Goal: Task Accomplishment & Management: Manage account settings

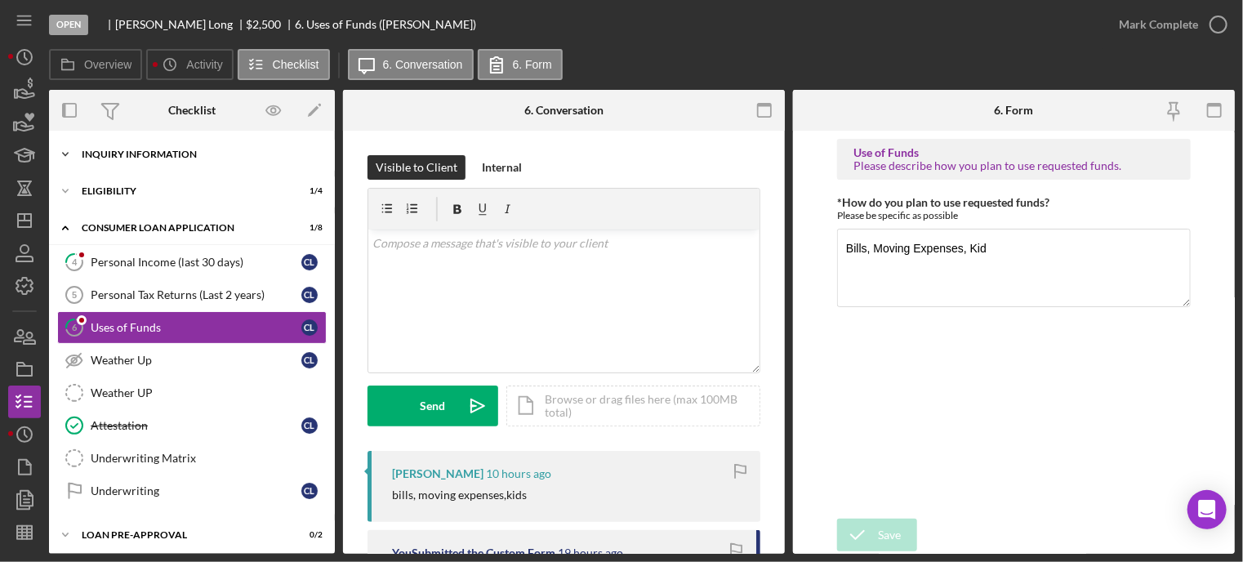
click at [127, 159] on div "Icon/Expander Inquiry Information 5 / 8" at bounding box center [192, 154] width 286 height 33
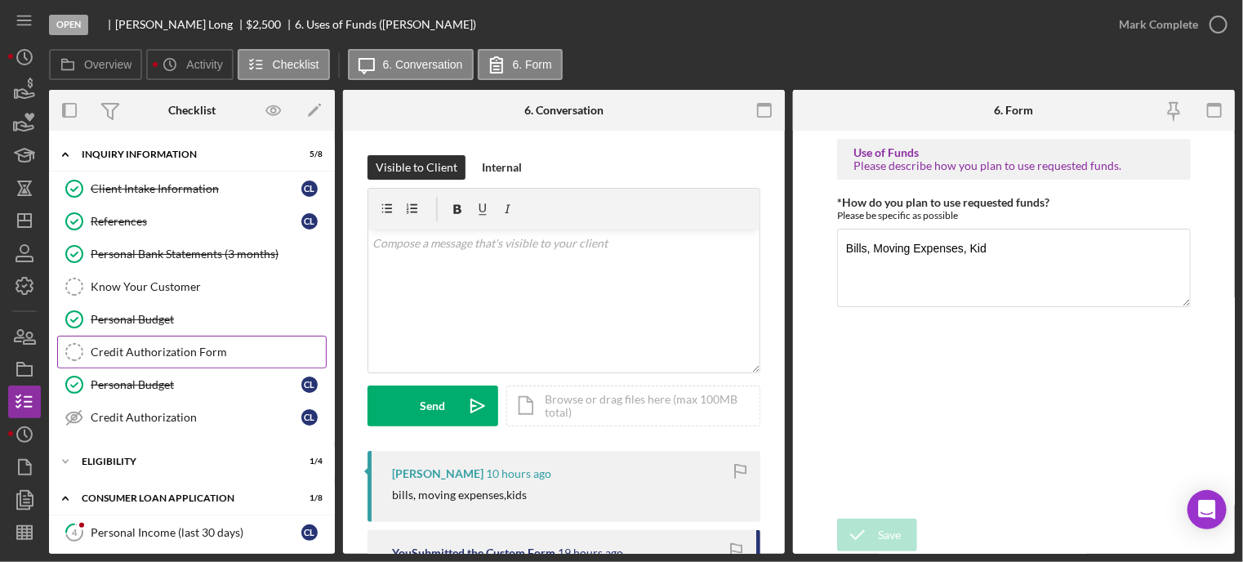
scroll to position [82, 0]
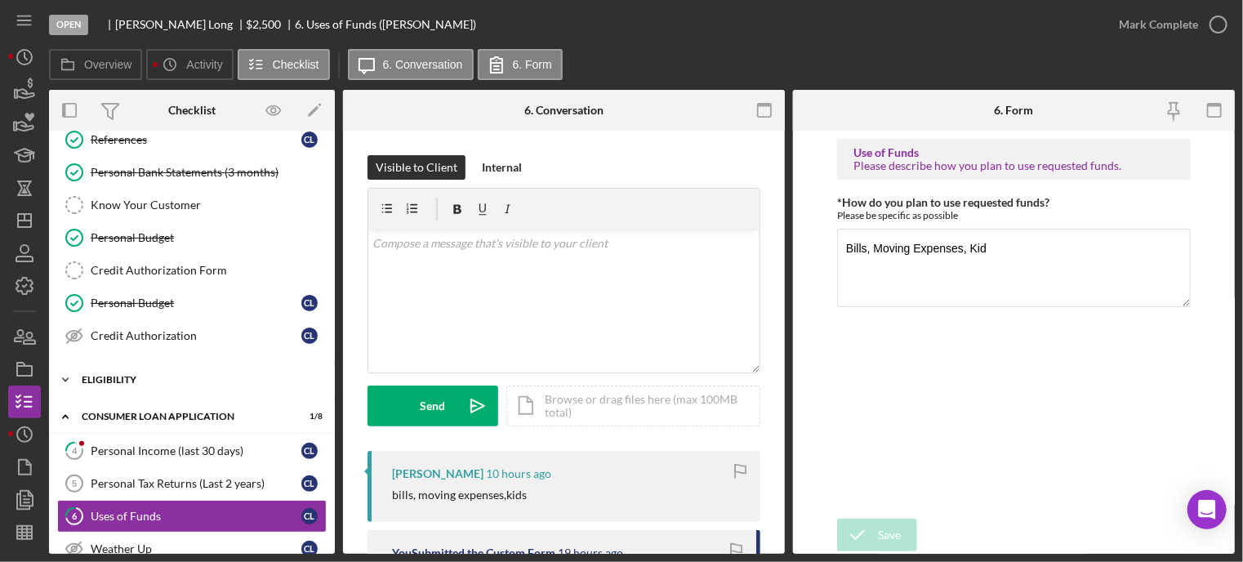
click at [127, 384] on div "Icon/Expander Eligibility 1 / 4" at bounding box center [192, 380] width 286 height 33
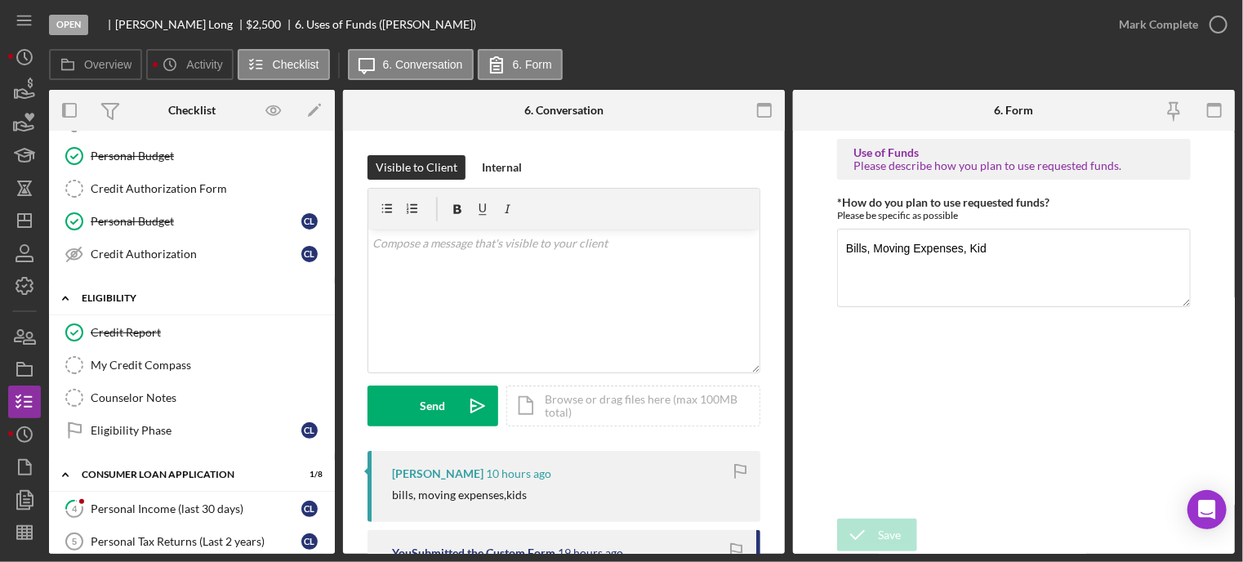
scroll to position [245, 0]
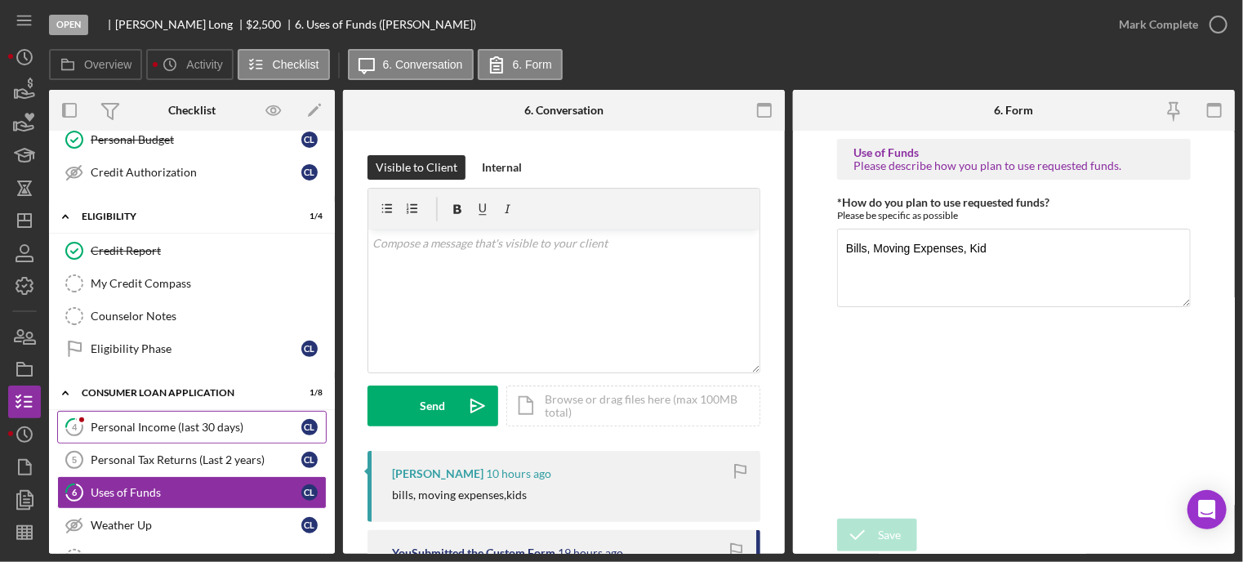
click at [136, 423] on div "Personal Income (last 30 days)" at bounding box center [196, 427] width 211 height 13
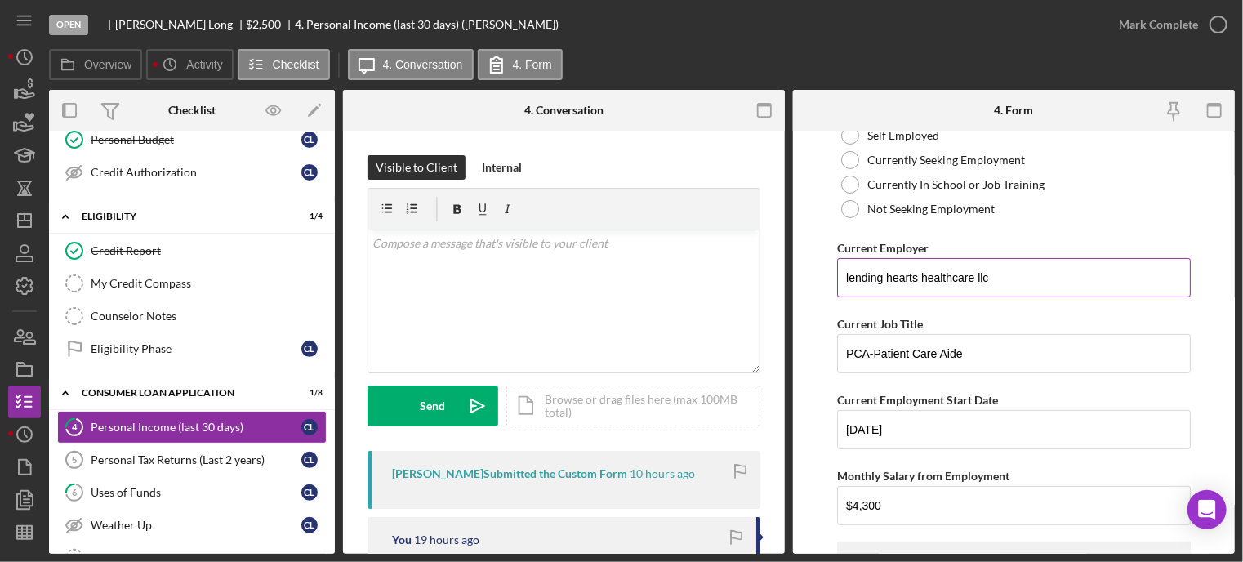
scroll to position [245, 0]
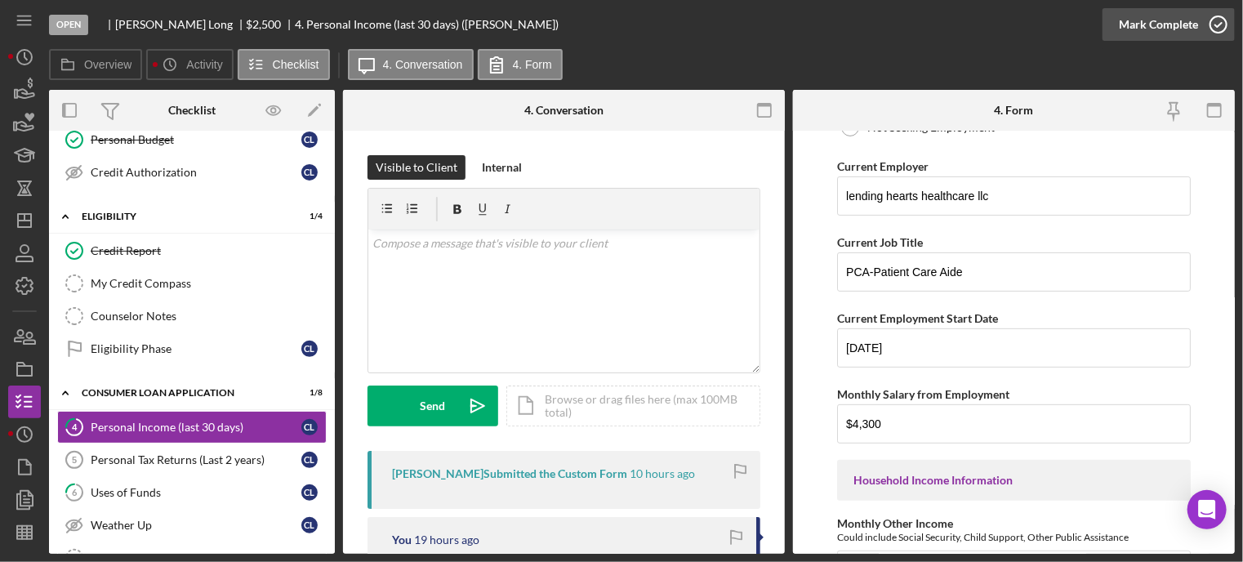
click at [1218, 22] on icon "button" at bounding box center [1218, 24] width 41 height 41
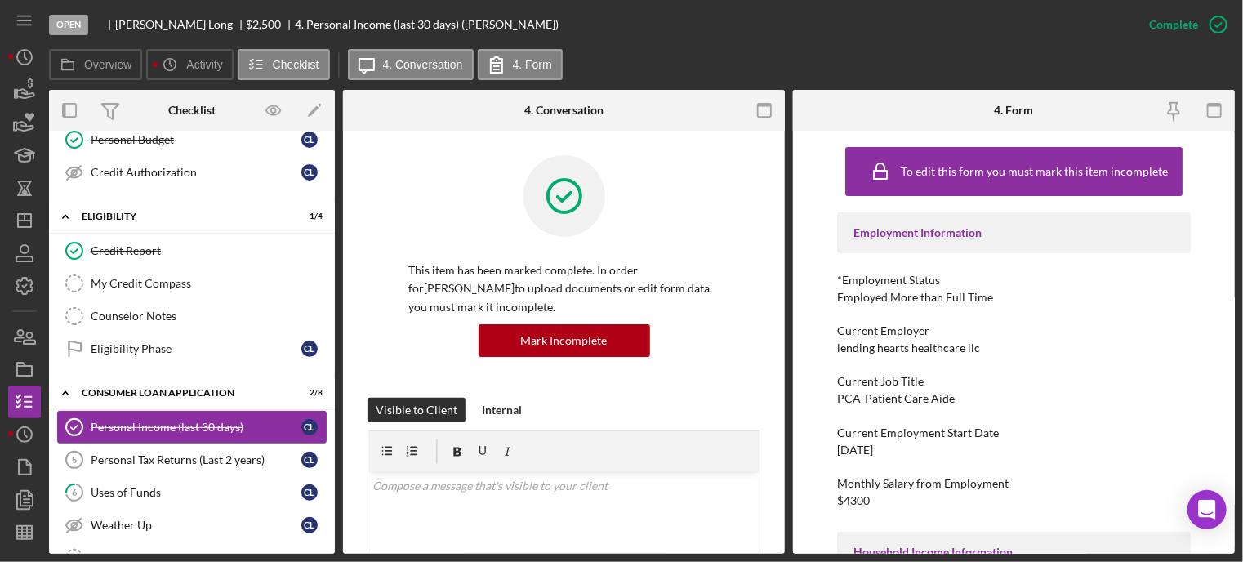
scroll to position [327, 0]
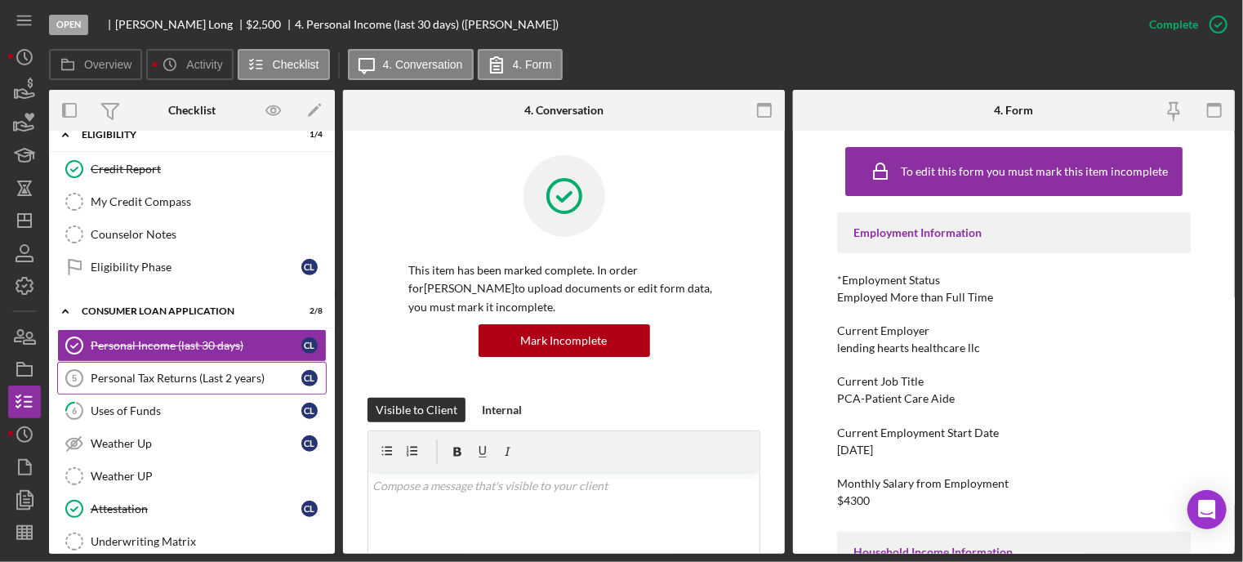
click at [168, 384] on link "Personal Tax Returns (Last 2 years) 5 Personal Tax Returns (Last 2 years) C L" at bounding box center [192, 378] width 270 height 33
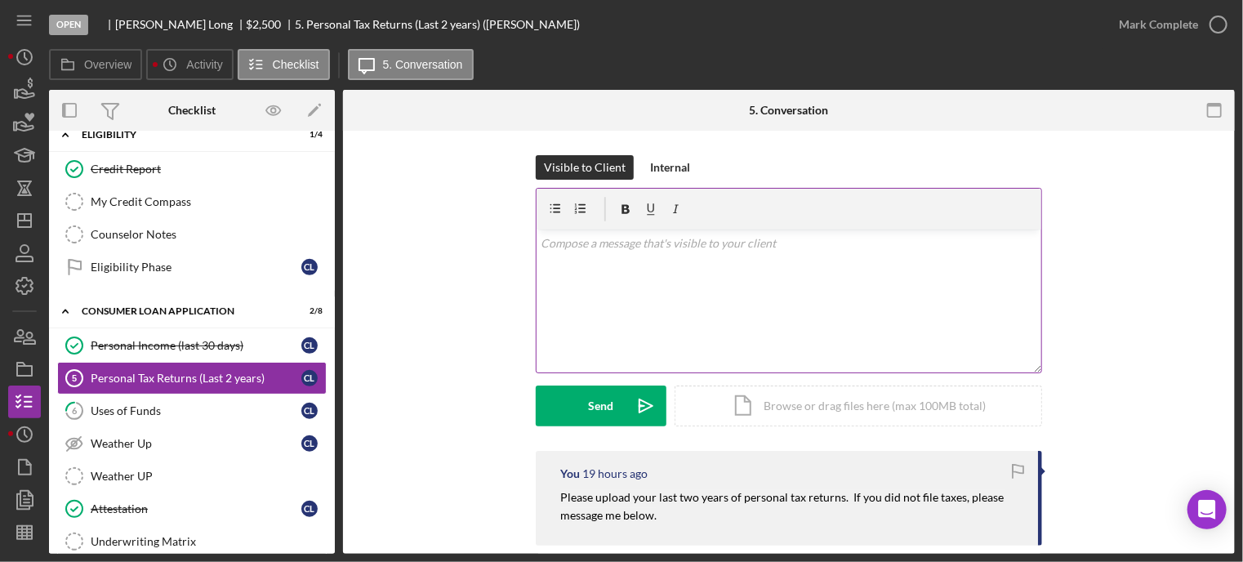
scroll to position [82, 0]
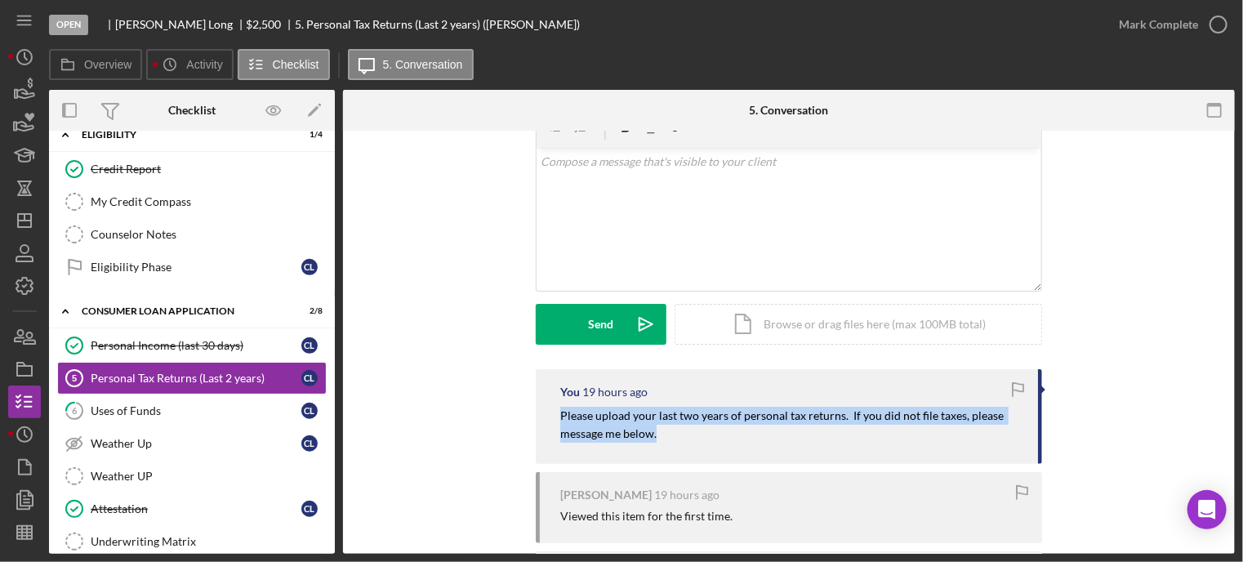
drag, startPoint x: 546, startPoint y: 408, endPoint x: 653, endPoint y: 421, distance: 107.7
click at [697, 433] on div "You 19 hours ago Please upload your last two years of personal tax returns. If …" at bounding box center [789, 416] width 507 height 95
copy mark "Please upload your last two years of personal tax returns. If you did not file …"
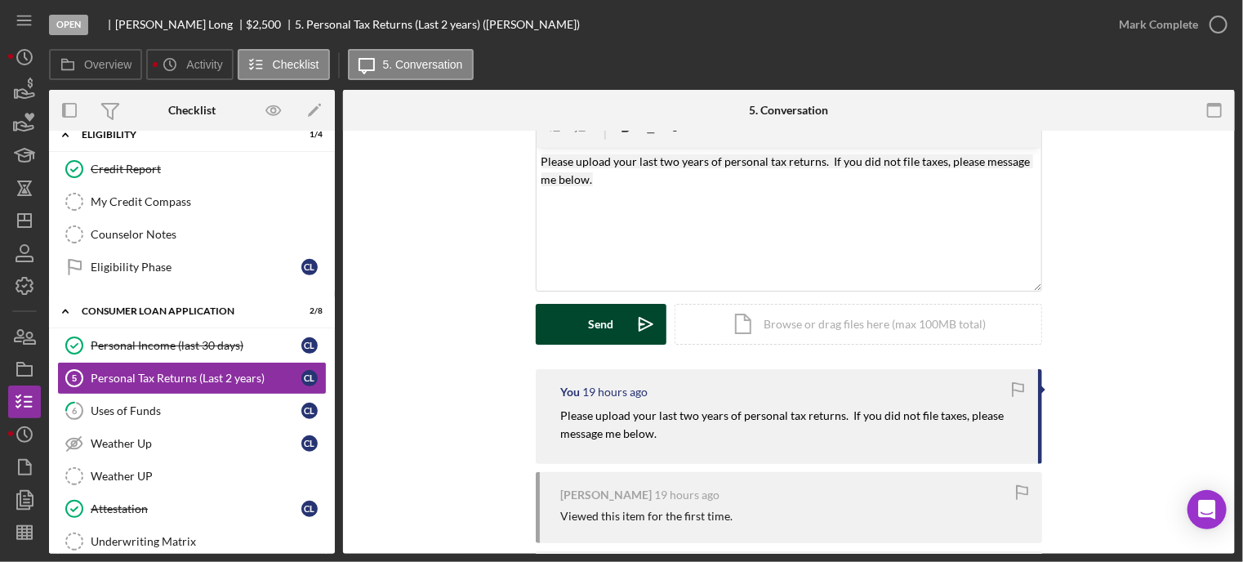
click at [593, 327] on div "Send" at bounding box center [601, 324] width 25 height 41
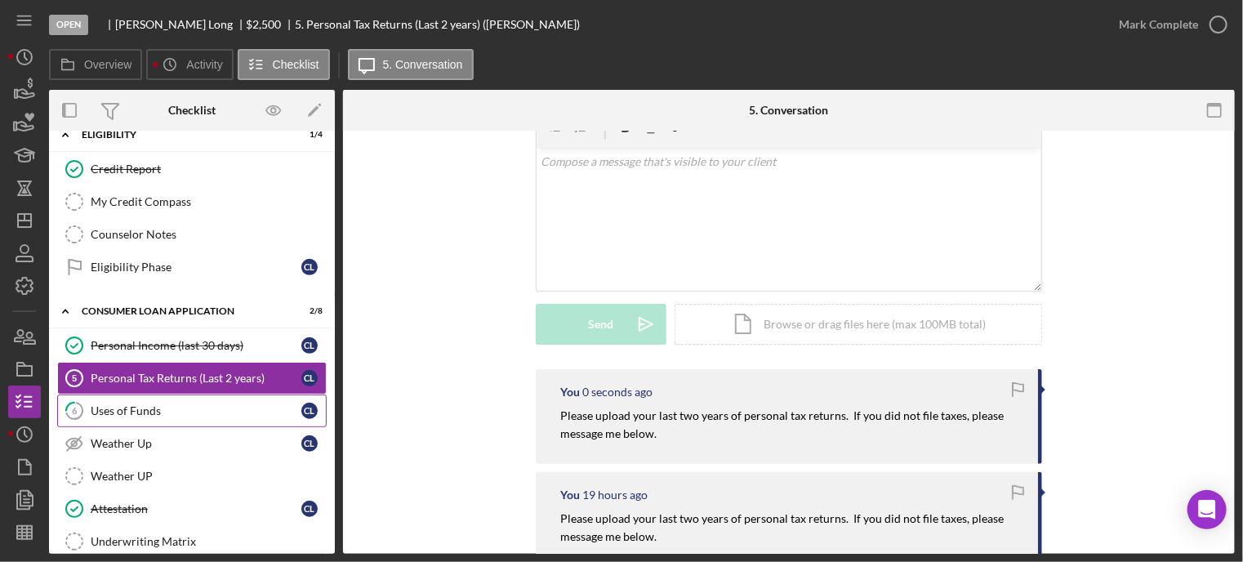
click at [153, 404] on div "Uses of Funds" at bounding box center [196, 410] width 211 height 13
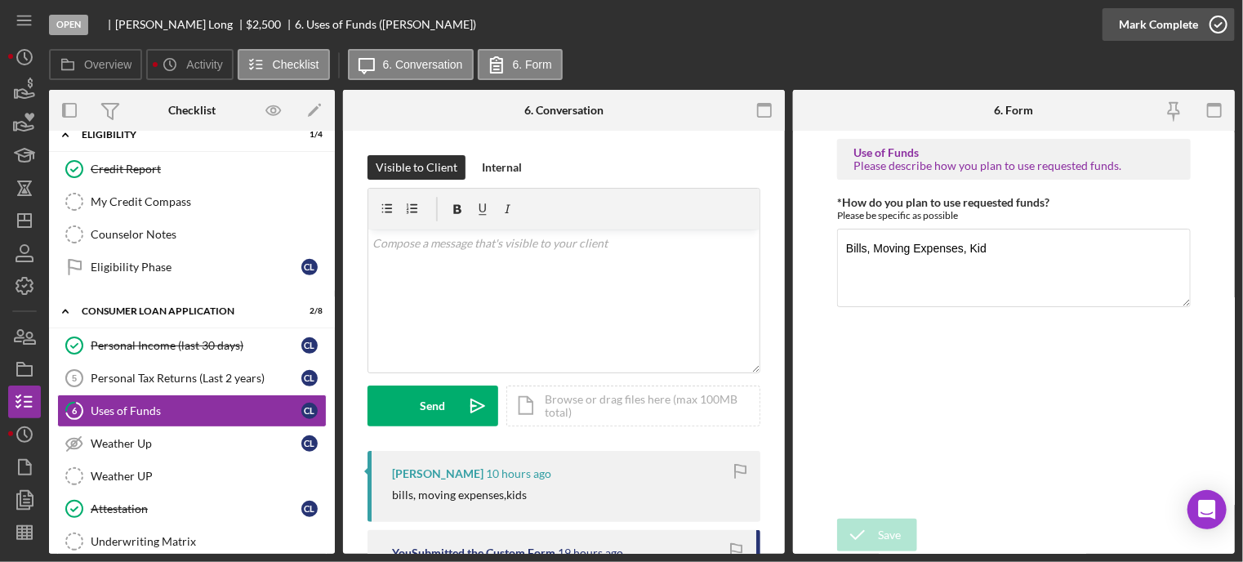
click at [1221, 22] on icon "button" at bounding box center [1218, 24] width 41 height 41
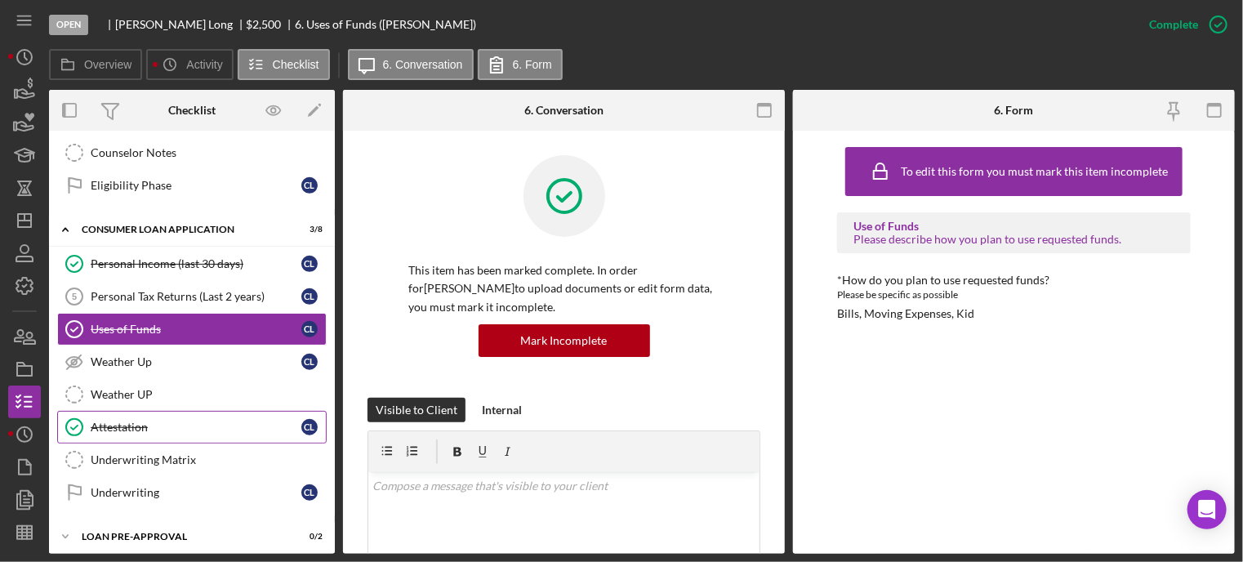
scroll to position [483, 0]
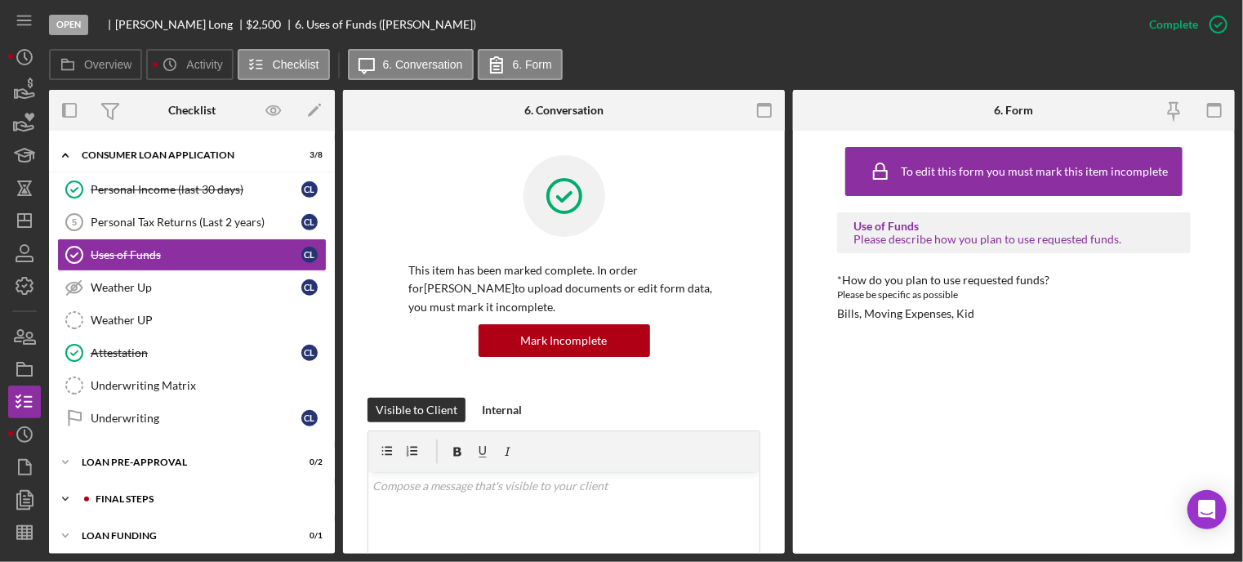
click at [136, 494] on div "FINAL STEPS" at bounding box center [205, 499] width 219 height 10
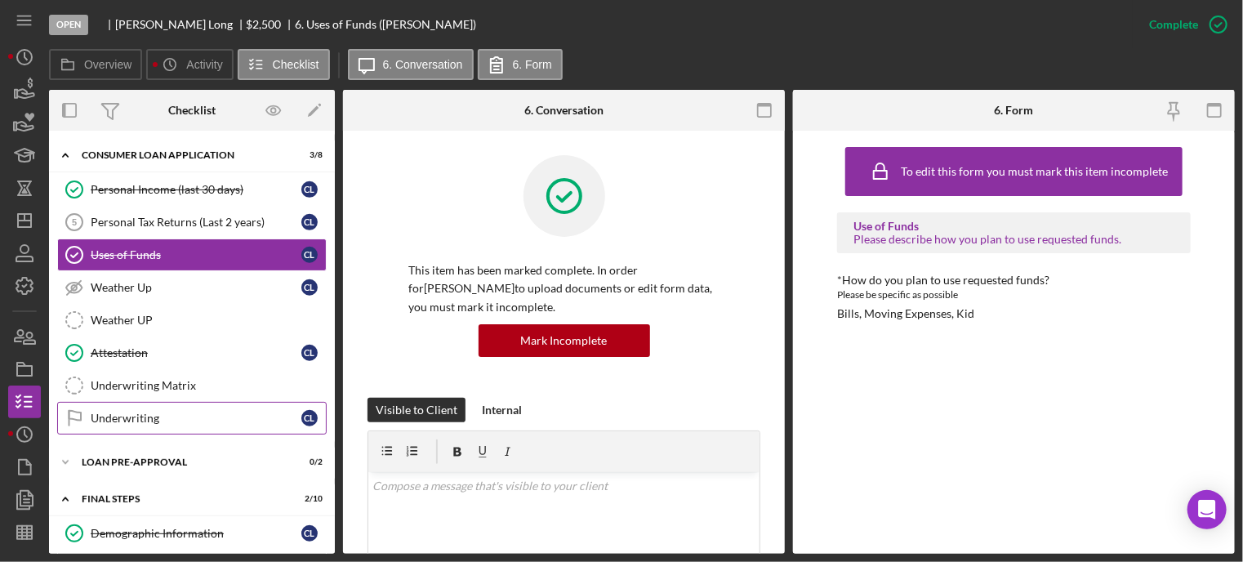
scroll to position [565, 0]
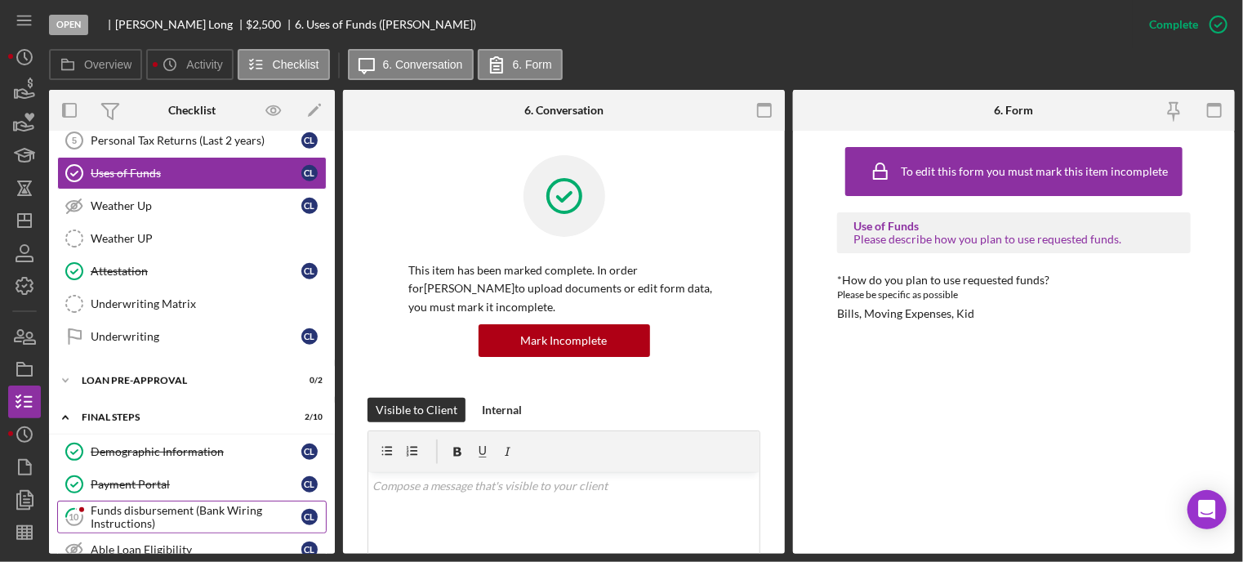
click at [162, 504] on div "Funds disbursement (Bank Wiring Instructions)" at bounding box center [196, 517] width 211 height 26
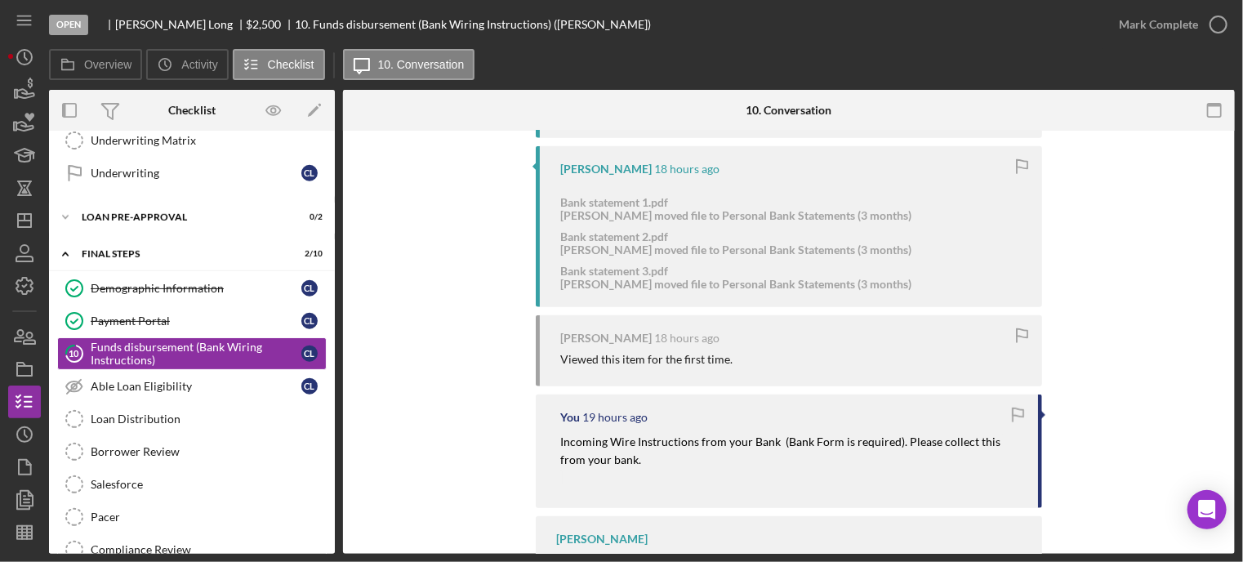
scroll to position [572, 0]
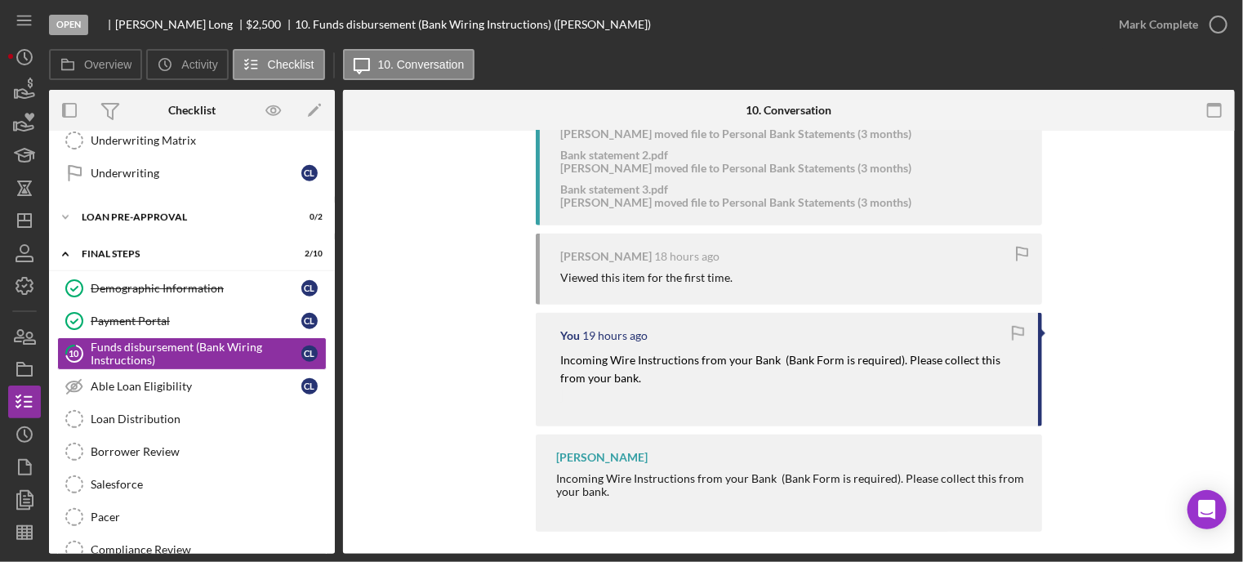
drag, startPoint x: 551, startPoint y: 354, endPoint x: 746, endPoint y: 385, distance: 196.9
click at [746, 385] on div "You 19 hours ago Incoming Wire Instructions from your Bank (Bank Form is requir…" at bounding box center [789, 369] width 507 height 113
copy mark "Incoming Wire Instructions from your Bank (Bank Form is required). Please colle…"
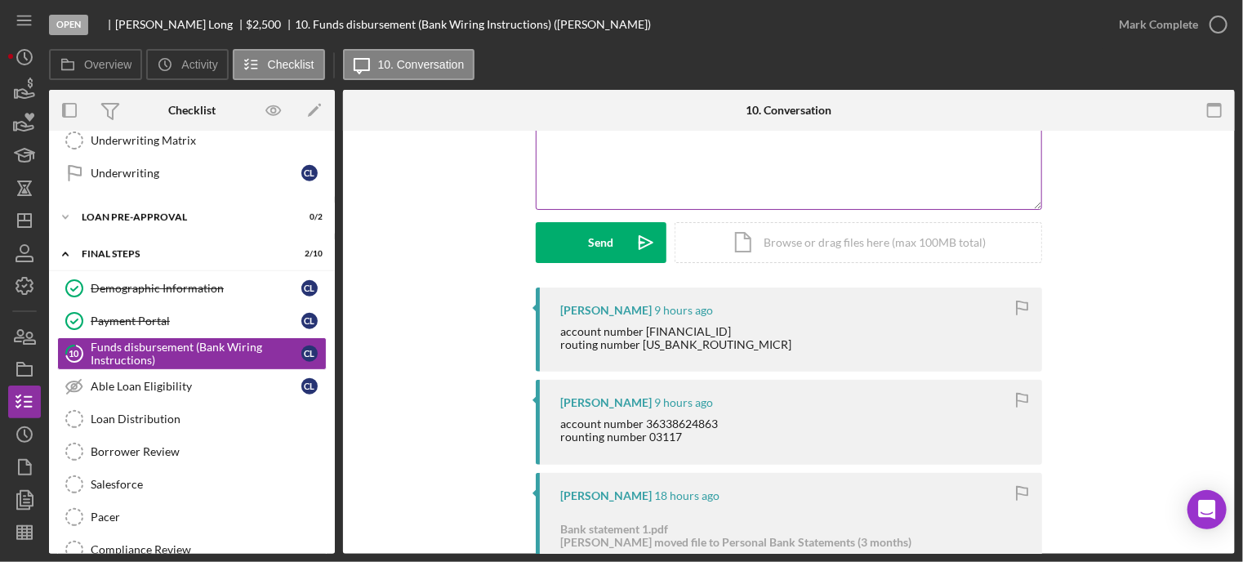
scroll to position [0, 0]
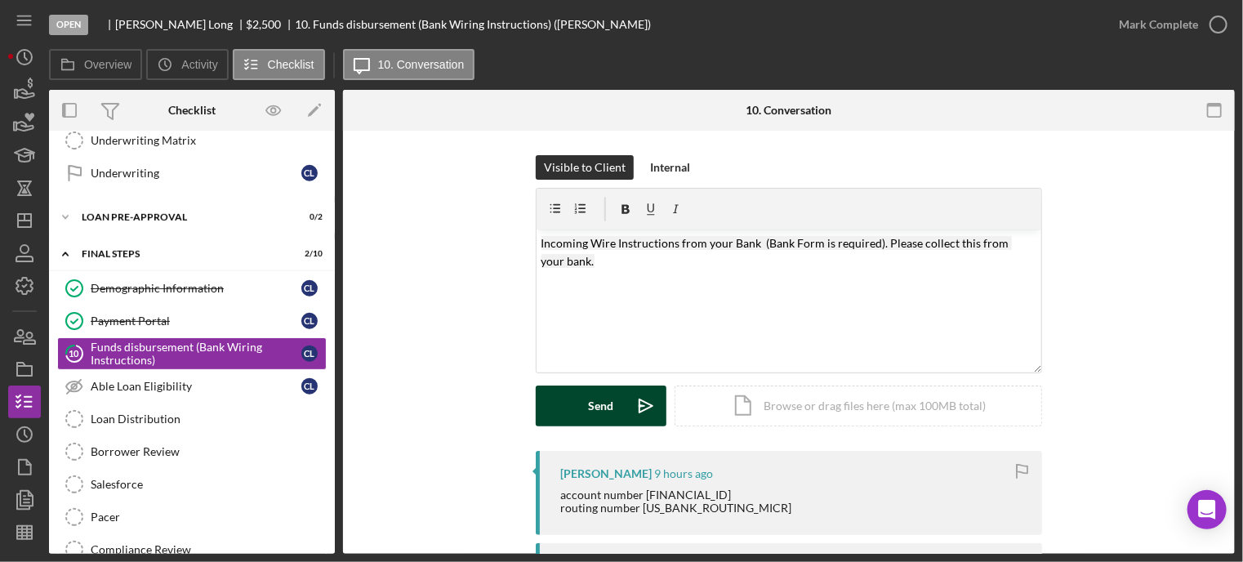
click at [556, 402] on button "Send Icon/icon-invite-send" at bounding box center [601, 406] width 131 height 41
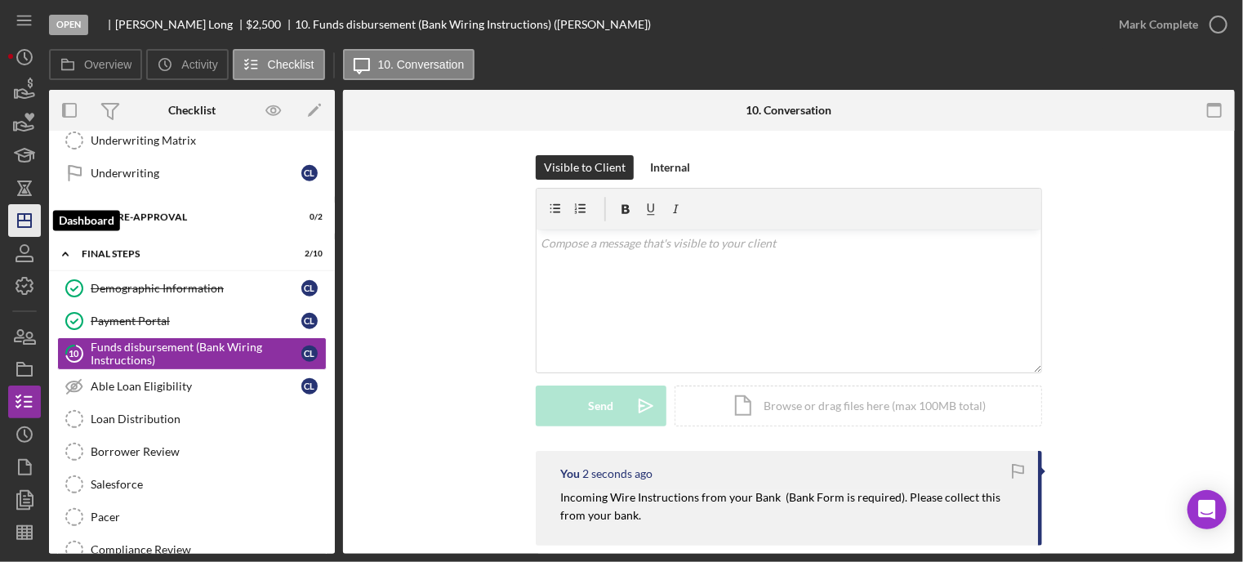
click at [20, 228] on icon "Icon/Dashboard" at bounding box center [24, 220] width 41 height 41
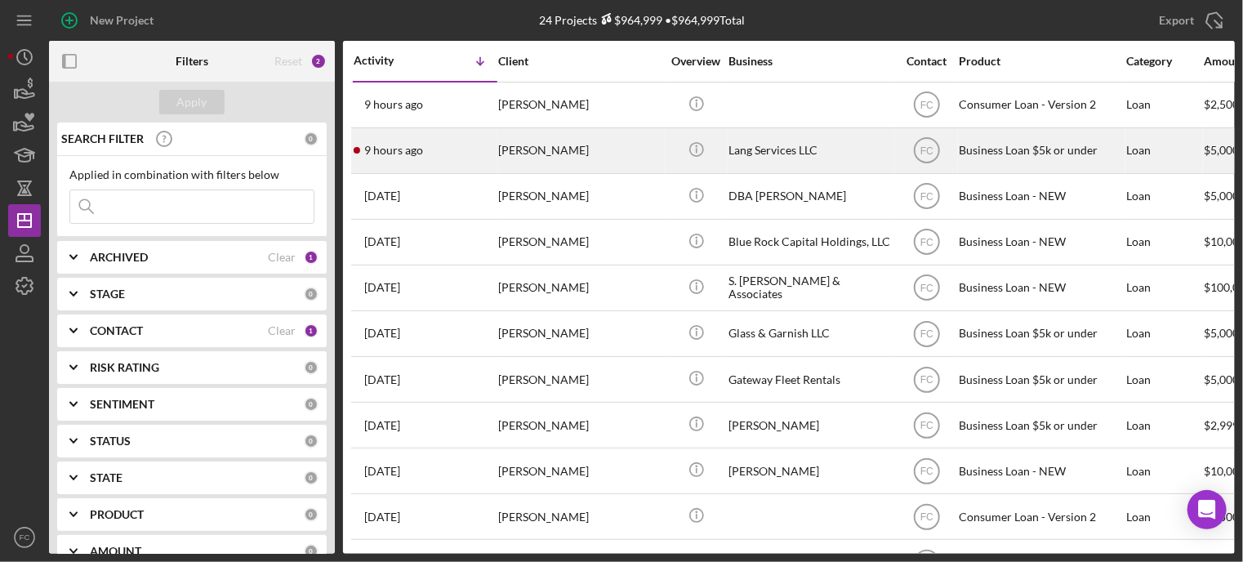
click at [458, 156] on div "9 hours ago calvin lang" at bounding box center [425, 150] width 143 height 43
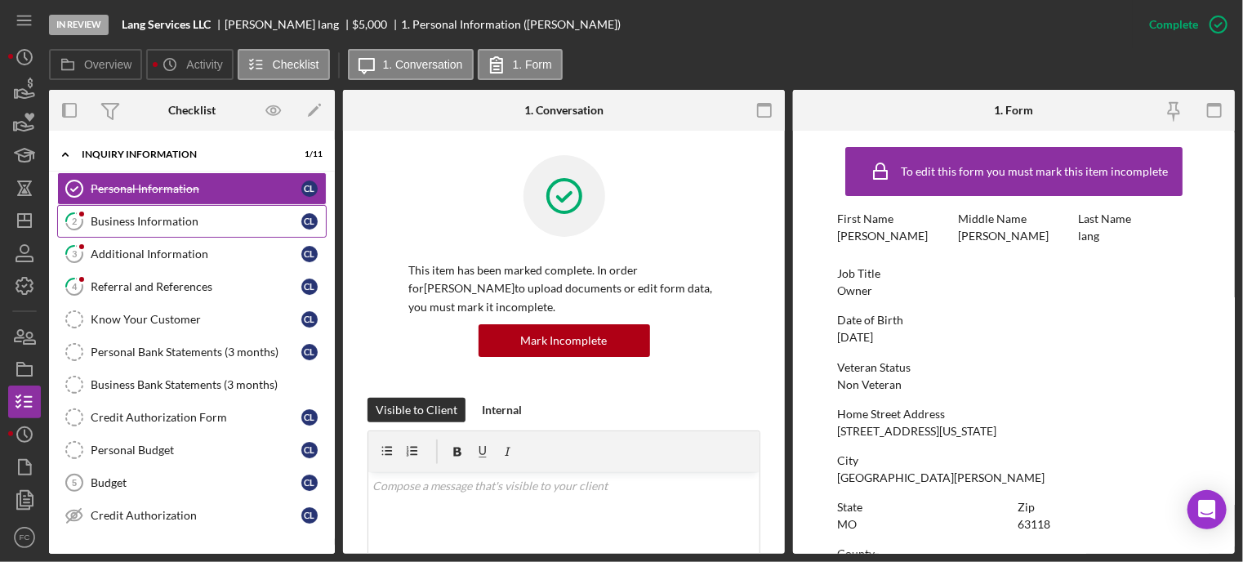
click at [136, 223] on div "Business Information" at bounding box center [196, 221] width 211 height 13
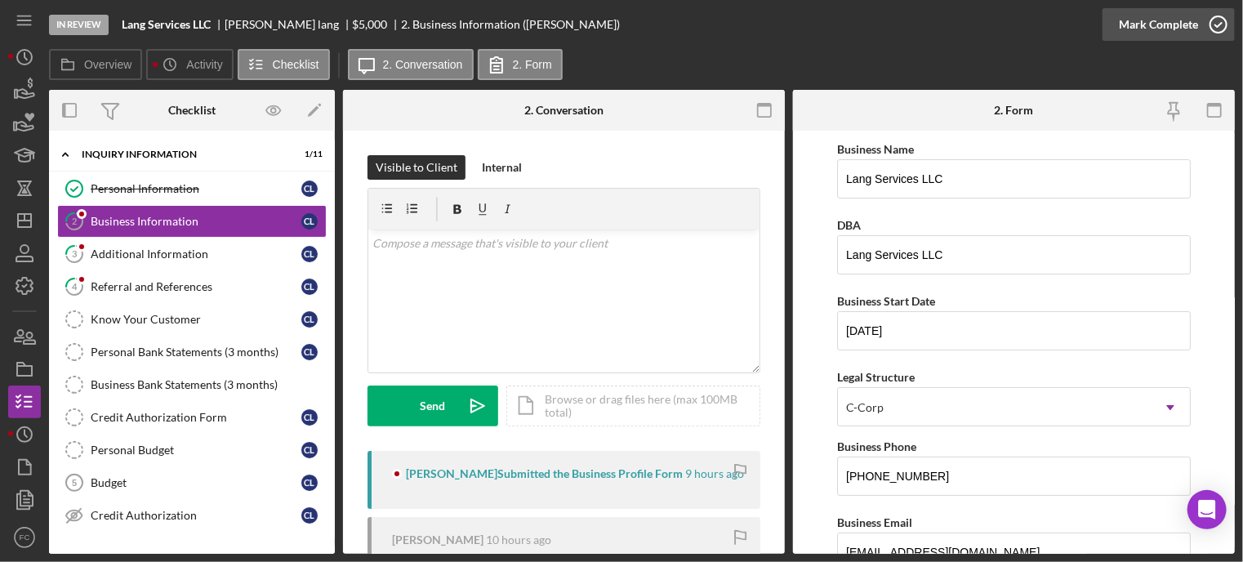
click at [1225, 25] on icon "button" at bounding box center [1218, 24] width 41 height 41
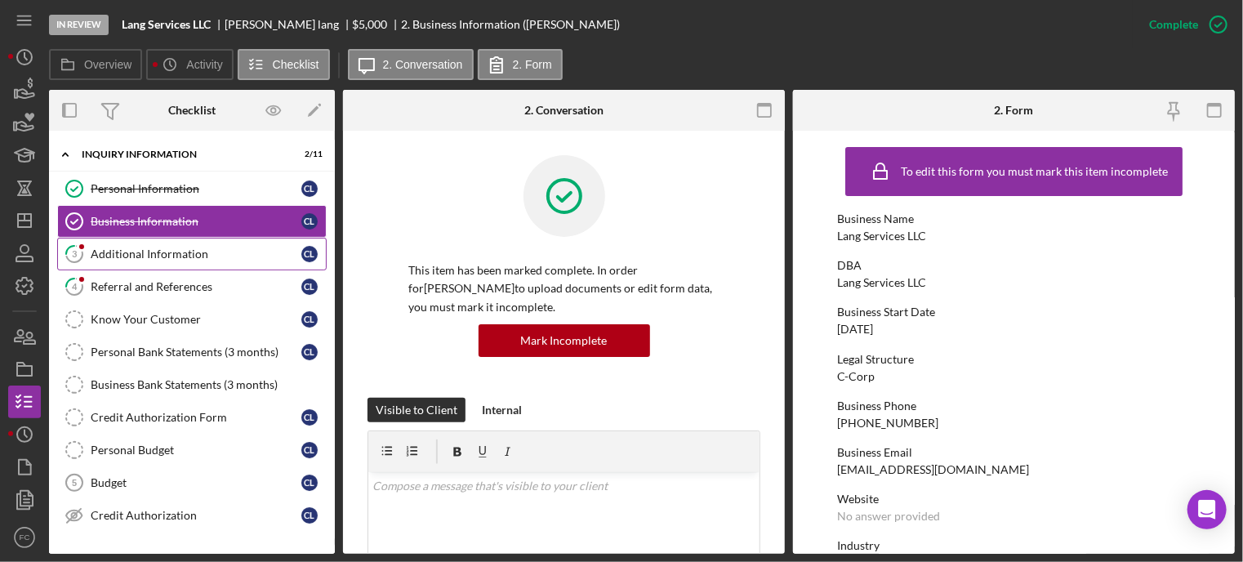
click at [153, 257] on div "Additional Information" at bounding box center [196, 254] width 211 height 13
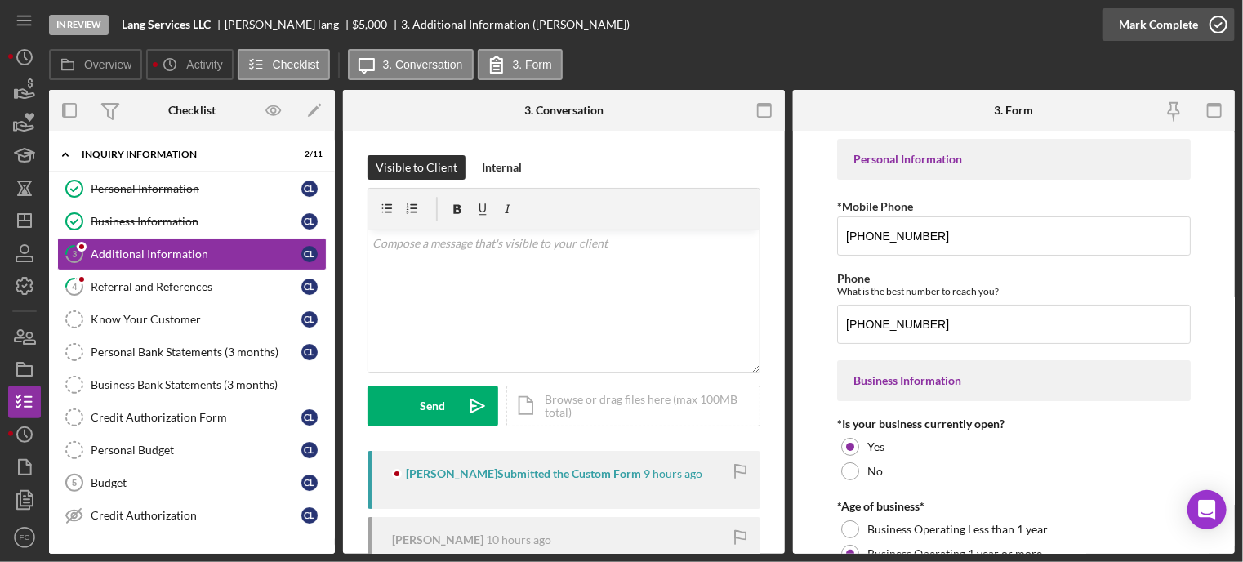
click at [1218, 23] on icon "button" at bounding box center [1218, 24] width 41 height 41
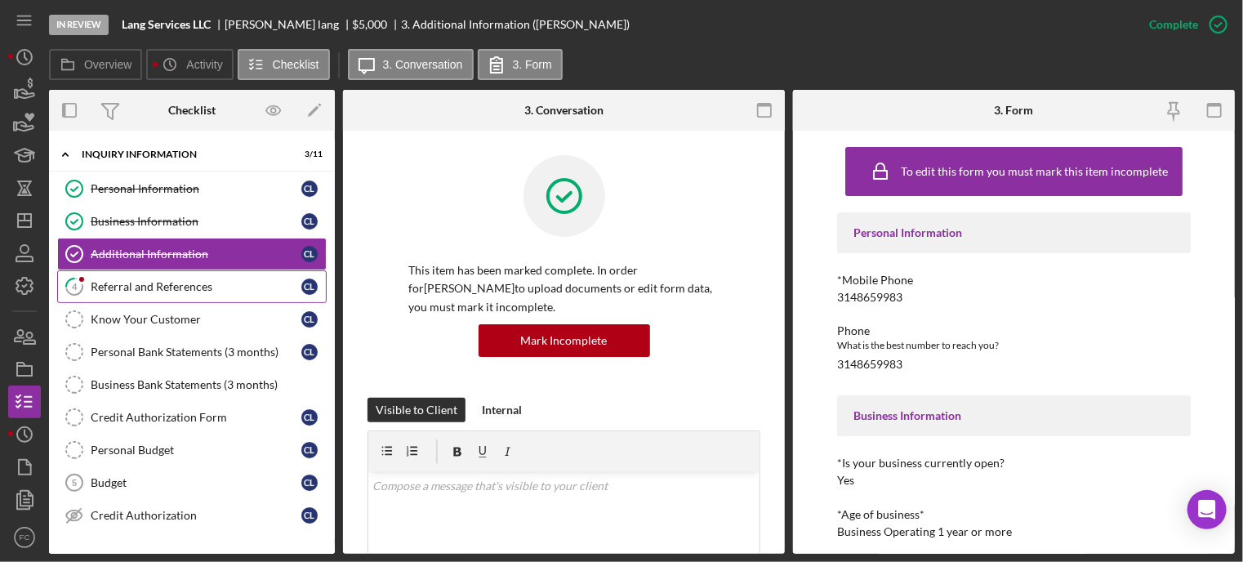
click at [110, 285] on div "Referral and References" at bounding box center [196, 286] width 211 height 13
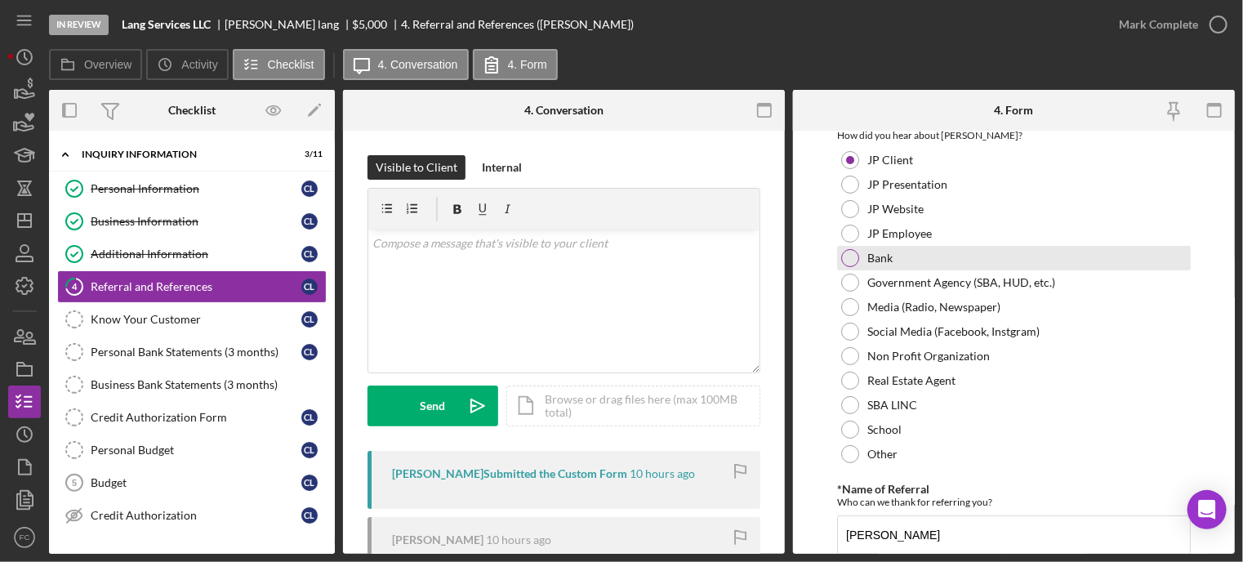
scroll to position [245, 0]
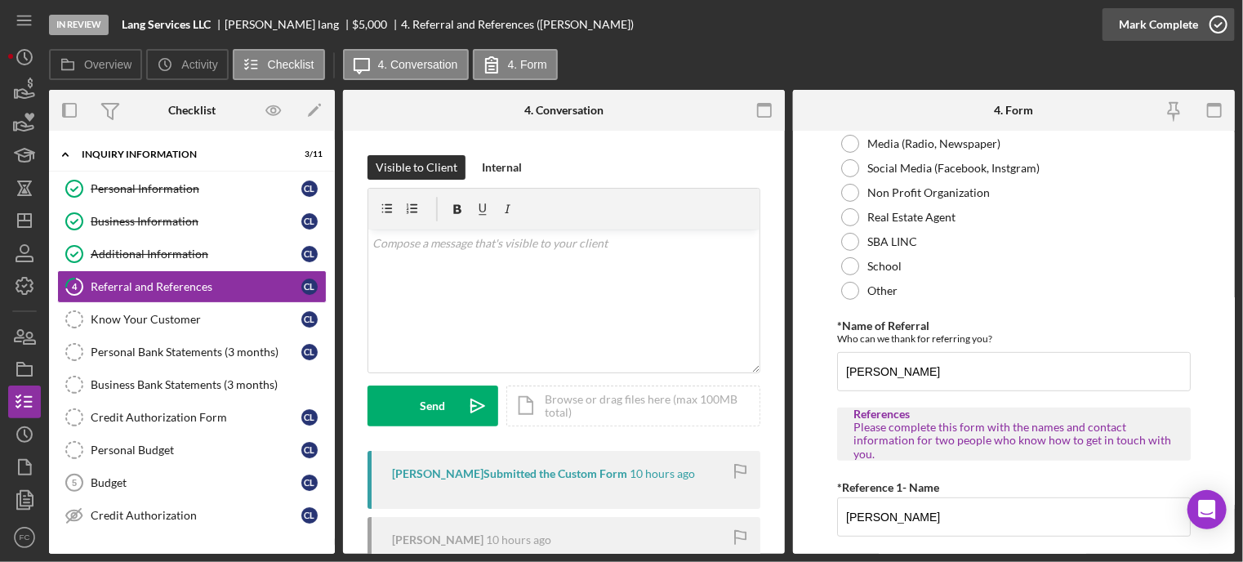
click at [1219, 25] on icon "button" at bounding box center [1218, 24] width 41 height 41
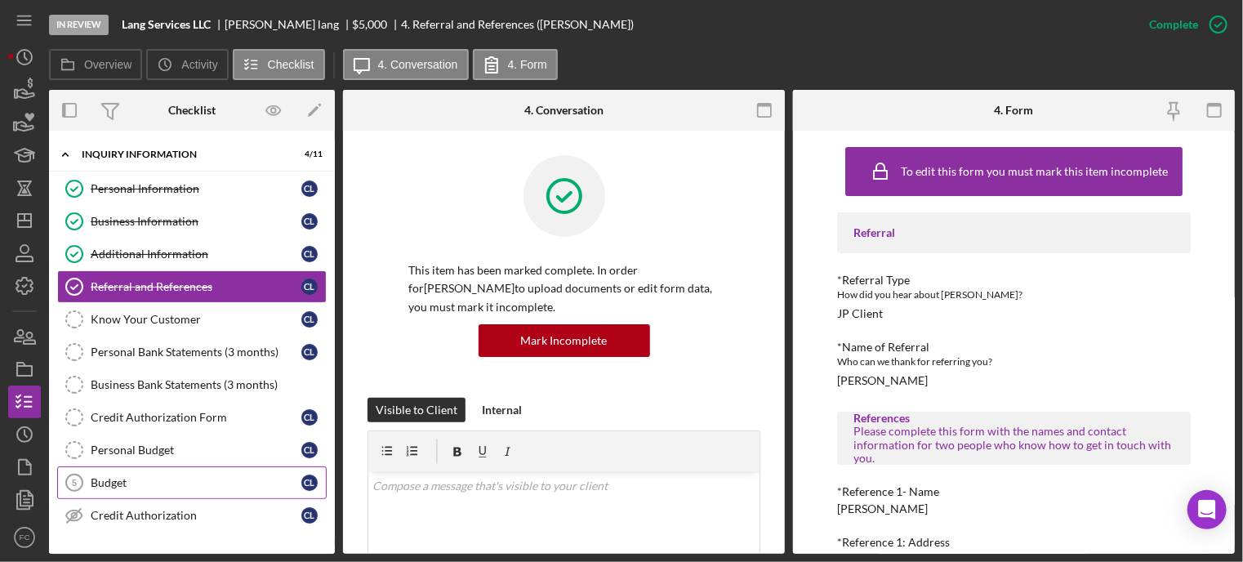
click at [114, 483] on div "Budget" at bounding box center [196, 482] width 211 height 13
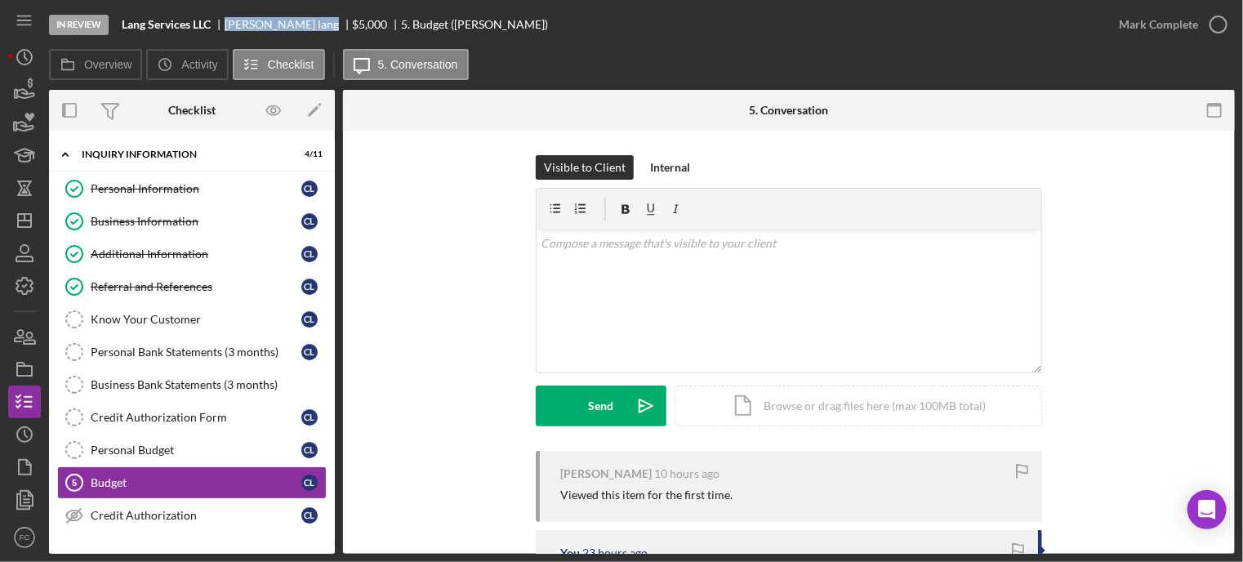
drag, startPoint x: 229, startPoint y: 25, endPoint x: 288, endPoint y: 25, distance: 58.8
click at [288, 25] on div "calvin lang" at bounding box center [289, 24] width 128 height 13
copy div "calvin lang"
click at [1216, 19] on icon "button" at bounding box center [1218, 24] width 41 height 41
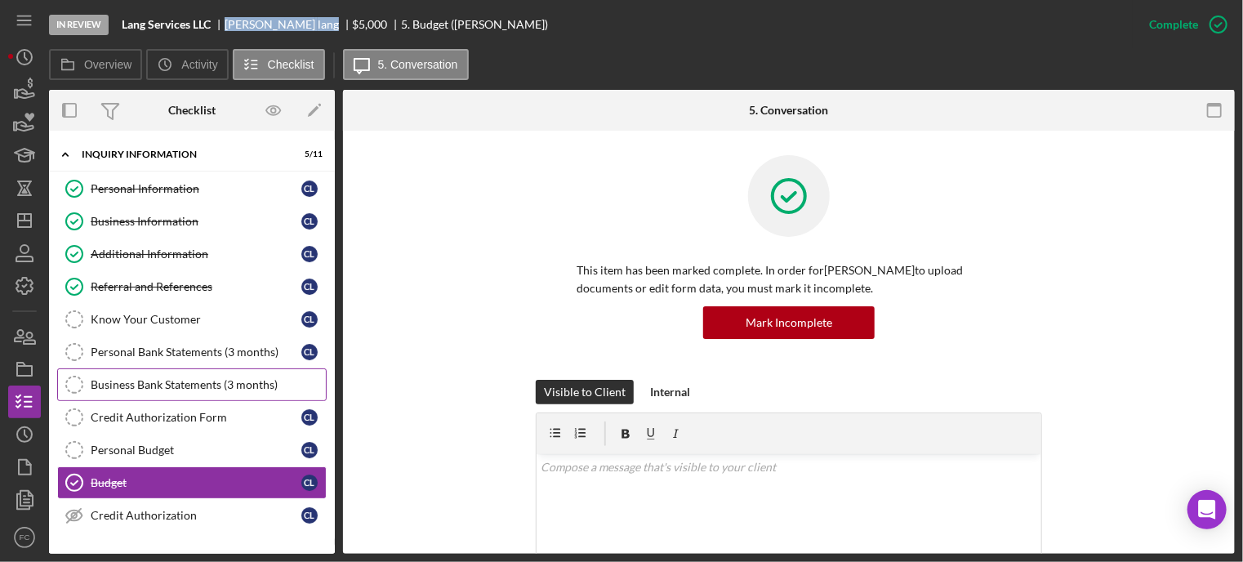
scroll to position [163, 0]
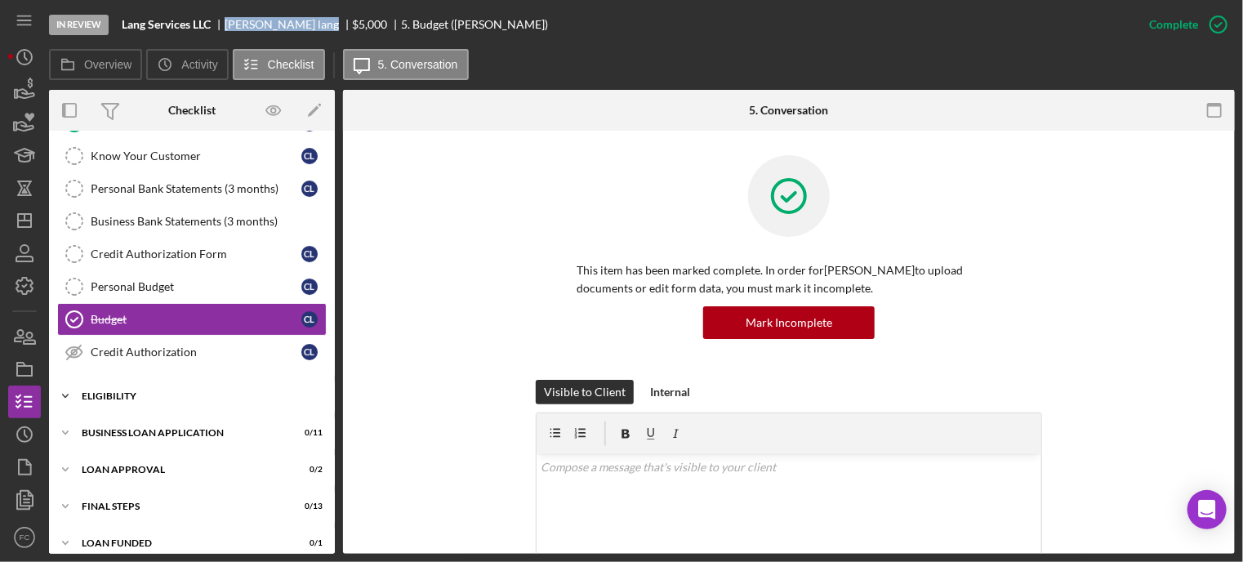
click at [137, 380] on div "Icon/Expander Eligibility 1 / 4" at bounding box center [192, 396] width 286 height 33
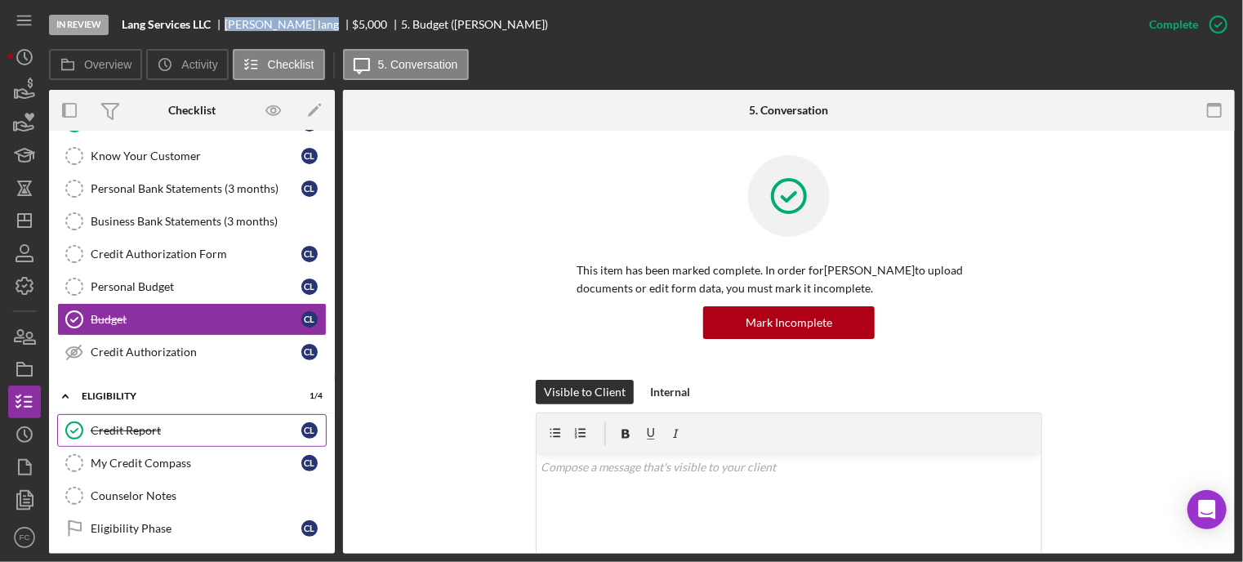
click at [170, 424] on div "Credit Report" at bounding box center [196, 430] width 211 height 13
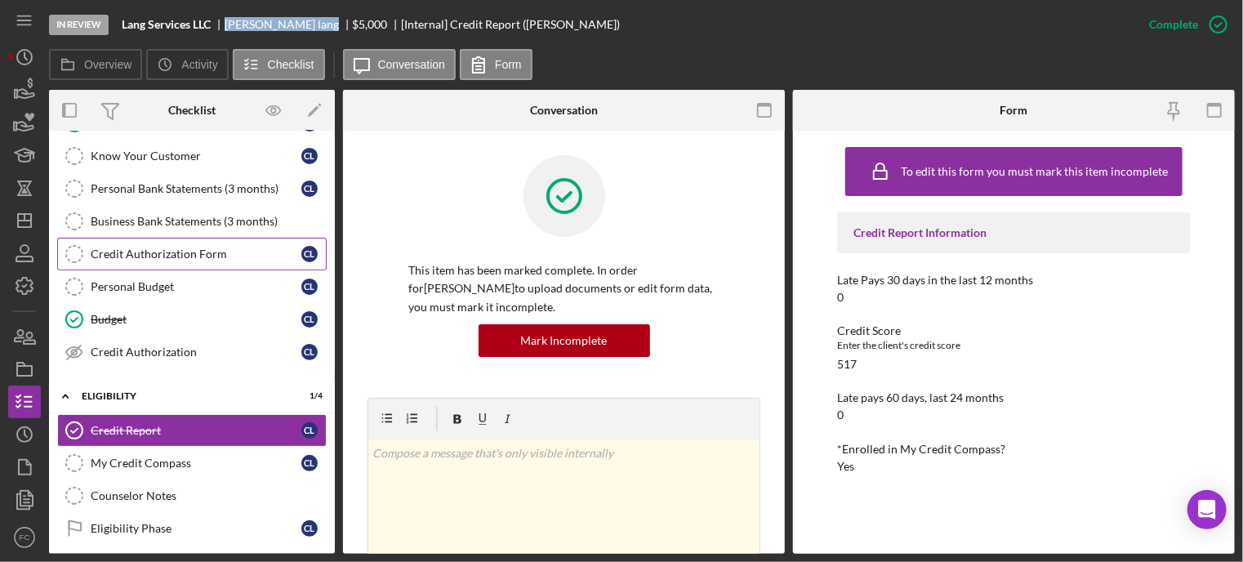
scroll to position [312, 0]
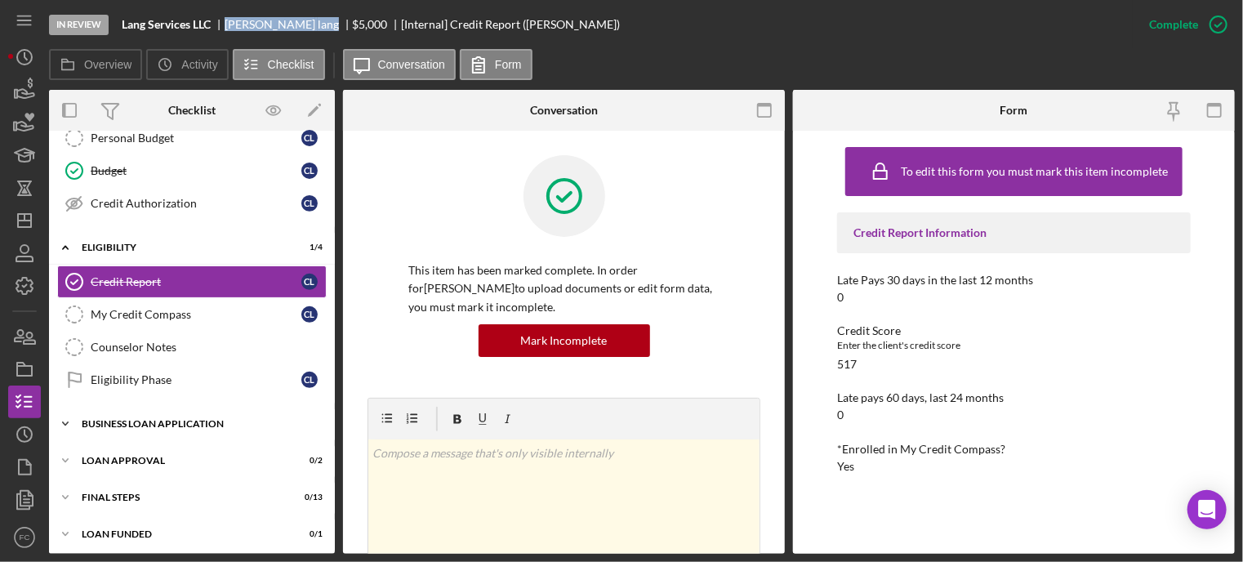
click at [153, 419] on div "BUSINESS LOAN APPLICATION" at bounding box center [198, 424] width 233 height 10
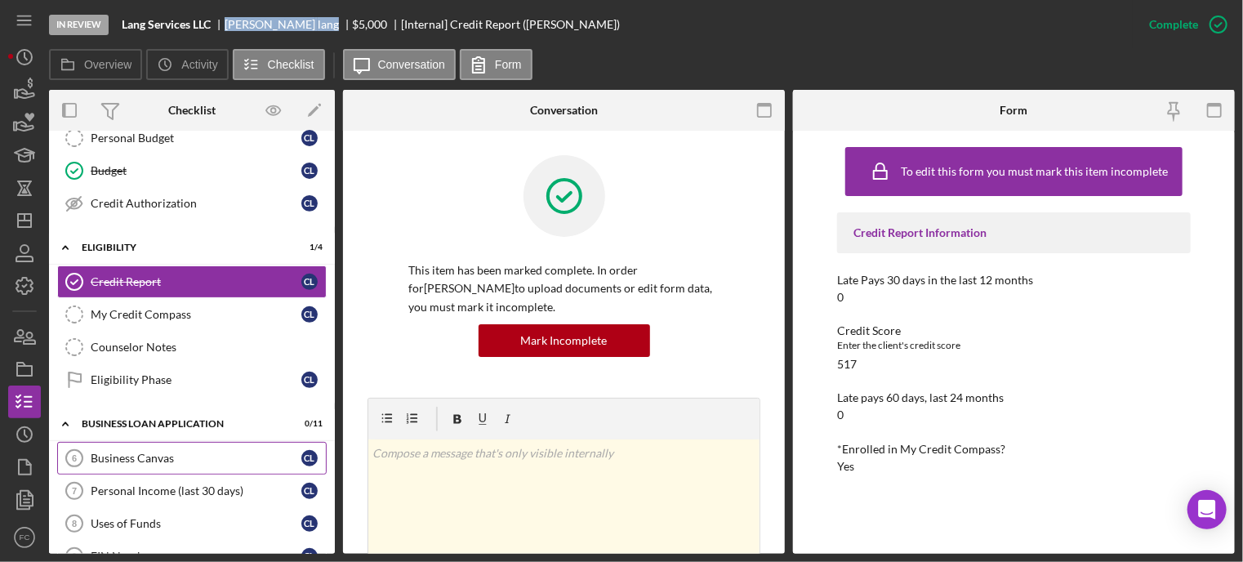
click at [143, 452] on div "Business Canvas" at bounding box center [196, 458] width 211 height 13
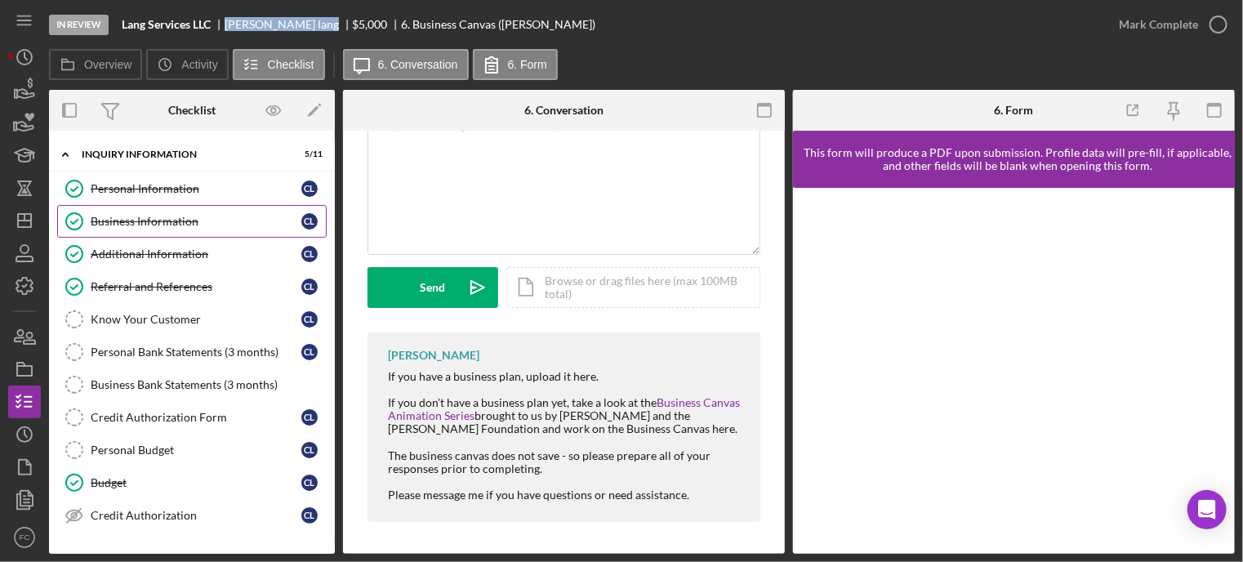
click at [138, 222] on div "Business Information" at bounding box center [196, 221] width 211 height 13
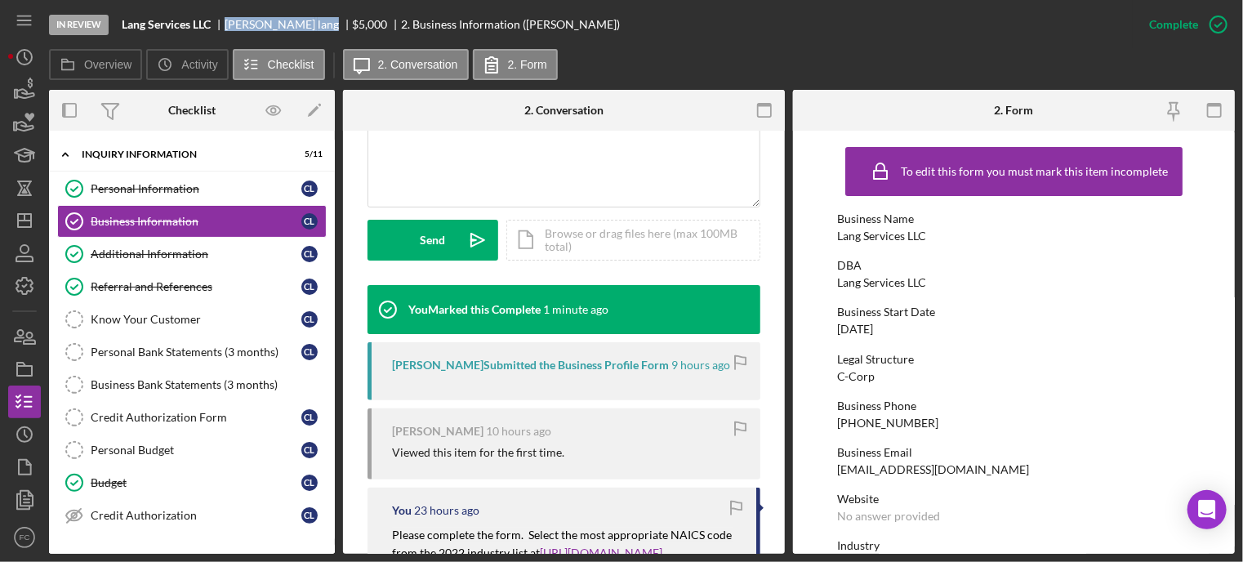
scroll to position [490, 0]
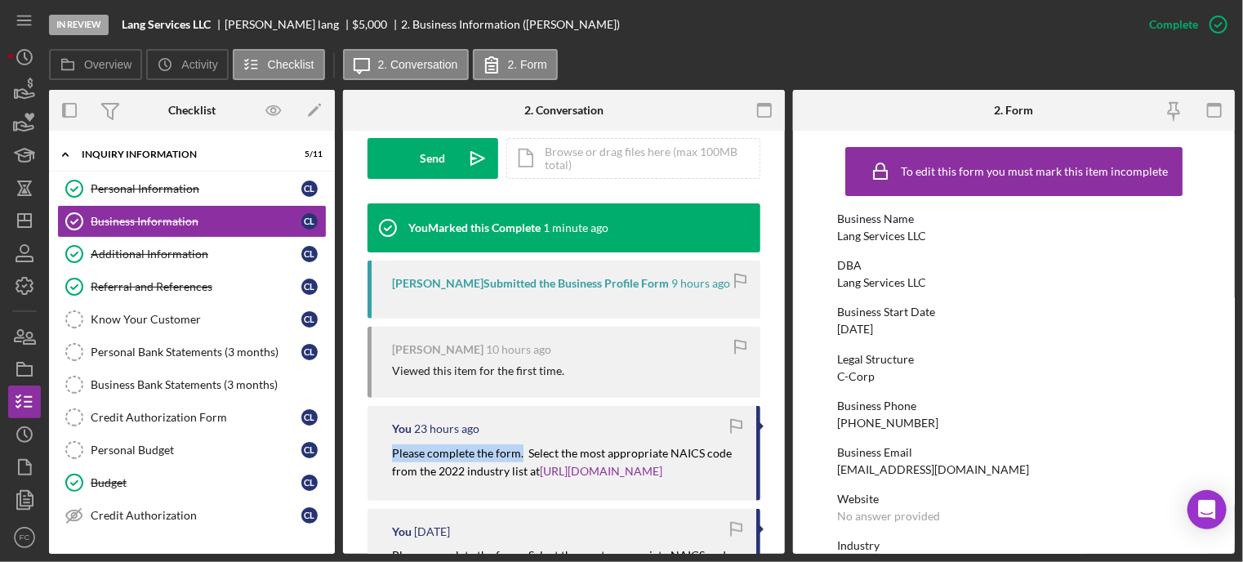
drag, startPoint x: 388, startPoint y: 449, endPoint x: 520, endPoint y: 454, distance: 131.6
click at [520, 454] on div "You 23 hours ago Please complete the form. Select the most appropriate NAICS co…" at bounding box center [564, 453] width 393 height 95
copy mark "Please complete the form."
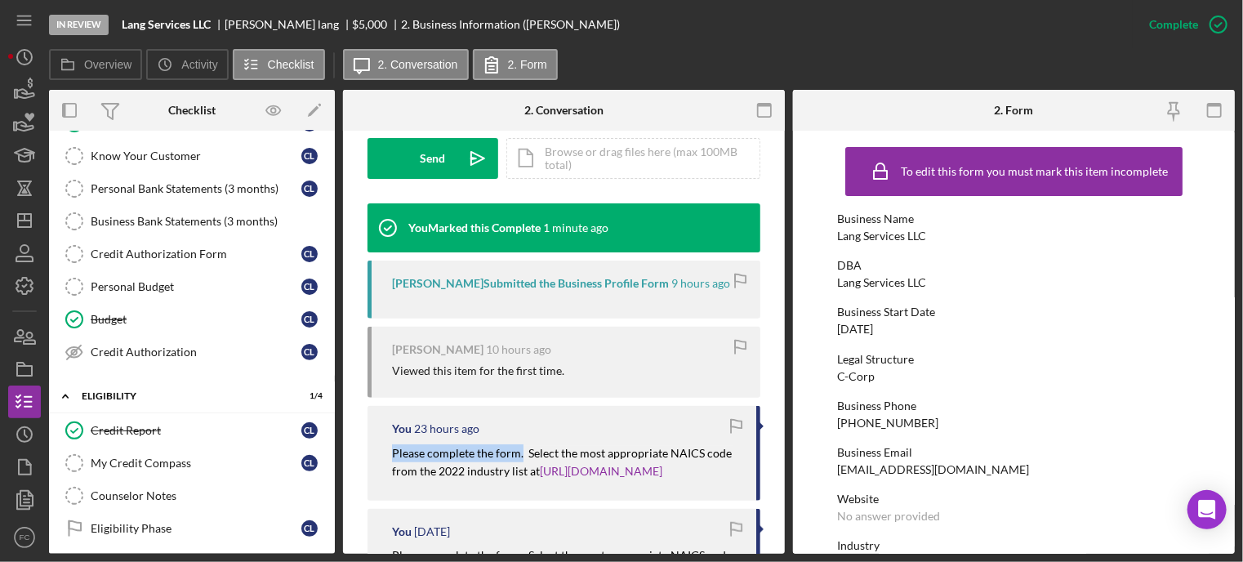
scroll to position [327, 0]
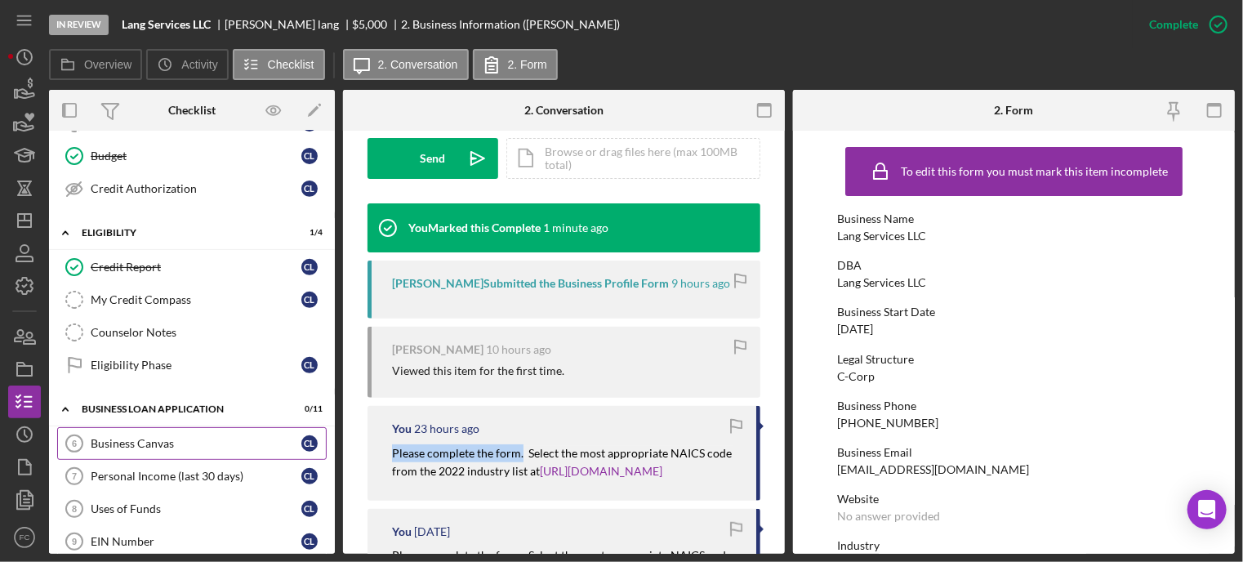
click at [150, 437] on div "Business Canvas" at bounding box center [196, 443] width 211 height 13
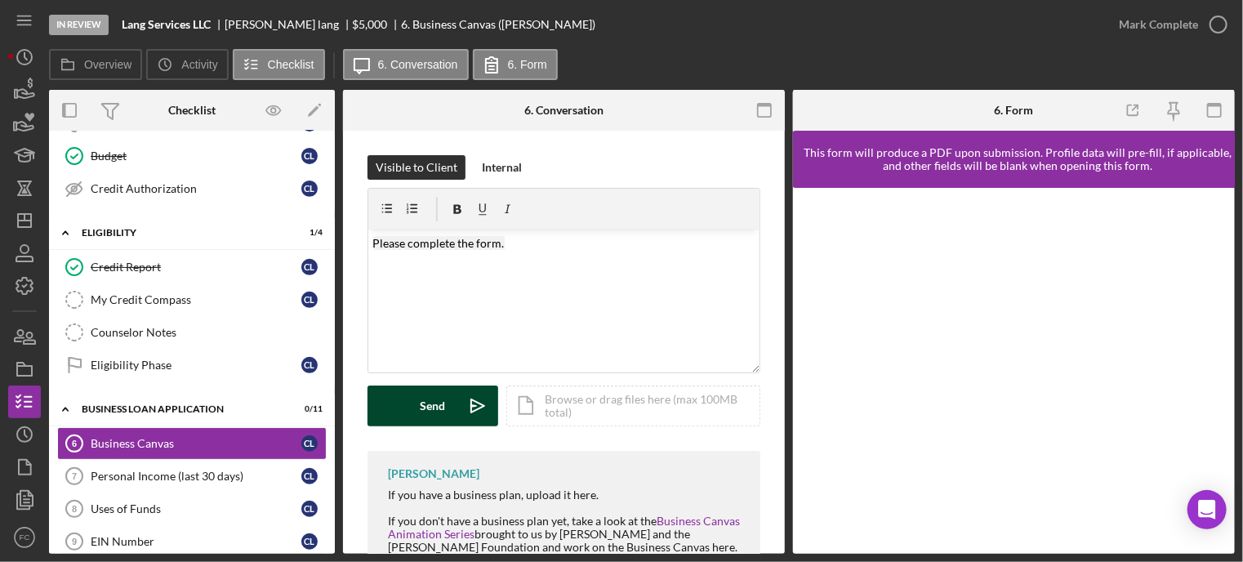
click at [437, 417] on div "Send" at bounding box center [433, 406] width 25 height 41
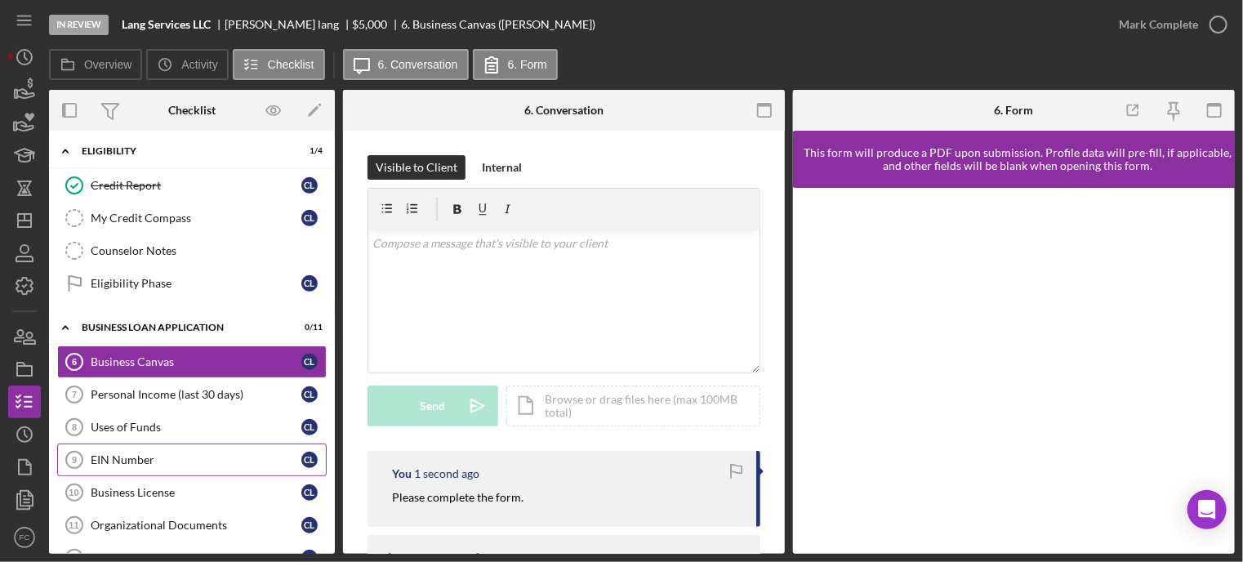
scroll to position [490, 0]
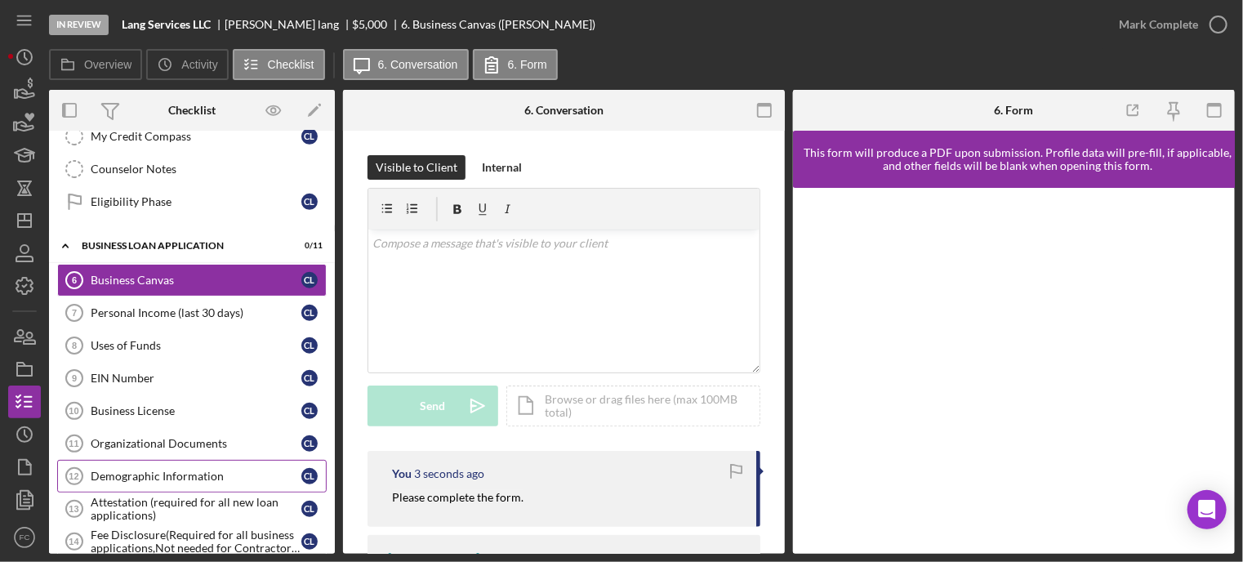
click at [165, 461] on link "Demographic Information 12 Demographic Information c l" at bounding box center [192, 476] width 270 height 33
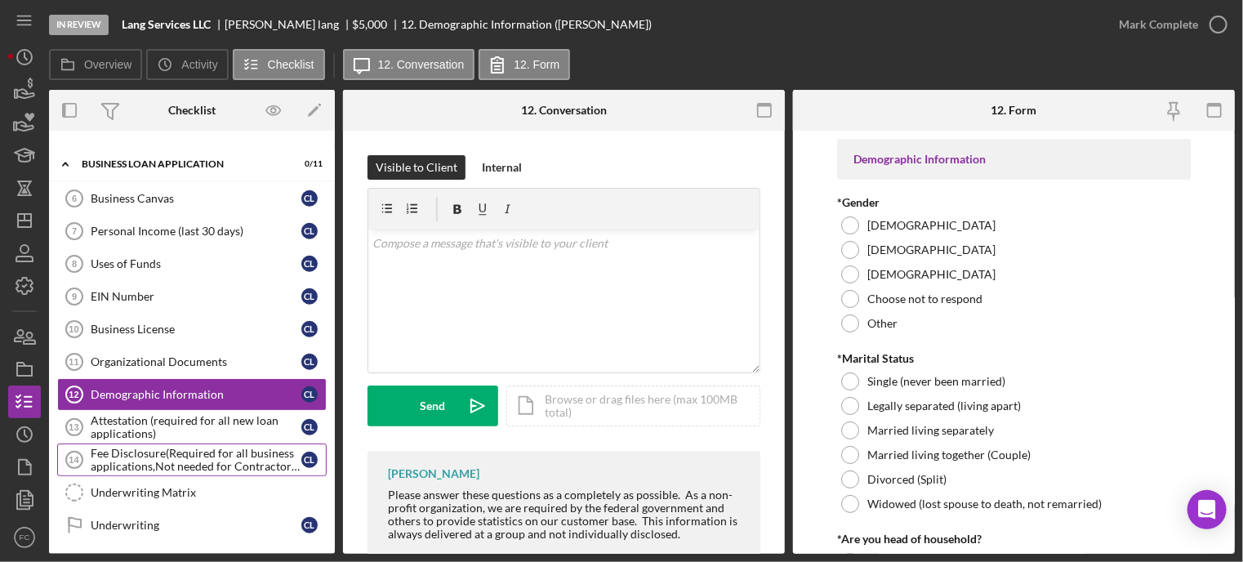
scroll to position [654, 0]
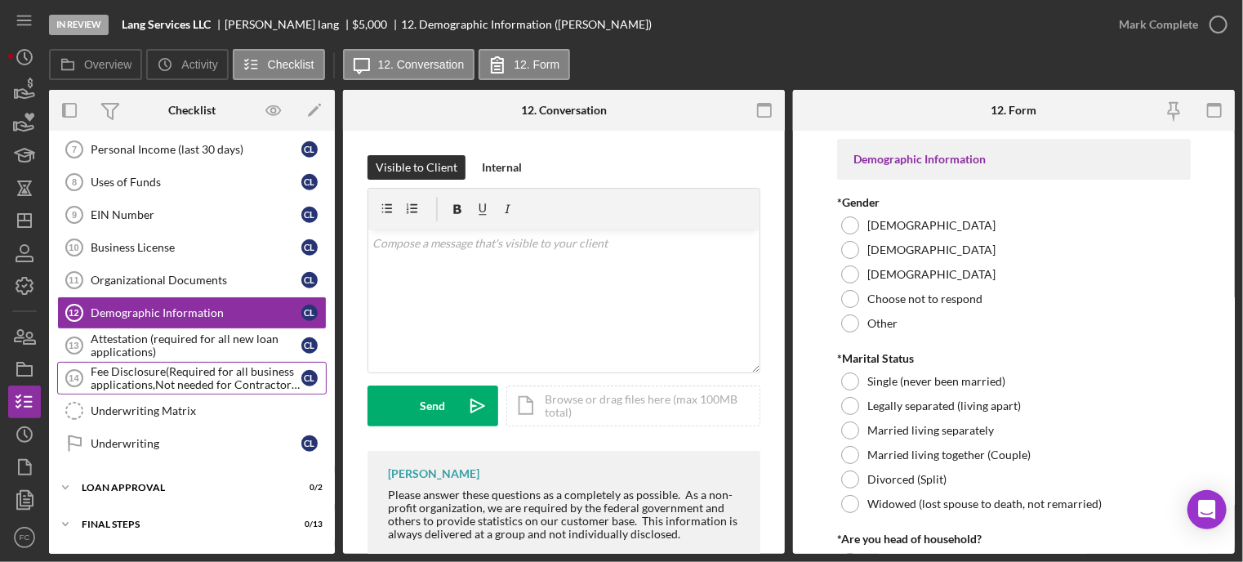
click at [150, 370] on div "Fee Disclosure(Required for all business applications,Not needed for Contractor…" at bounding box center [196, 378] width 211 height 26
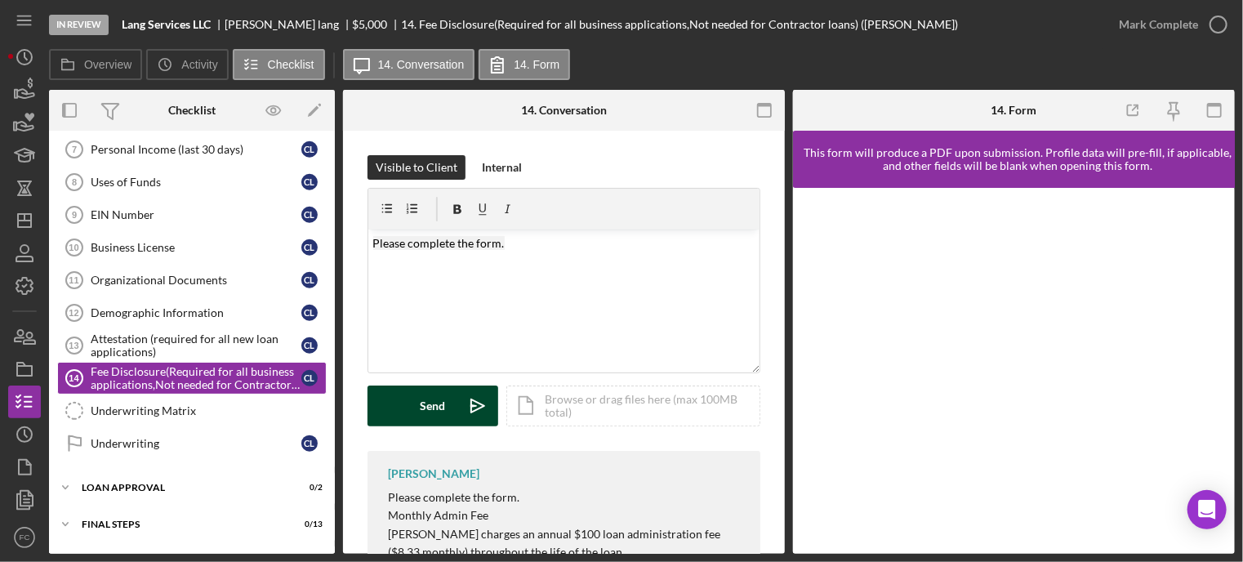
drag, startPoint x: 435, startPoint y: 404, endPoint x: 386, endPoint y: 395, distance: 49.0
click at [435, 404] on div "Send" at bounding box center [433, 406] width 25 height 41
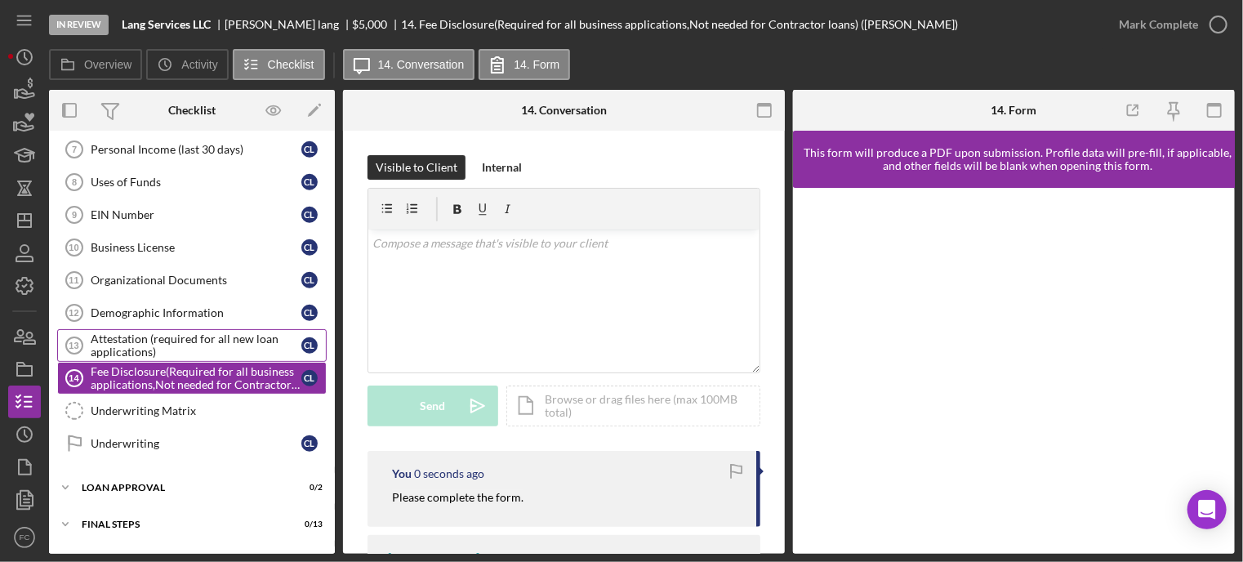
click at [127, 341] on div "Attestation (required for all new loan applications)" at bounding box center [196, 346] width 211 height 26
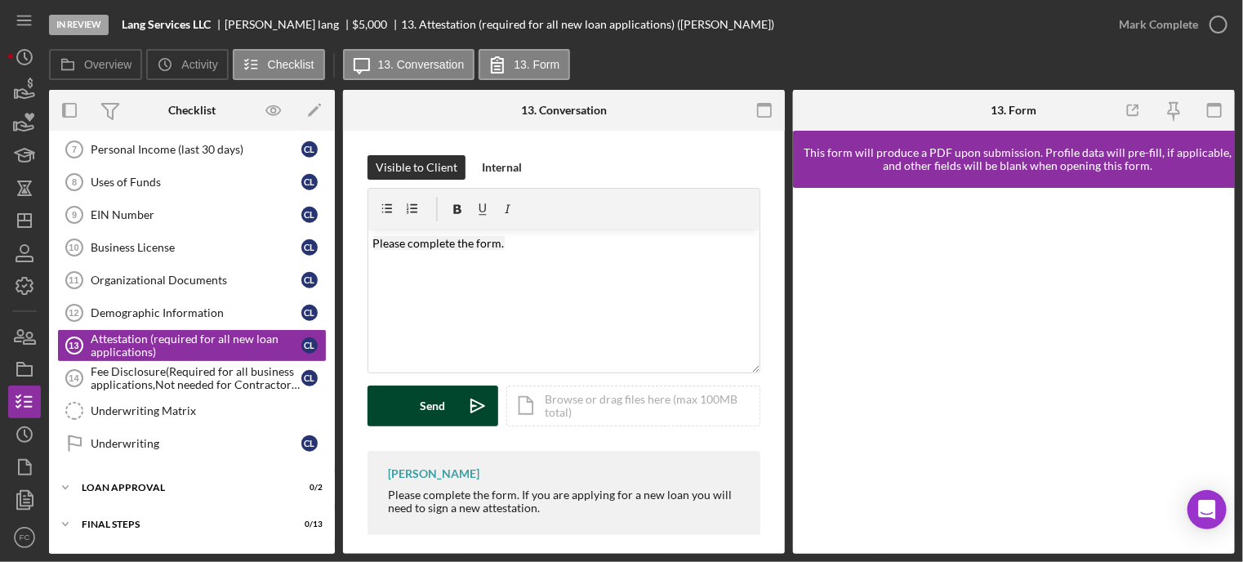
click at [438, 400] on div "Send" at bounding box center [433, 406] width 25 height 41
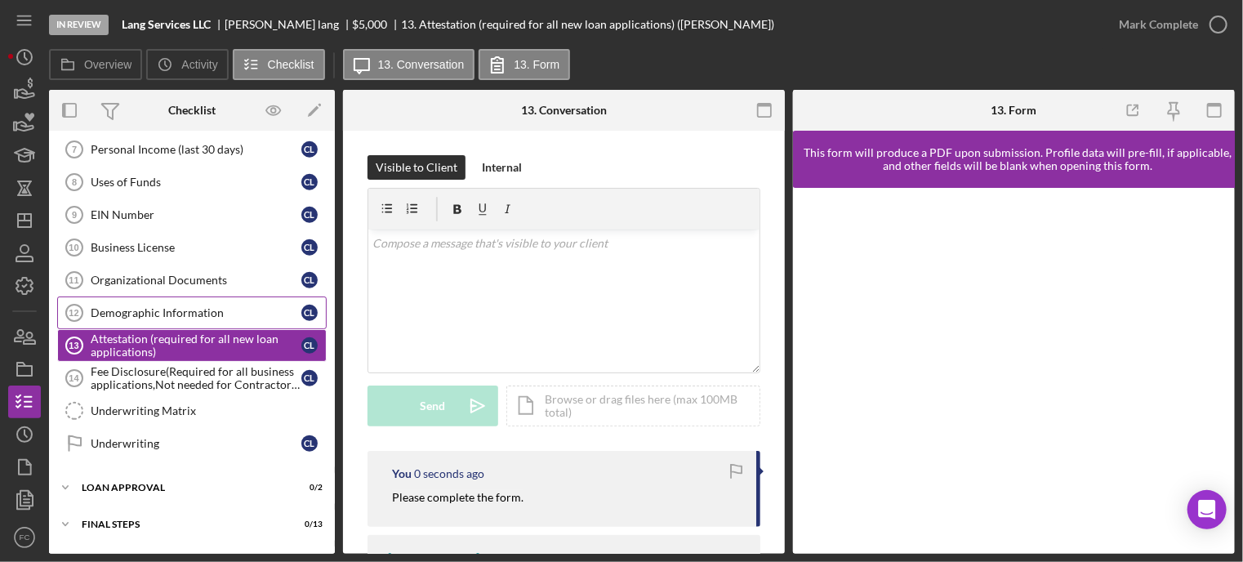
click at [136, 306] on div "Demographic Information" at bounding box center [196, 312] width 211 height 13
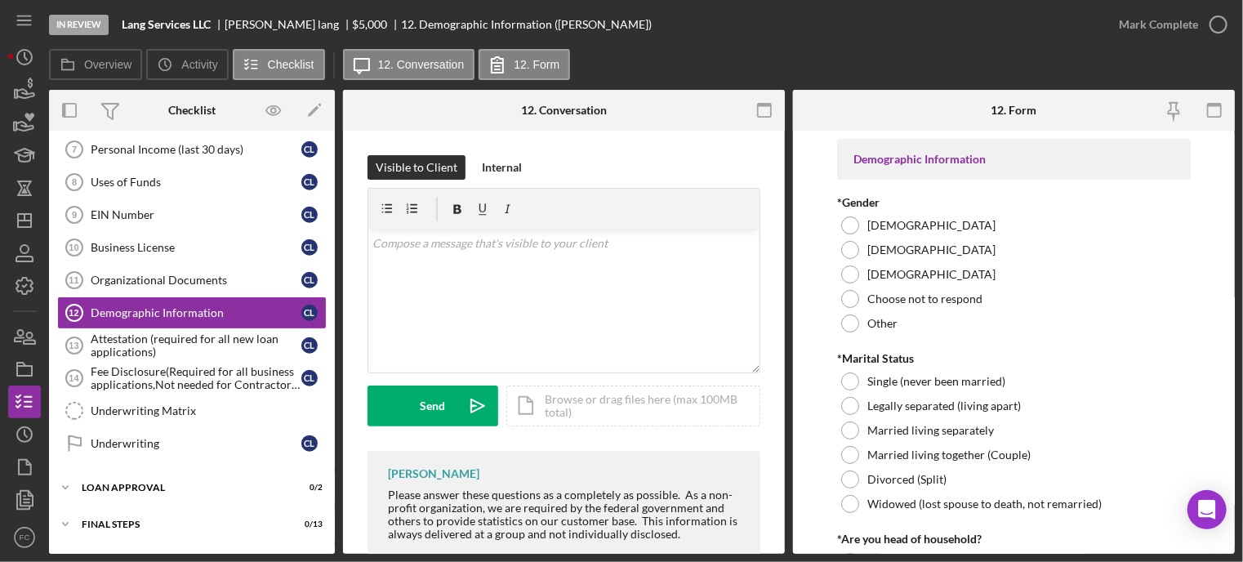
scroll to position [118, 0]
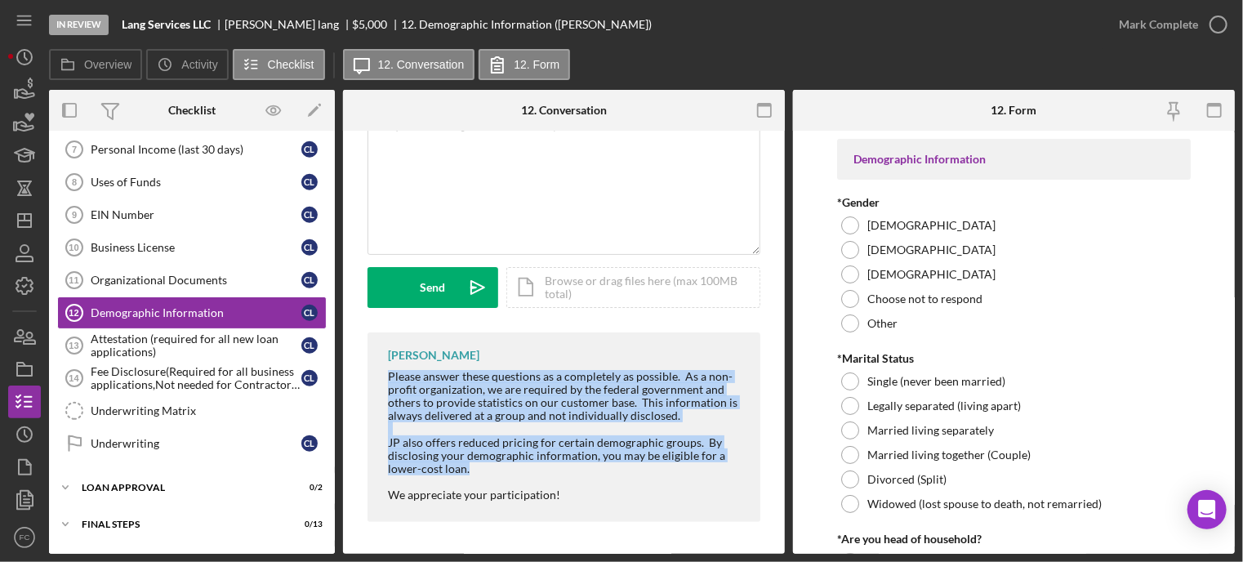
drag, startPoint x: 385, startPoint y: 372, endPoint x: 492, endPoint y: 468, distance: 144.0
click at [492, 468] on div "Franchot Cunningham Please answer these questions as a completely as possible. …" at bounding box center [564, 428] width 393 height 190
copy div "Please answer these questions as a completely as possible. As a non-profit orga…"
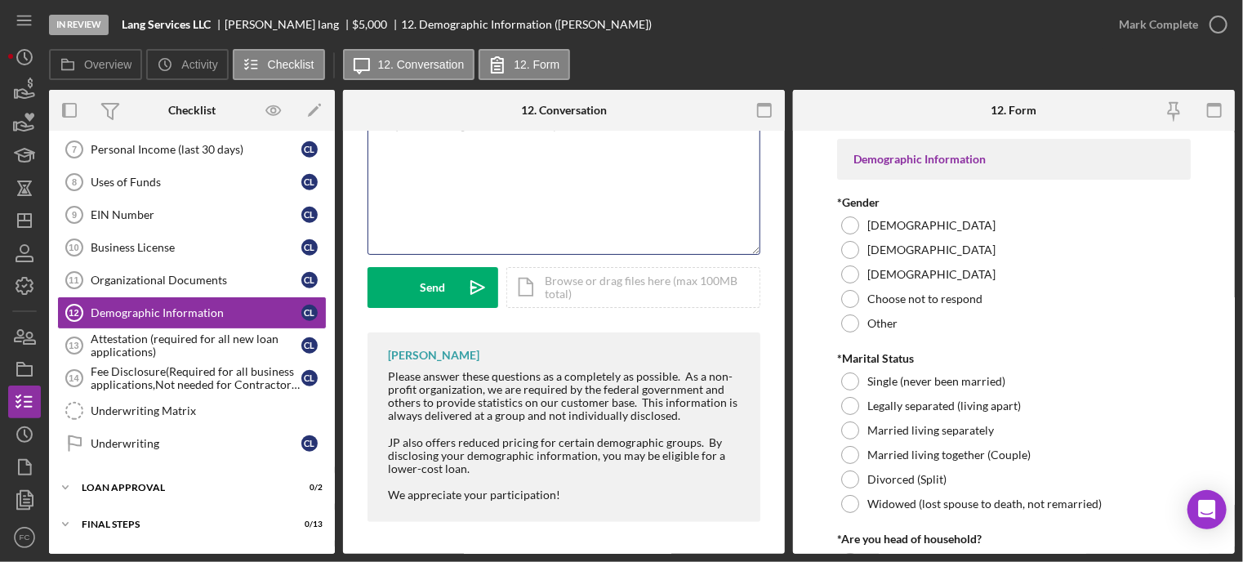
scroll to position [19, 0]
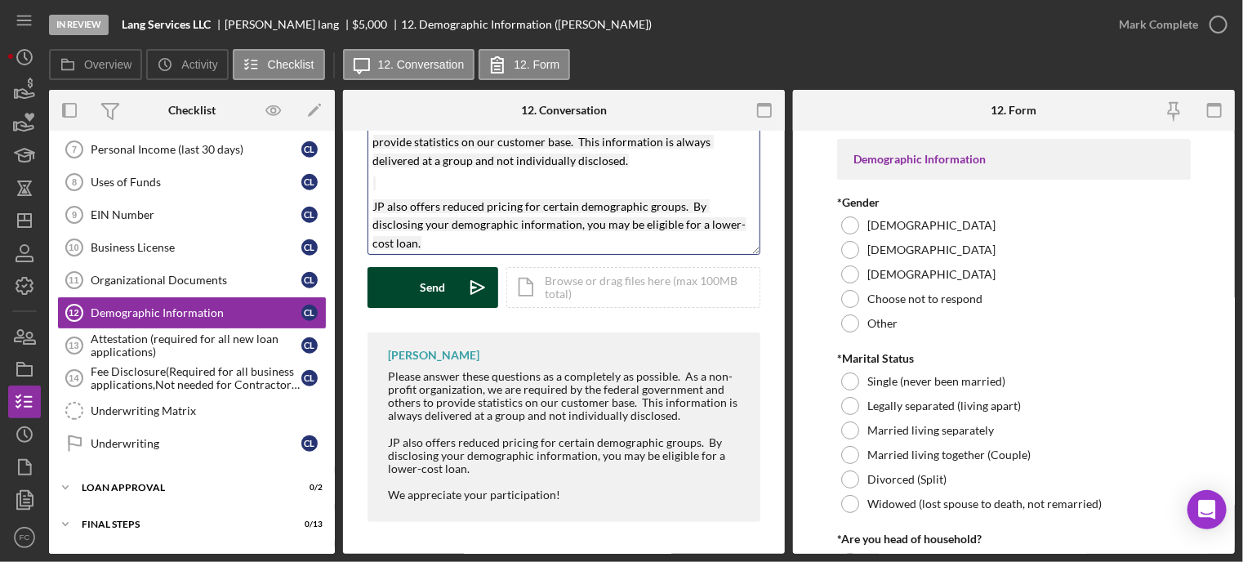
click at [437, 290] on div "Send" at bounding box center [433, 287] width 25 height 41
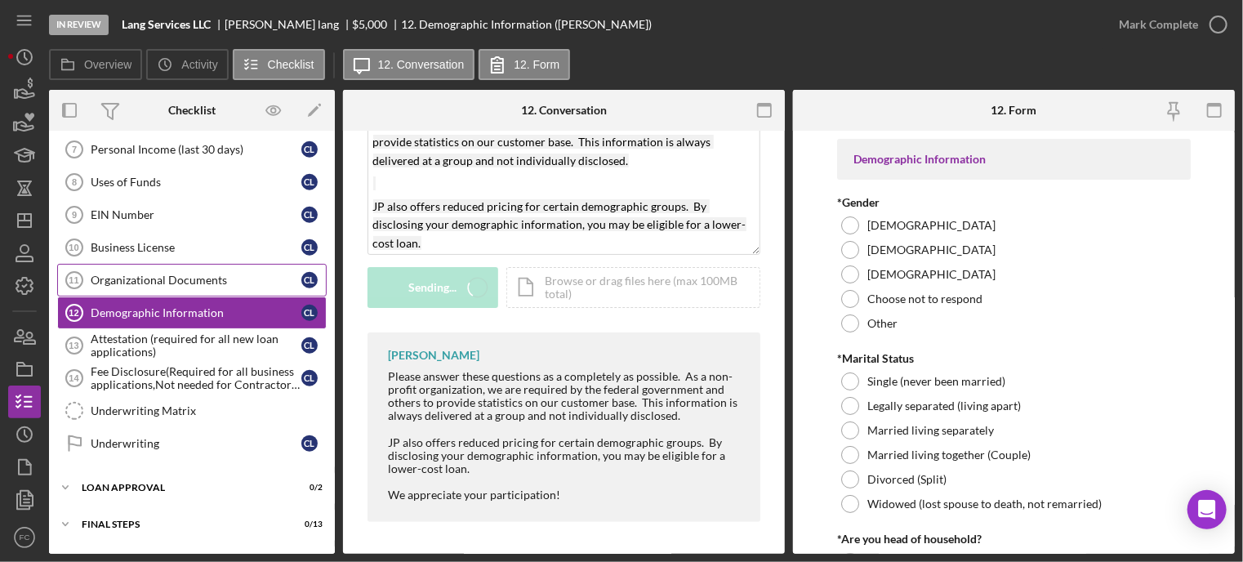
scroll to position [137, 0]
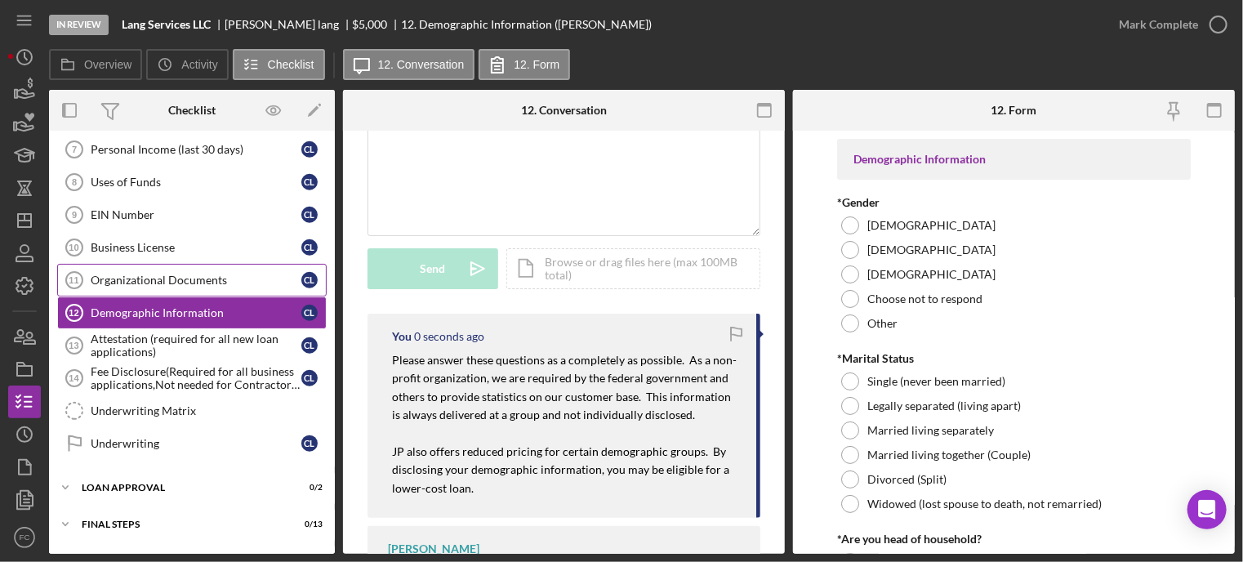
click at [157, 277] on div "Organizational Documents" at bounding box center [196, 280] width 211 height 13
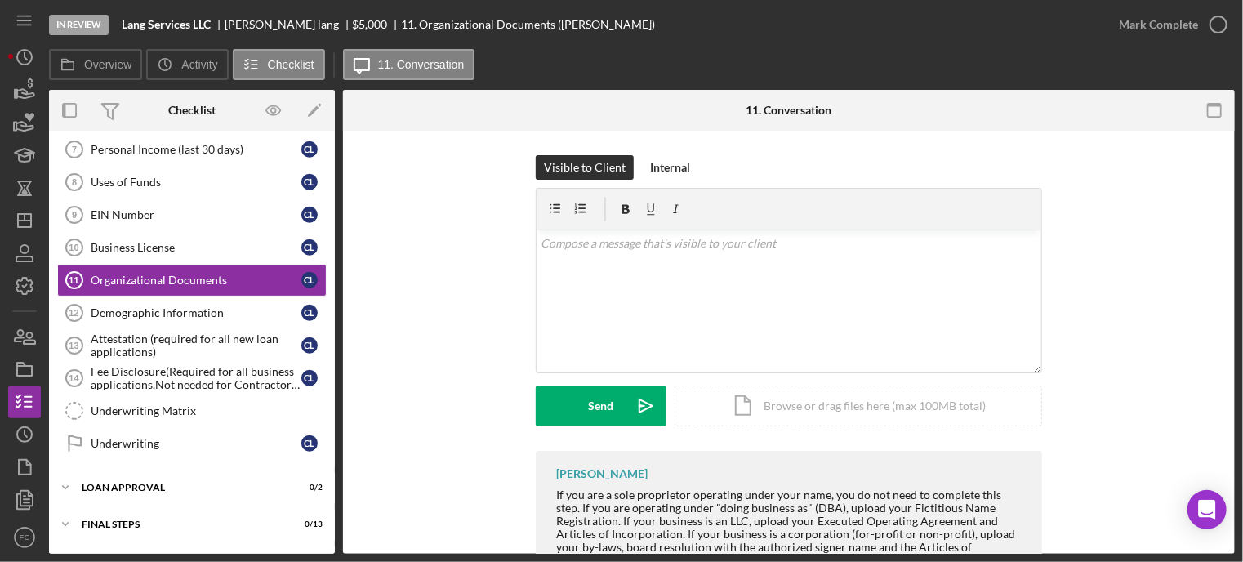
scroll to position [65, 0]
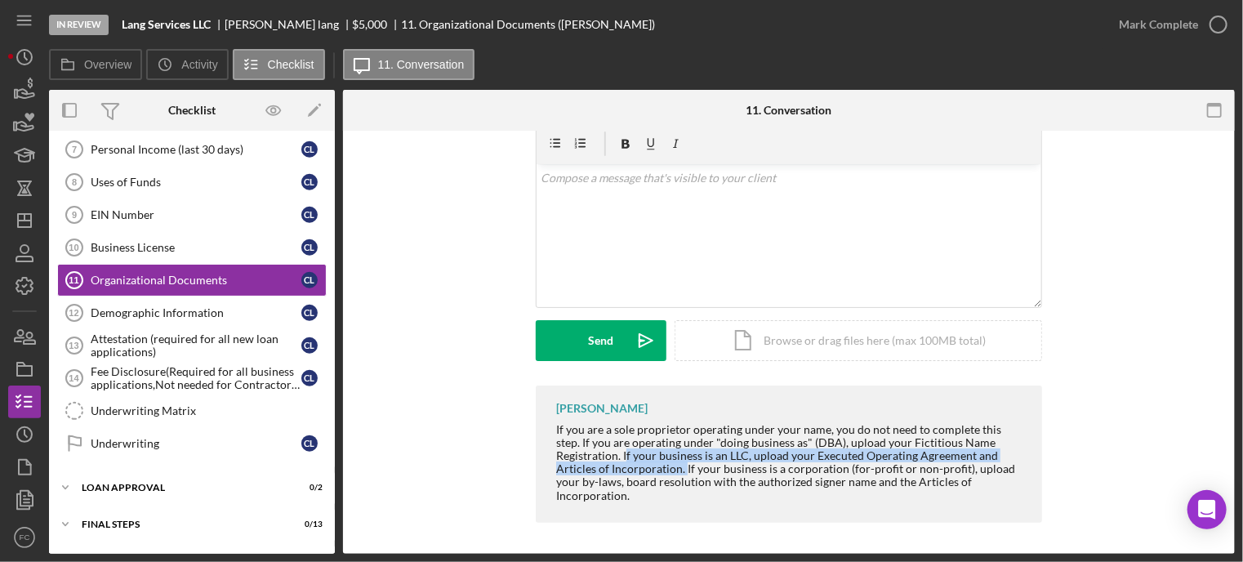
drag, startPoint x: 622, startPoint y: 455, endPoint x: 681, endPoint y: 473, distance: 62.3
click at [681, 473] on div "If you are a sole proprietor operating under your name, you do not need to comp…" at bounding box center [791, 462] width 470 height 79
copy div "f your business is an LLC, upload your Executed Operating Agreement and Article…"
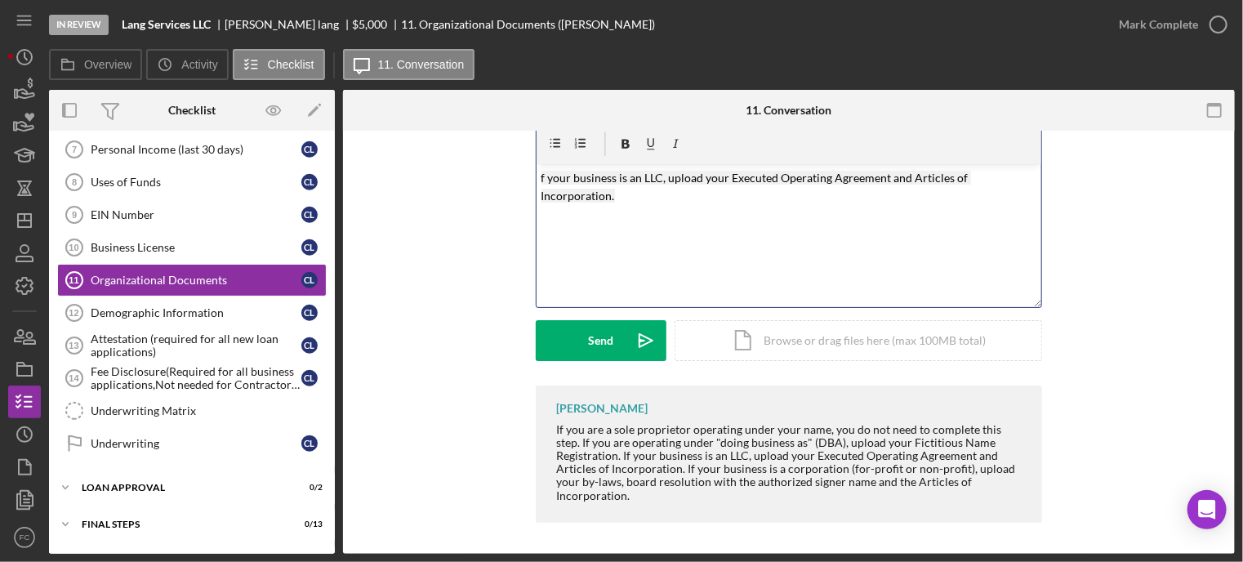
click at [542, 175] on mark "f your business is an LLC, upload your Executed Operating Agreement and Article…" at bounding box center [757, 187] width 430 height 32
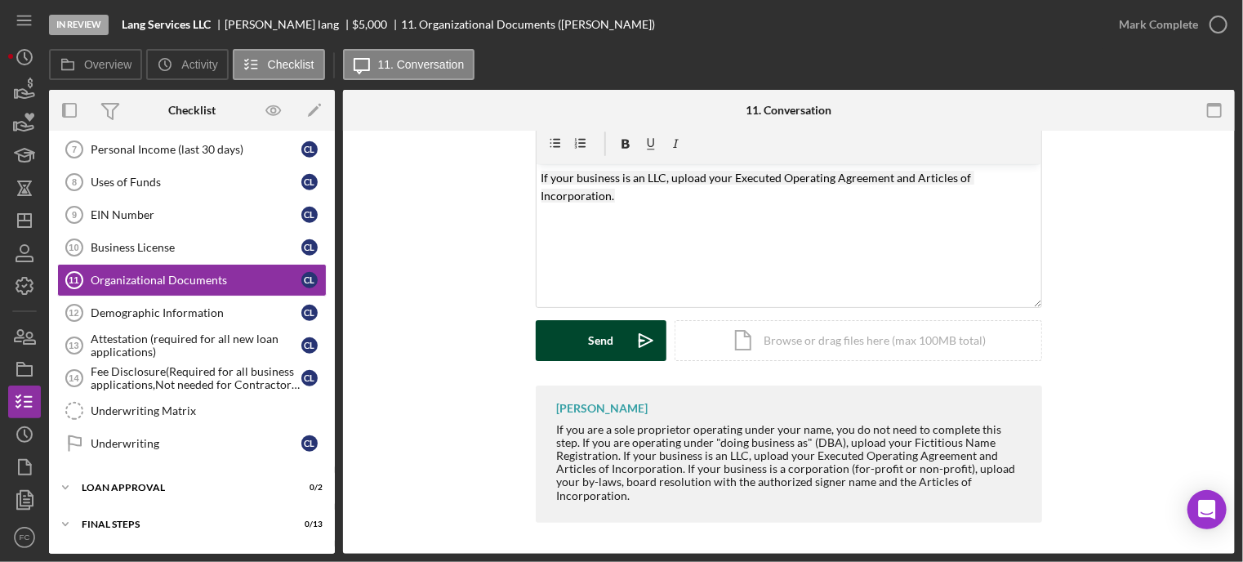
click at [603, 344] on div "Send" at bounding box center [601, 340] width 25 height 41
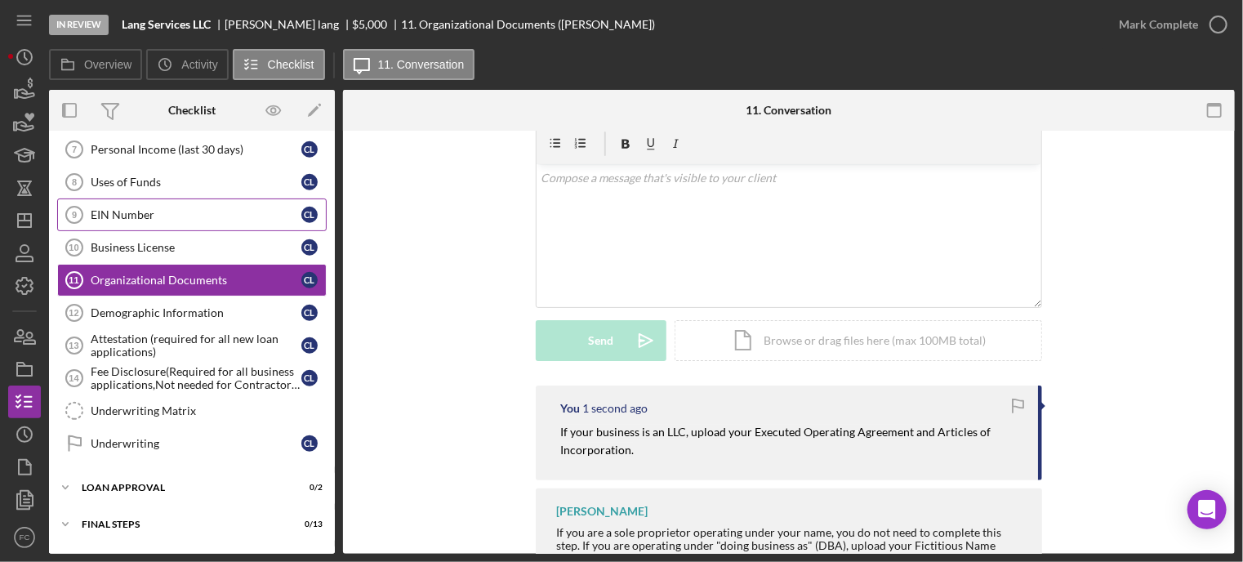
click at [163, 213] on div "EIN Number" at bounding box center [196, 214] width 211 height 13
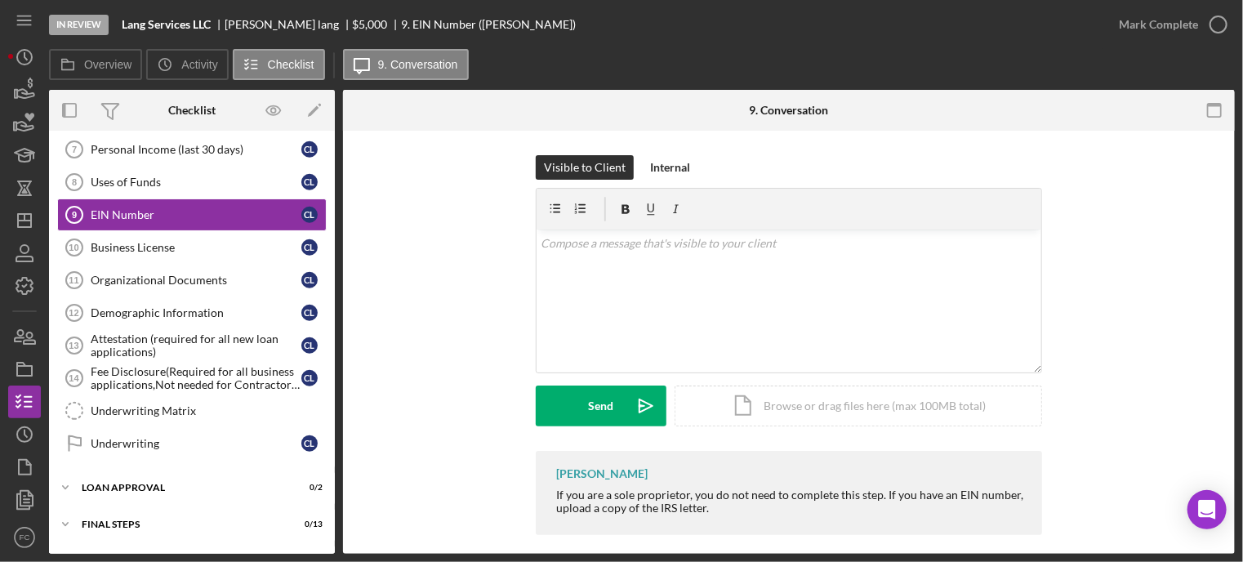
drag, startPoint x: 882, startPoint y: 493, endPoint x: 961, endPoint y: 516, distance: 82.3
click at [961, 516] on div "Franchot Cunningham If you are a sole proprietor, you do not need to complete t…" at bounding box center [789, 493] width 507 height 84
copy div "If you have an EIN number, upload a copy of the IRS letter."
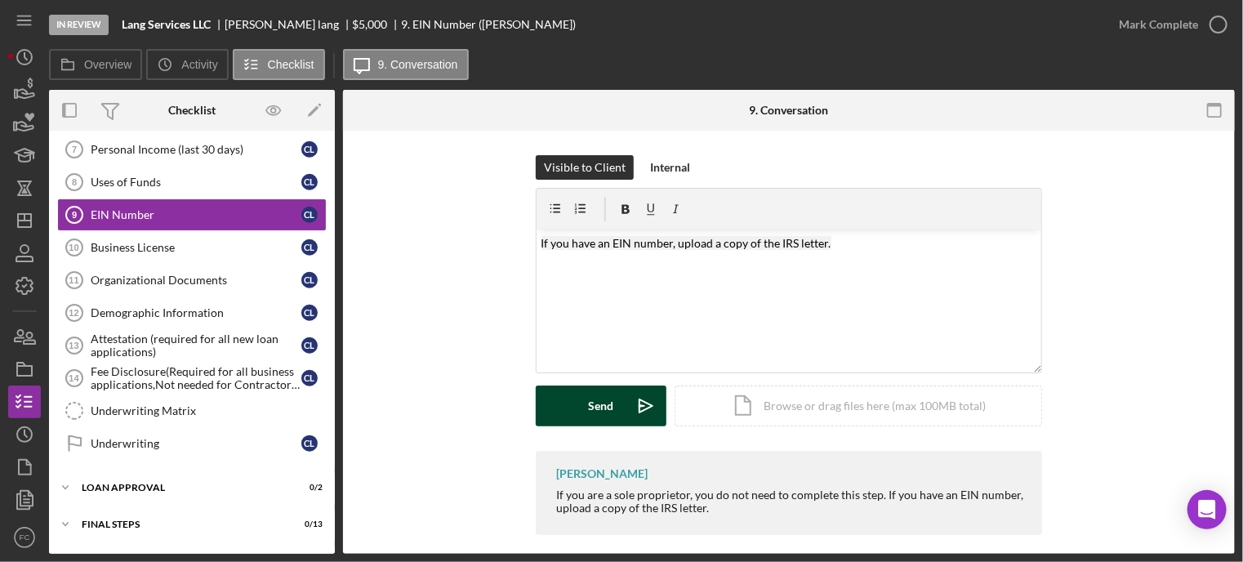
click at [591, 412] on div "Send" at bounding box center [601, 406] width 25 height 41
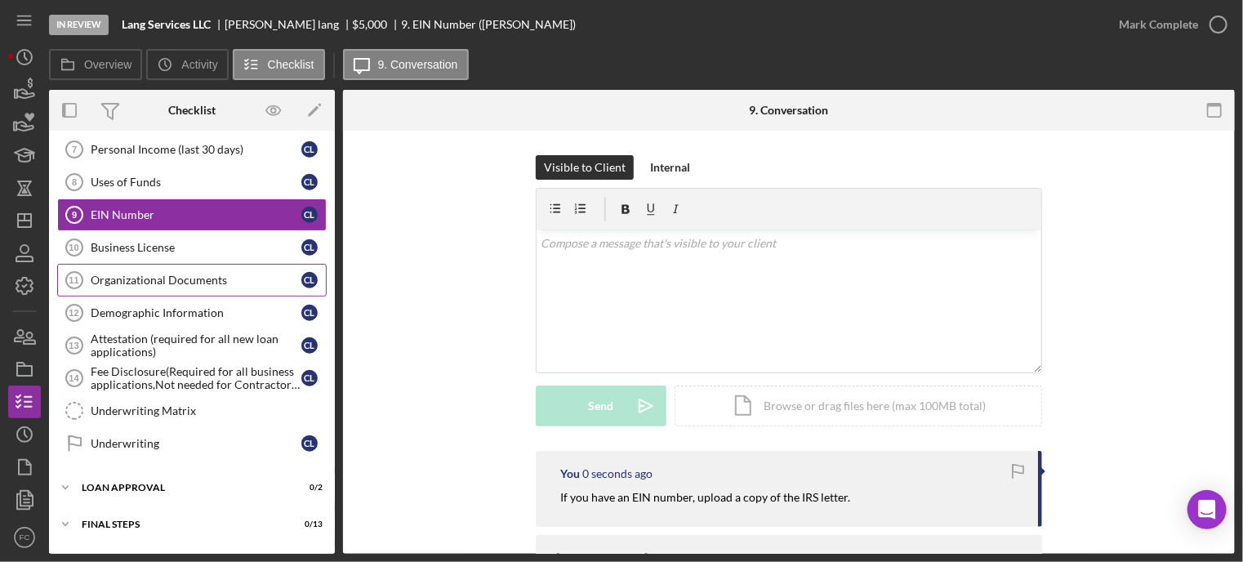
scroll to position [490, 0]
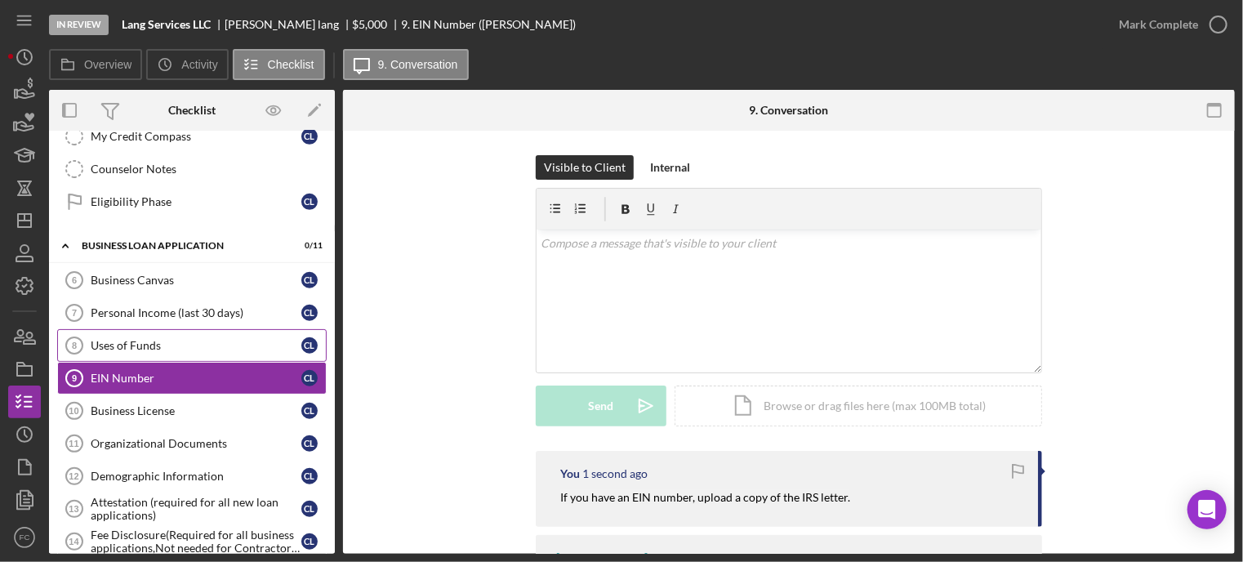
click at [165, 332] on link "Uses of Funds 8 Uses of Funds c l" at bounding box center [192, 345] width 270 height 33
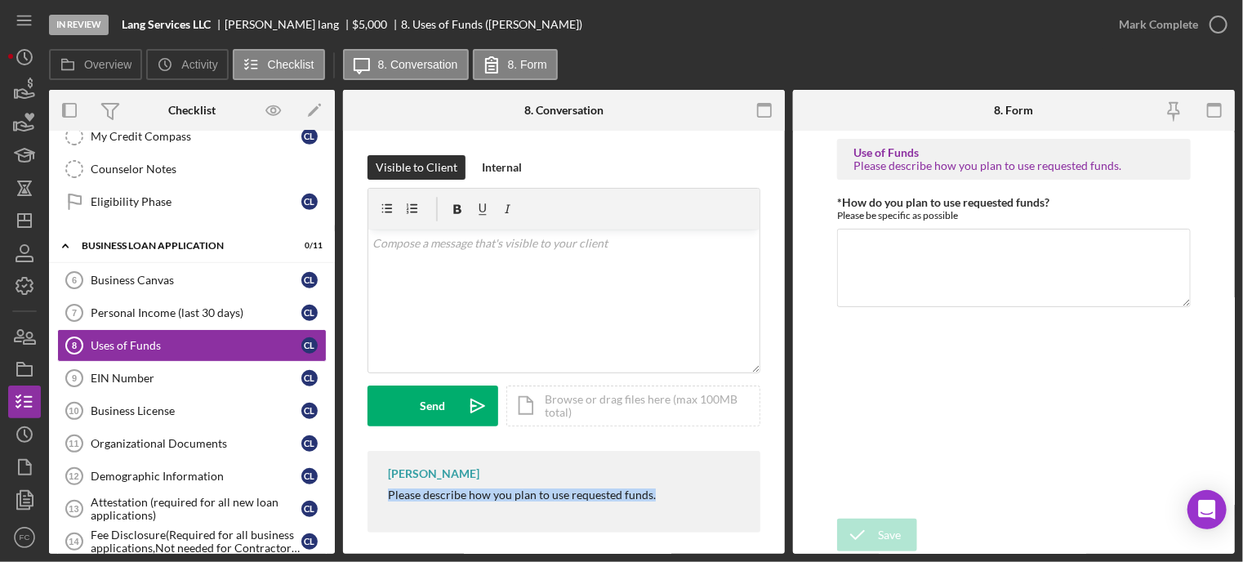
drag, startPoint x: 379, startPoint y: 499, endPoint x: 676, endPoint y: 511, distance: 296.8
click at [676, 511] on div "Franchot Cunningham Please describe how you plan to use requested funds." at bounding box center [564, 492] width 393 height 82
copy div "Please describe how you plan to use requested funds."
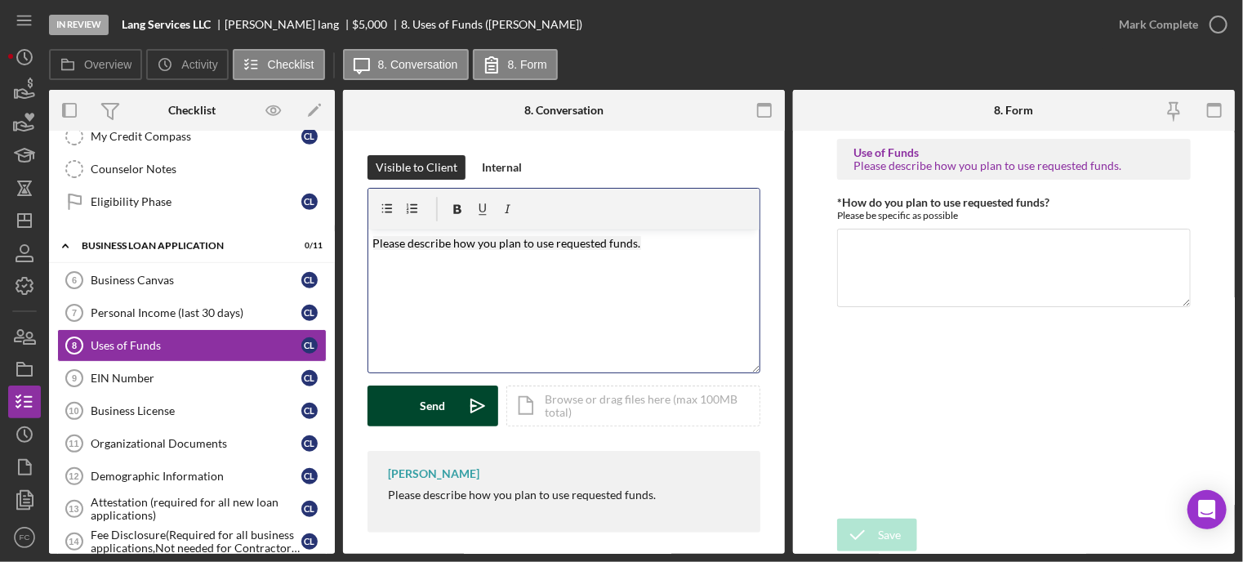
click at [398, 415] on button "Send Icon/icon-invite-send" at bounding box center [433, 406] width 131 height 41
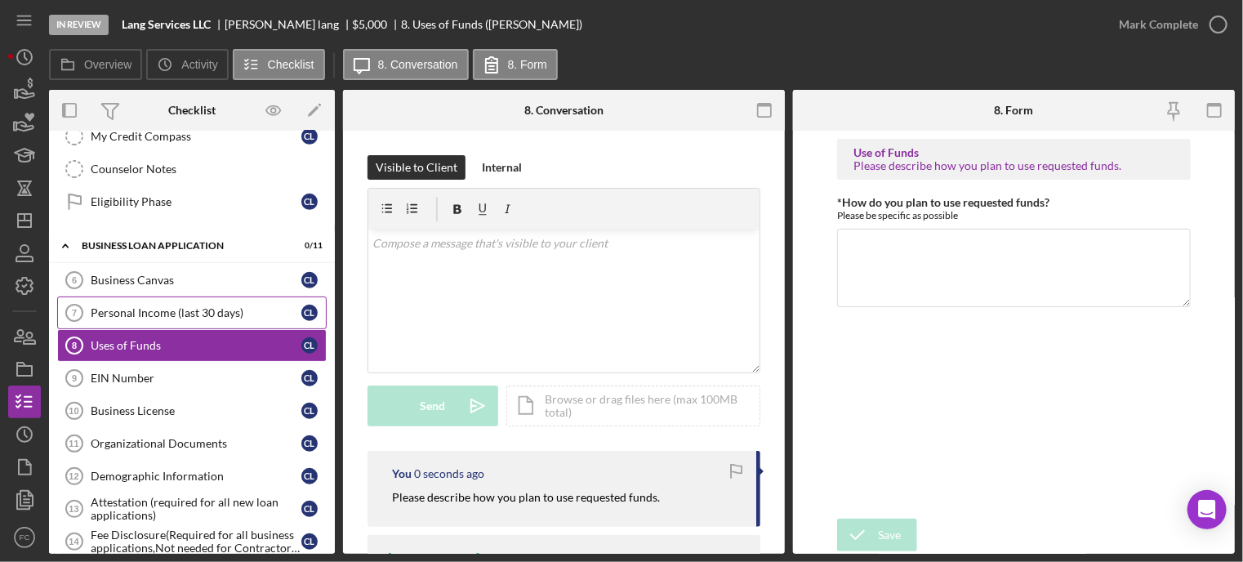
click at [179, 297] on link "Personal Income (last 30 days) 7 Personal Income (last 30 days) c l" at bounding box center [192, 313] width 270 height 33
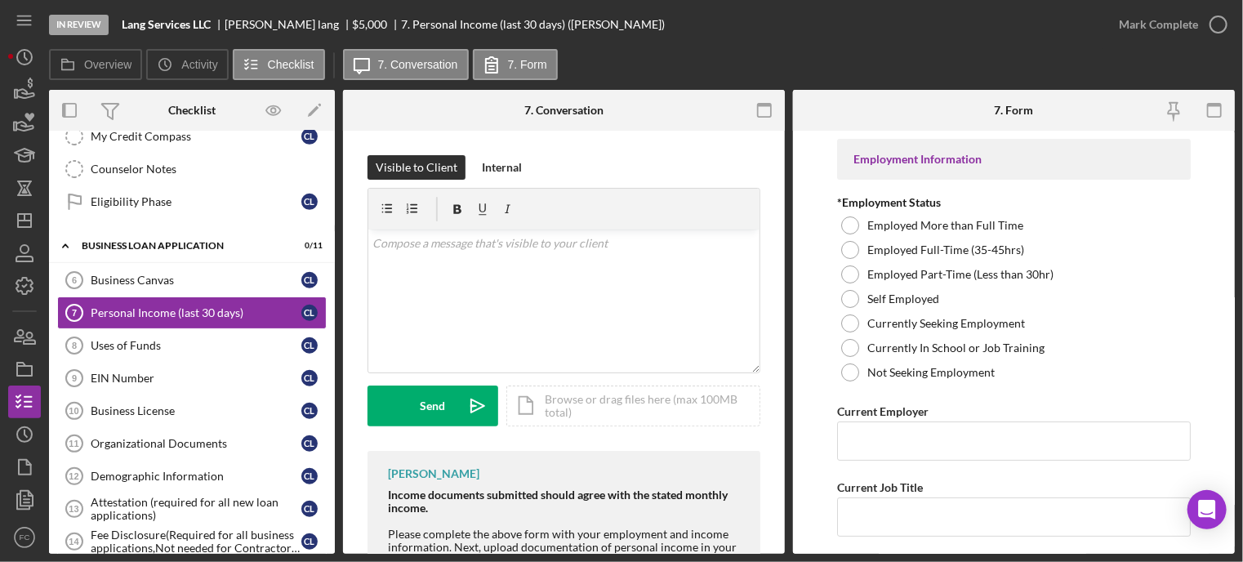
scroll to position [132, 0]
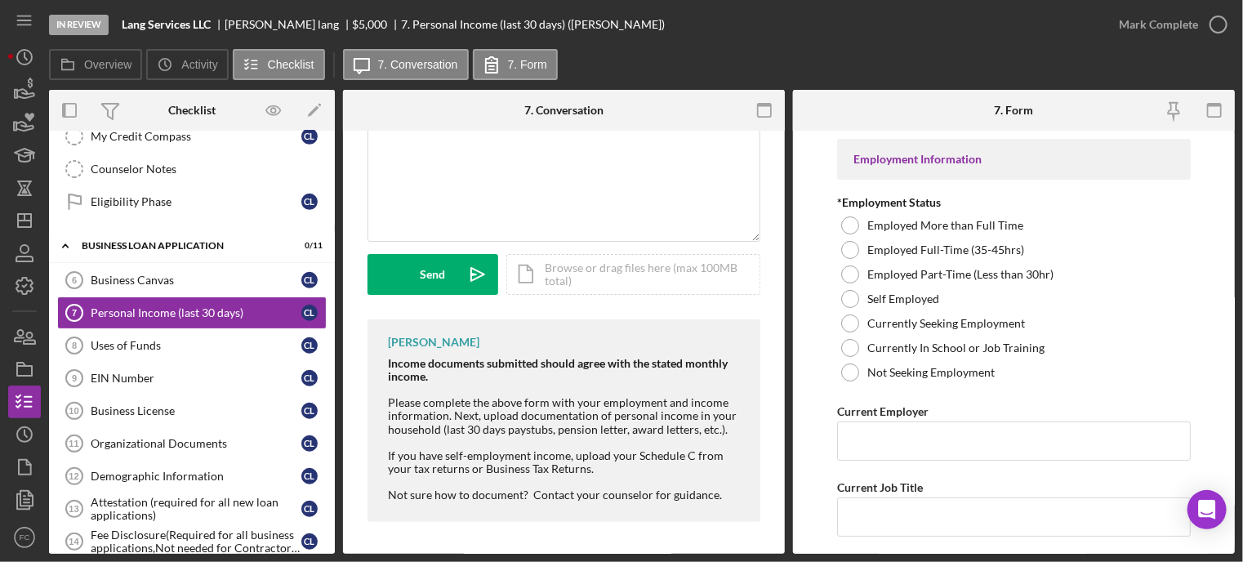
drag, startPoint x: 386, startPoint y: 396, endPoint x: 714, endPoint y: 425, distance: 329.7
click at [756, 427] on div "Visible to Client Internal v Color teal Color pink Remove color Add row above A…" at bounding box center [564, 277] width 442 height 556
copy div "Please complete the above form with your employment and income information. Nex…"
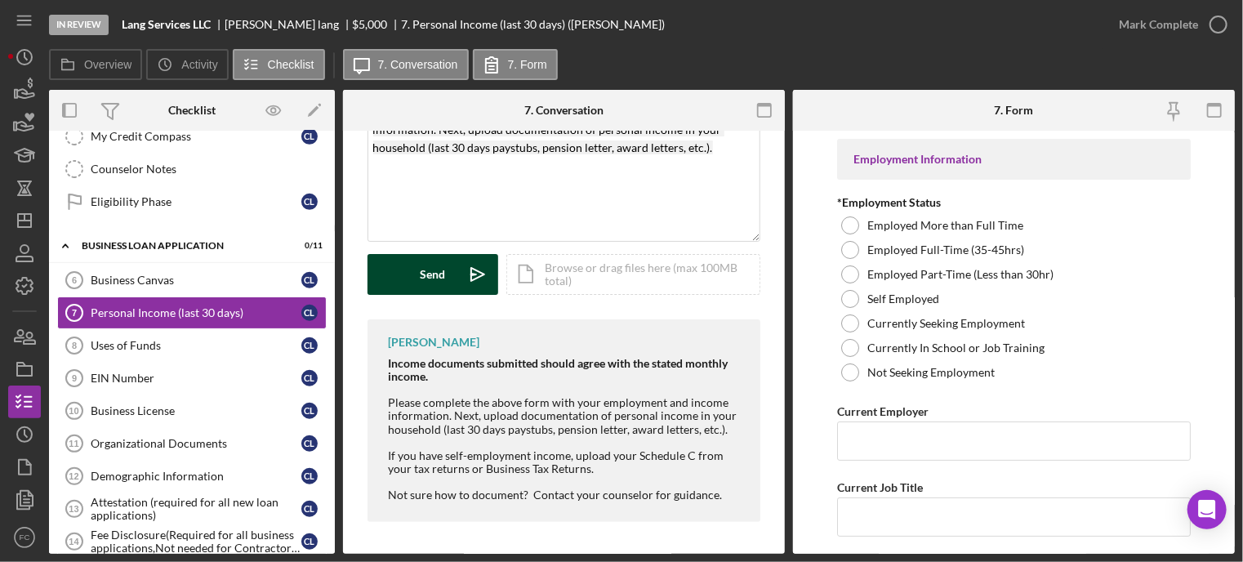
click at [436, 280] on div "Send" at bounding box center [433, 274] width 25 height 41
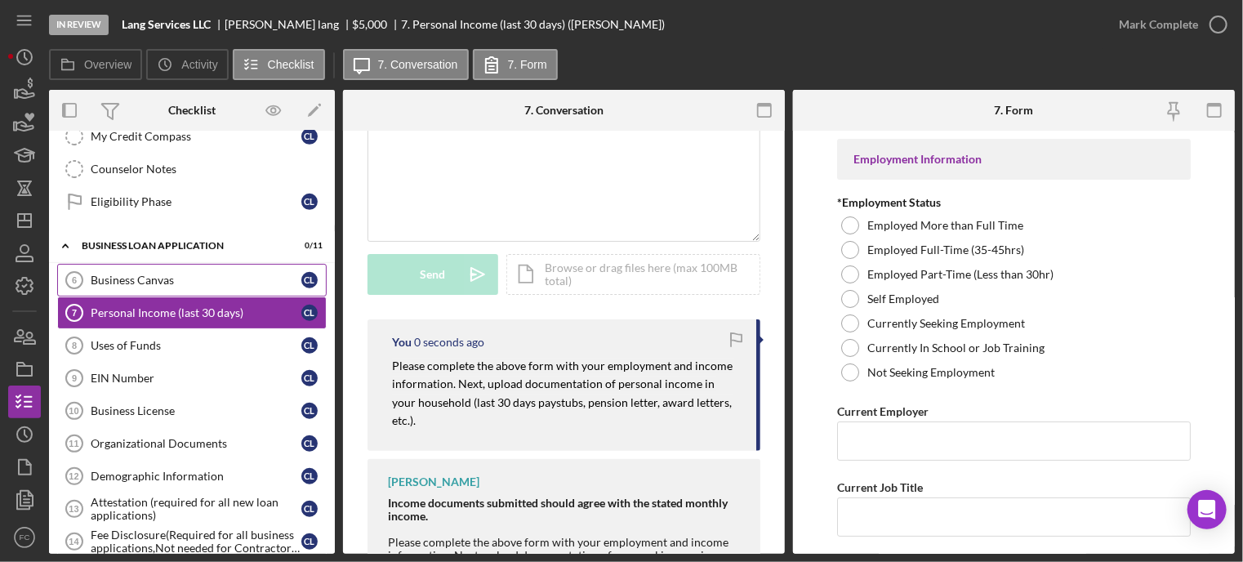
click at [160, 275] on div "Business Canvas" at bounding box center [196, 280] width 211 height 13
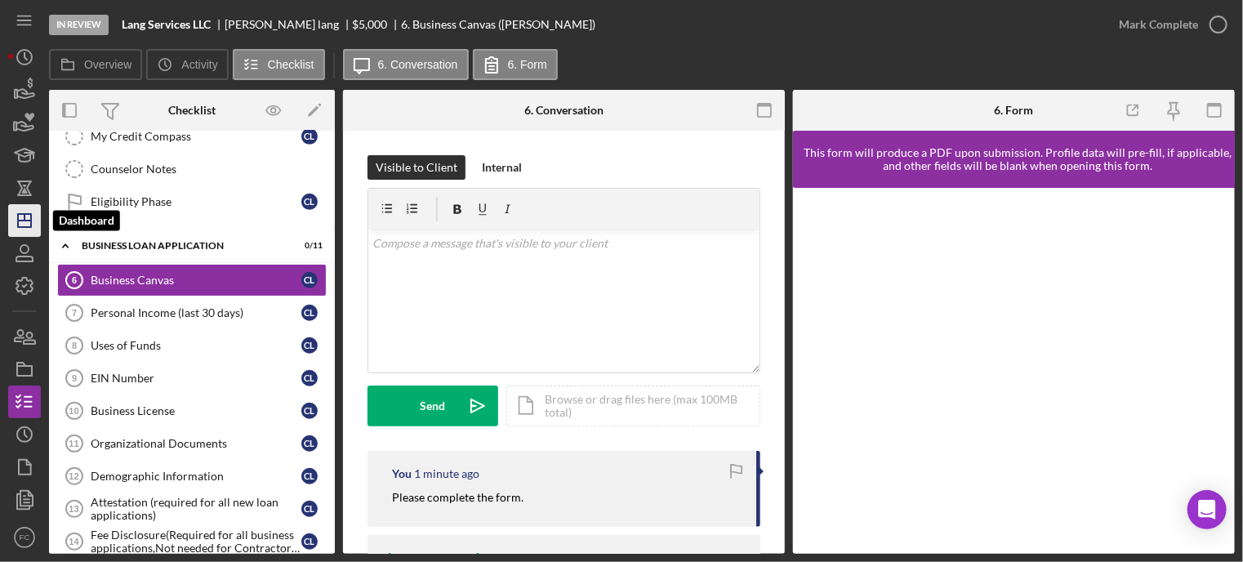
click at [20, 223] on icon "Icon/Dashboard" at bounding box center [24, 220] width 41 height 41
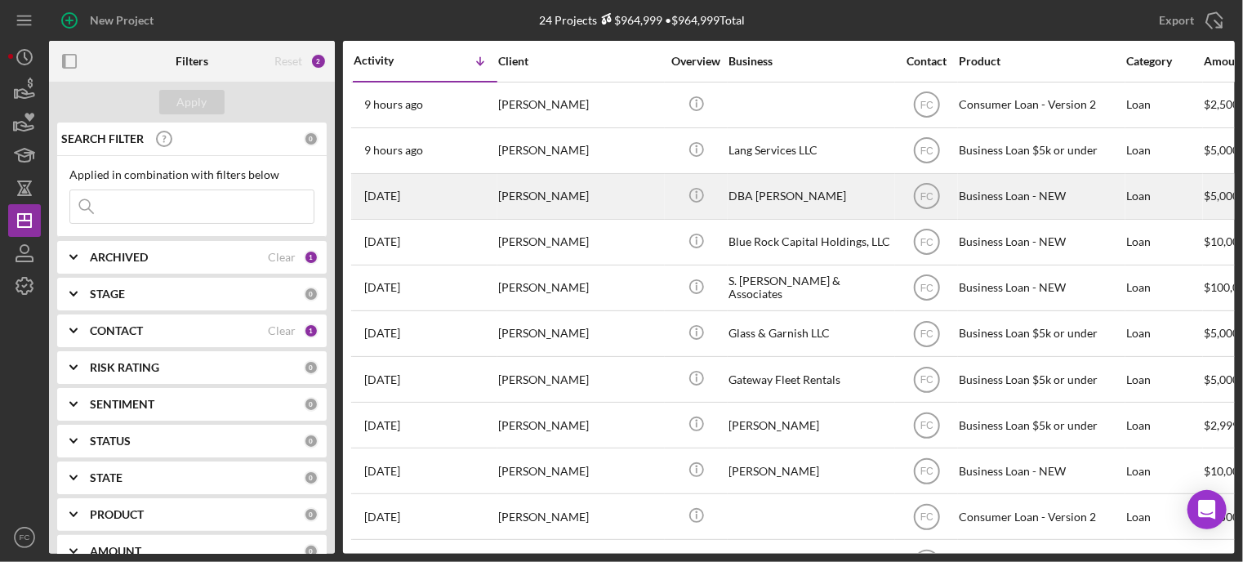
click at [456, 200] on div "2 days ago Kyshun Clark-Templeton" at bounding box center [425, 196] width 143 height 43
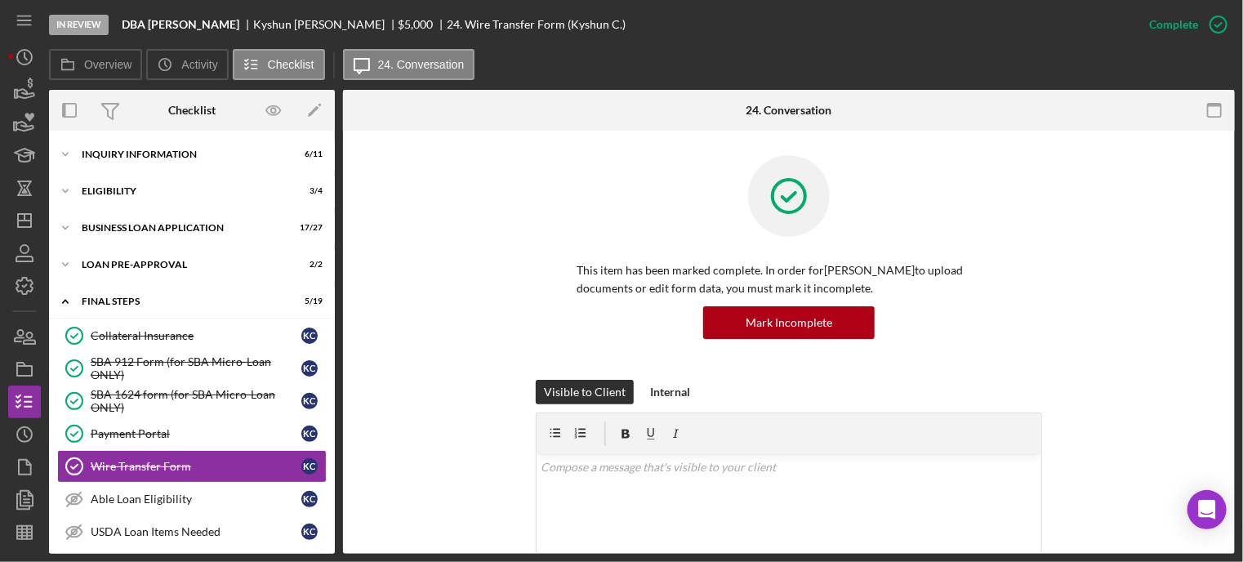
scroll to position [121, 0]
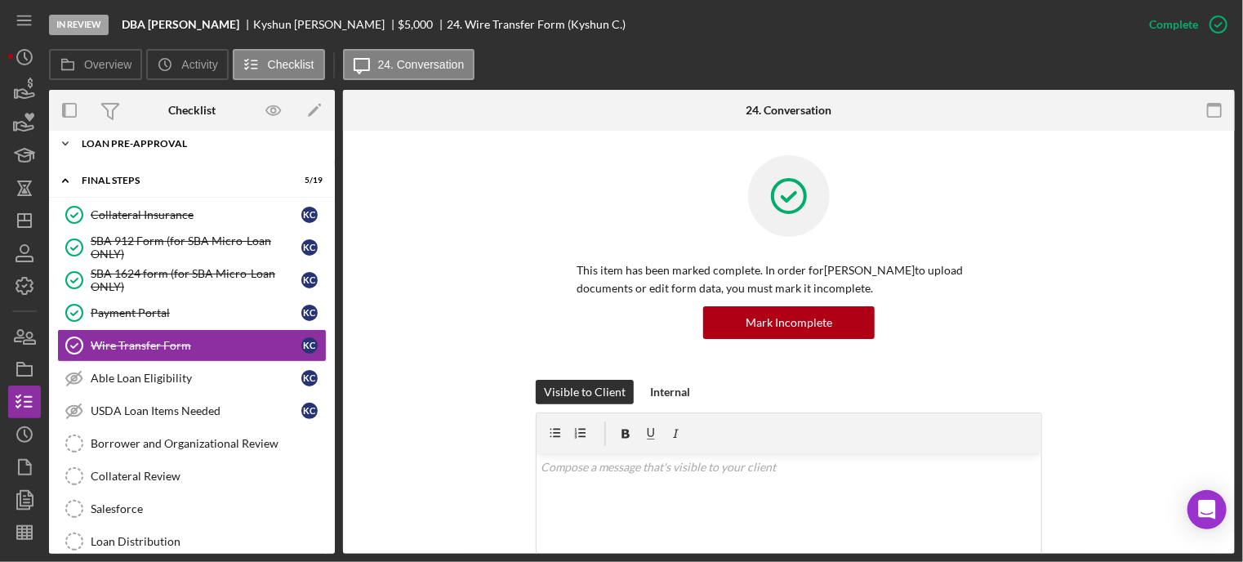
click at [134, 145] on div "LOAN PRE-APPROVAL" at bounding box center [198, 144] width 233 height 10
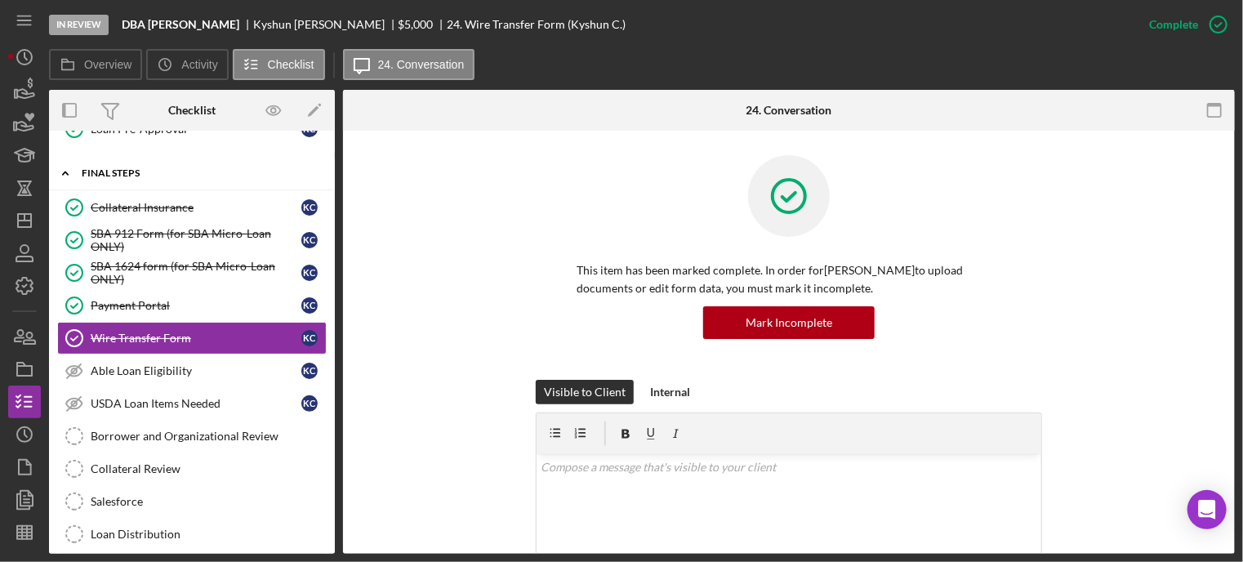
scroll to position [366, 0]
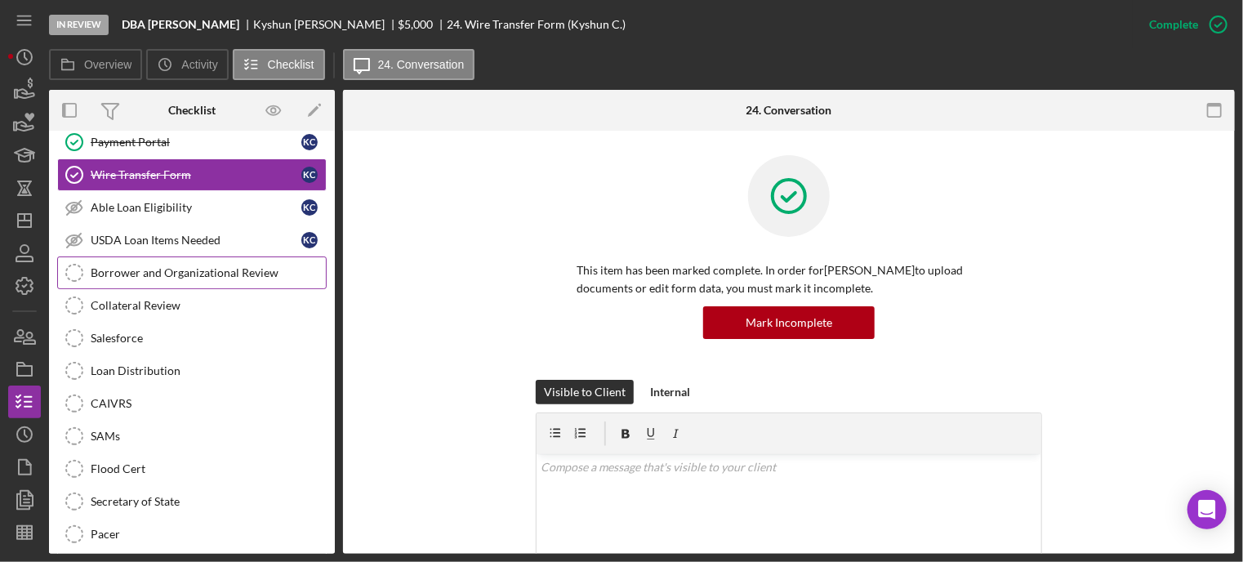
click at [150, 257] on link "Borrower and Organizational Review Borrower and Organizational Review" at bounding box center [192, 273] width 270 height 33
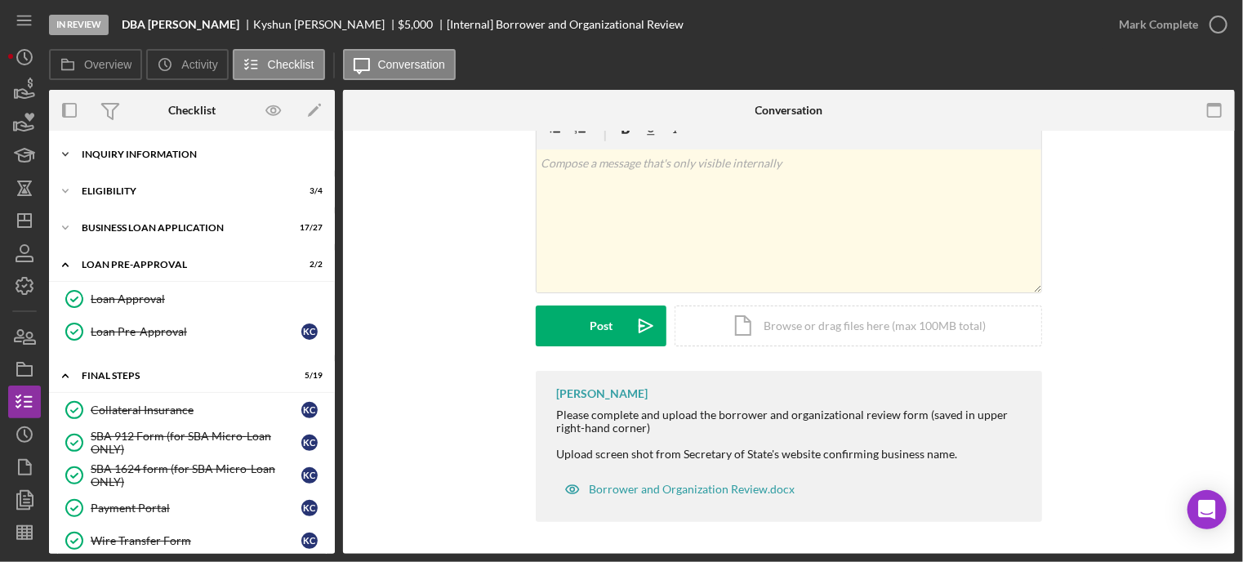
click at [148, 161] on div "Icon/Expander INQUIRY INFORMATION 6 / 11" at bounding box center [192, 154] width 286 height 33
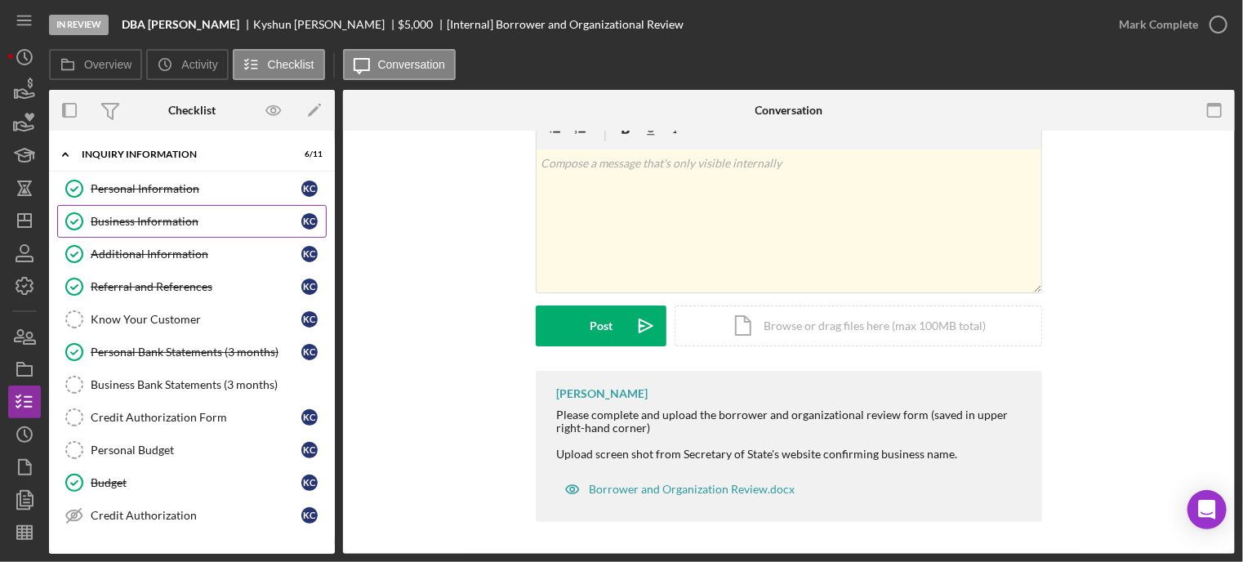
click at [141, 215] on div "Business Information" at bounding box center [196, 221] width 211 height 13
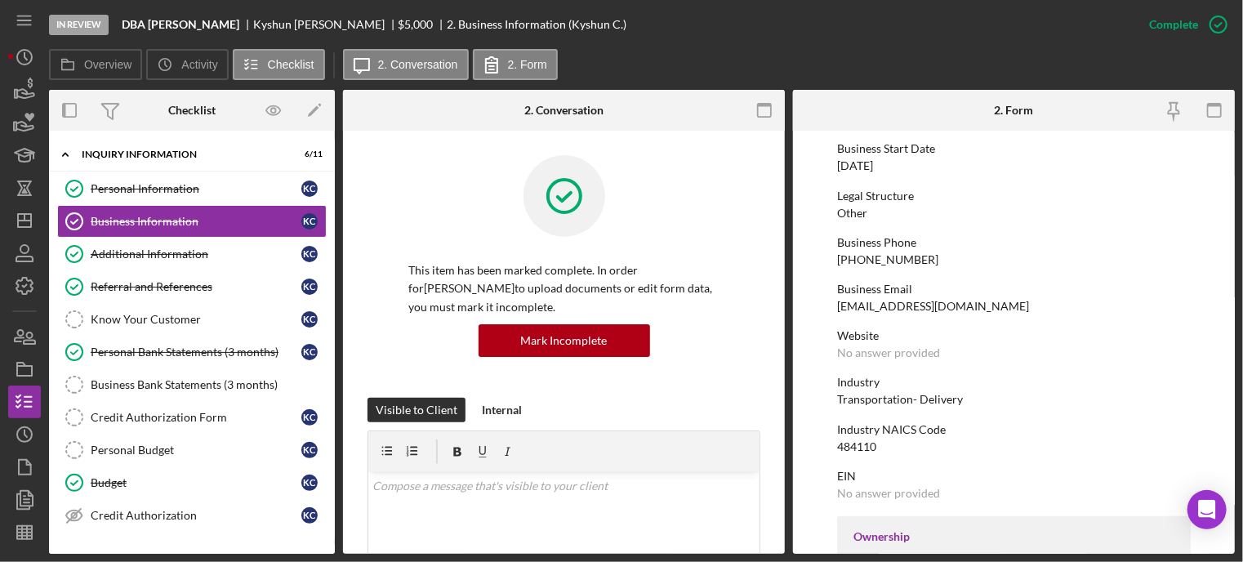
scroll to position [245, 0]
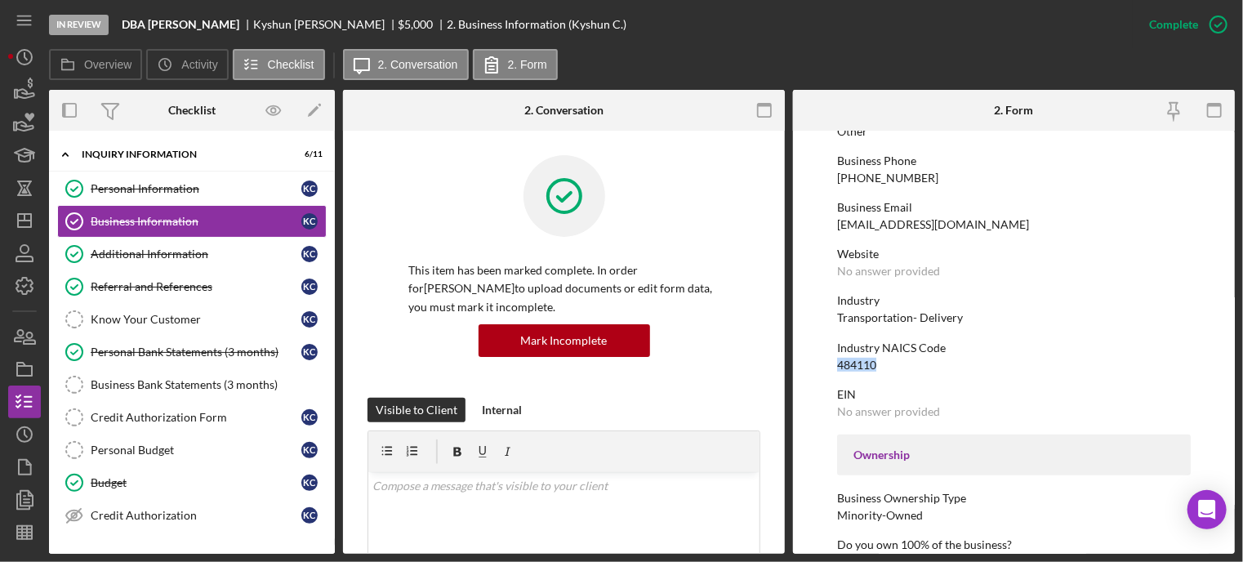
drag, startPoint x: 837, startPoint y: 364, endPoint x: 882, endPoint y: 360, distance: 45.9
click at [882, 360] on div "Industry NAICS Code 484110" at bounding box center [1014, 356] width 354 height 30
click at [903, 372] on div "To edit this form you must mark this item incomplete Business Name DBA Kyshun C…" at bounding box center [1014, 502] width 354 height 1216
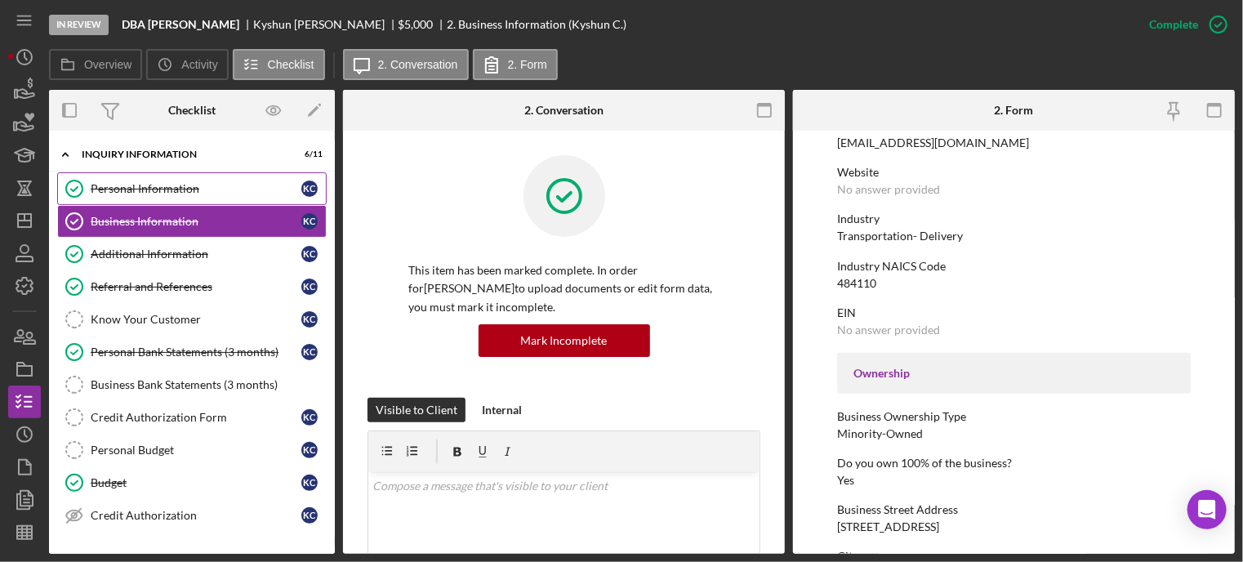
click at [139, 191] on div "Personal Information" at bounding box center [196, 188] width 211 height 13
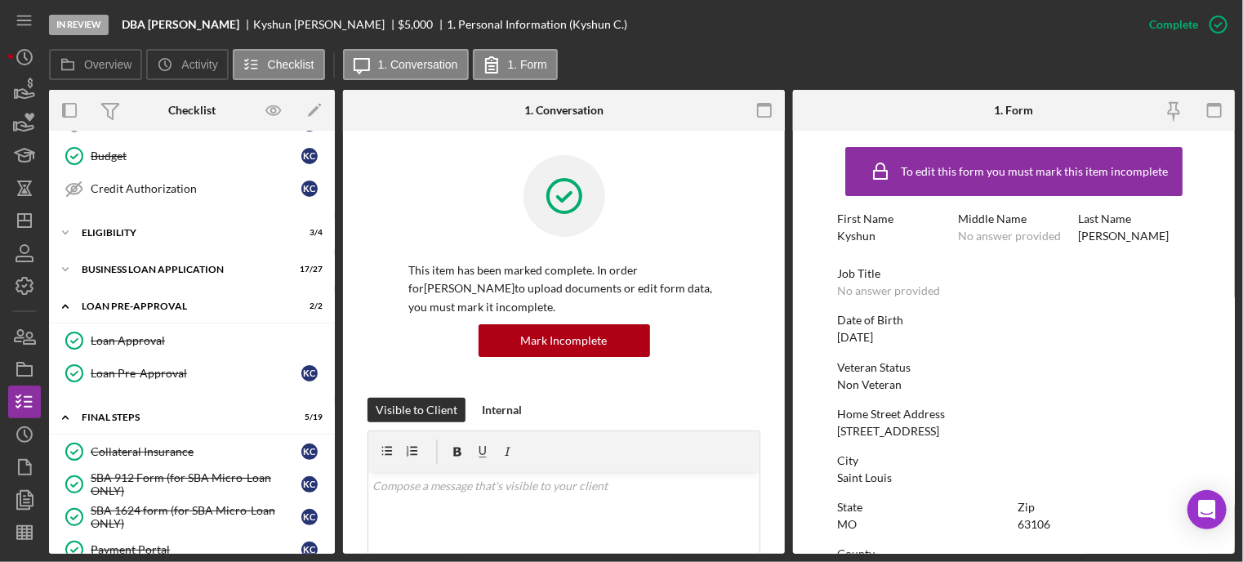
scroll to position [490, 0]
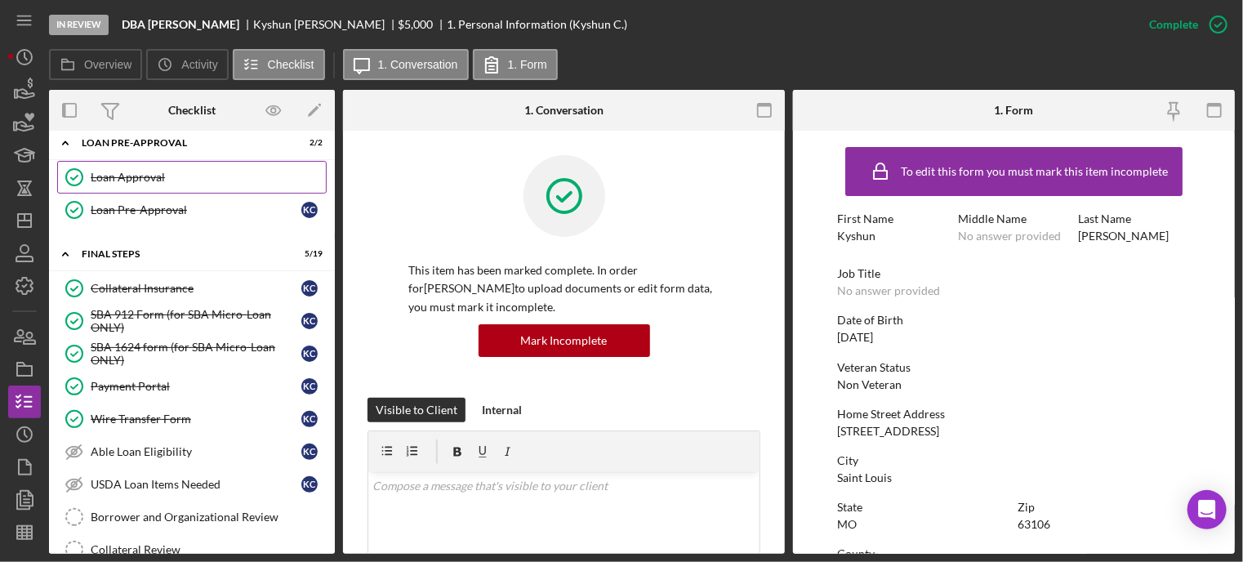
click at [157, 171] on div "Loan Approval" at bounding box center [208, 177] width 235 height 13
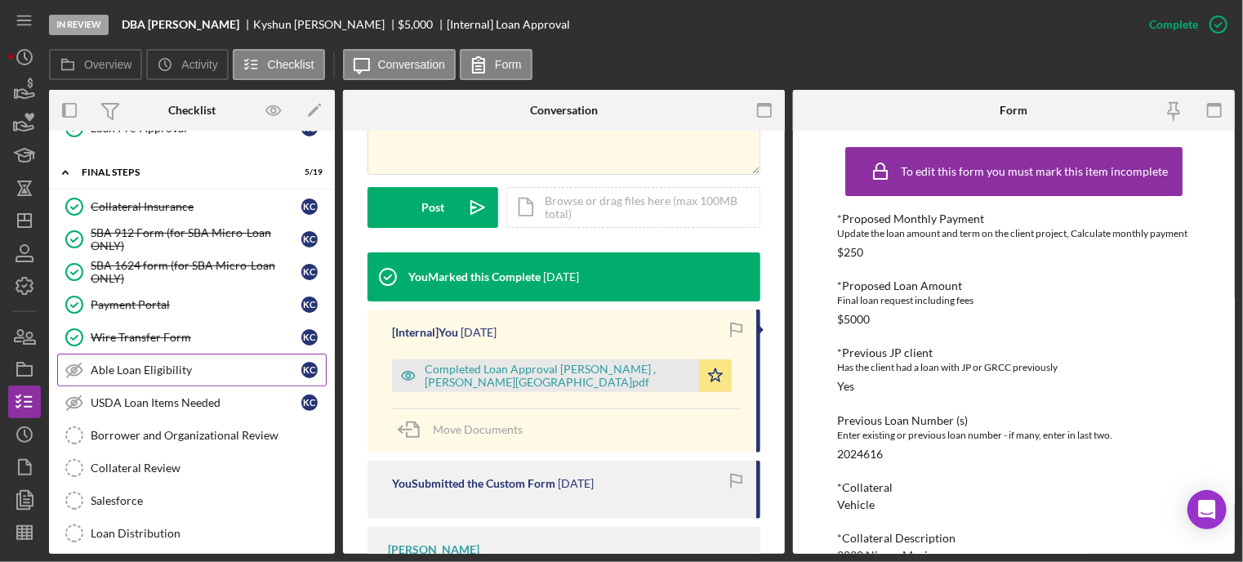
scroll to position [654, 0]
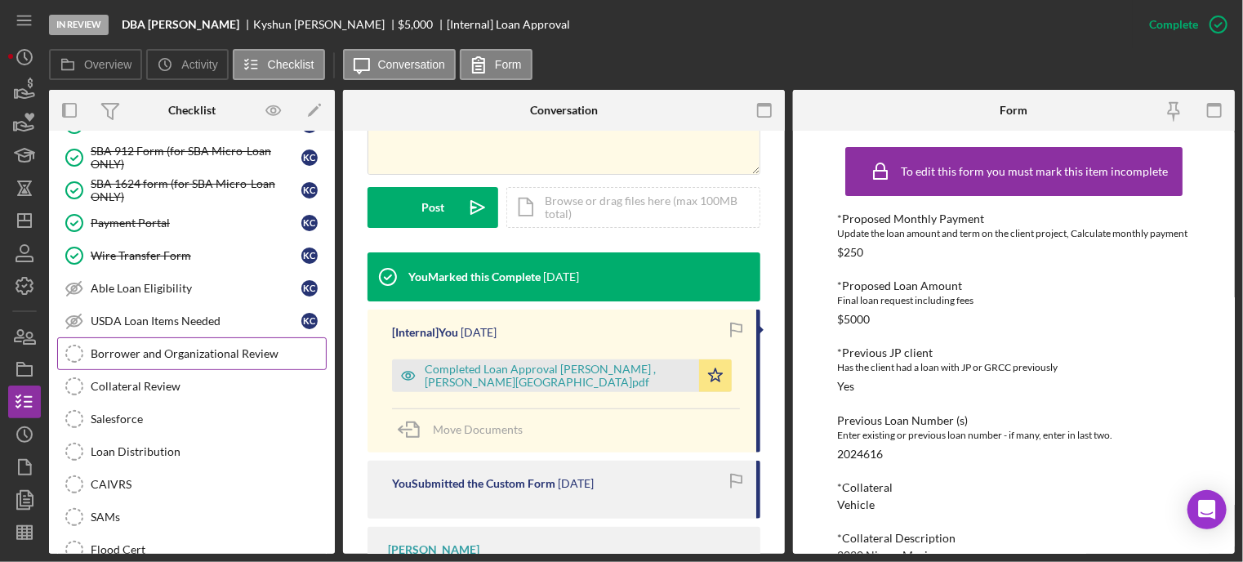
click at [169, 347] on div "Borrower and Organizational Review" at bounding box center [208, 353] width 235 height 13
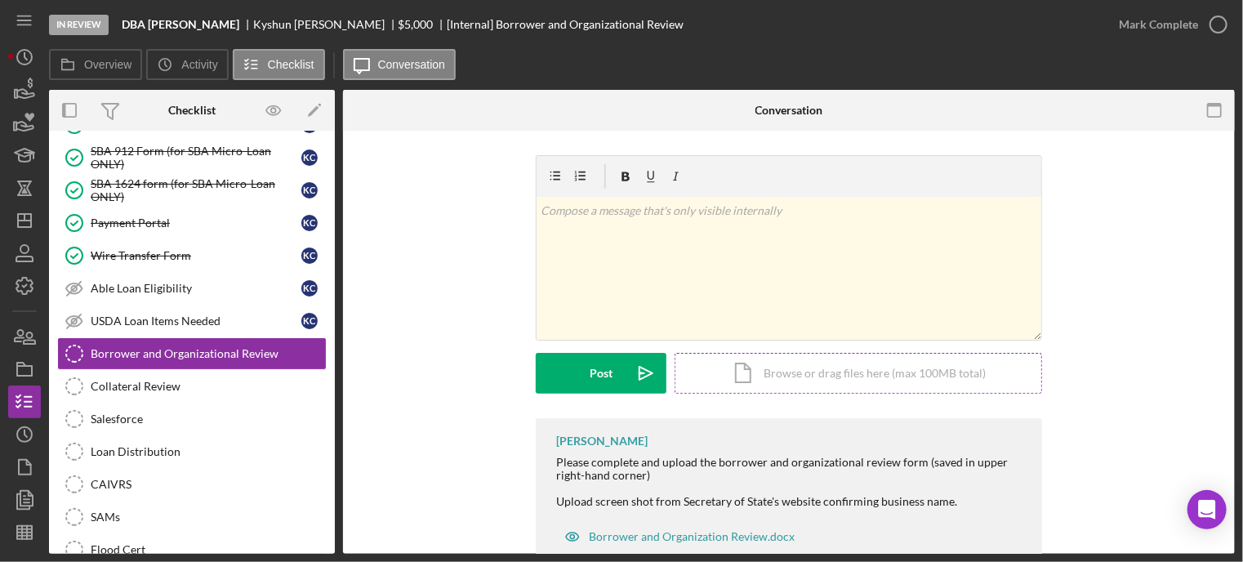
click at [781, 368] on div "Icon/Document Browse or drag files here (max 100MB total) Tap to choose files o…" at bounding box center [859, 373] width 368 height 41
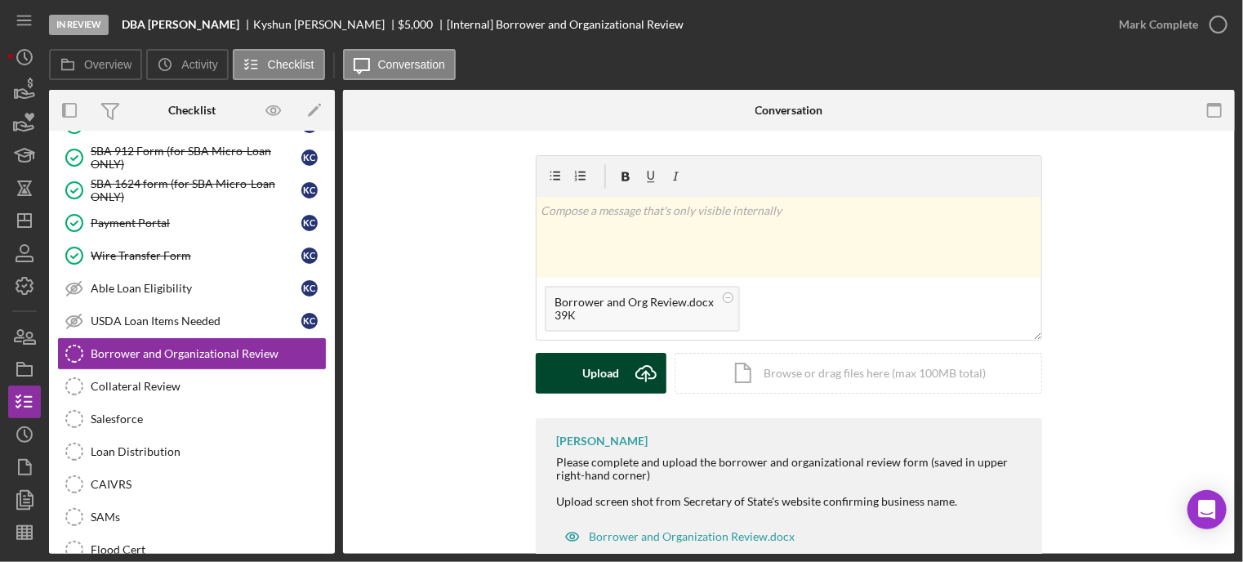
click at [595, 375] on div "Upload" at bounding box center [601, 373] width 37 height 41
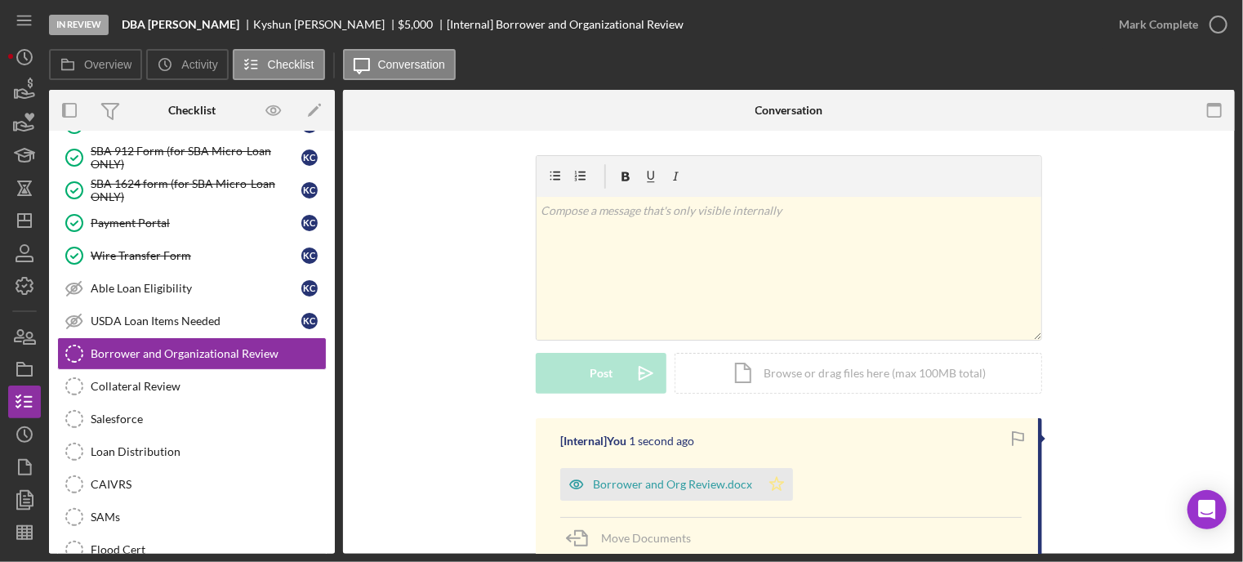
click at [781, 489] on icon "Icon/Star" at bounding box center [777, 484] width 33 height 33
click at [1225, 16] on icon "button" at bounding box center [1218, 24] width 41 height 41
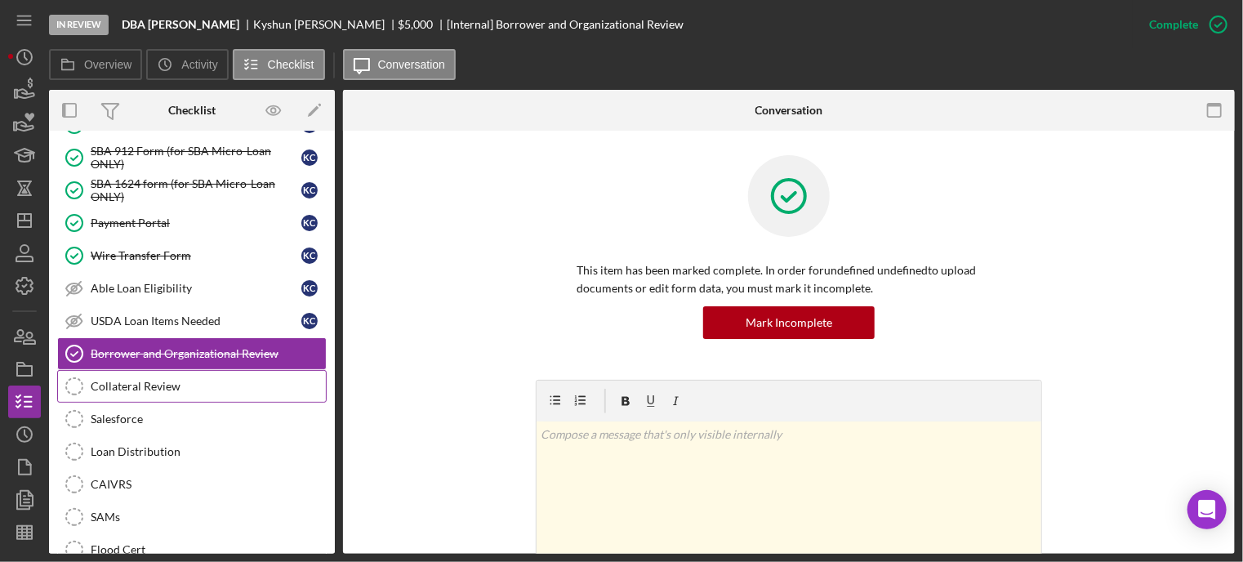
click at [136, 388] on link "Collateral Review Collateral Review" at bounding box center [192, 386] width 270 height 33
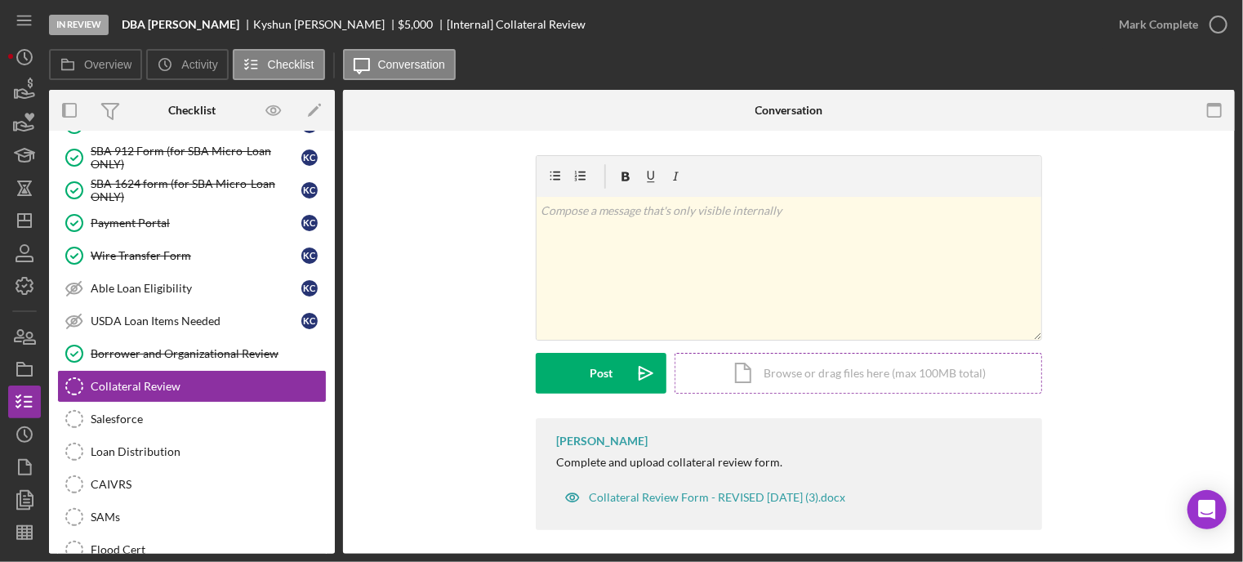
click at [805, 375] on div "Icon/Document Browse or drag files here (max 100MB total) Tap to choose files o…" at bounding box center [859, 373] width 368 height 41
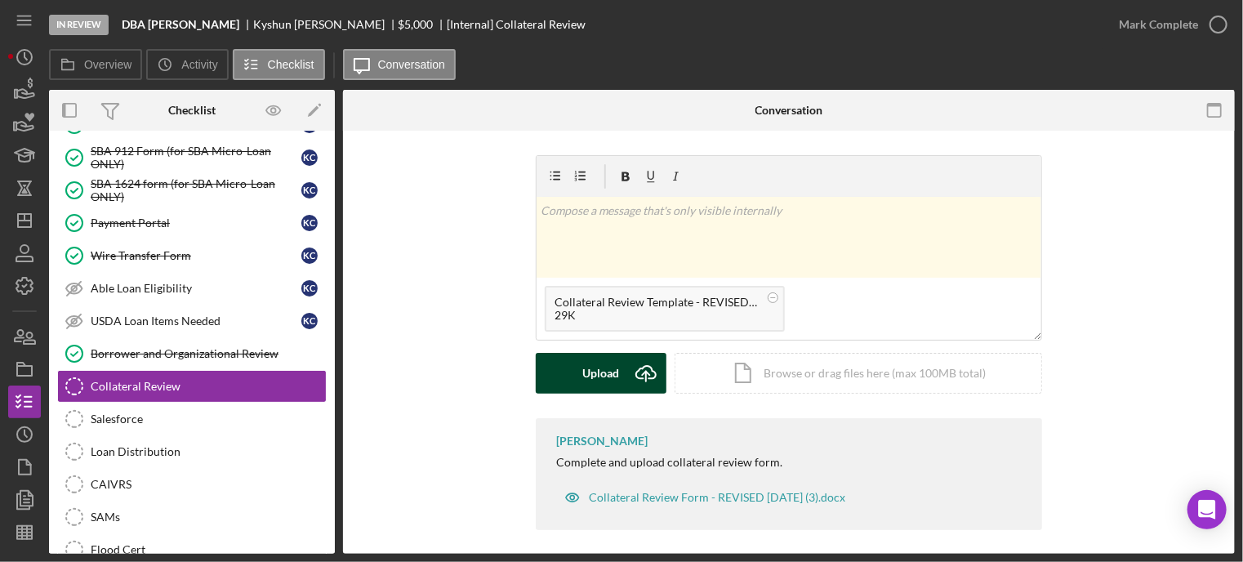
click at [573, 372] on button "Upload Icon/Upload" at bounding box center [601, 373] width 131 height 41
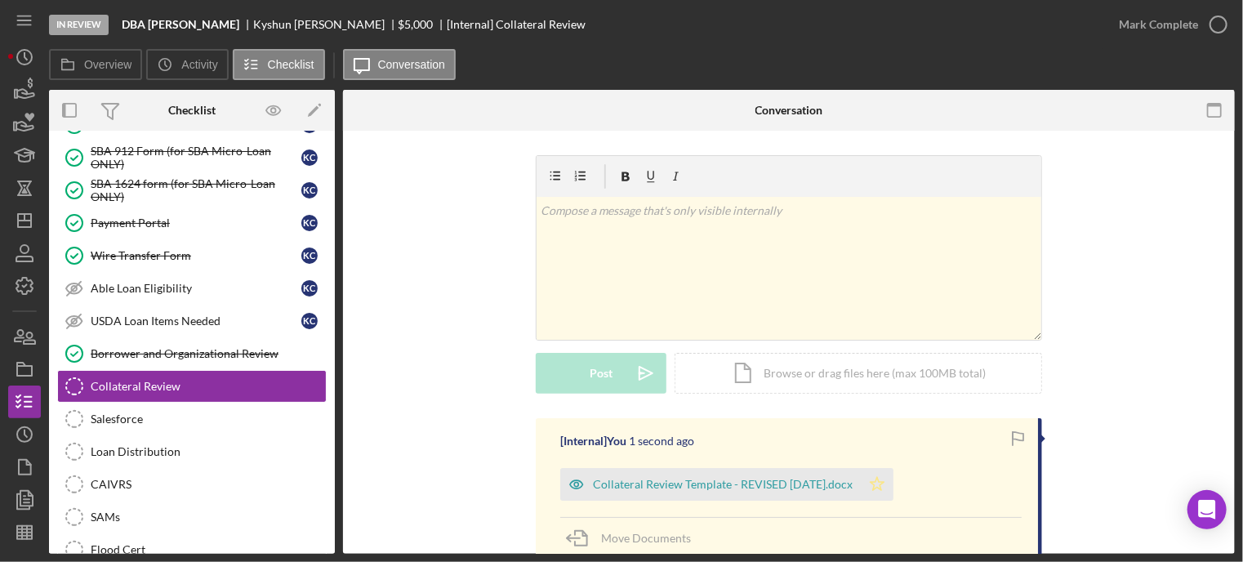
click at [880, 479] on icon "Icon/Star" at bounding box center [877, 484] width 33 height 33
click at [1219, 16] on circle "button" at bounding box center [1219, 24] width 16 height 16
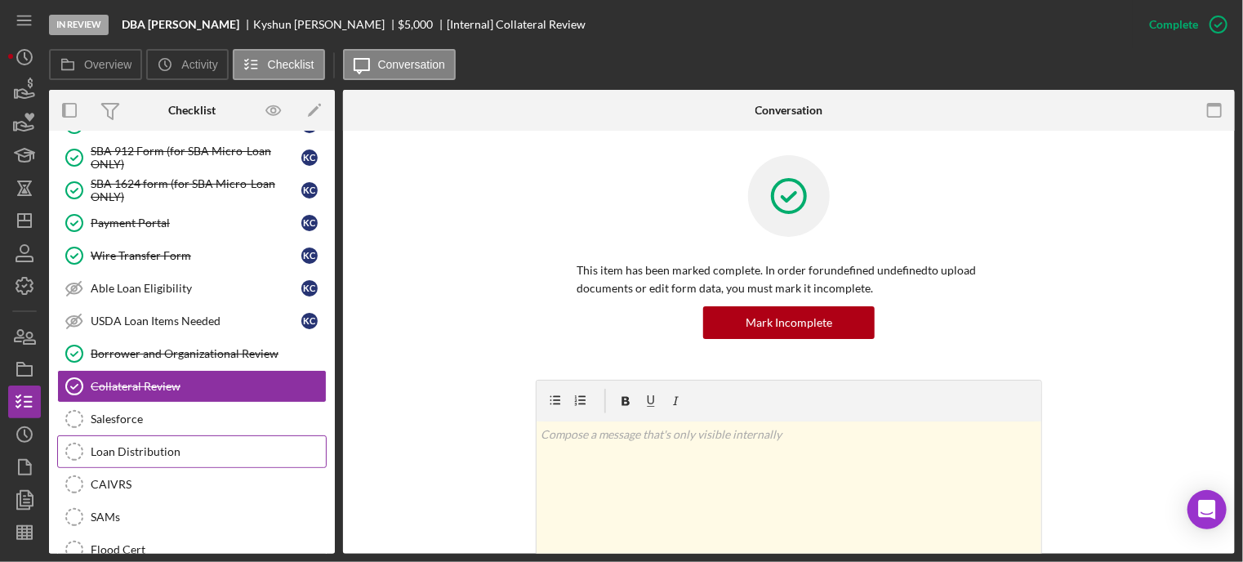
click at [114, 445] on div "Loan Distribution" at bounding box center [208, 451] width 235 height 13
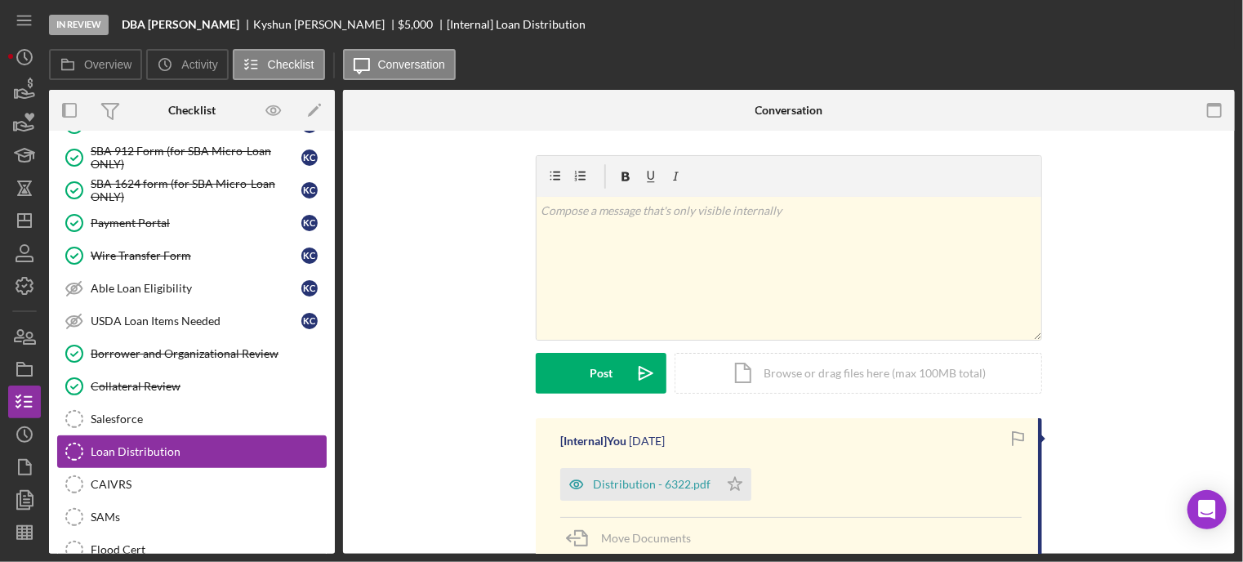
click at [113, 445] on div "Loan Distribution" at bounding box center [208, 451] width 235 height 13
click at [643, 498] on div "Distribution - 6322.pdf" at bounding box center [639, 484] width 158 height 33
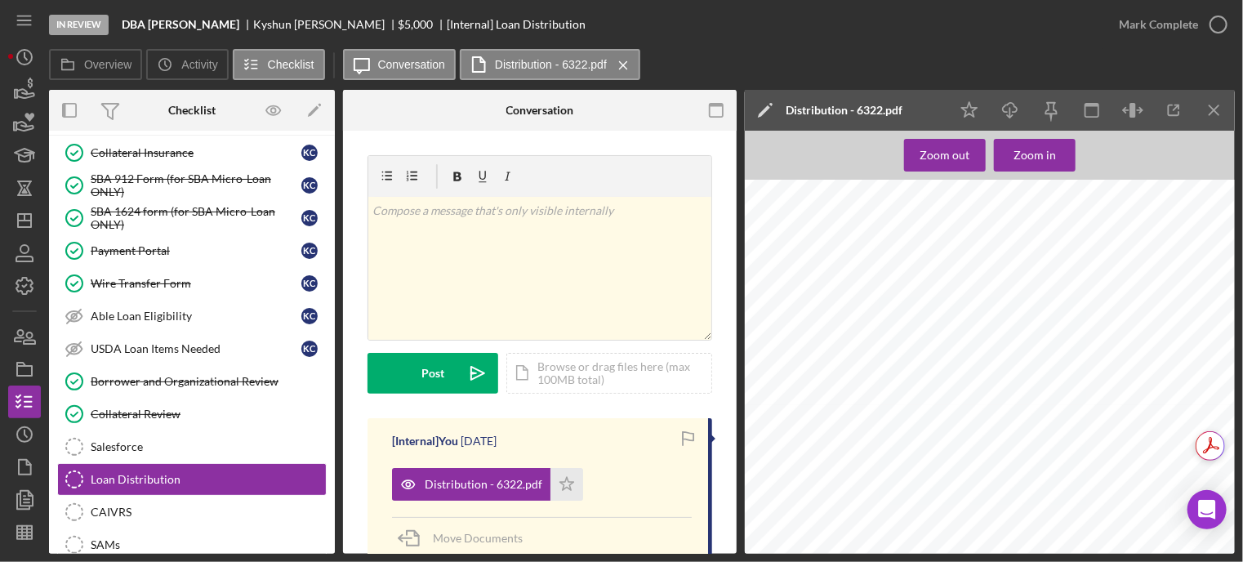
scroll to position [462, 0]
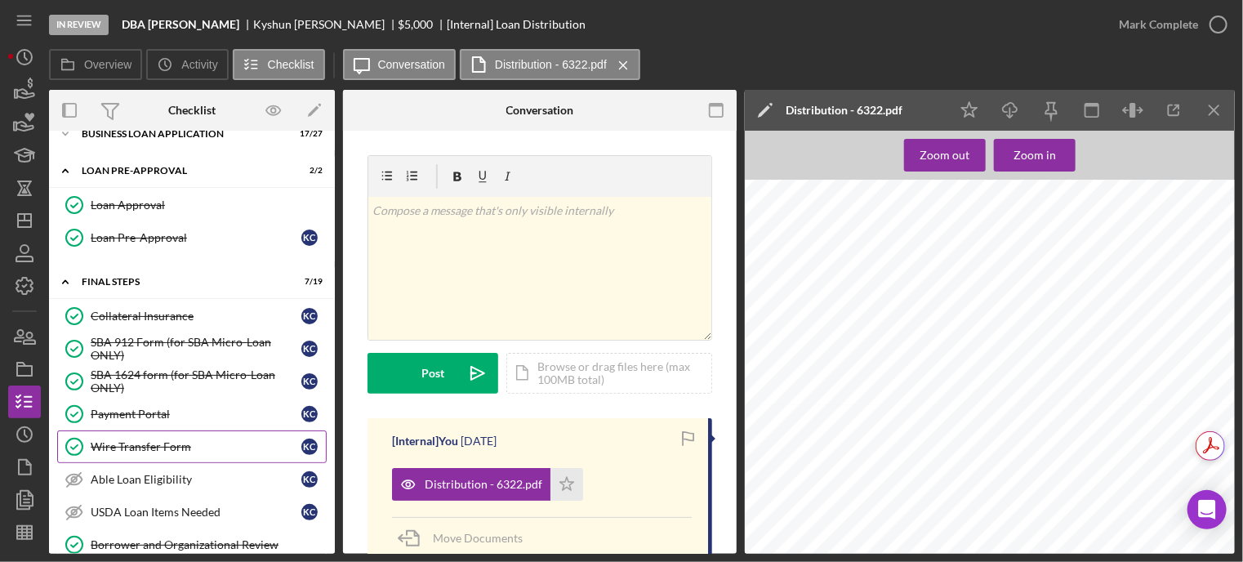
click at [153, 440] on div "Wire Transfer Form" at bounding box center [196, 446] width 211 height 13
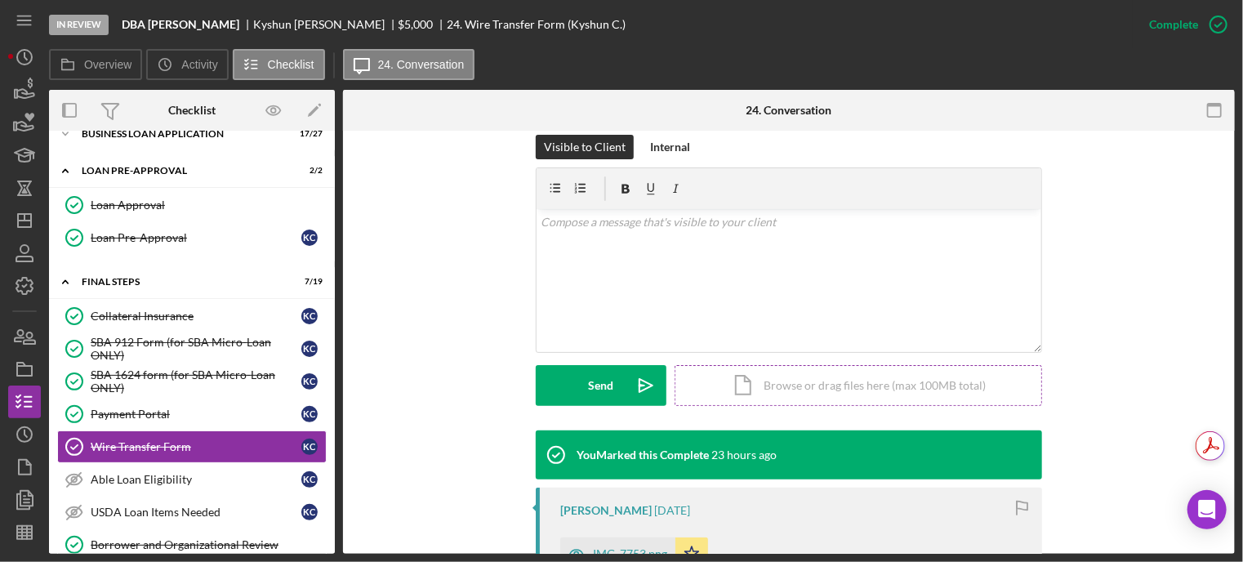
scroll to position [408, 0]
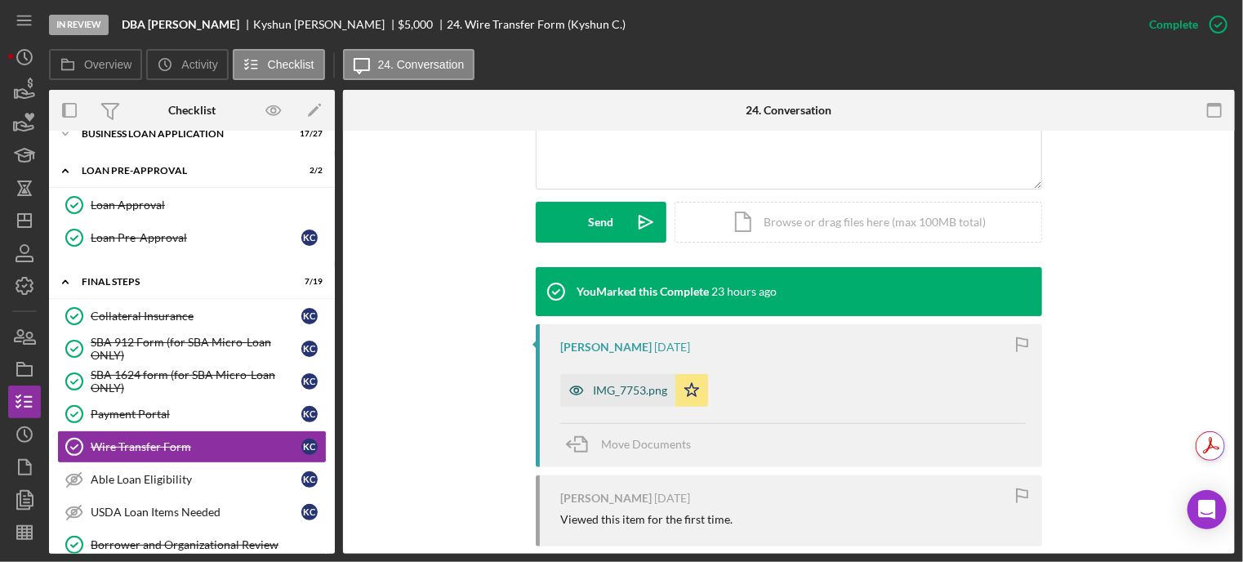
click at [618, 394] on div "IMG_7753.png" at bounding box center [630, 390] width 74 height 13
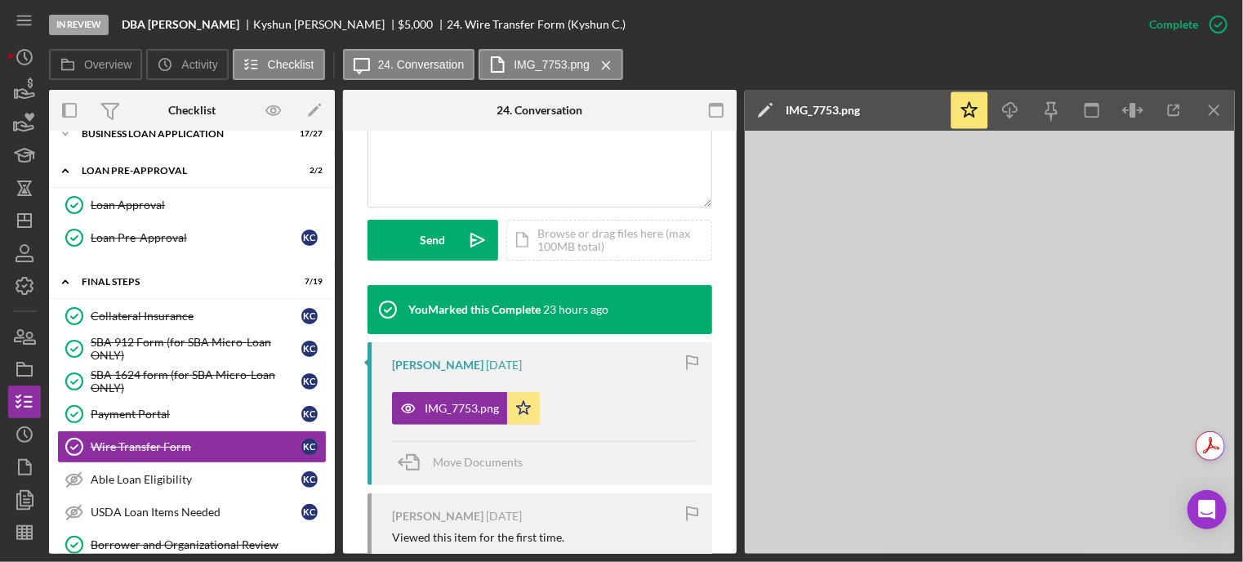
scroll to position [426, 0]
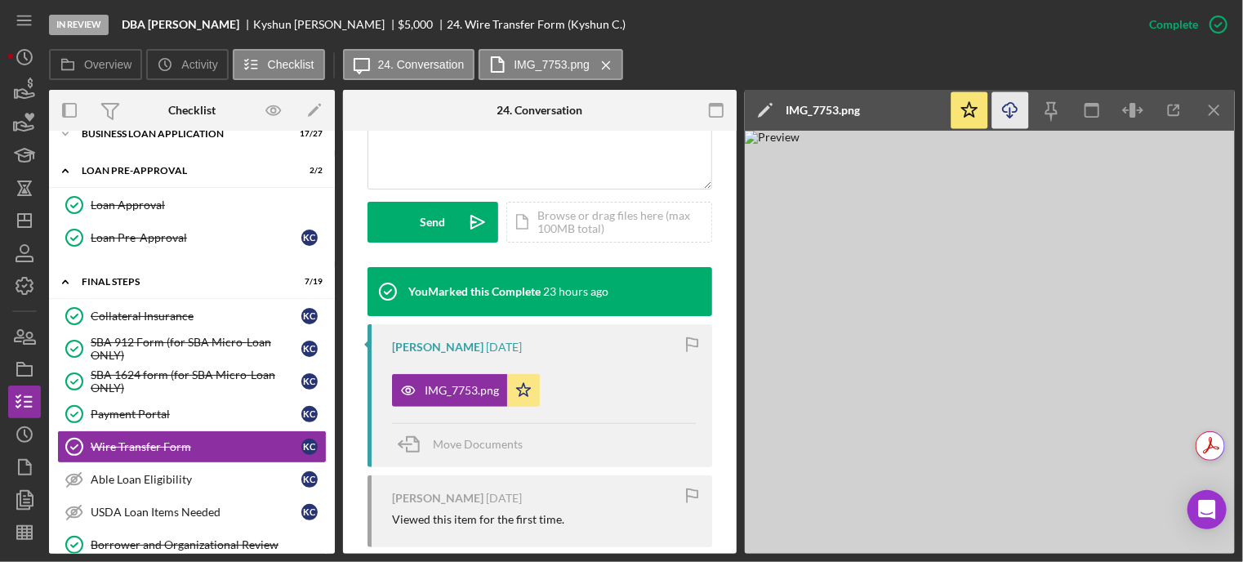
click at [1011, 111] on line "button" at bounding box center [1011, 112] width 0 height 9
click at [1152, 539] on img at bounding box center [990, 342] width 490 height 423
click at [1137, 522] on img at bounding box center [990, 342] width 490 height 423
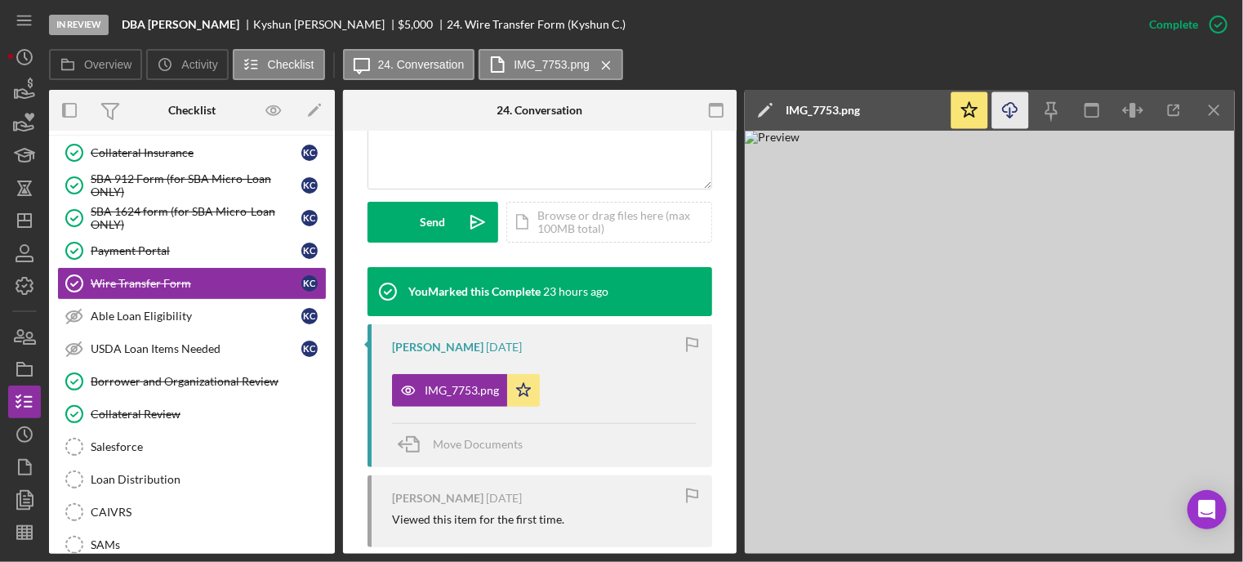
scroll to position [789, 0]
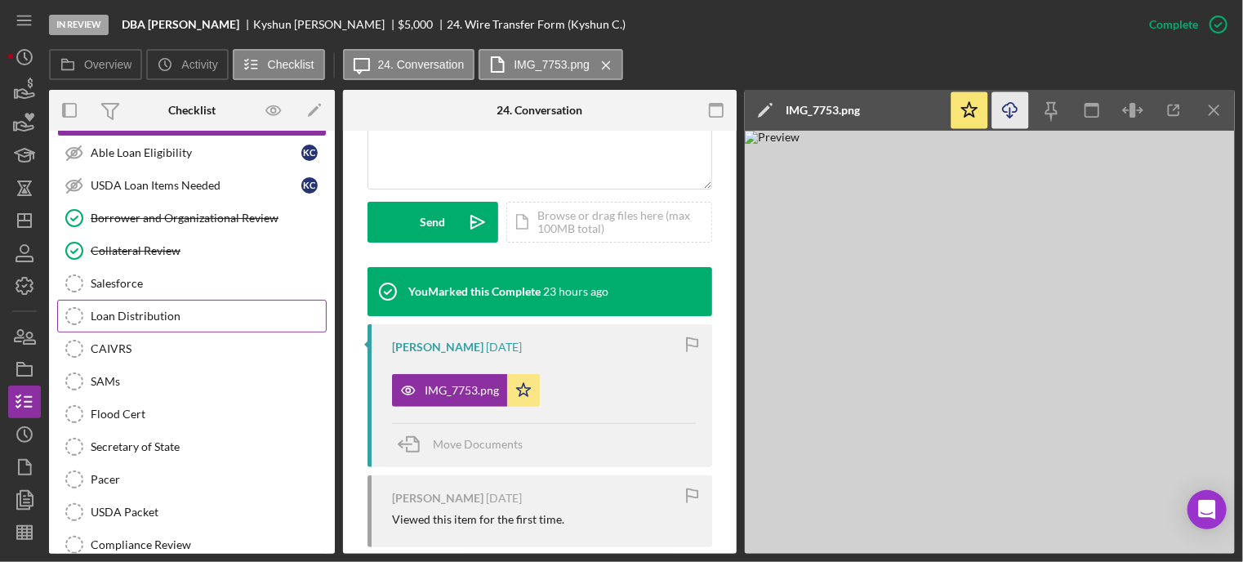
click at [169, 310] on div "Loan Distribution" at bounding box center [208, 316] width 235 height 13
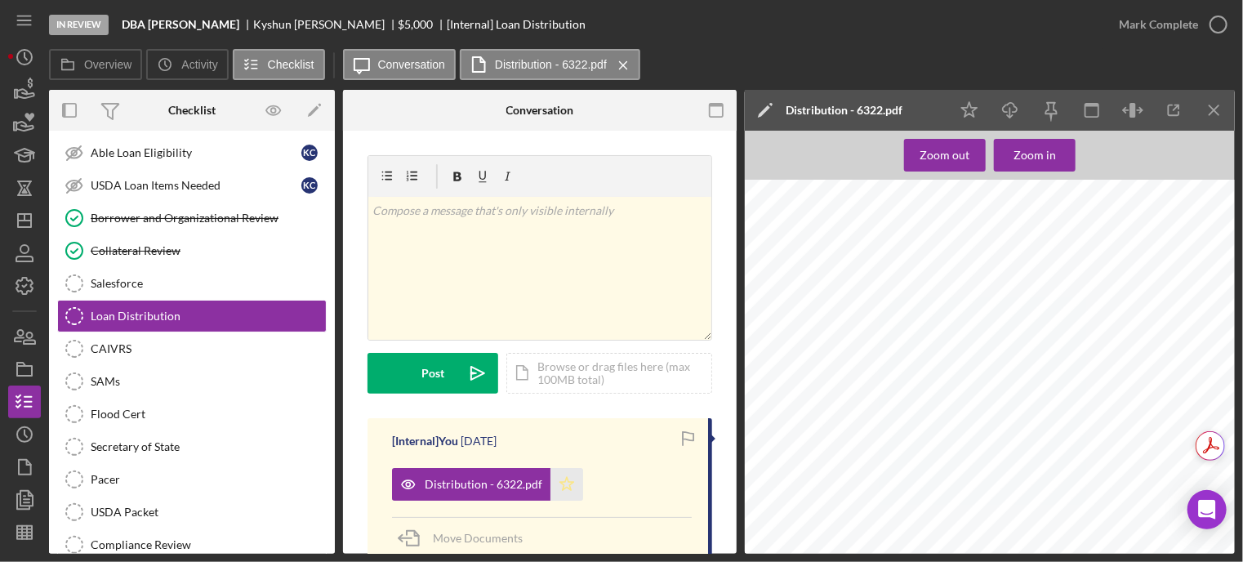
click at [574, 479] on icon "Icon/Star" at bounding box center [567, 484] width 33 height 33
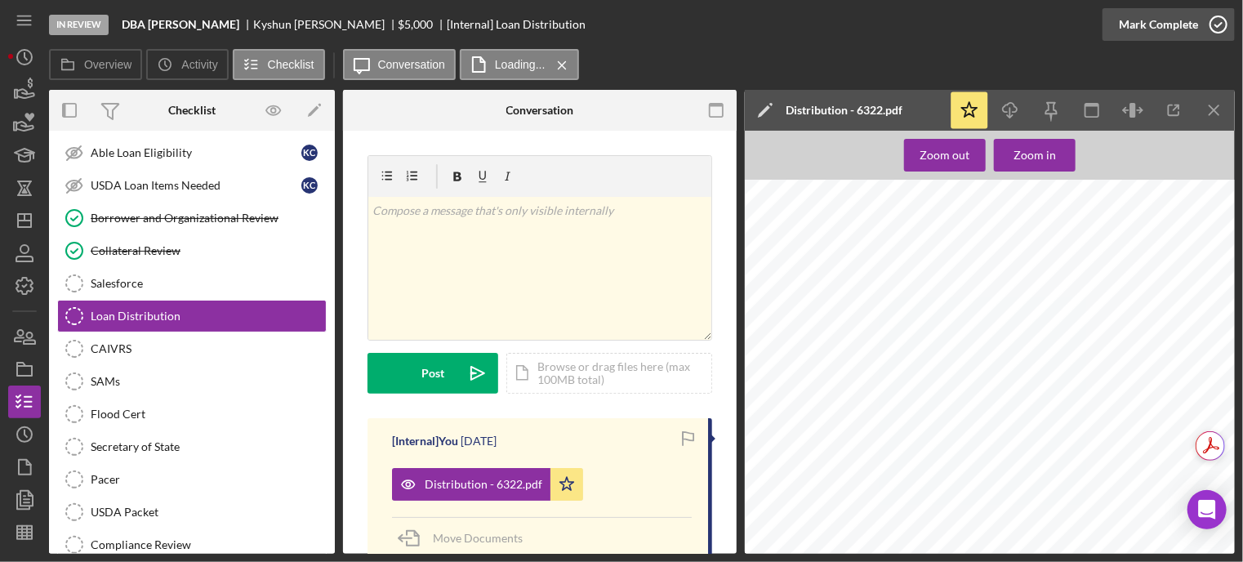
click at [1216, 16] on circle "button" at bounding box center [1219, 24] width 16 height 16
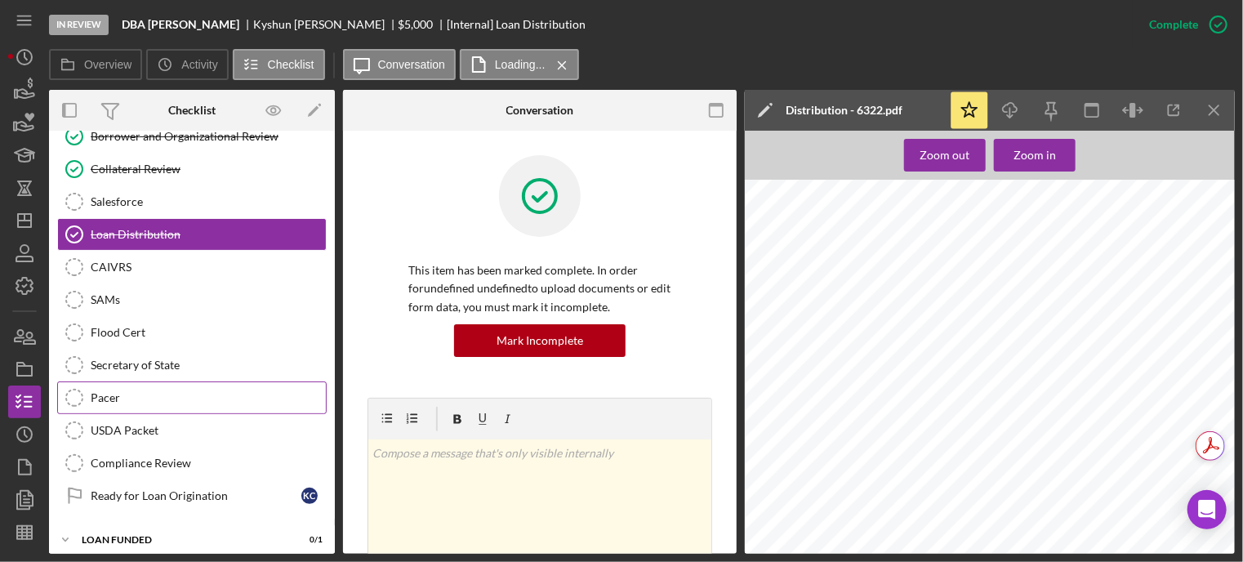
scroll to position [707, 0]
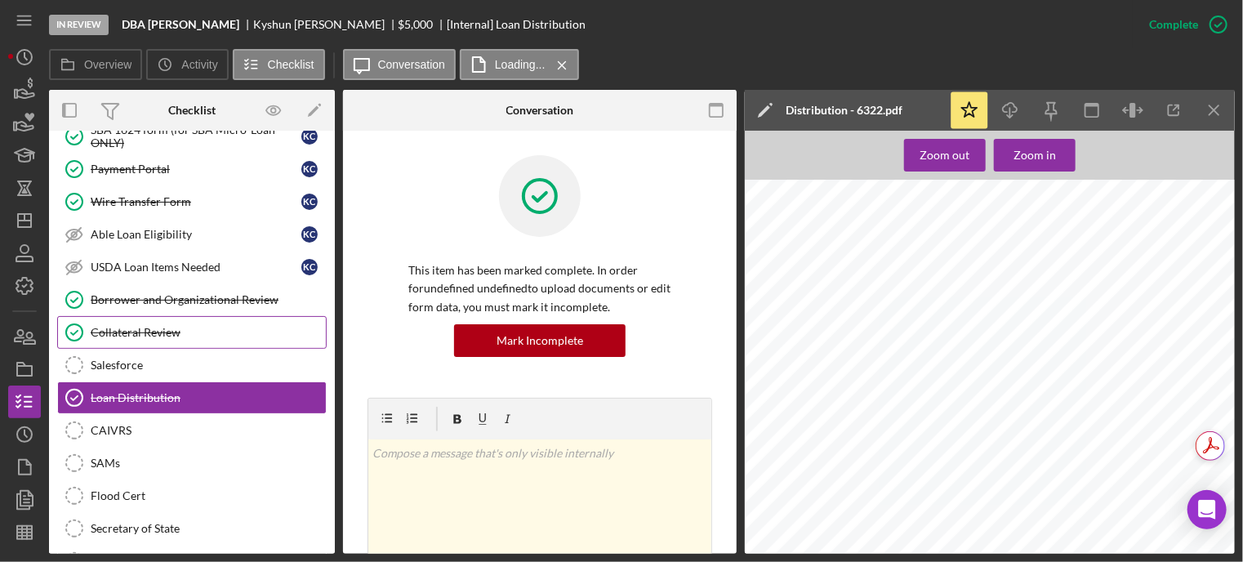
click at [151, 334] on link "Collateral Review Collateral Review" at bounding box center [192, 332] width 270 height 33
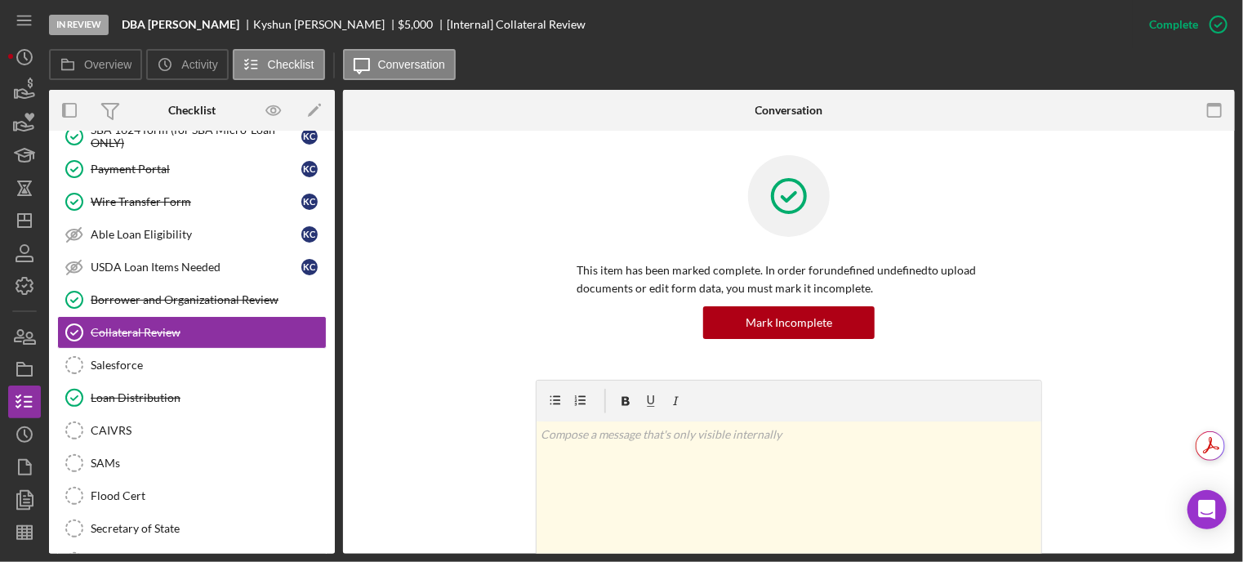
scroll to position [245, 0]
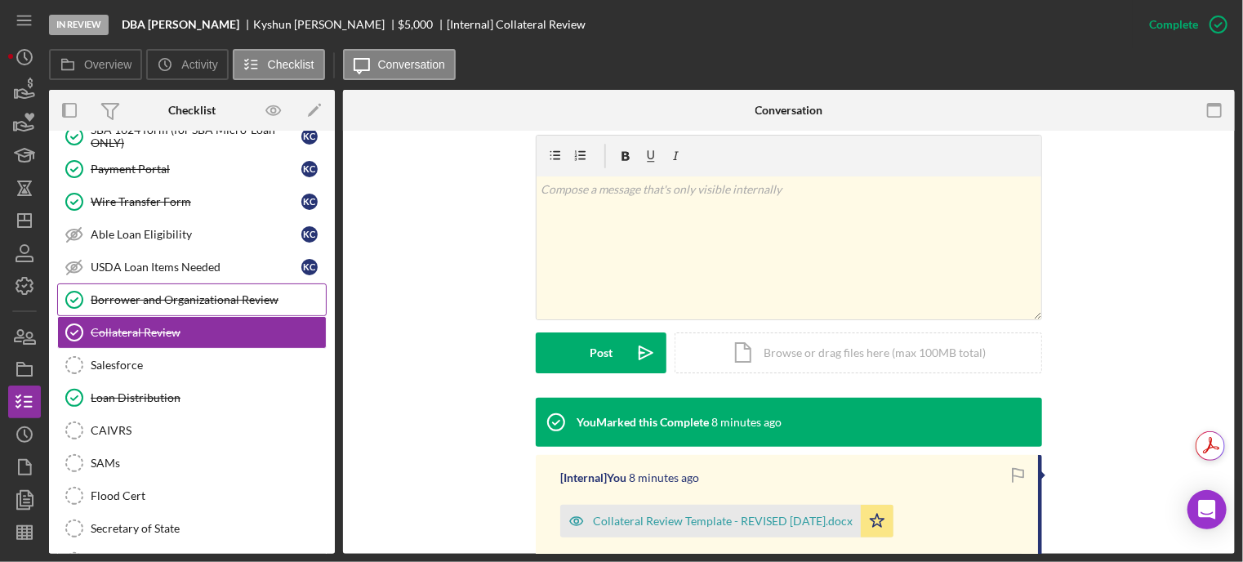
click at [152, 283] on link "Borrower and Organizational Review Borrower and Organizational Review" at bounding box center [192, 299] width 270 height 33
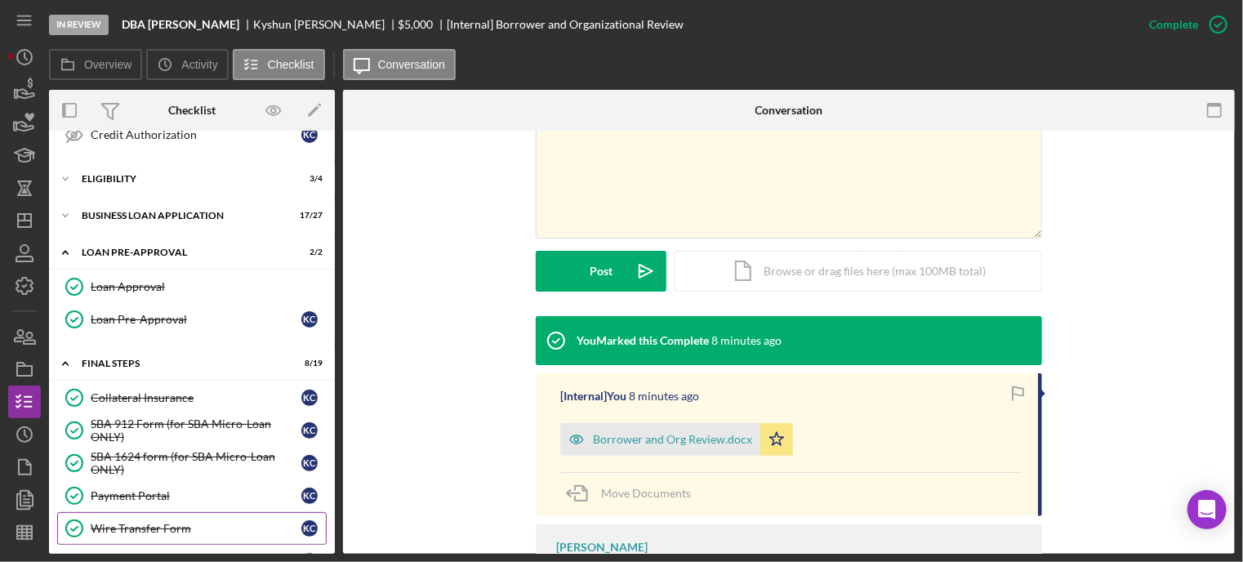
scroll to position [299, 0]
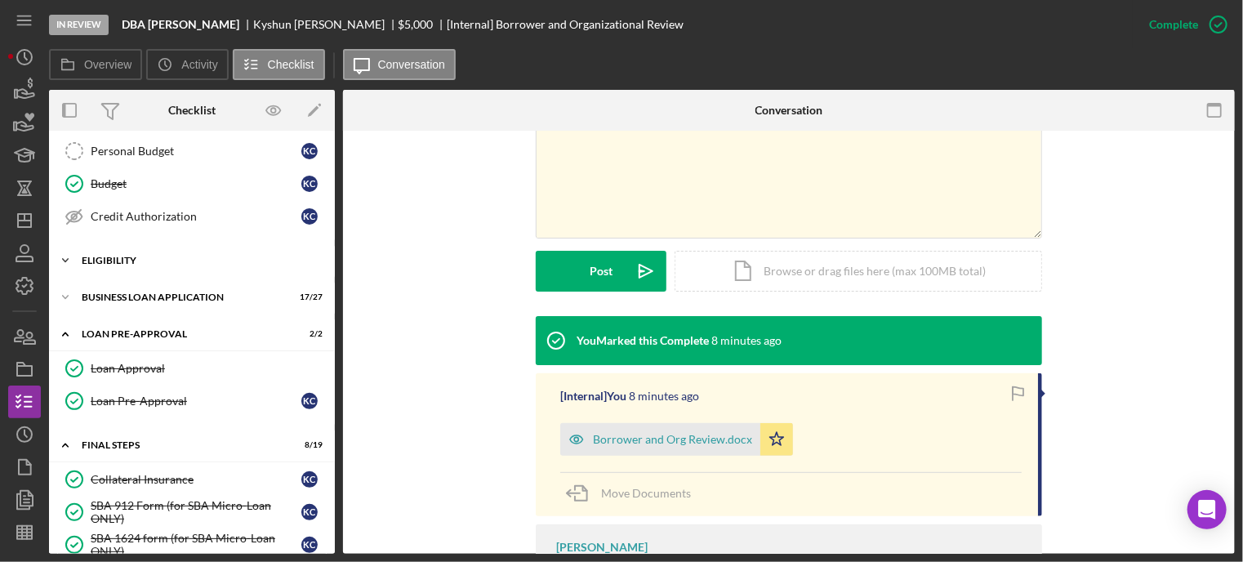
click at [154, 264] on div "Icon/Expander ELIGIBILITY 3 / 4" at bounding box center [192, 260] width 286 height 33
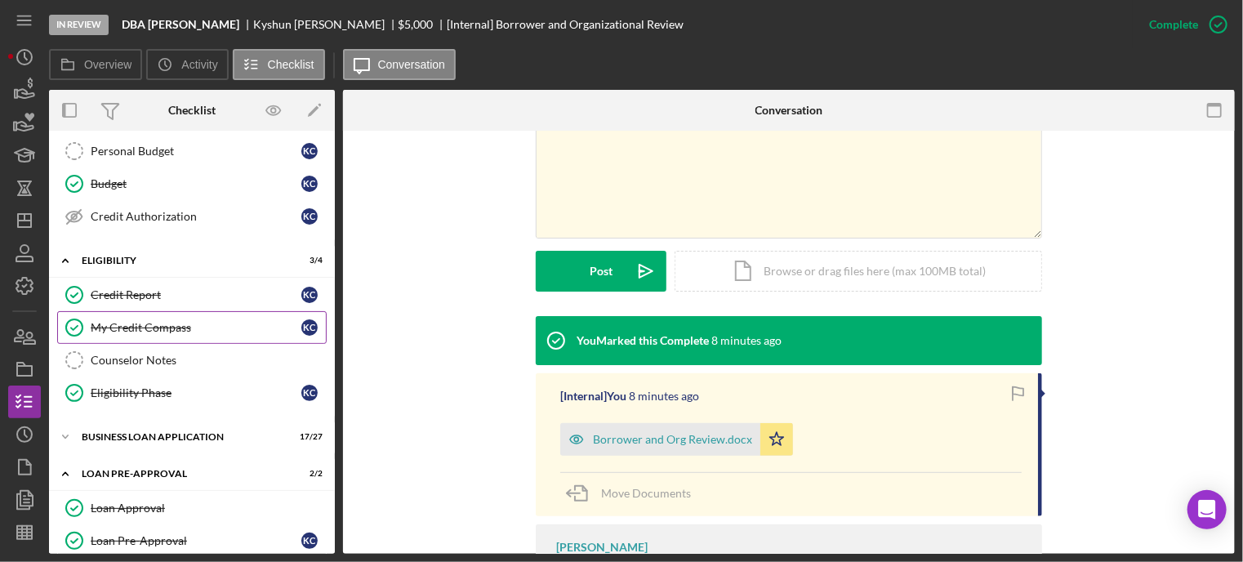
click at [136, 324] on div "My Credit Compass" at bounding box center [196, 327] width 211 height 13
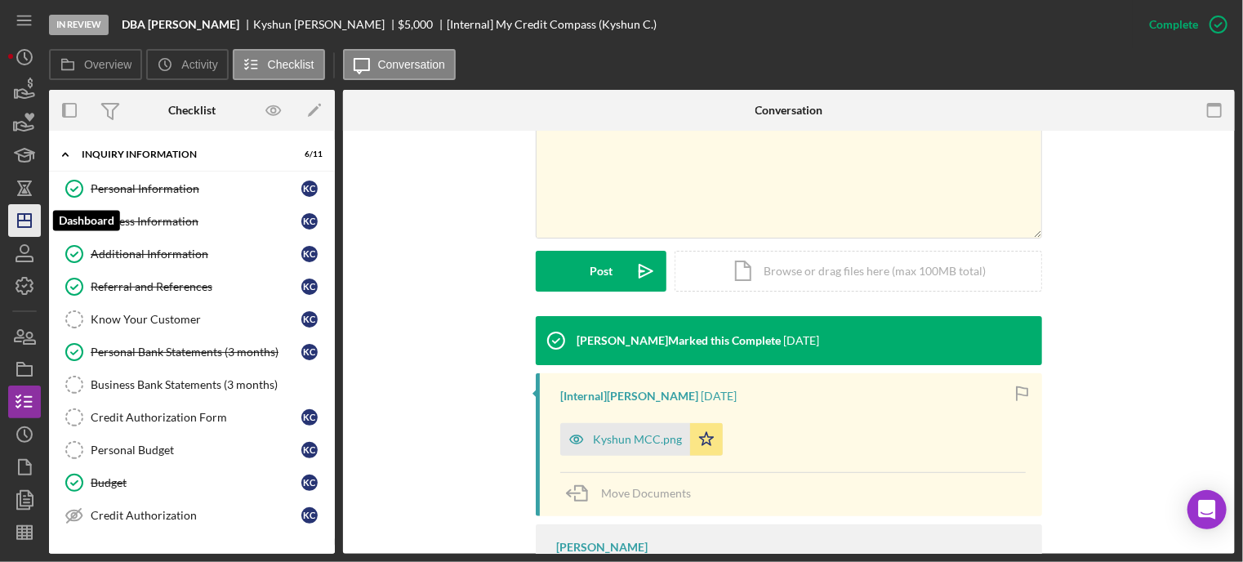
click at [26, 222] on icon "Icon/Dashboard" at bounding box center [24, 220] width 41 height 41
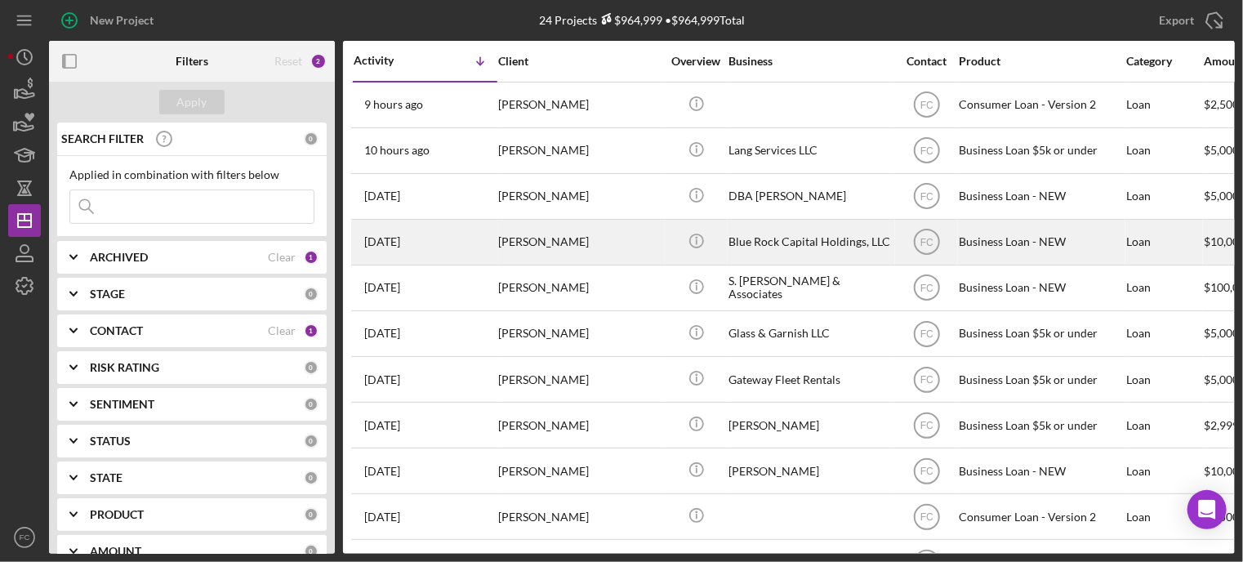
scroll to position [82, 0]
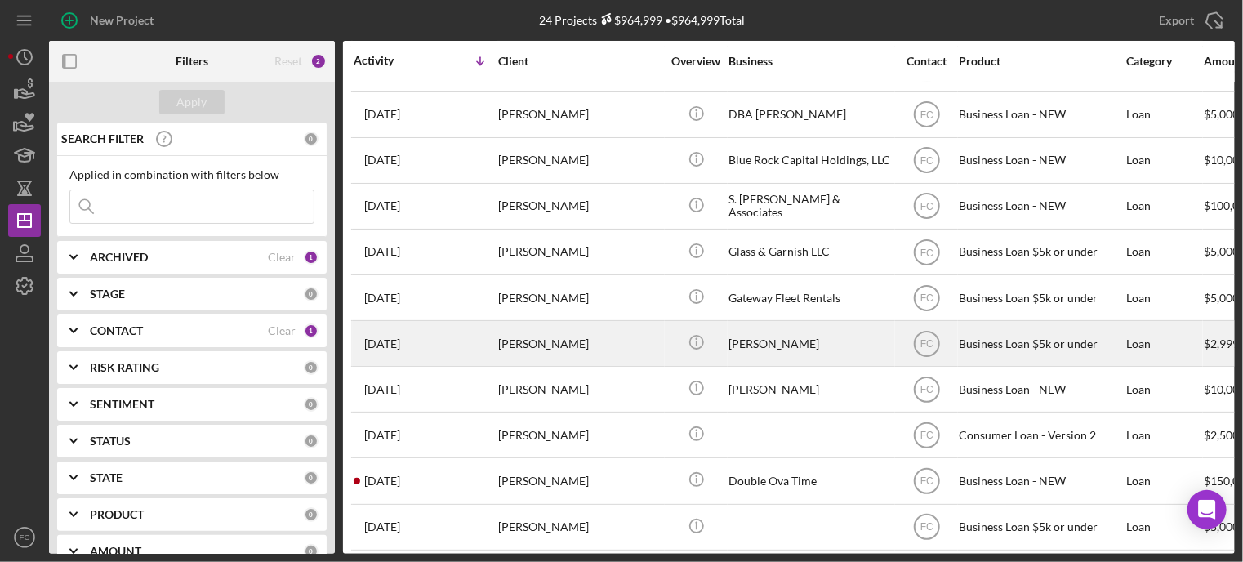
click at [457, 341] on div "1 week ago Marshall Moss" at bounding box center [425, 343] width 143 height 43
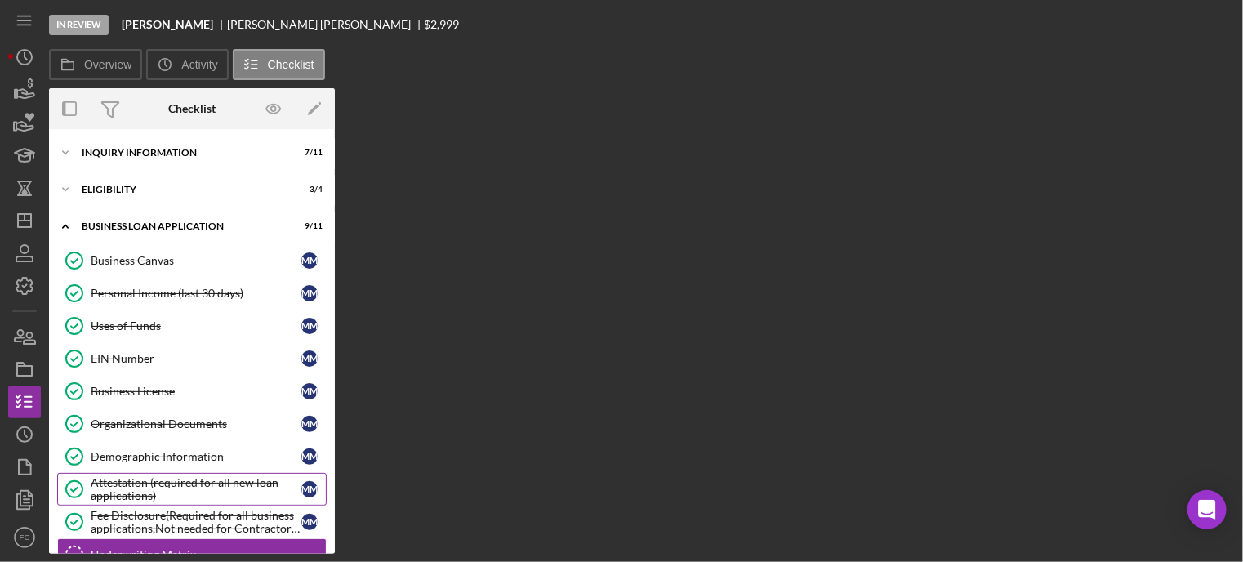
scroll to position [172, 0]
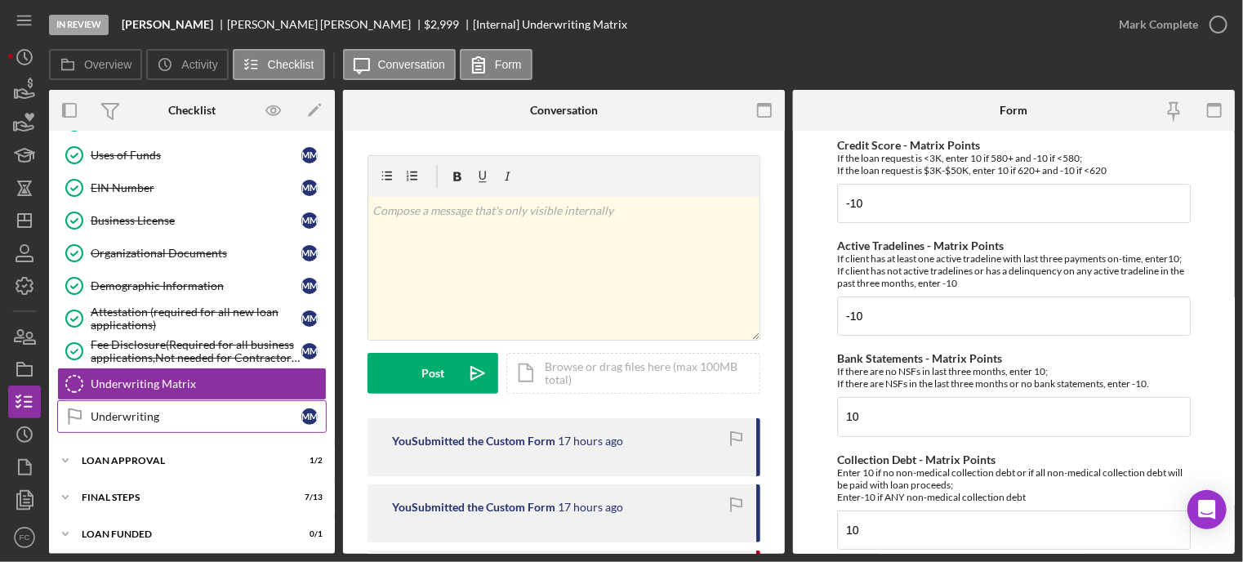
click at [160, 426] on link "Underwriting Underwriting M M" at bounding box center [192, 416] width 270 height 33
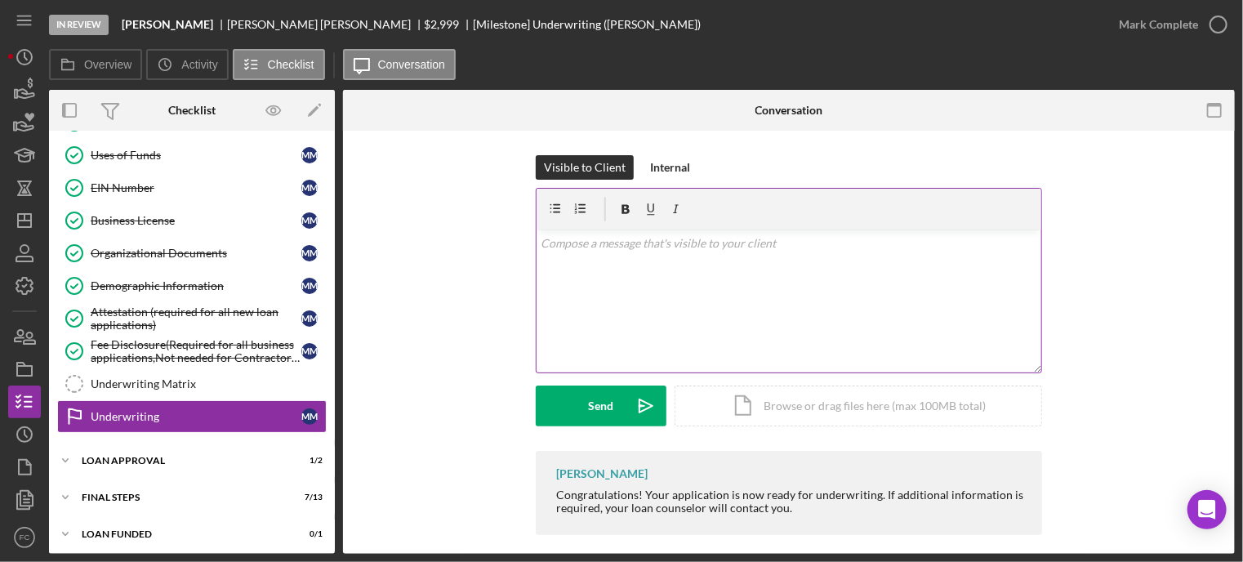
scroll to position [13, 0]
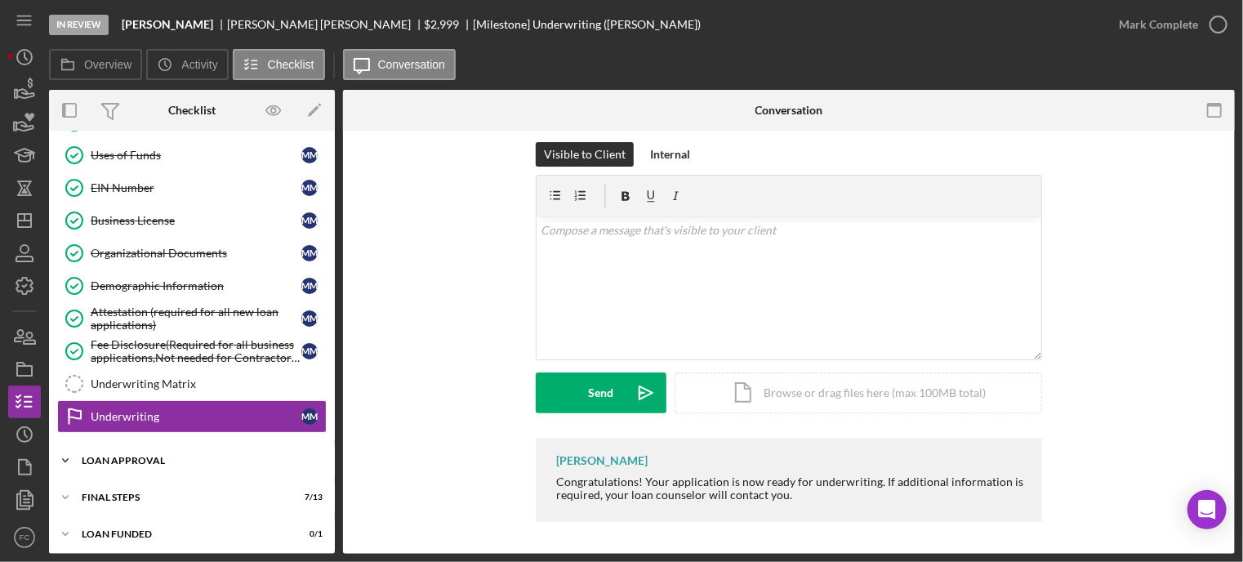
click at [217, 449] on div "Icon/Expander Loan Approval 1 / 2" at bounding box center [192, 460] width 286 height 33
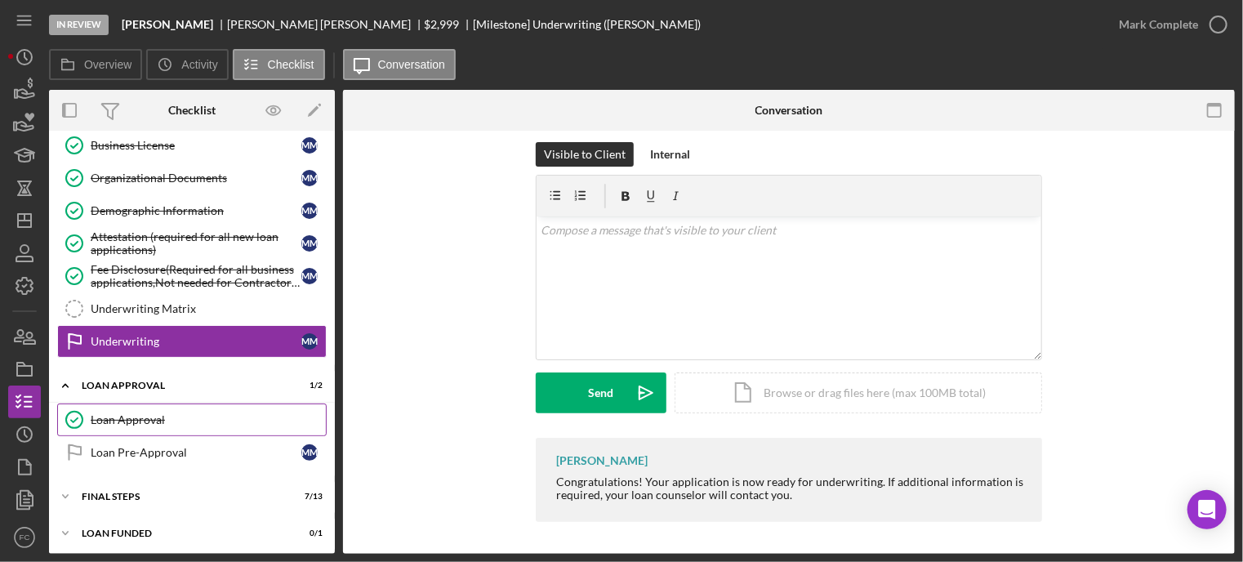
click at [146, 413] on div "Loan Approval" at bounding box center [208, 419] width 235 height 13
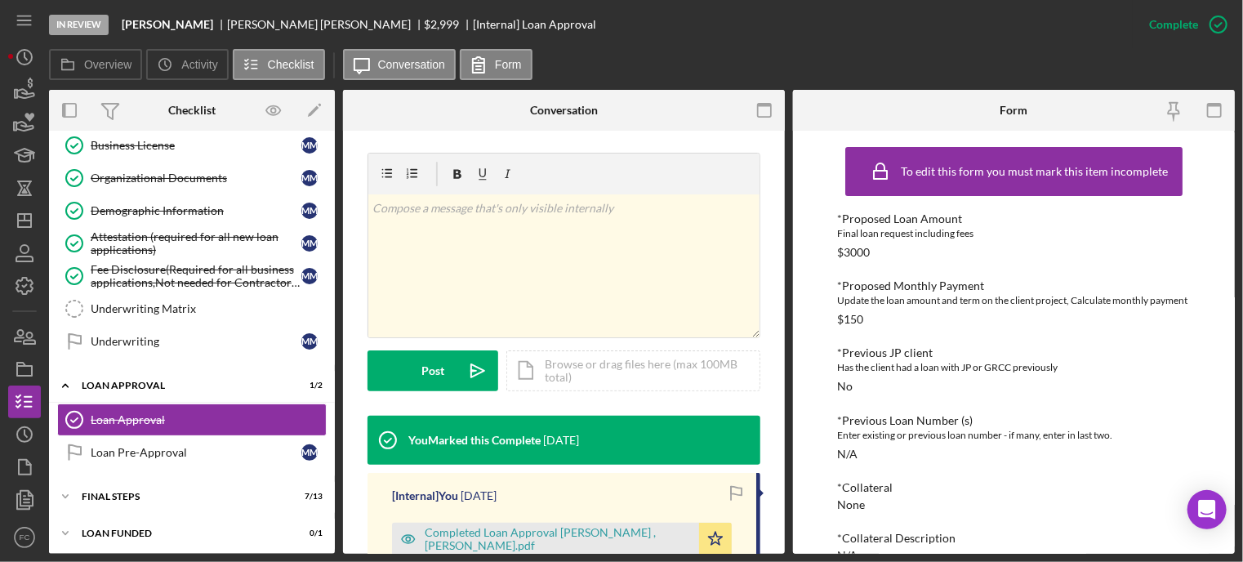
scroll to position [408, 0]
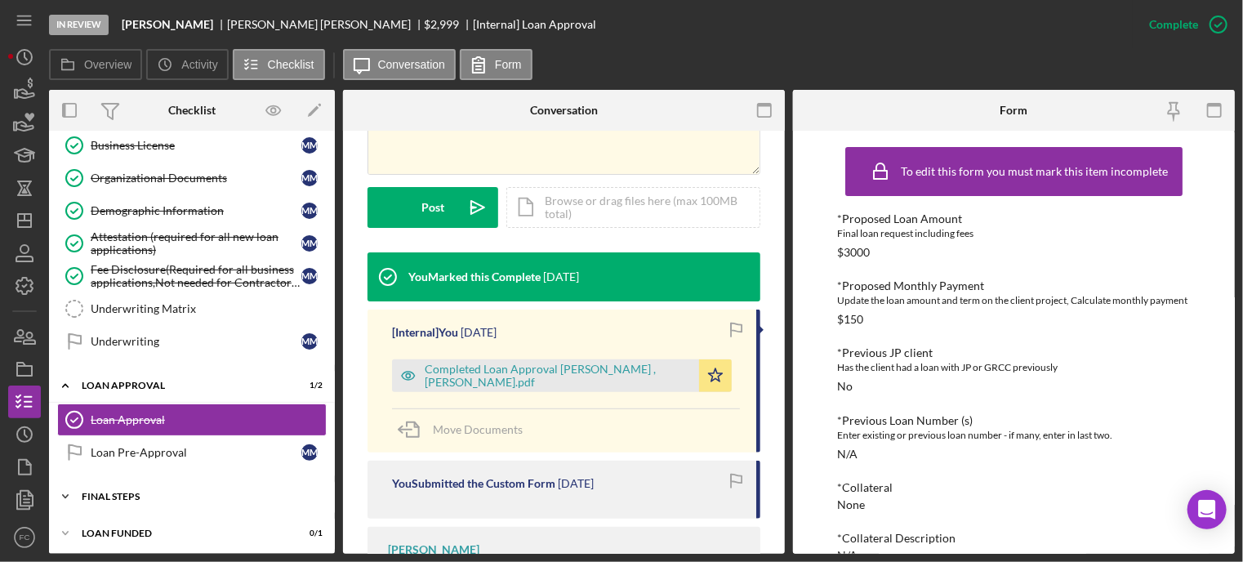
click at [135, 496] on div "Final Steps" at bounding box center [198, 497] width 233 height 10
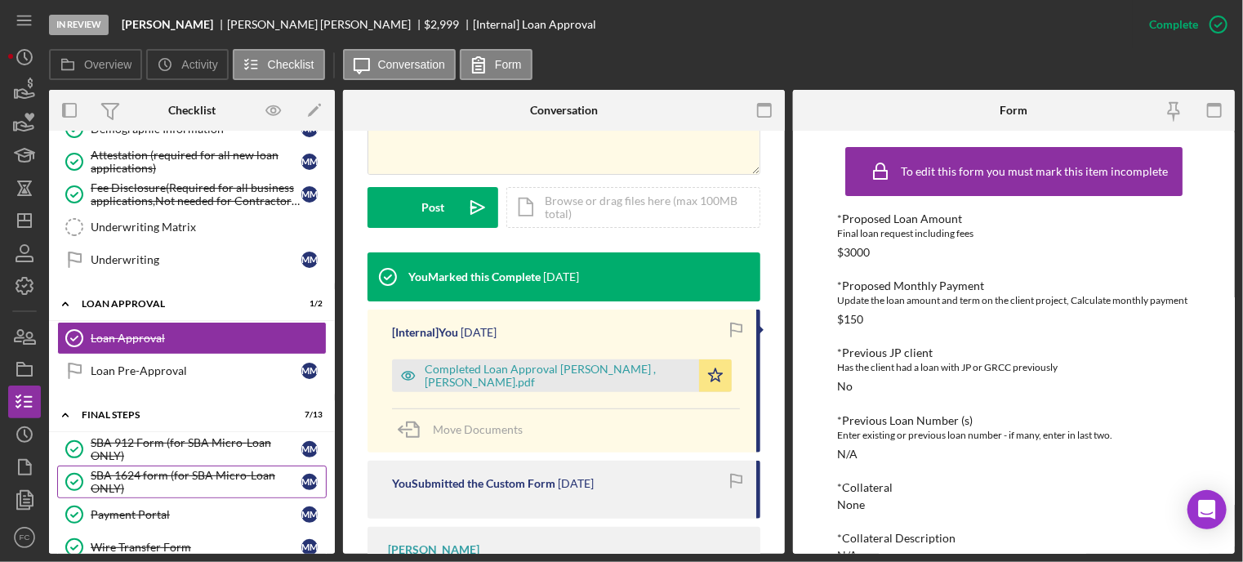
scroll to position [493, 0]
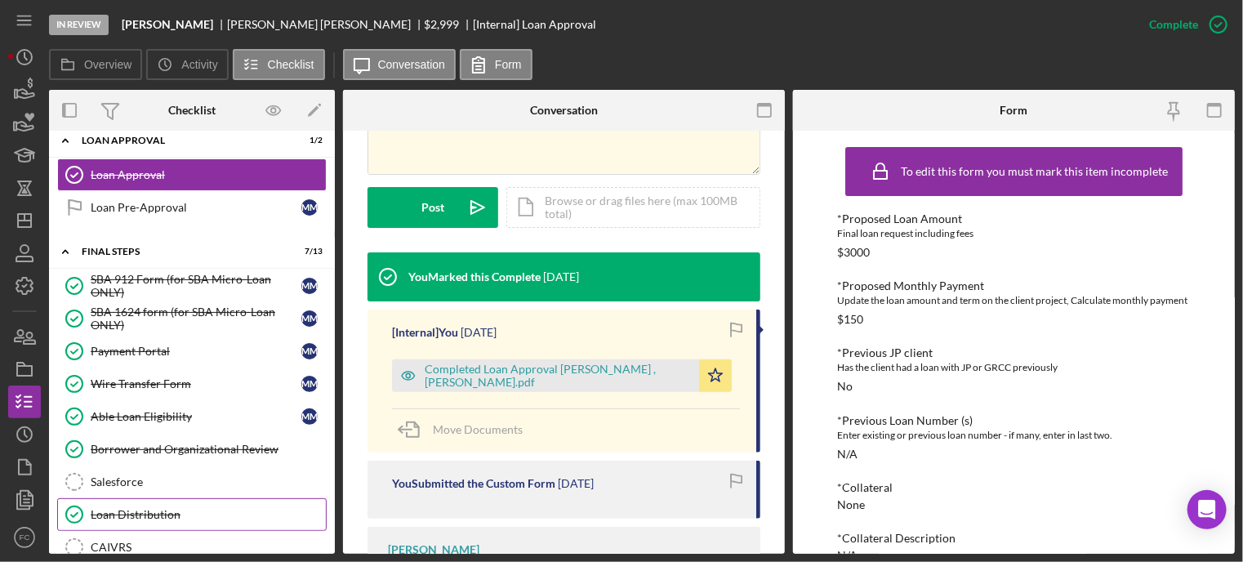
click at [137, 512] on div "Loan Distribution" at bounding box center [208, 514] width 235 height 13
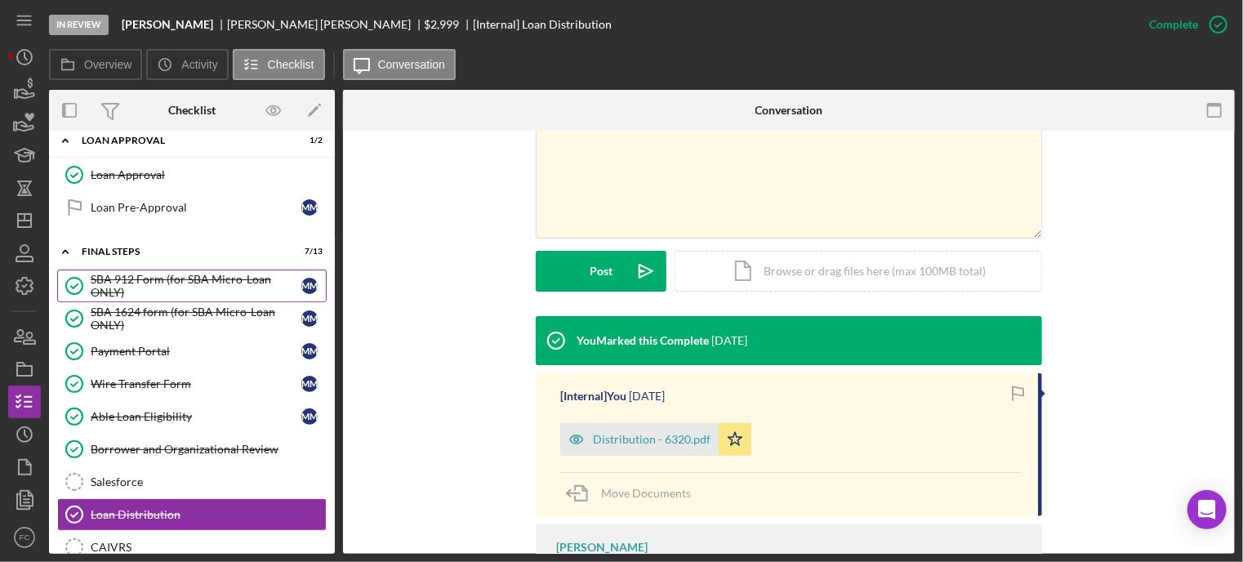
scroll to position [574, 0]
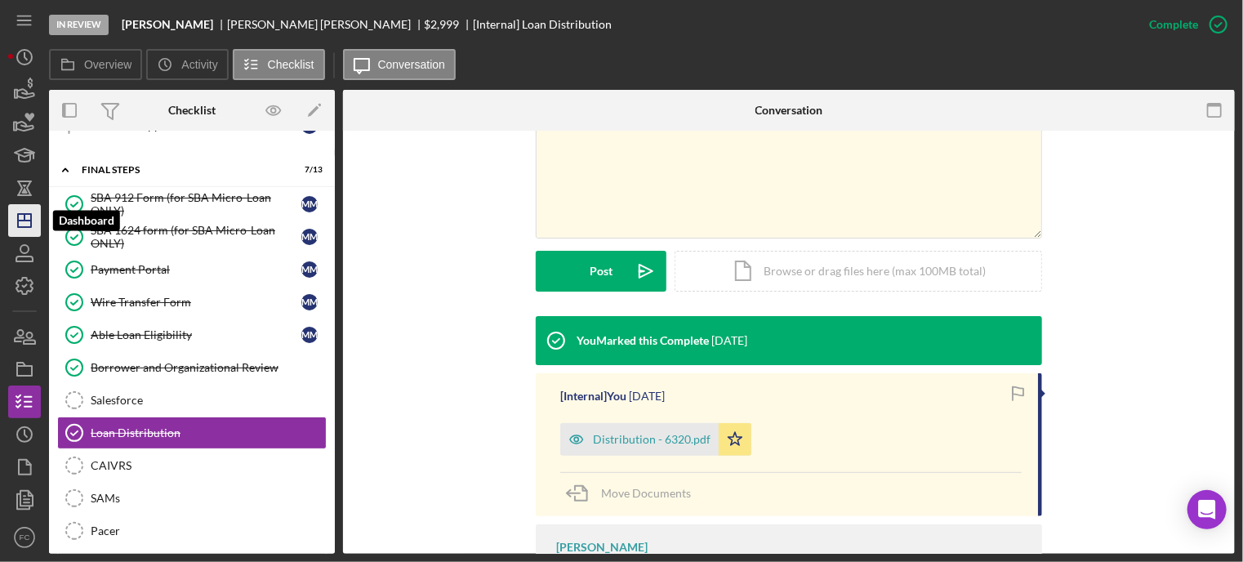
click at [25, 218] on line "button" at bounding box center [25, 217] width 0 height 7
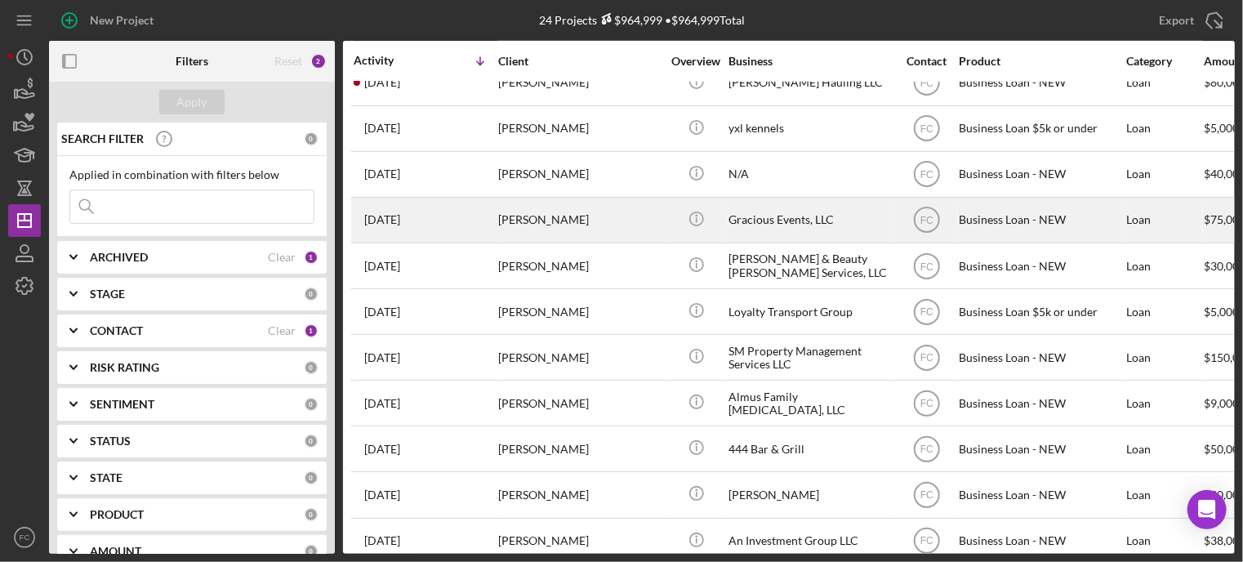
scroll to position [648, 0]
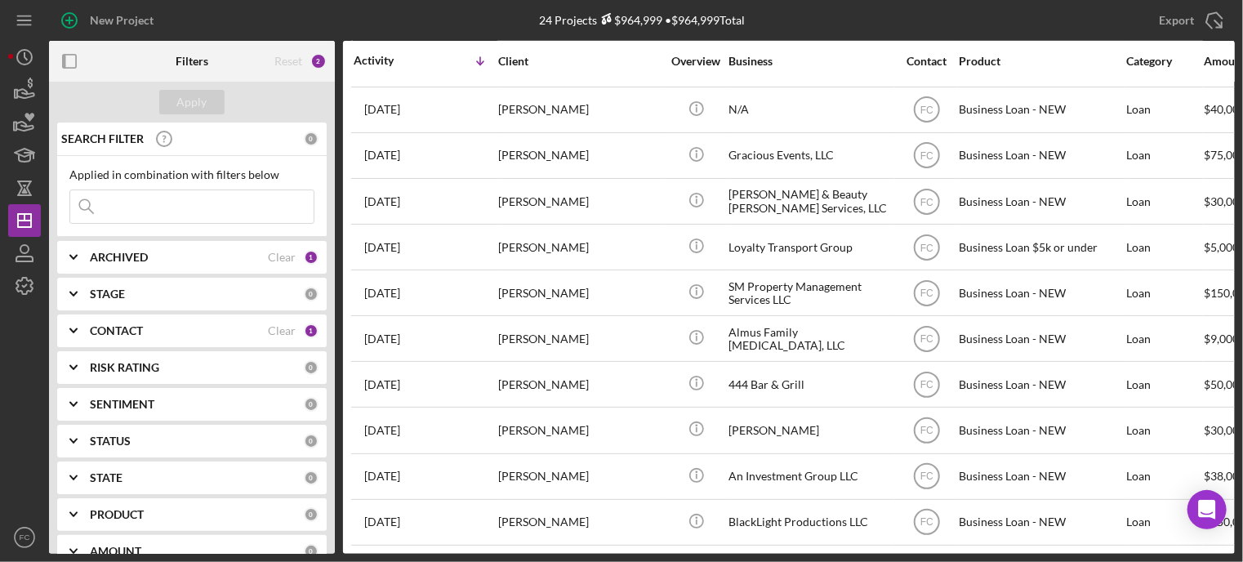
click at [103, 194] on input at bounding box center [191, 206] width 243 height 33
type input "simms"
click at [180, 97] on div "Apply" at bounding box center [192, 102] width 30 height 25
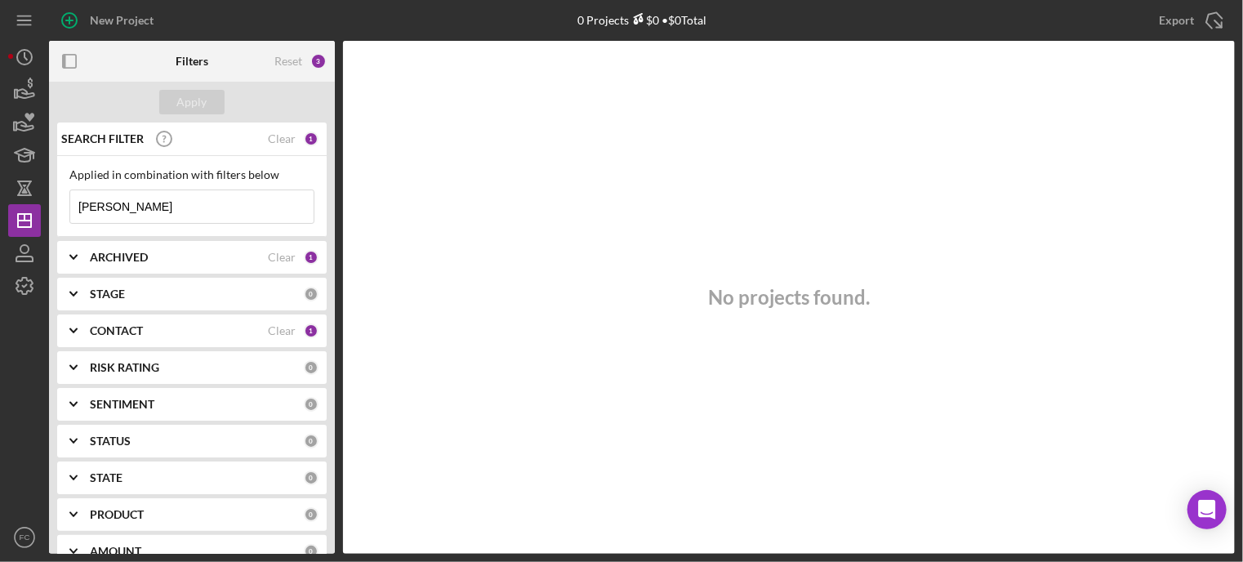
click at [116, 206] on input "simms" at bounding box center [191, 206] width 243 height 33
click at [121, 253] on b "ARCHIVED" at bounding box center [119, 257] width 58 height 13
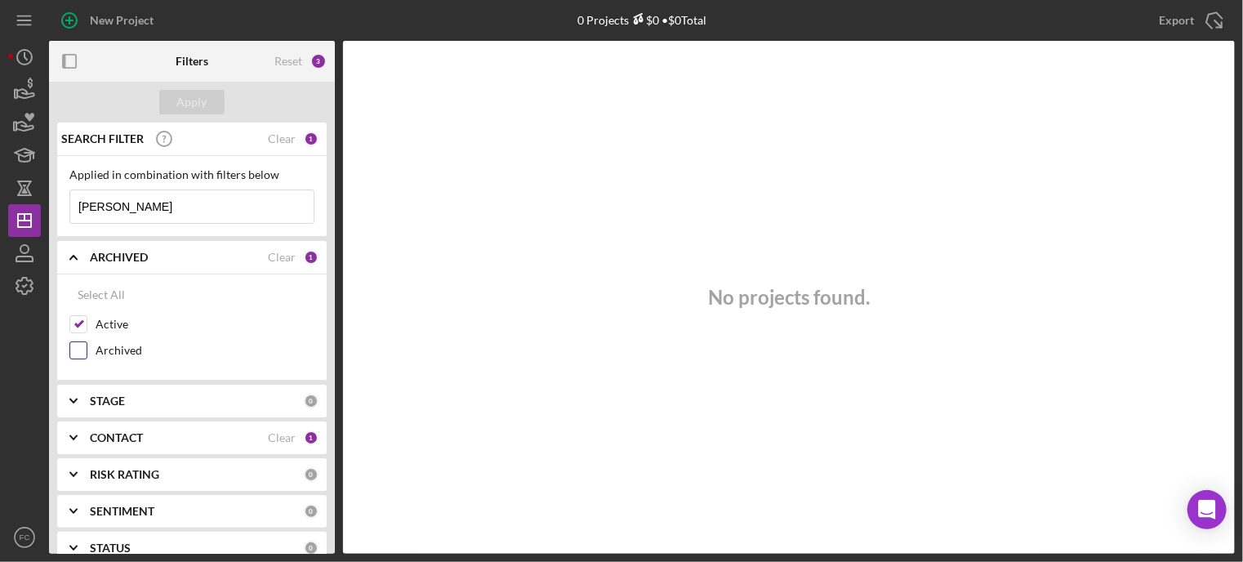
click at [74, 346] on input "Archived" at bounding box center [78, 350] width 16 height 16
checkbox input "true"
click at [188, 100] on div "Apply" at bounding box center [192, 102] width 30 height 25
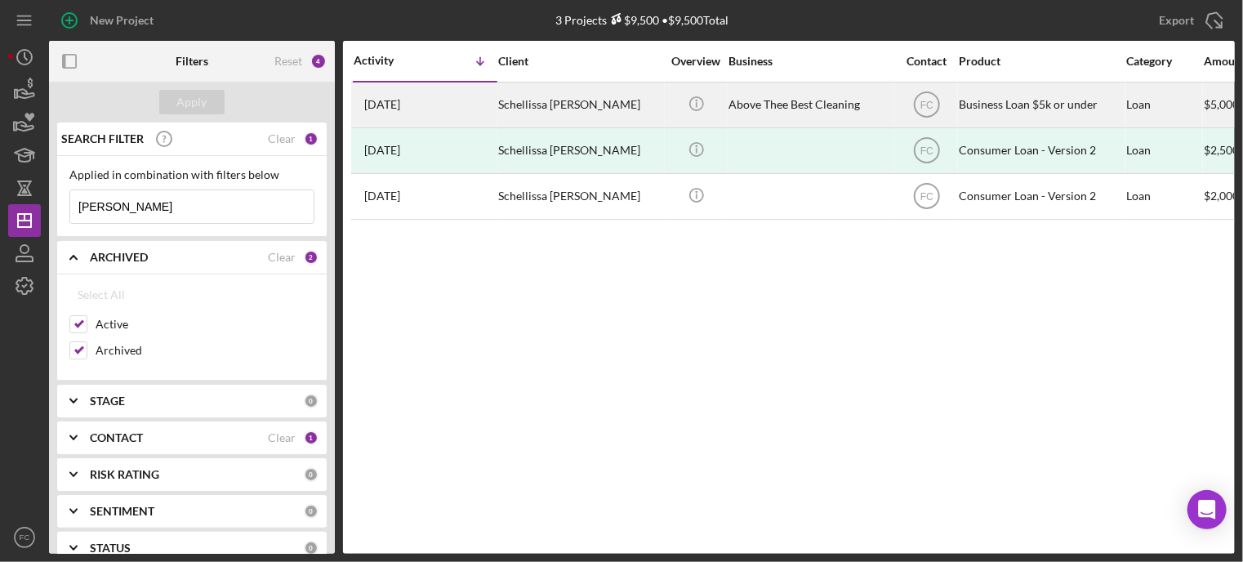
click at [607, 112] on div "Schellissa [PERSON_NAME]" at bounding box center [579, 104] width 163 height 43
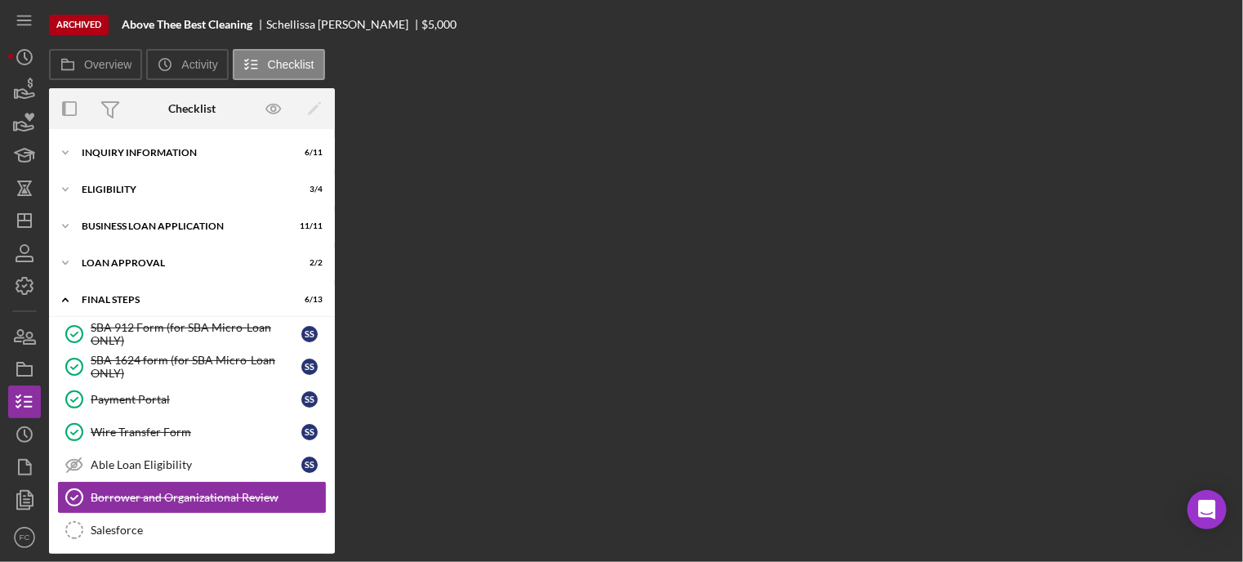
scroll to position [154, 0]
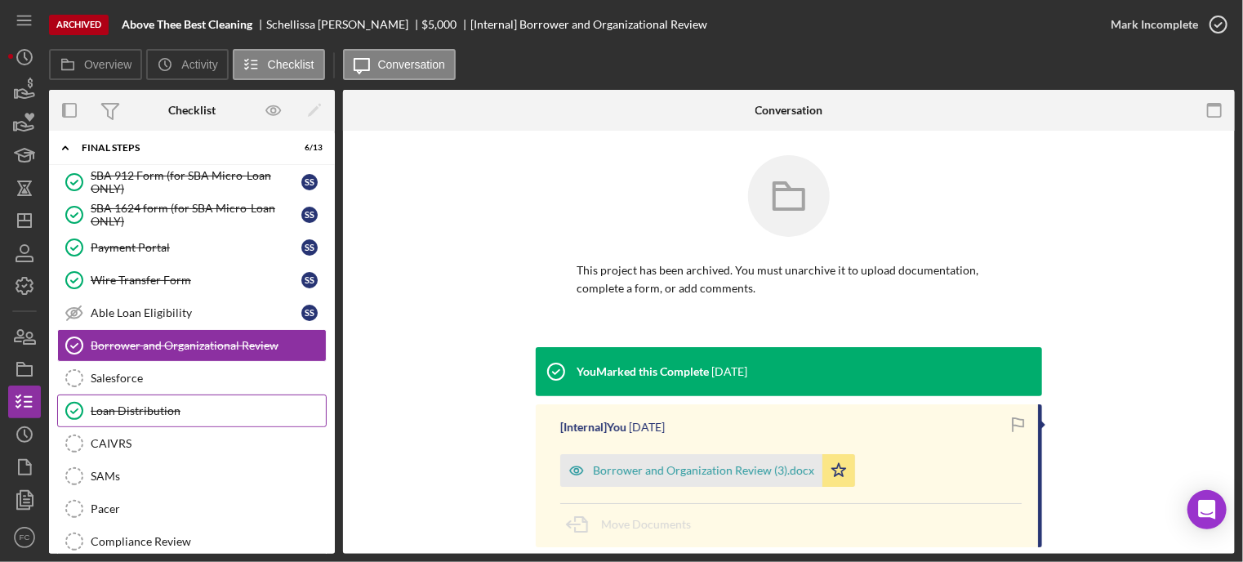
click at [128, 404] on div "Loan Distribution" at bounding box center [208, 410] width 235 height 13
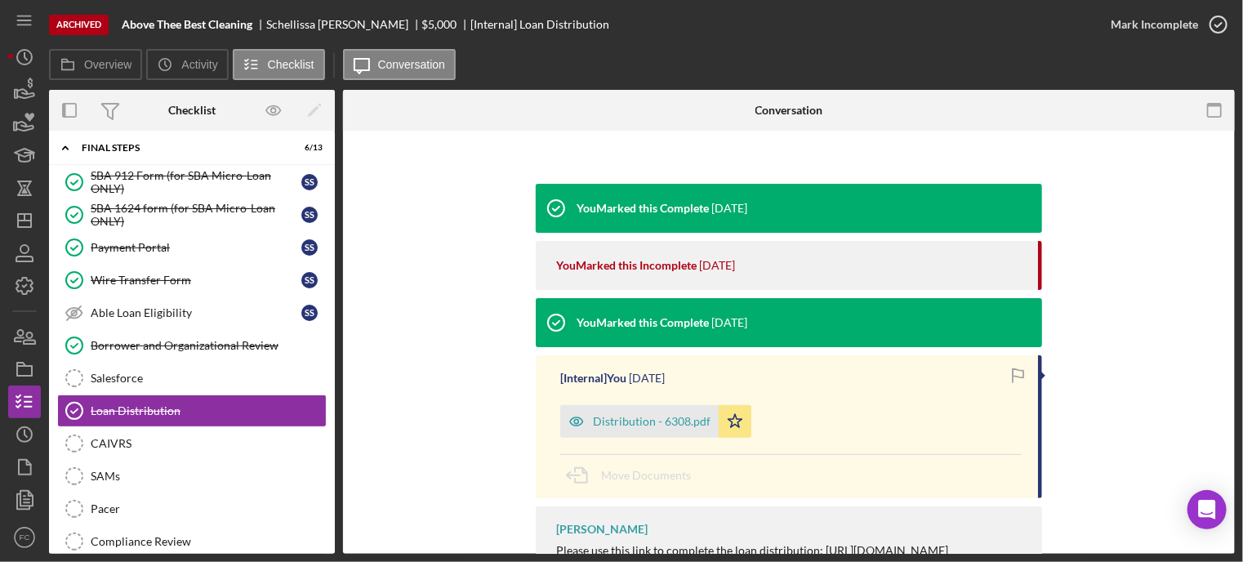
scroll to position [245, 0]
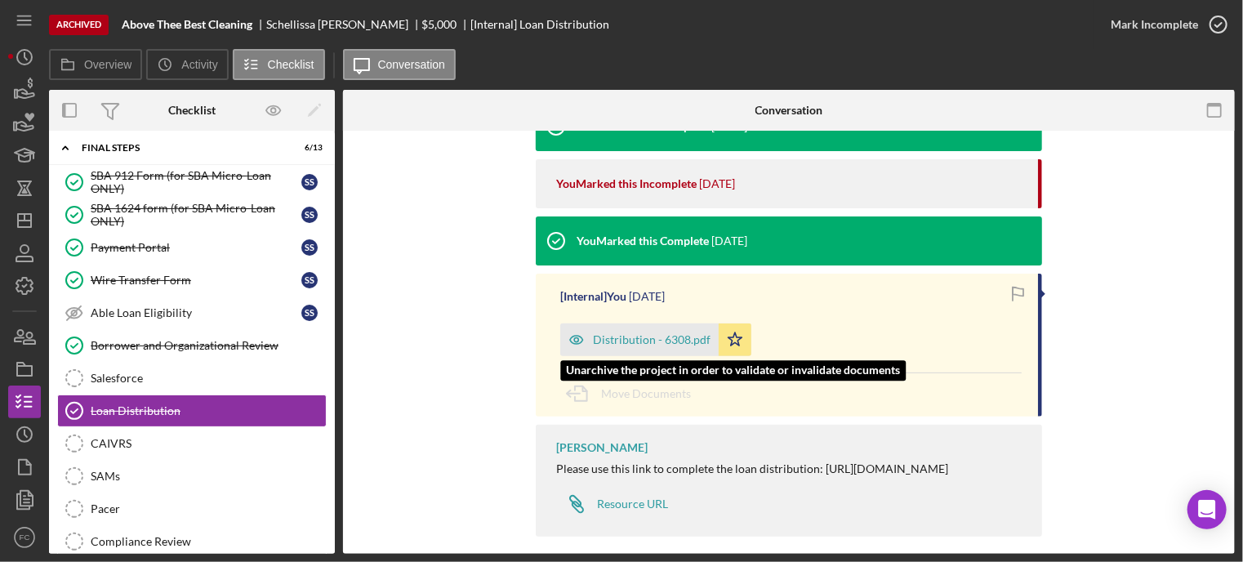
click at [618, 346] on div "Distribution - 6308.pdf" at bounding box center [639, 340] width 158 height 33
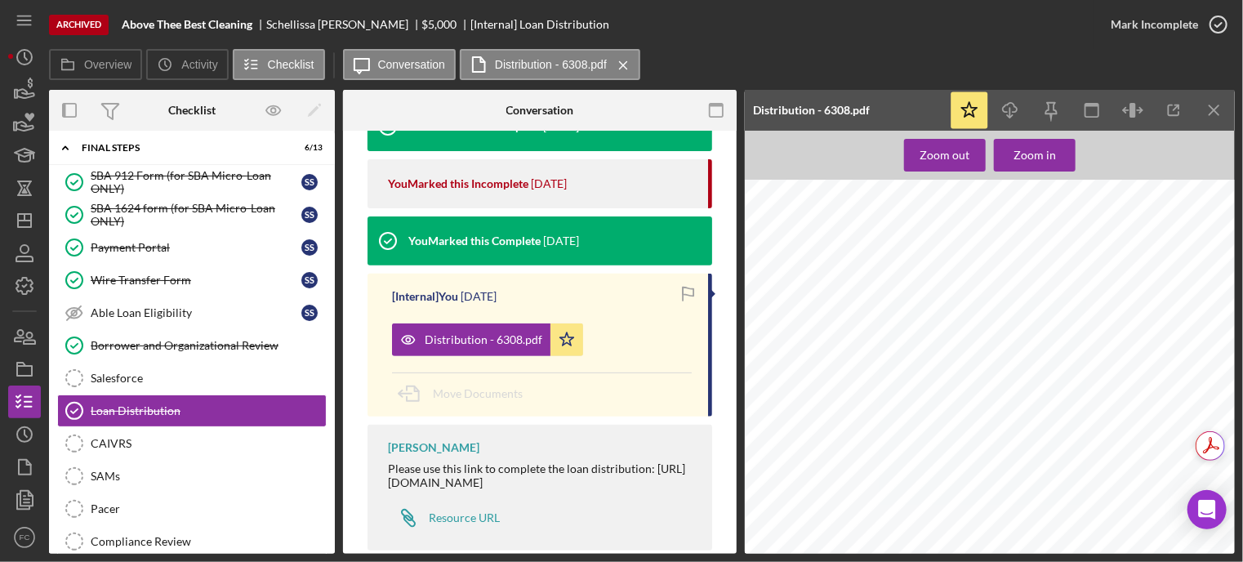
scroll to position [0, 0]
click at [1007, 104] on icon "Icon/Download" at bounding box center [1011, 110] width 37 height 37
click at [32, 372] on rect "button" at bounding box center [24, 371] width 15 height 10
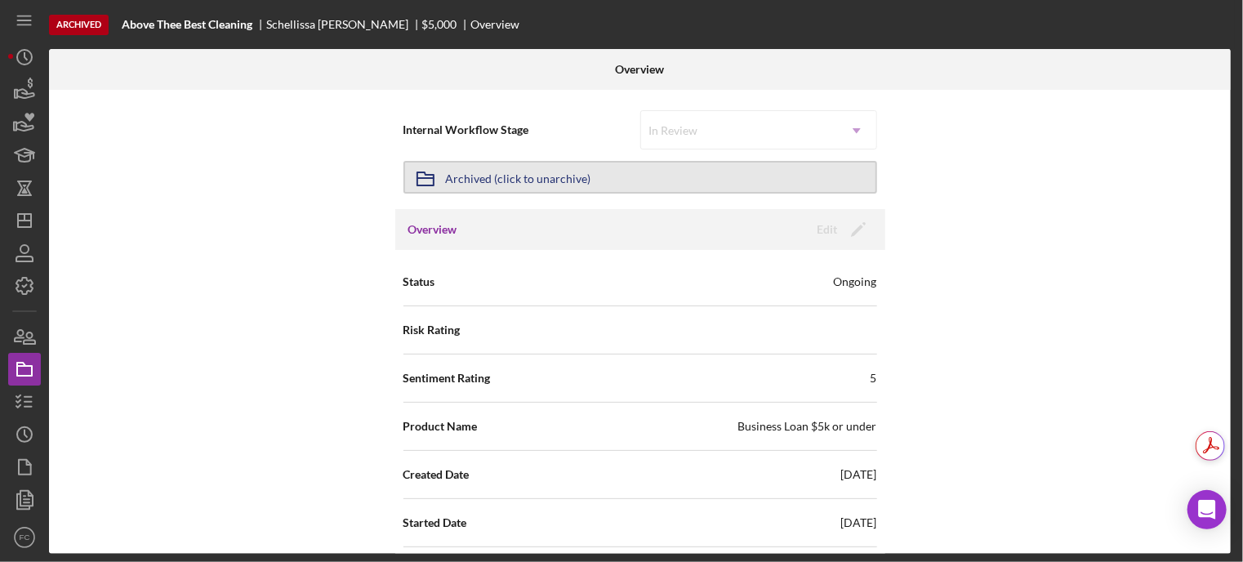
click at [637, 177] on button "Icon/Archived Archived (click to unarchive)" at bounding box center [641, 177] width 474 height 33
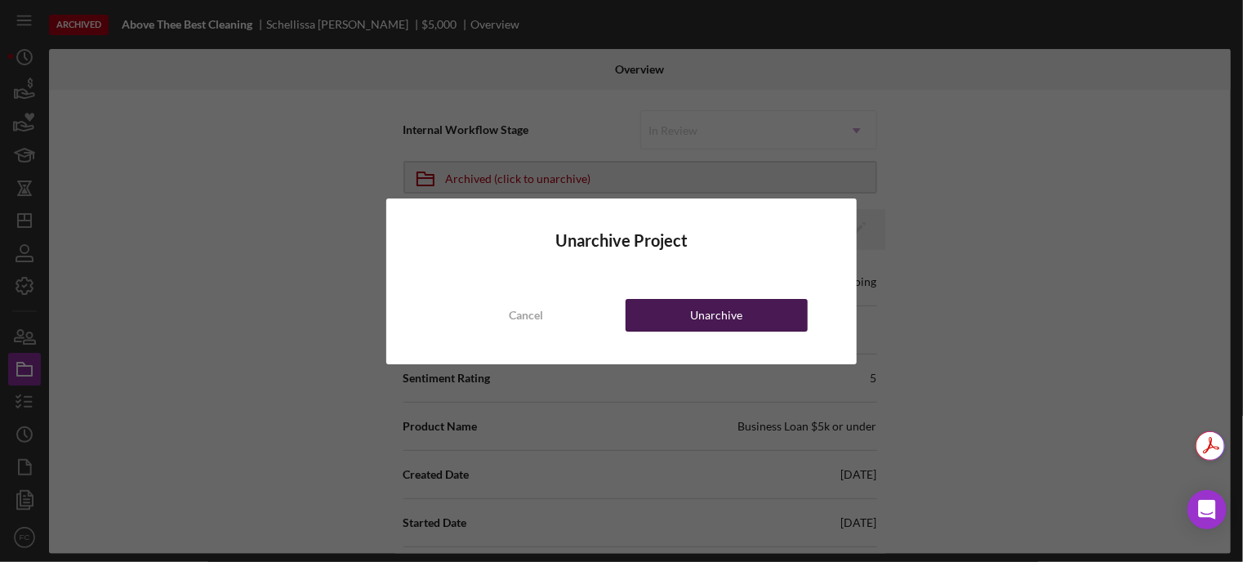
click at [675, 320] on button "Unarchive" at bounding box center [717, 315] width 182 height 33
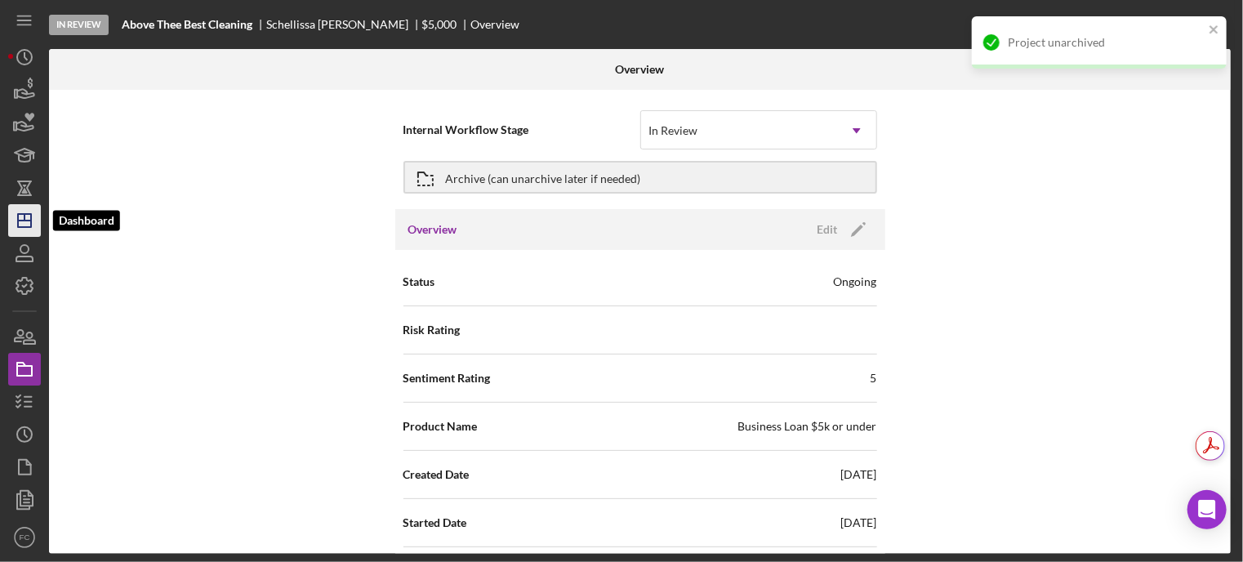
click at [29, 215] on polygon "button" at bounding box center [24, 220] width 13 height 13
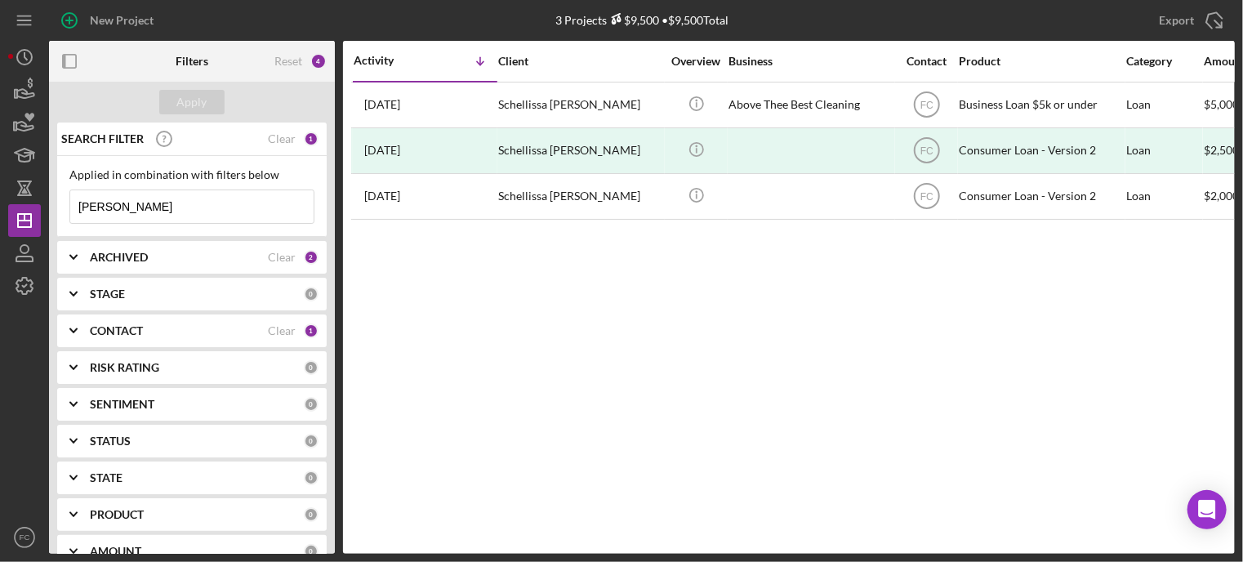
click at [144, 218] on input "simms" at bounding box center [191, 206] width 243 height 33
type input "s"
click at [202, 97] on div "Apply" at bounding box center [192, 102] width 30 height 25
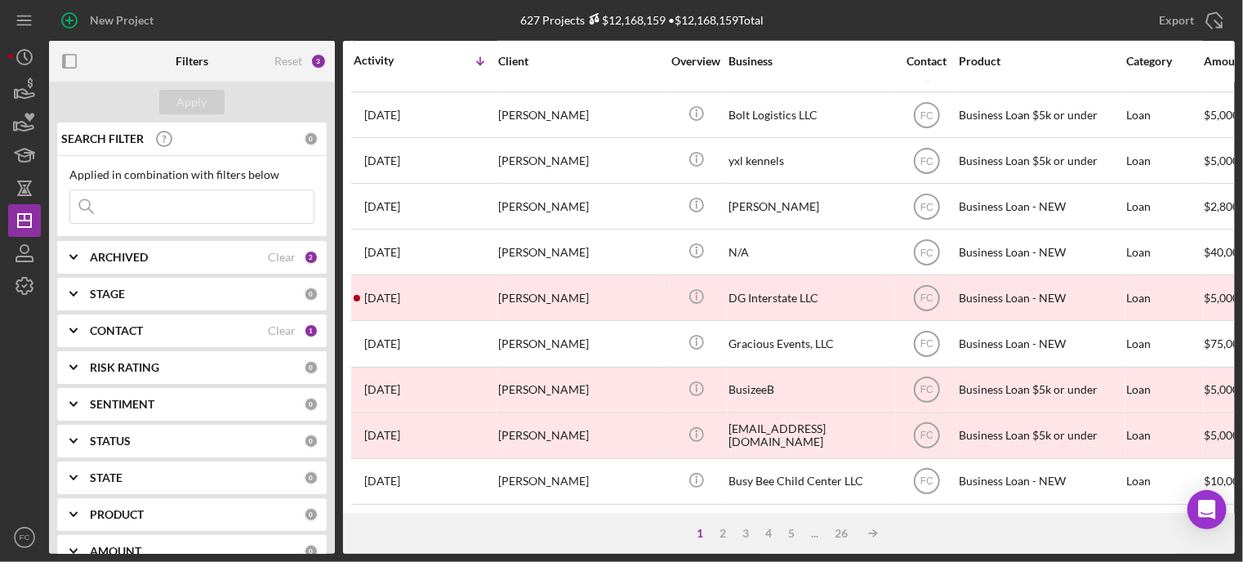
scroll to position [572, 0]
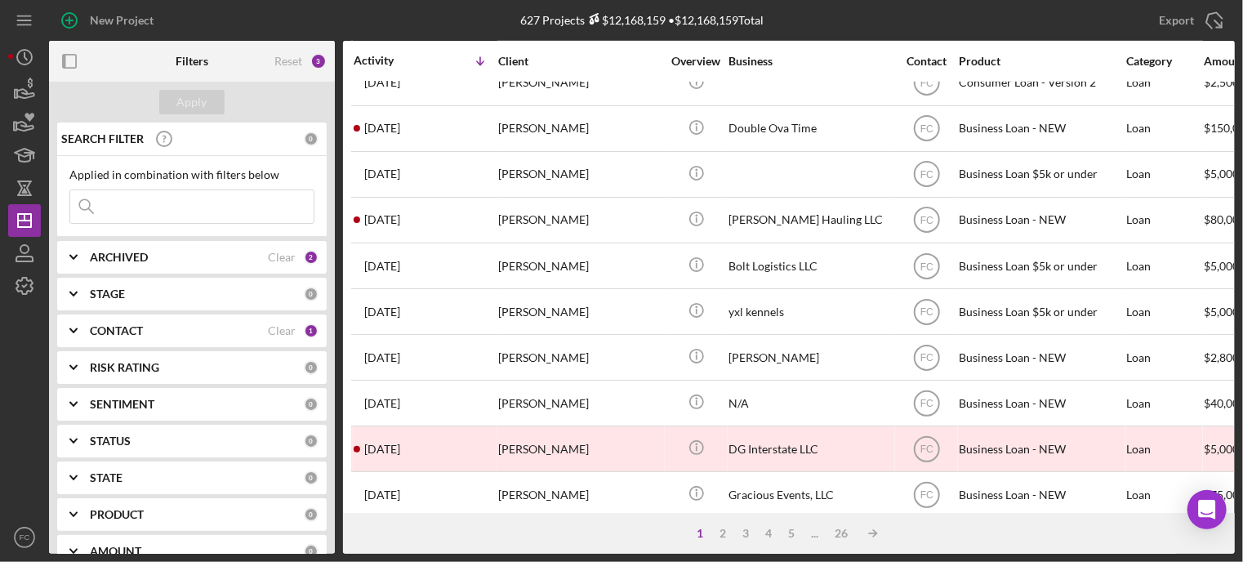
click at [82, 261] on icon "Icon/Expander" at bounding box center [73, 257] width 41 height 41
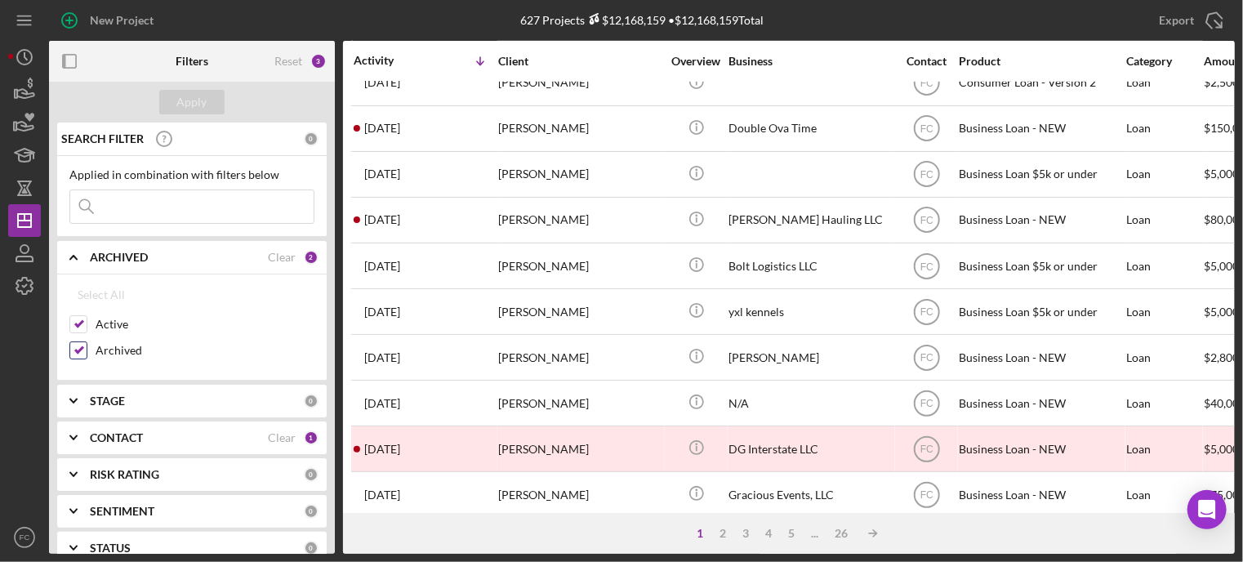
click at [77, 346] on input "Archived" at bounding box center [78, 350] width 16 height 16
checkbox input "false"
click at [194, 107] on div "Apply" at bounding box center [192, 102] width 30 height 25
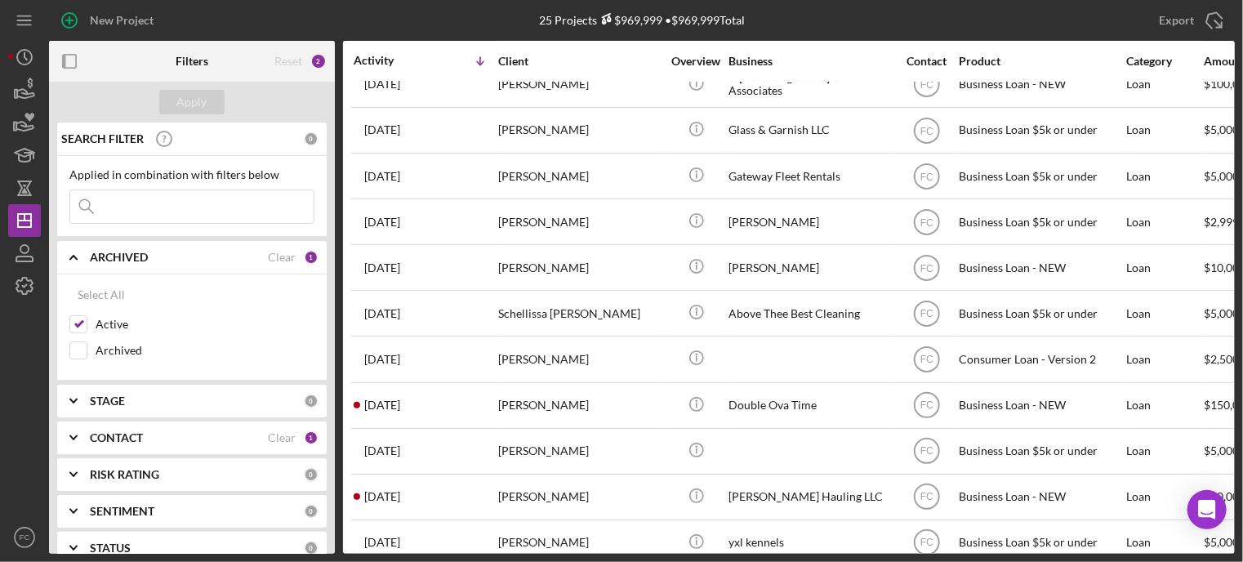
scroll to position [0, 0]
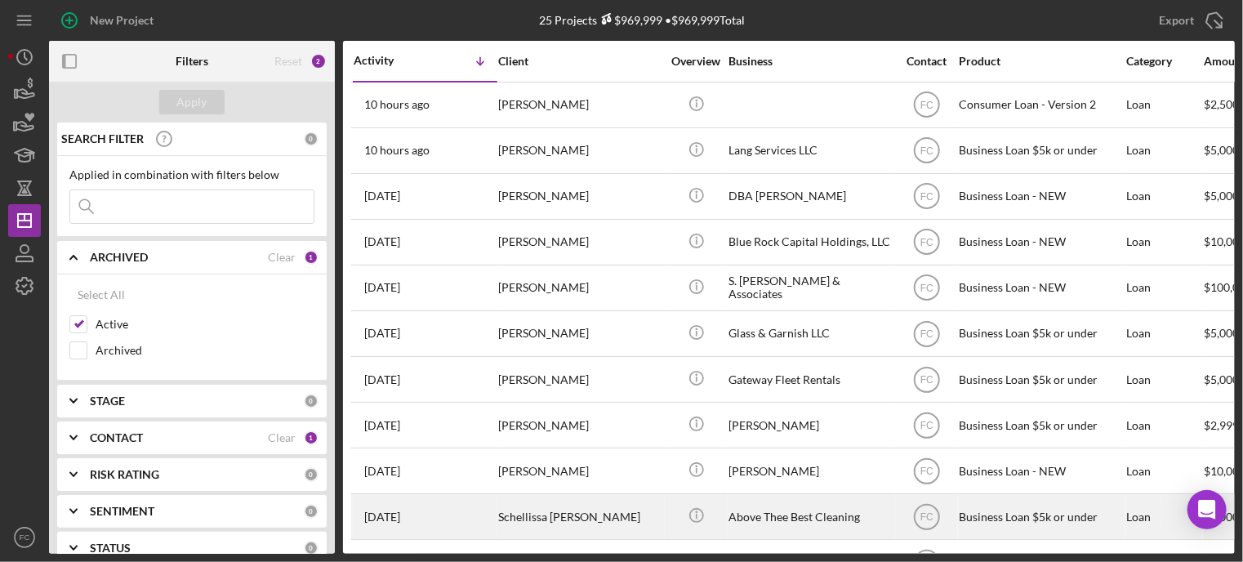
click at [624, 516] on div "Schellissa [PERSON_NAME]" at bounding box center [579, 516] width 163 height 43
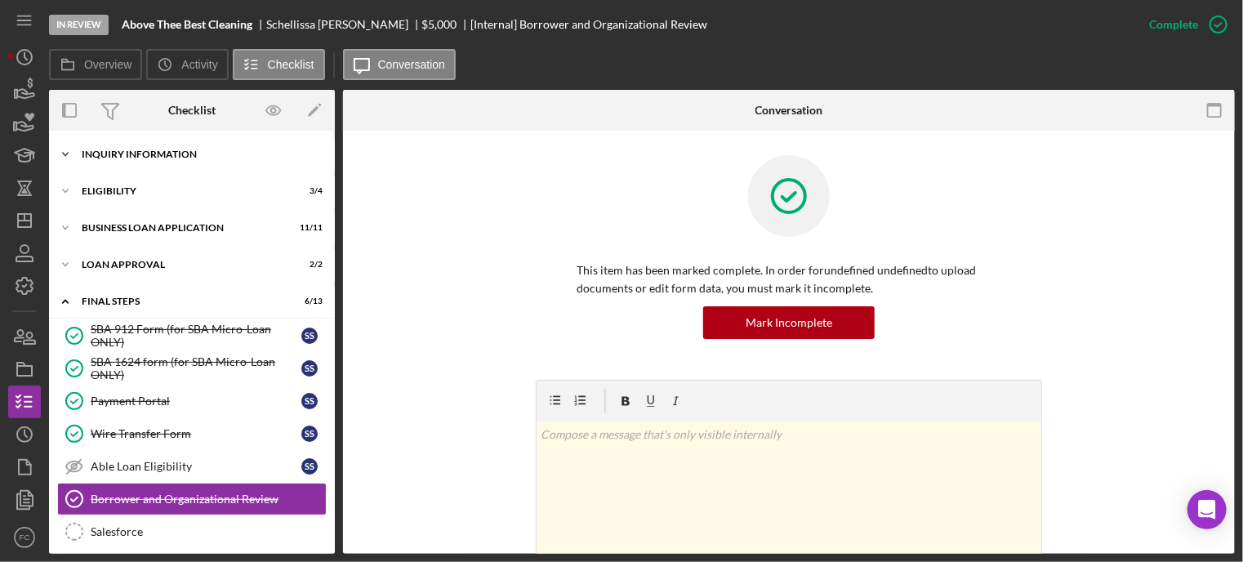
click at [163, 166] on div "Icon/Expander INQUIRY INFORMATION 6 / 11" at bounding box center [192, 154] width 286 height 33
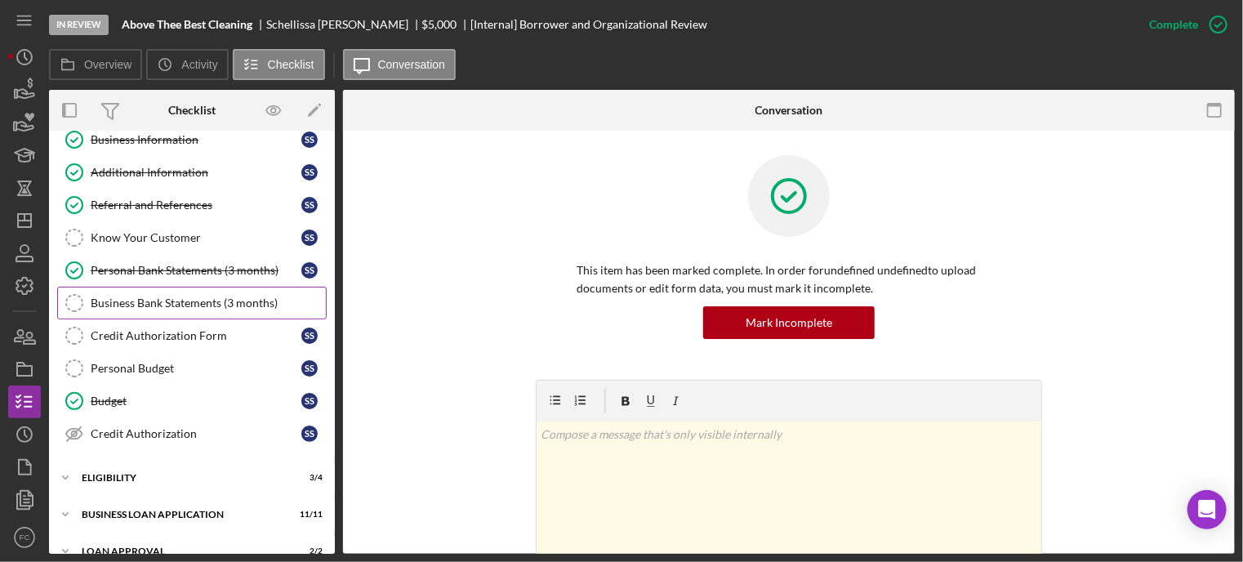
scroll to position [163, 0]
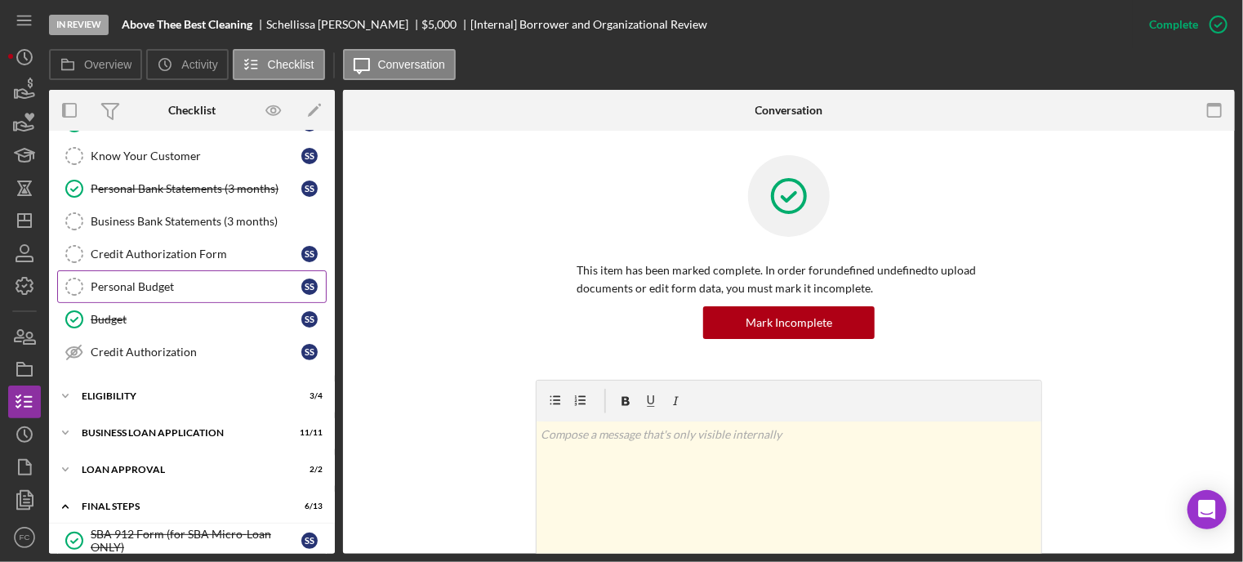
click at [127, 276] on link "Personal Budget Personal Budget S S" at bounding box center [192, 286] width 270 height 33
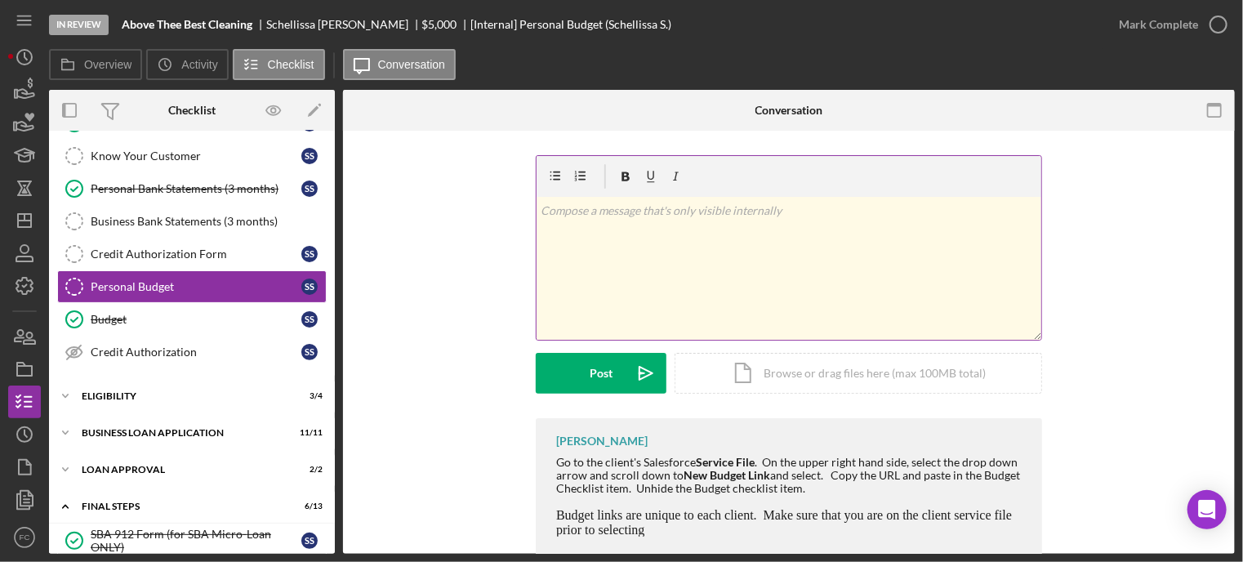
scroll to position [35, 0]
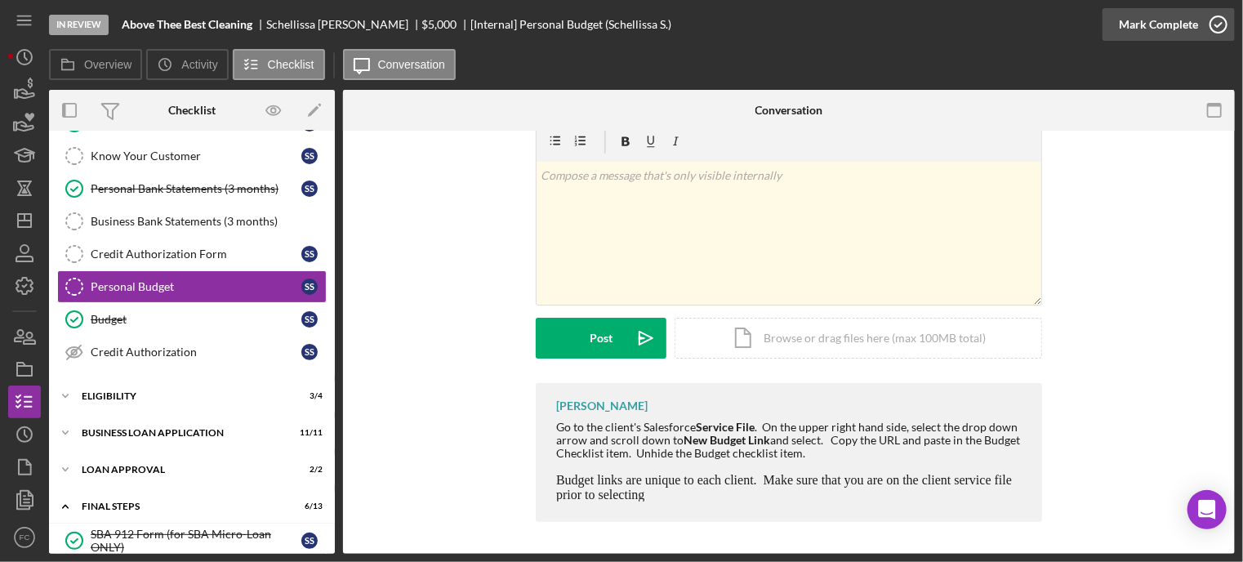
click at [1219, 22] on icon "button" at bounding box center [1218, 24] width 41 height 41
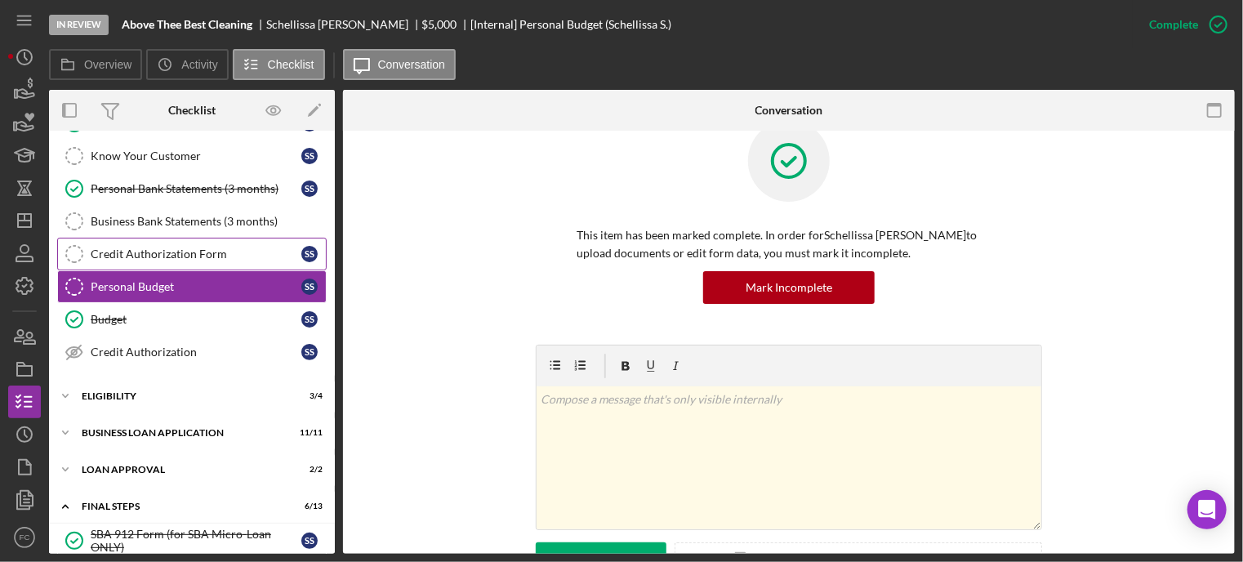
scroll to position [260, 0]
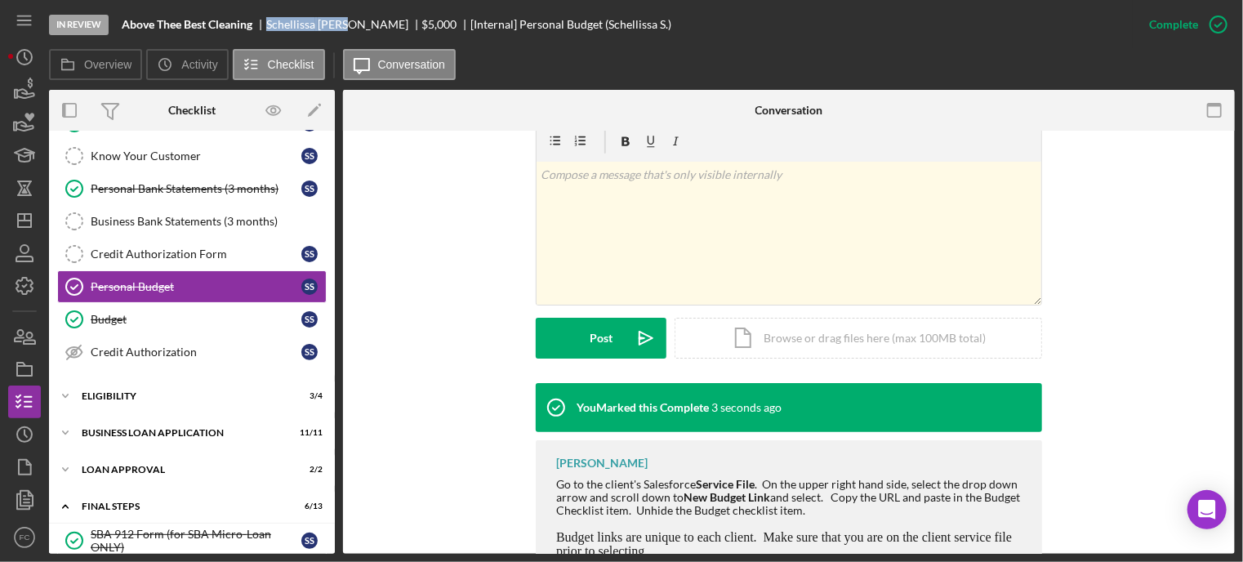
drag, startPoint x: 269, startPoint y: 21, endPoint x: 353, endPoint y: 28, distance: 84.4
click at [353, 28] on div "Schellissa Simms" at bounding box center [344, 24] width 156 height 13
copy div "Schellissa Simms"
click at [135, 216] on div "Business Bank Statements (3 months)" at bounding box center [208, 221] width 235 height 13
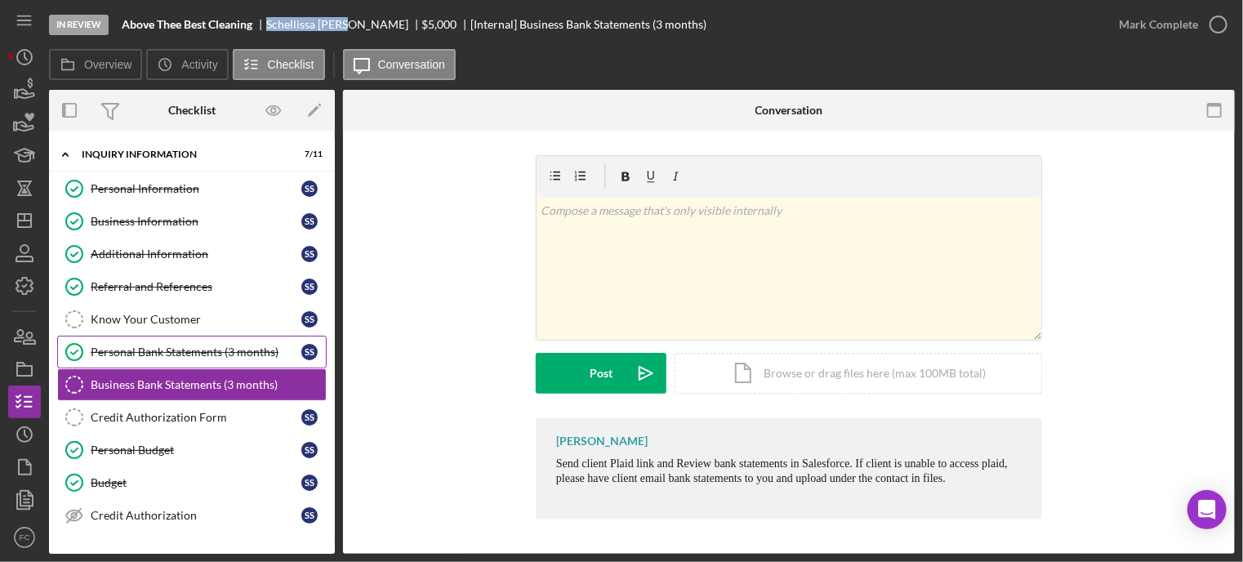
click at [150, 346] on div "Personal Bank Statements (3 months)" at bounding box center [196, 352] width 211 height 13
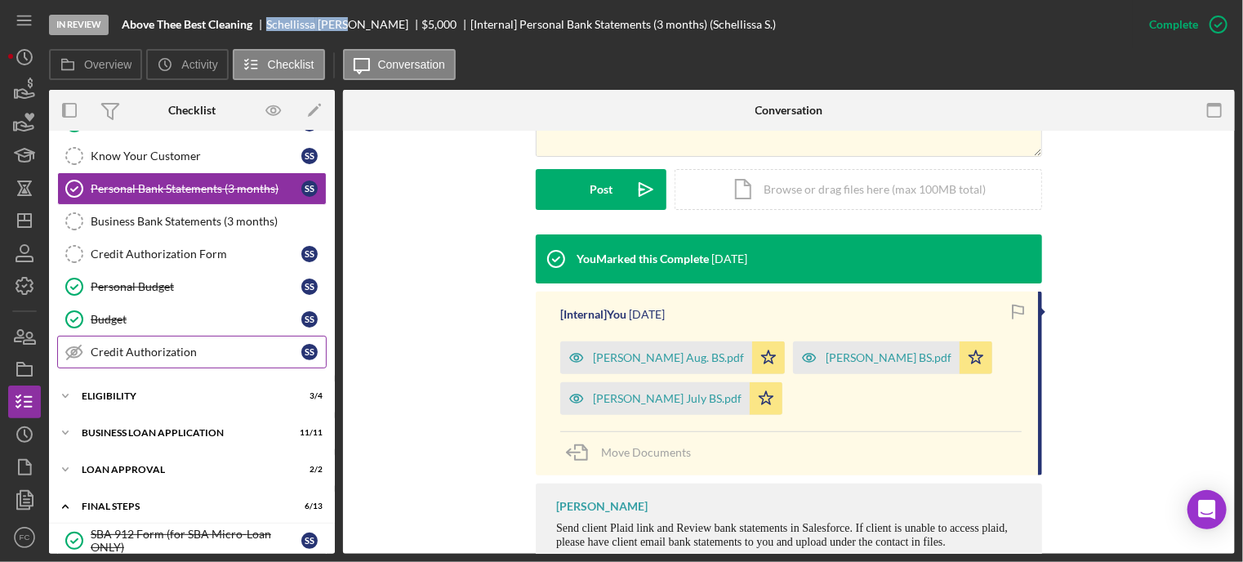
scroll to position [245, 0]
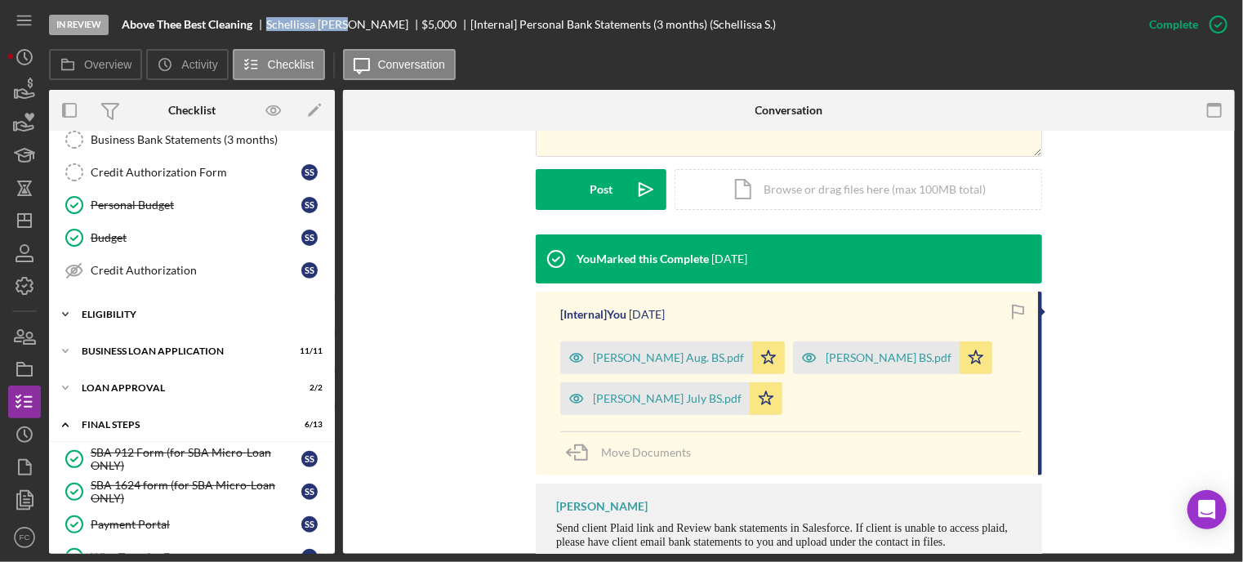
click at [160, 303] on div "Icon/Expander Eligibility 3 / 4" at bounding box center [192, 314] width 286 height 33
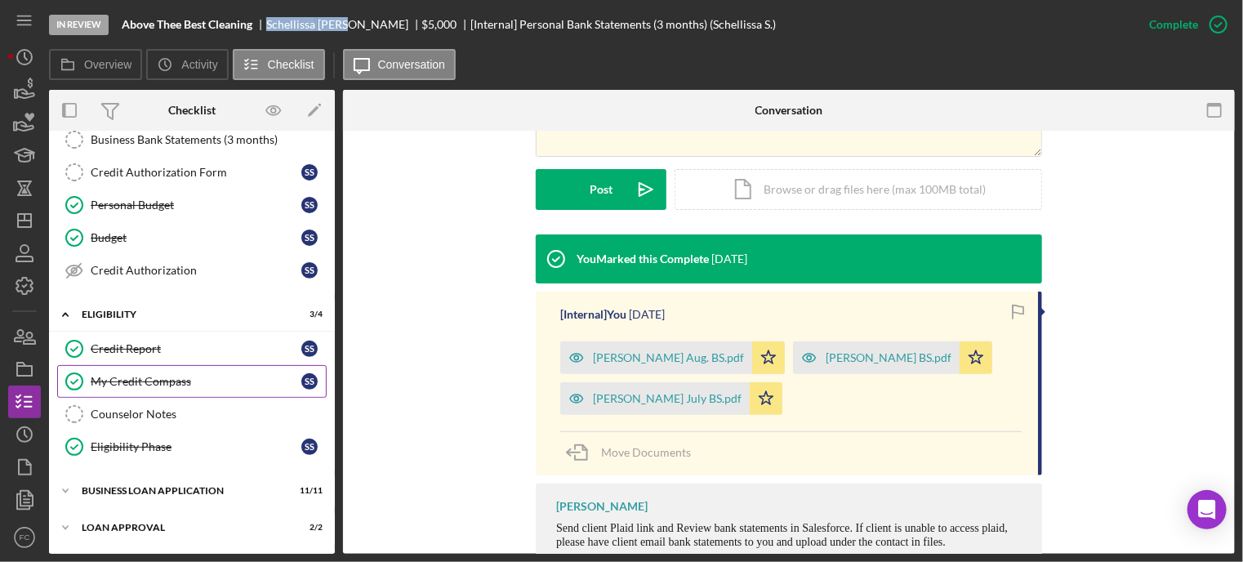
click at [133, 365] on link "My Credit Compass My Credit Compass S S" at bounding box center [192, 381] width 270 height 33
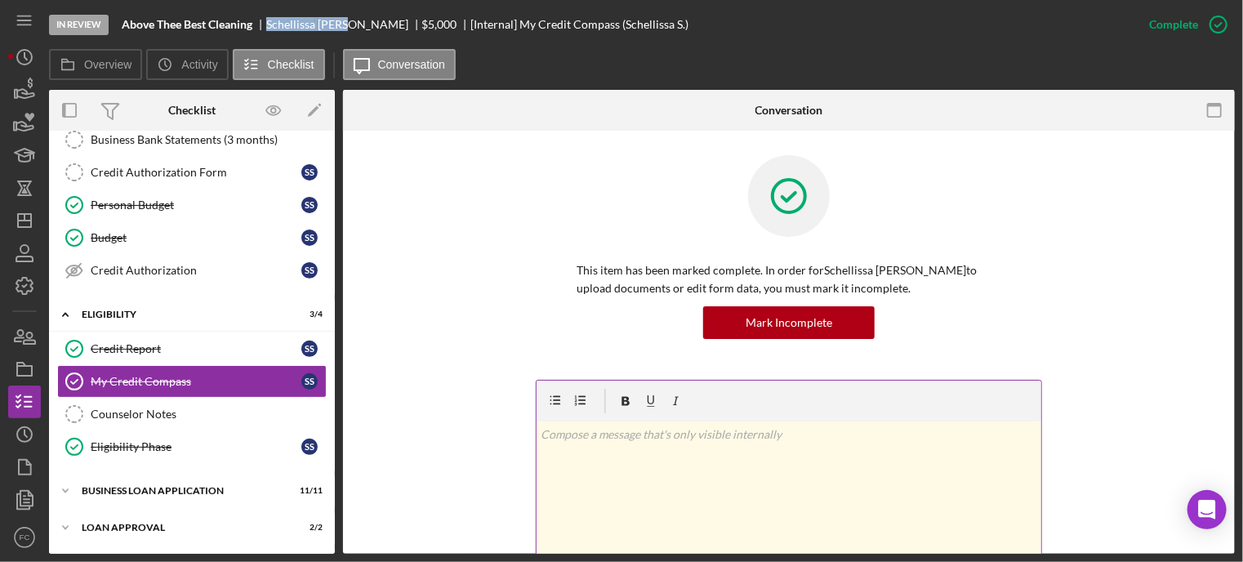
scroll to position [163, 0]
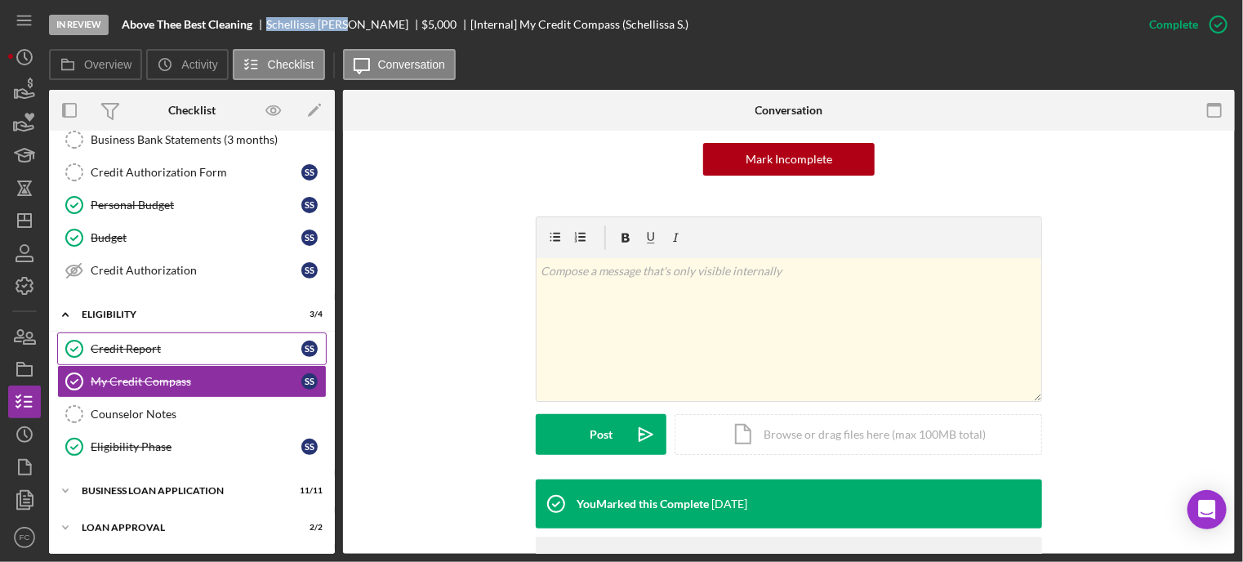
click at [190, 350] on link "Credit Report Credit Report S S" at bounding box center [192, 349] width 270 height 33
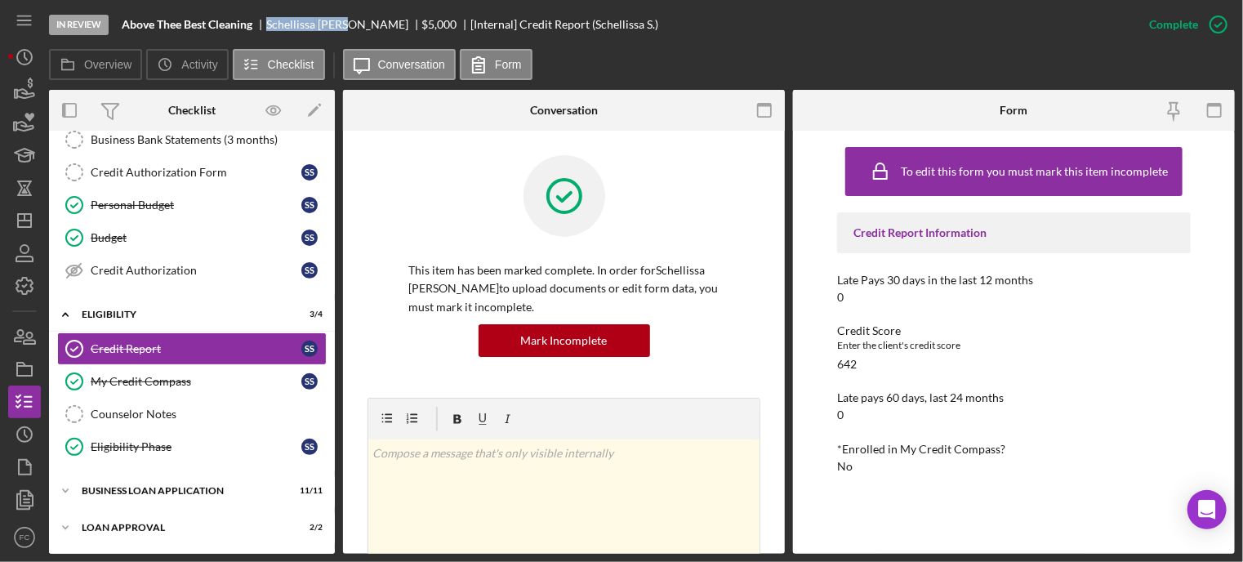
scroll to position [82, 0]
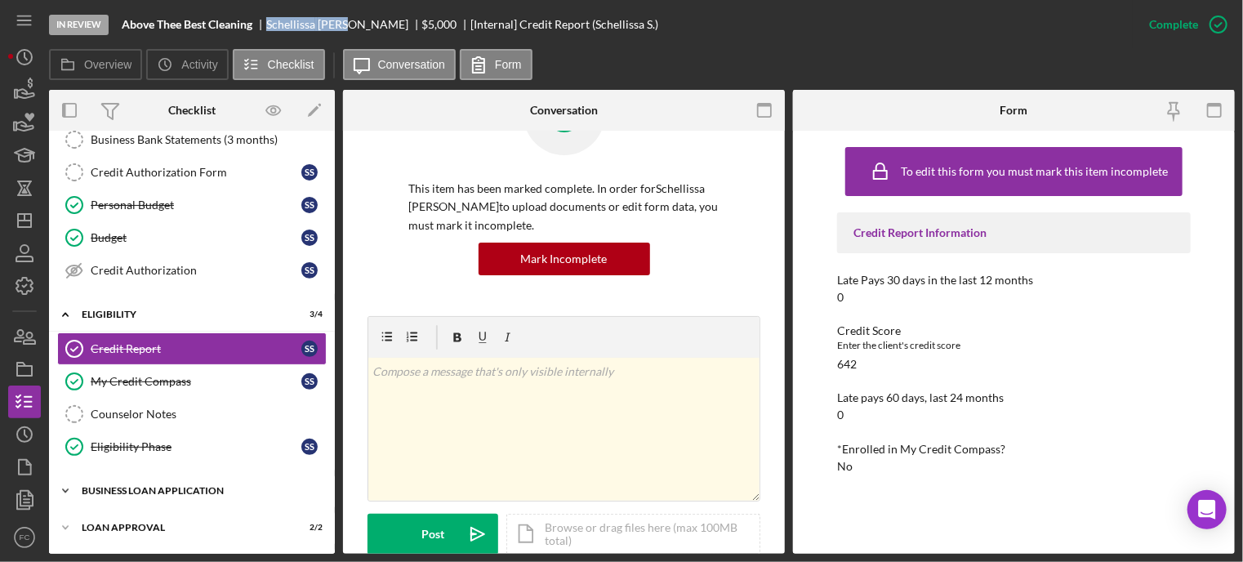
click at [132, 497] on div "Icon/Expander BUSINESS LOAN APPLICATION 11 / 11" at bounding box center [192, 491] width 286 height 33
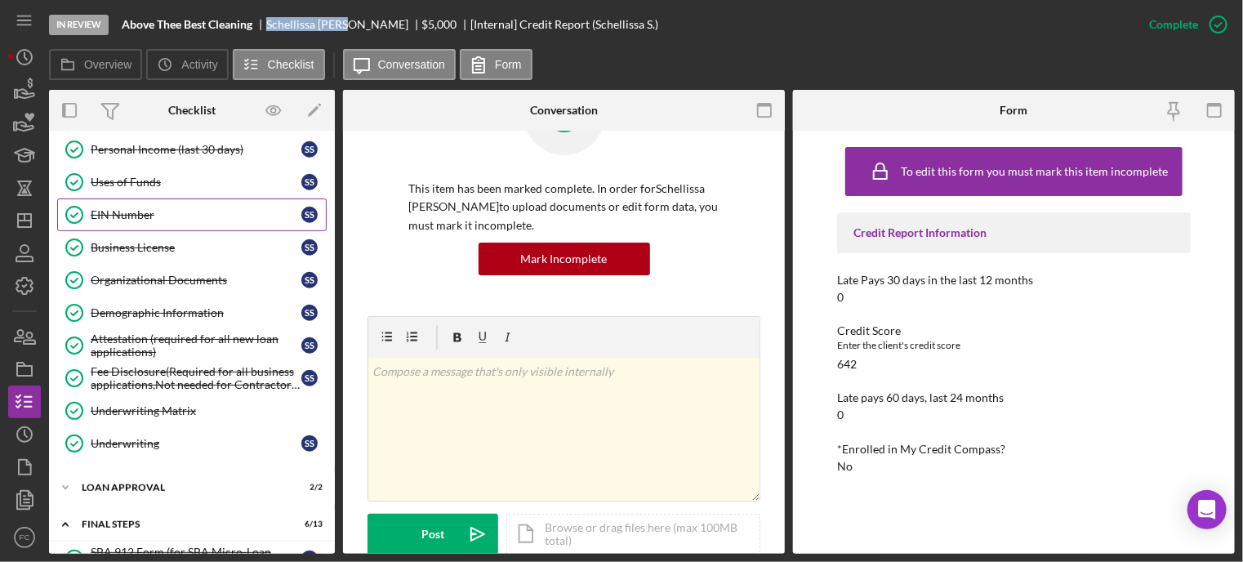
scroll to position [735, 0]
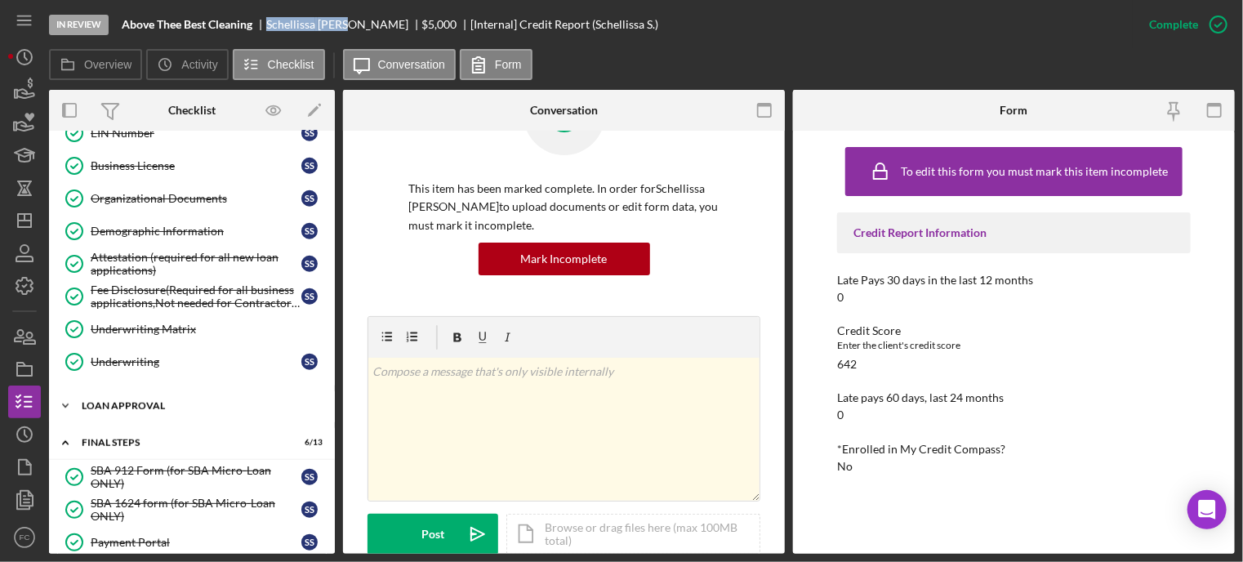
click at [146, 401] on div "Loan Approval" at bounding box center [198, 406] width 233 height 10
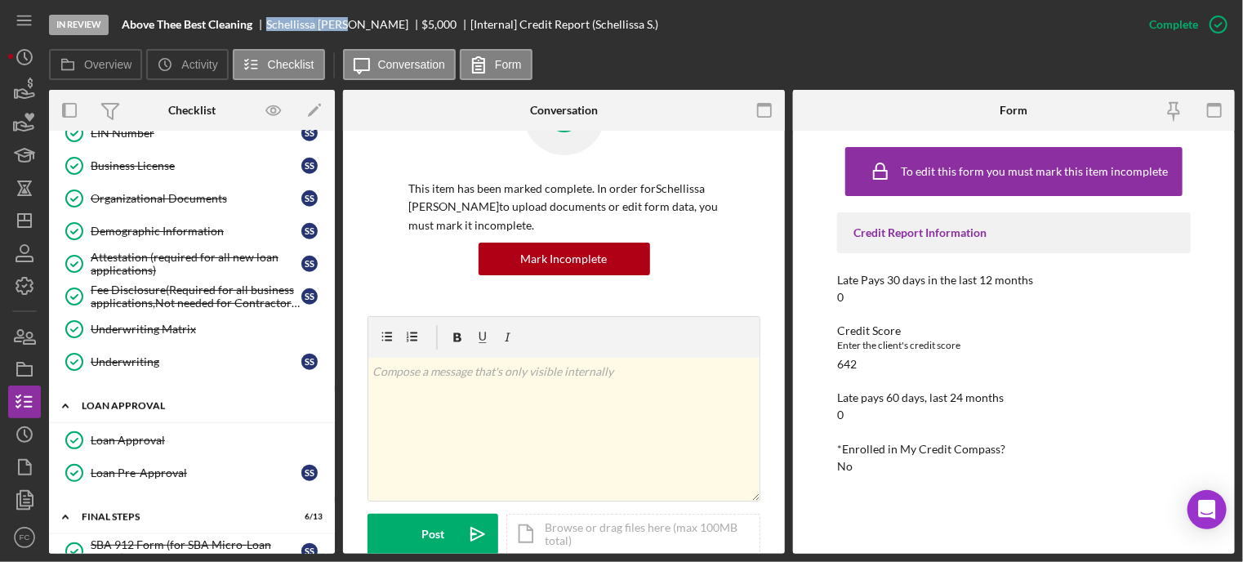
scroll to position [817, 0]
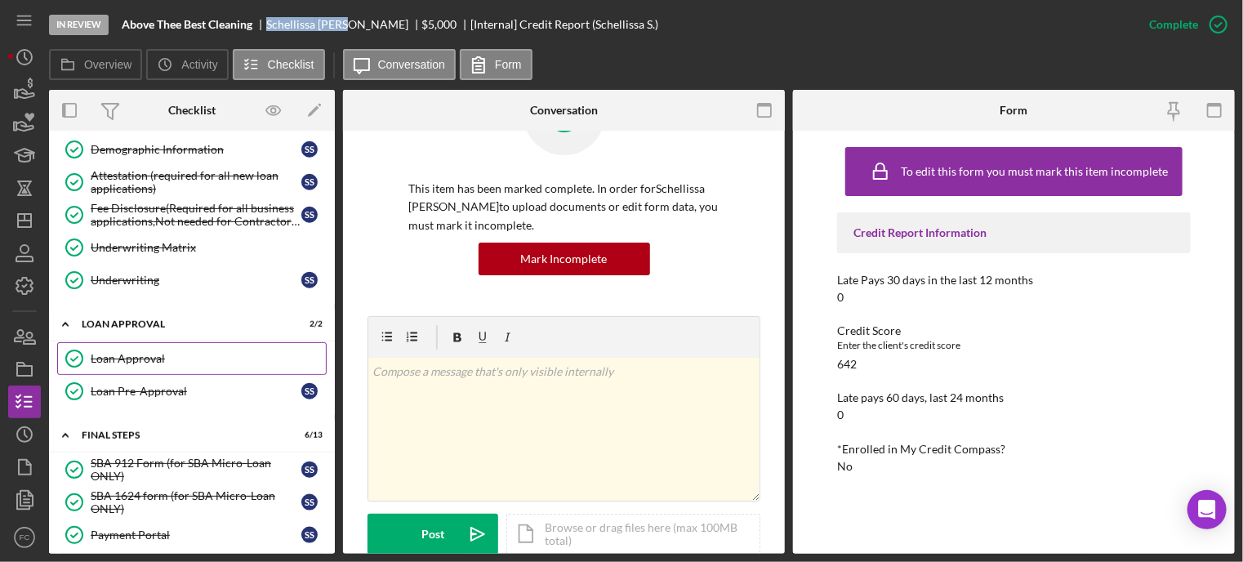
click at [151, 353] on div "Loan Approval" at bounding box center [208, 358] width 235 height 13
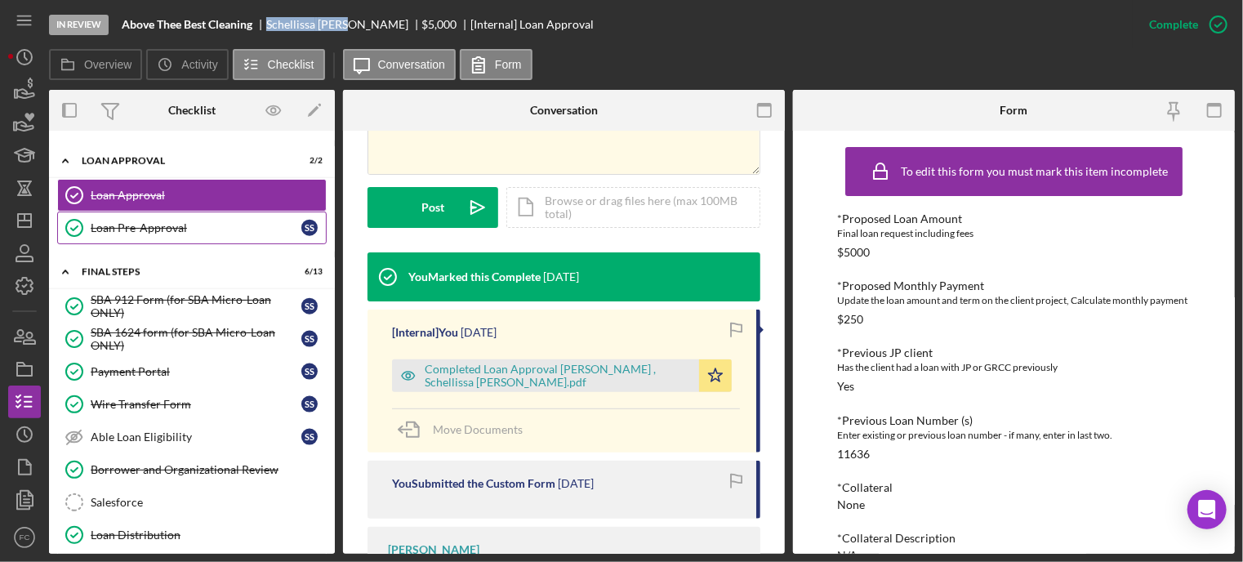
scroll to position [1062, 0]
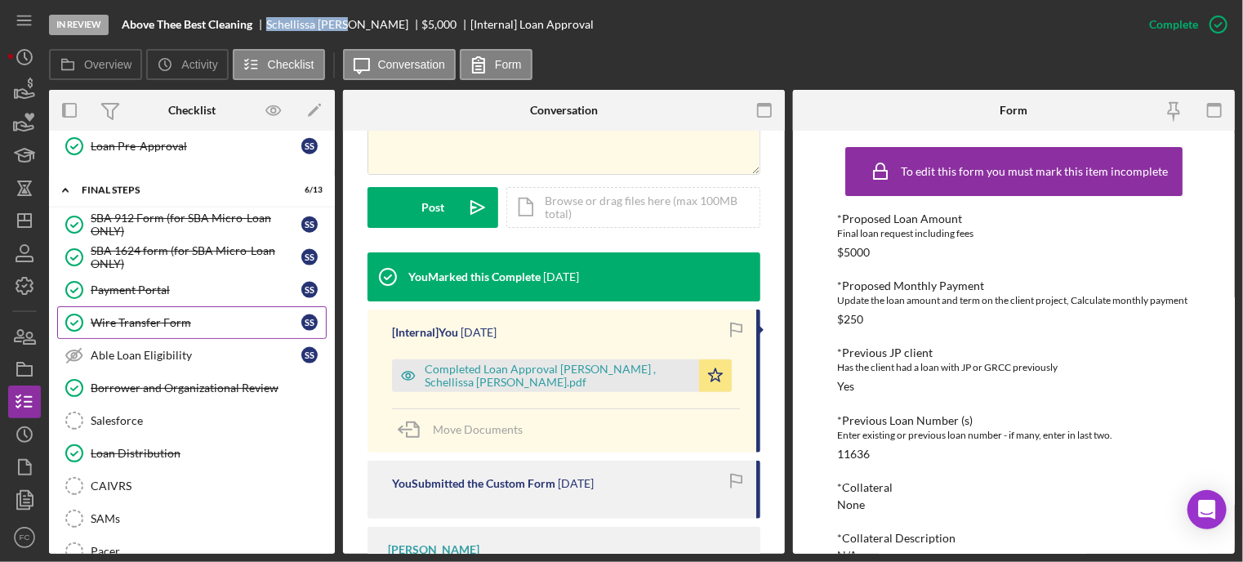
click at [157, 319] on link "Wire Transfer Form Wire Transfer Form S S" at bounding box center [192, 322] width 270 height 33
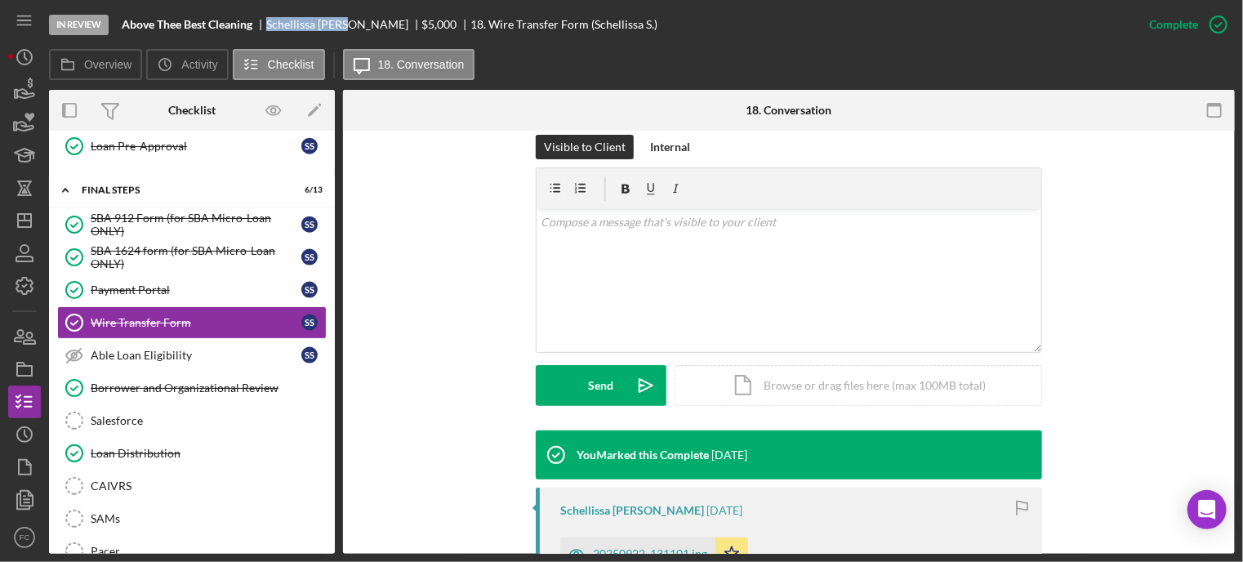
scroll to position [408, 0]
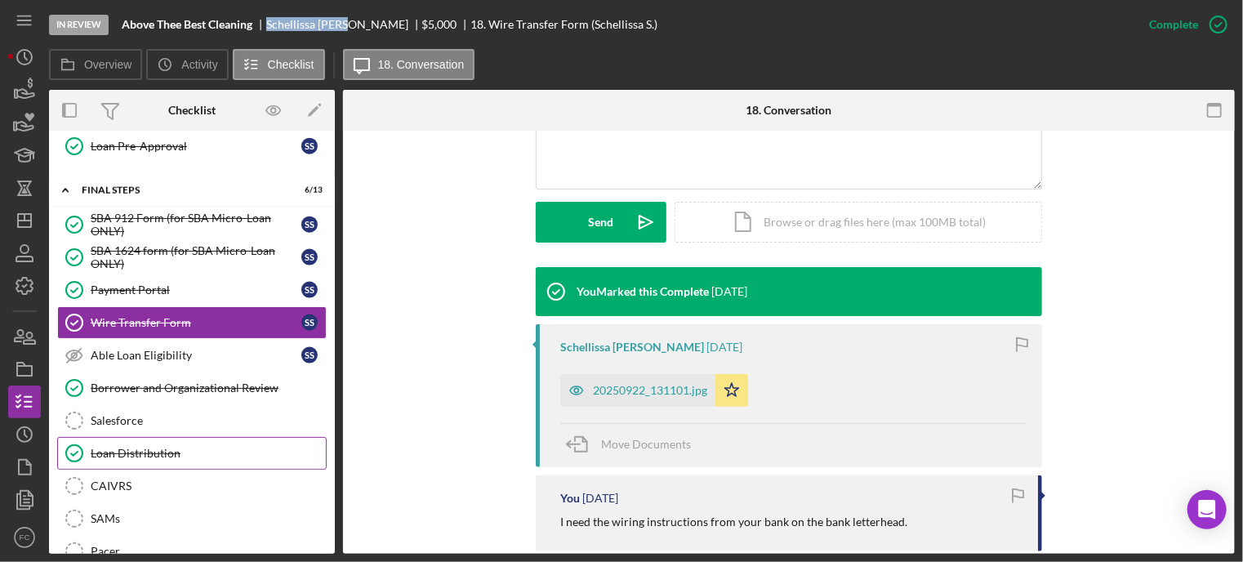
click at [162, 447] on div "Loan Distribution" at bounding box center [208, 453] width 235 height 13
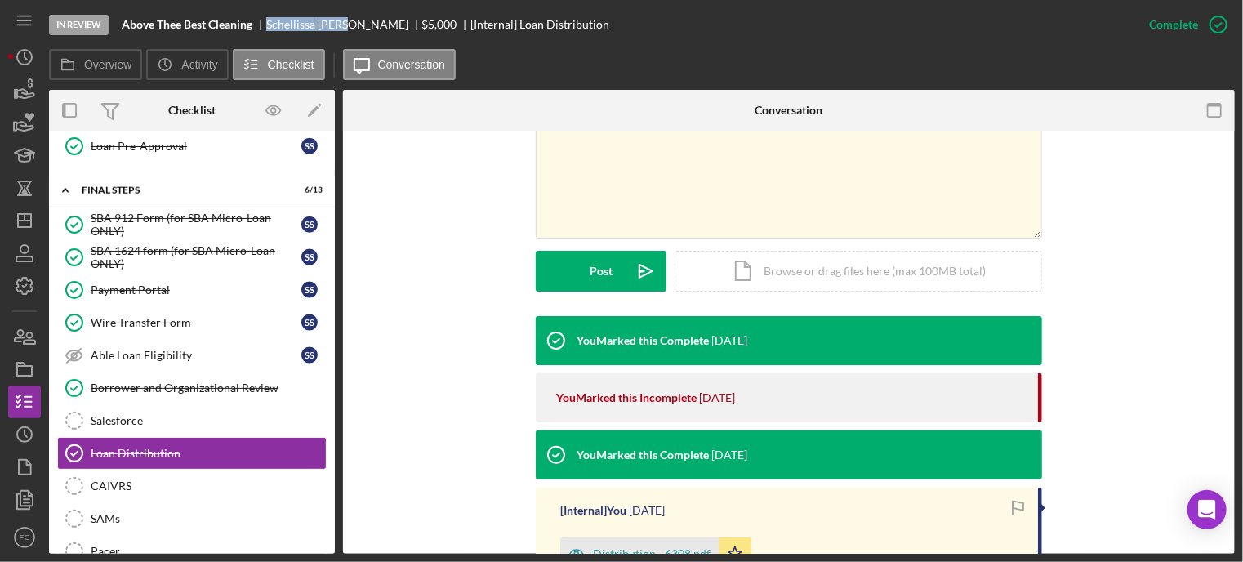
scroll to position [569, 0]
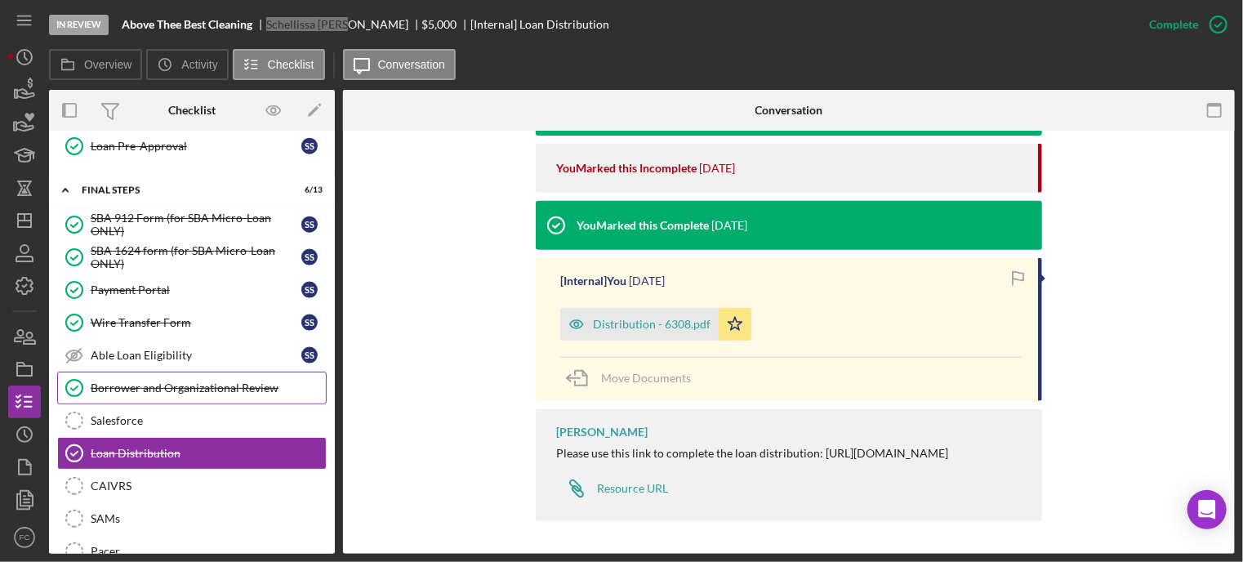
click at [214, 382] on div "Borrower and Organizational Review" at bounding box center [208, 388] width 235 height 13
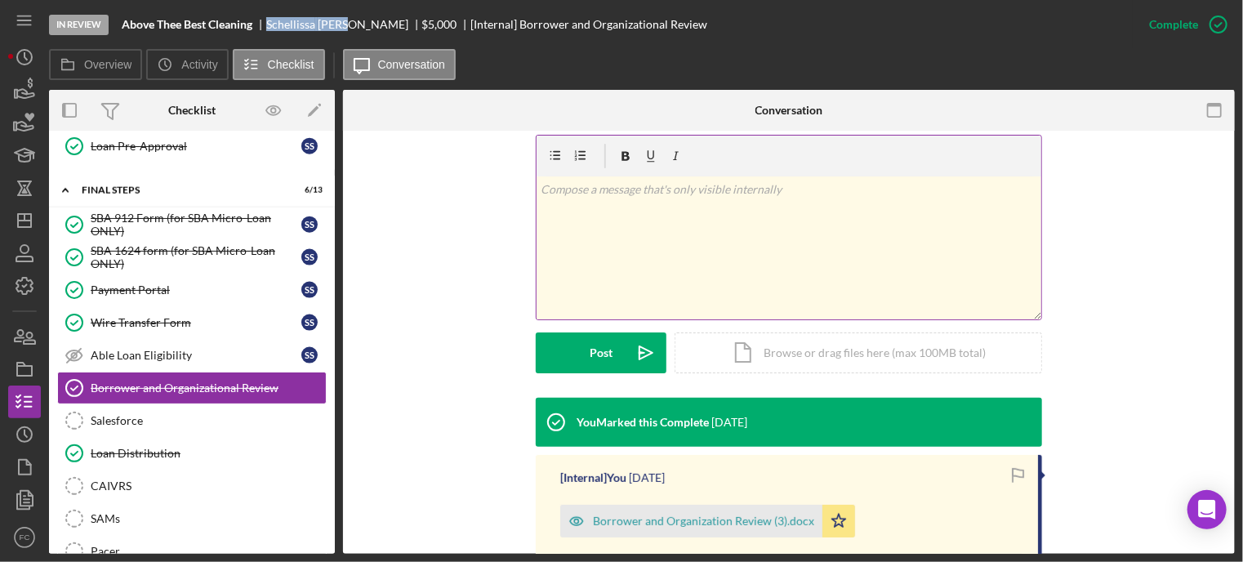
scroll to position [408, 0]
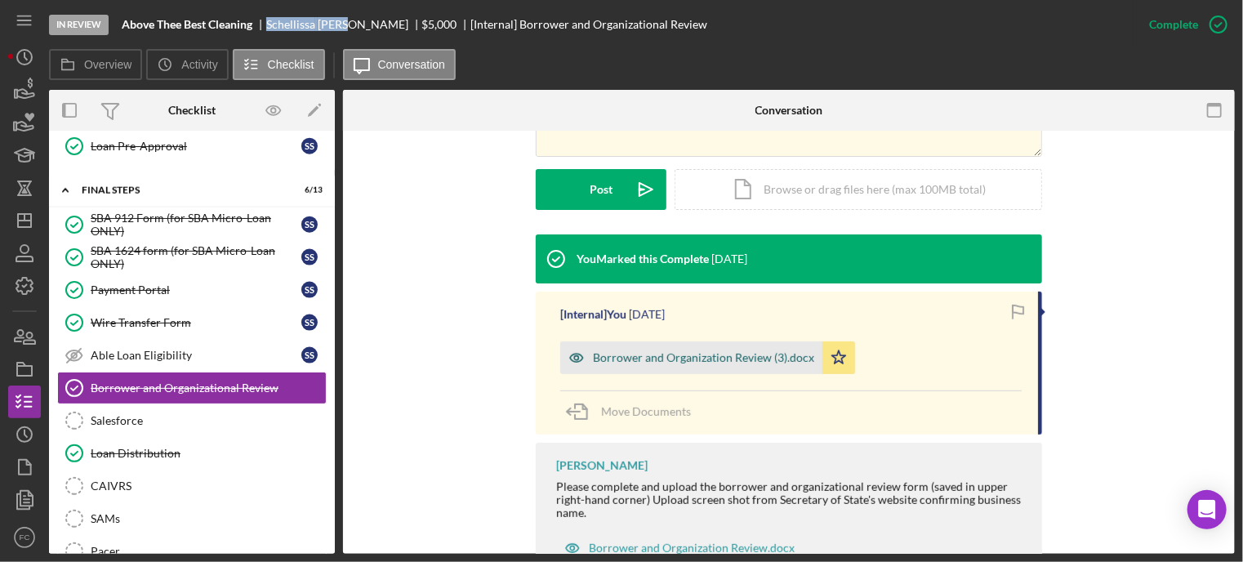
click at [644, 355] on div "Borrower and Organization Review (3).docx" at bounding box center [703, 357] width 221 height 13
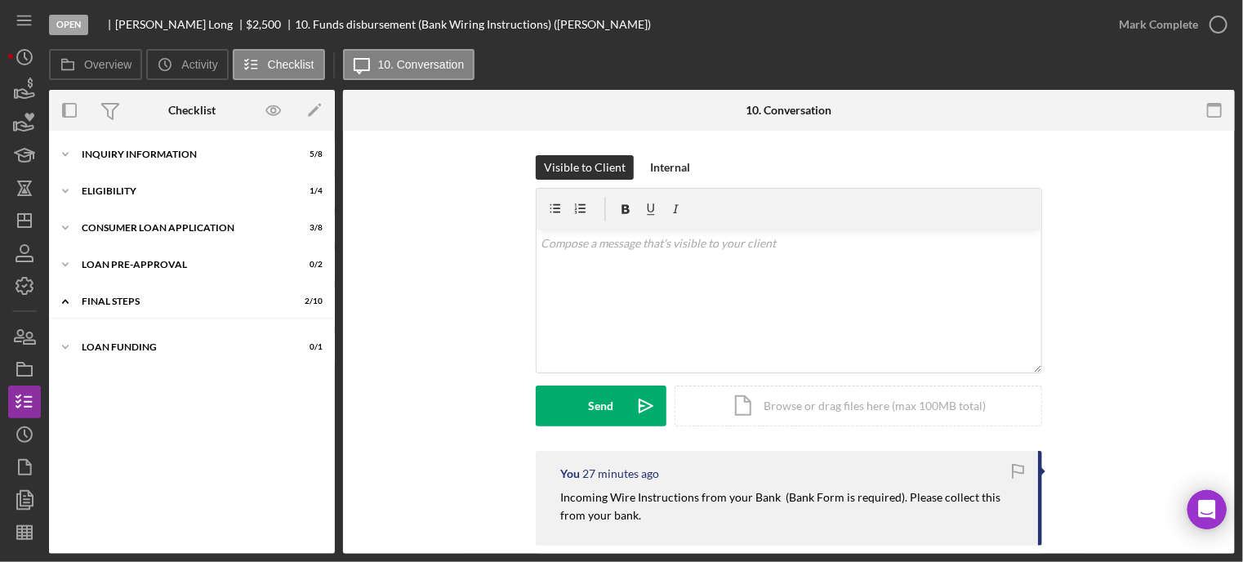
scroll to position [58, 0]
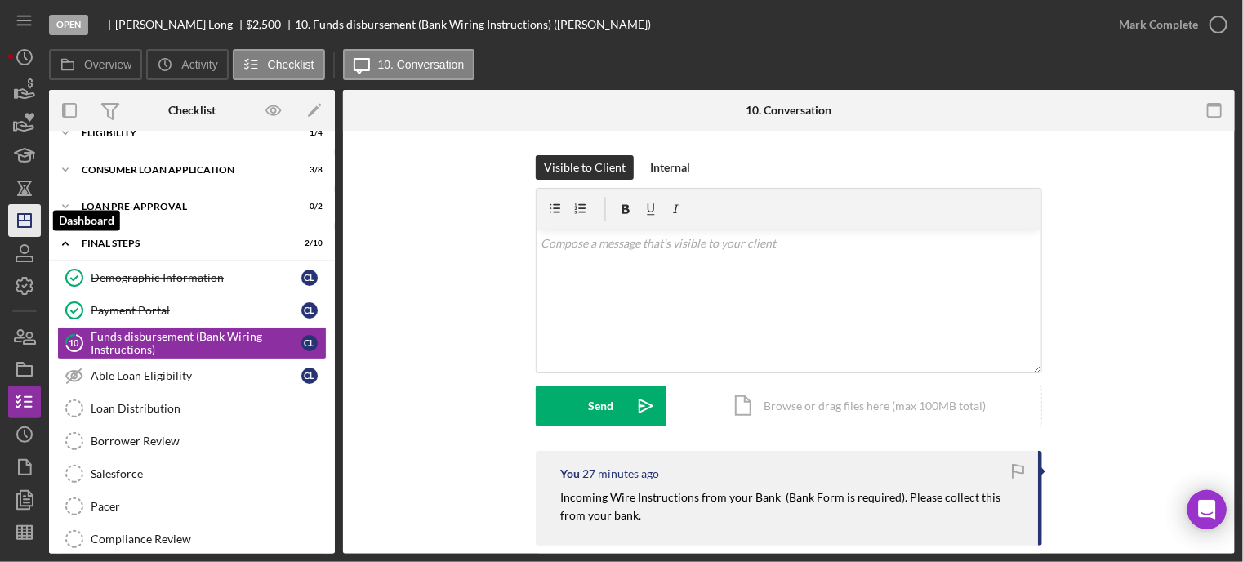
click at [18, 210] on icon "Icon/Dashboard" at bounding box center [24, 220] width 41 height 41
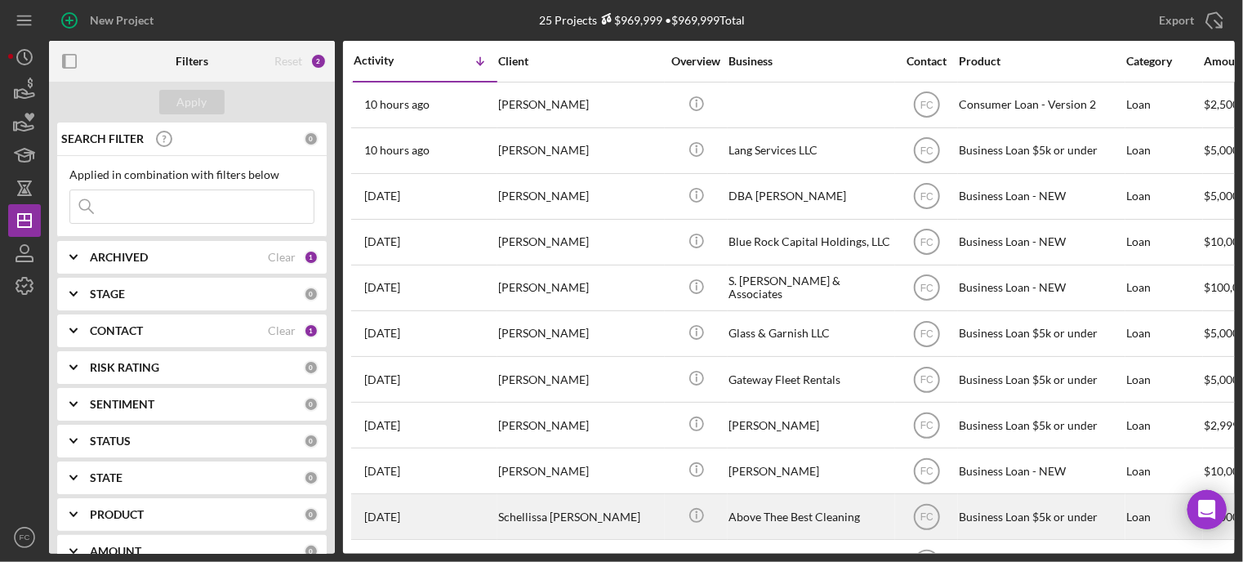
click at [540, 516] on div "Schellissa [PERSON_NAME]" at bounding box center [579, 516] width 163 height 43
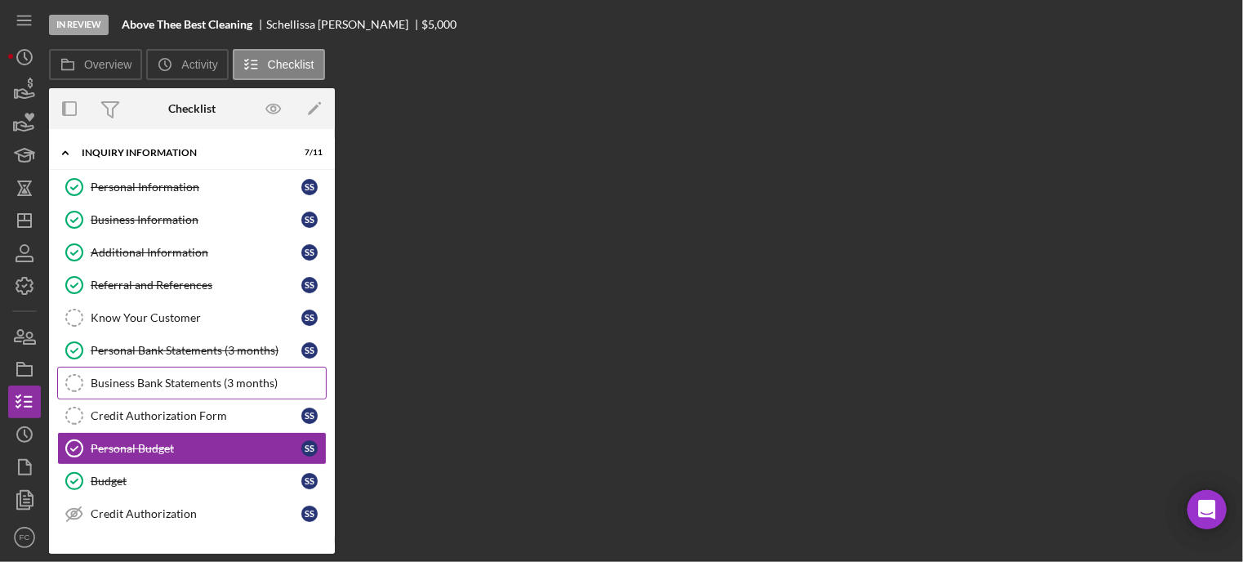
scroll to position [104, 0]
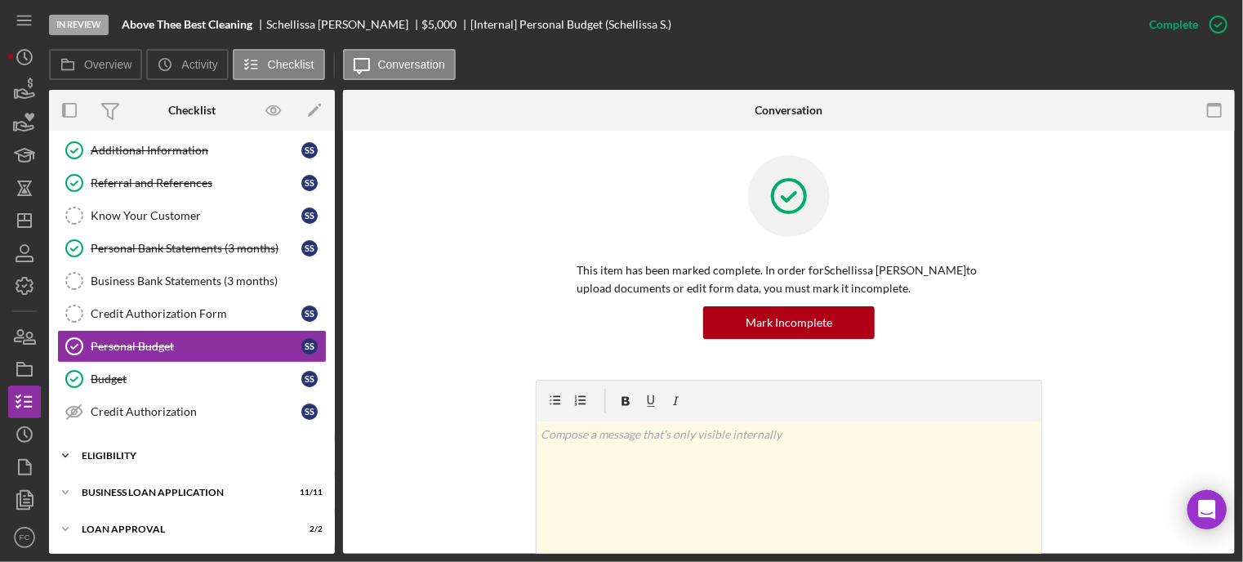
click at [132, 455] on div "Eligibility" at bounding box center [198, 456] width 233 height 10
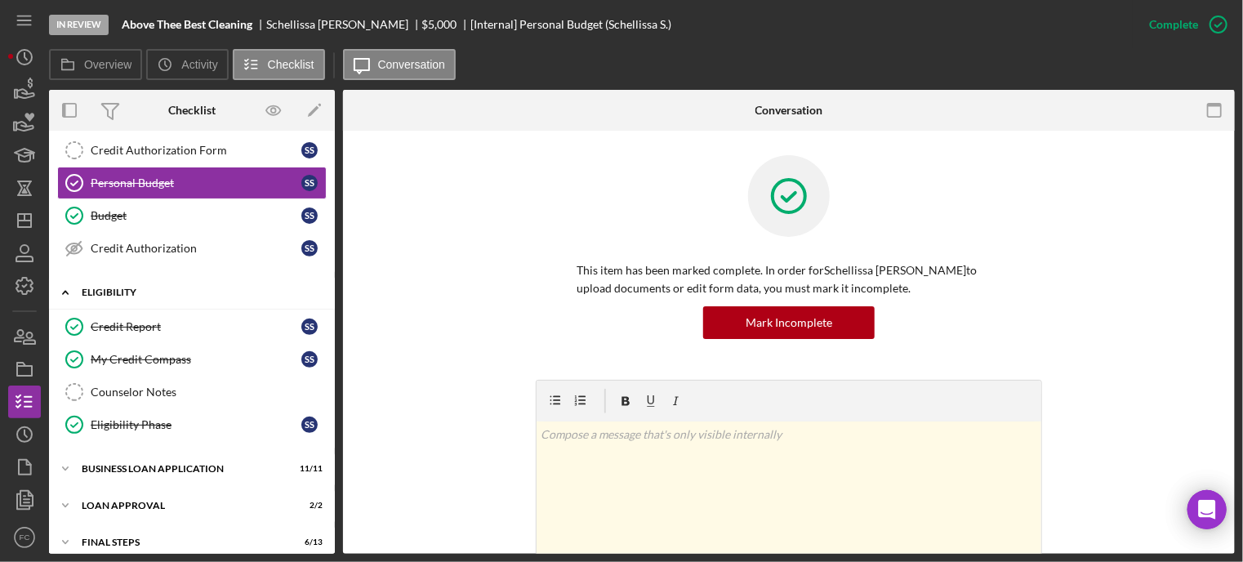
scroll to position [312, 0]
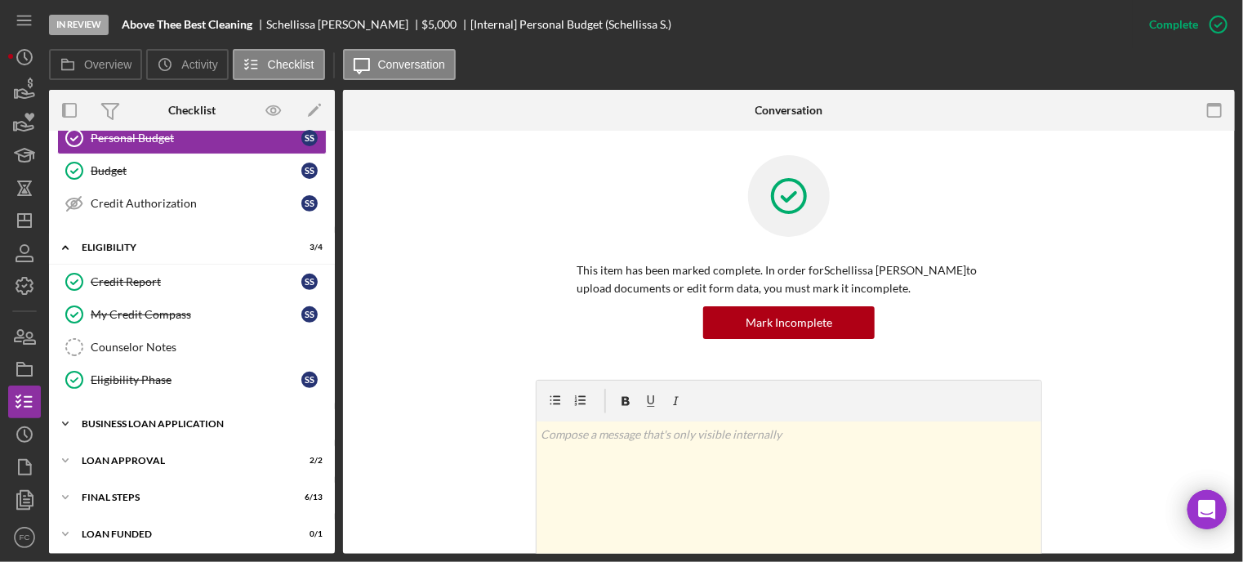
click at [115, 419] on div "BUSINESS LOAN APPLICATION" at bounding box center [198, 424] width 233 height 10
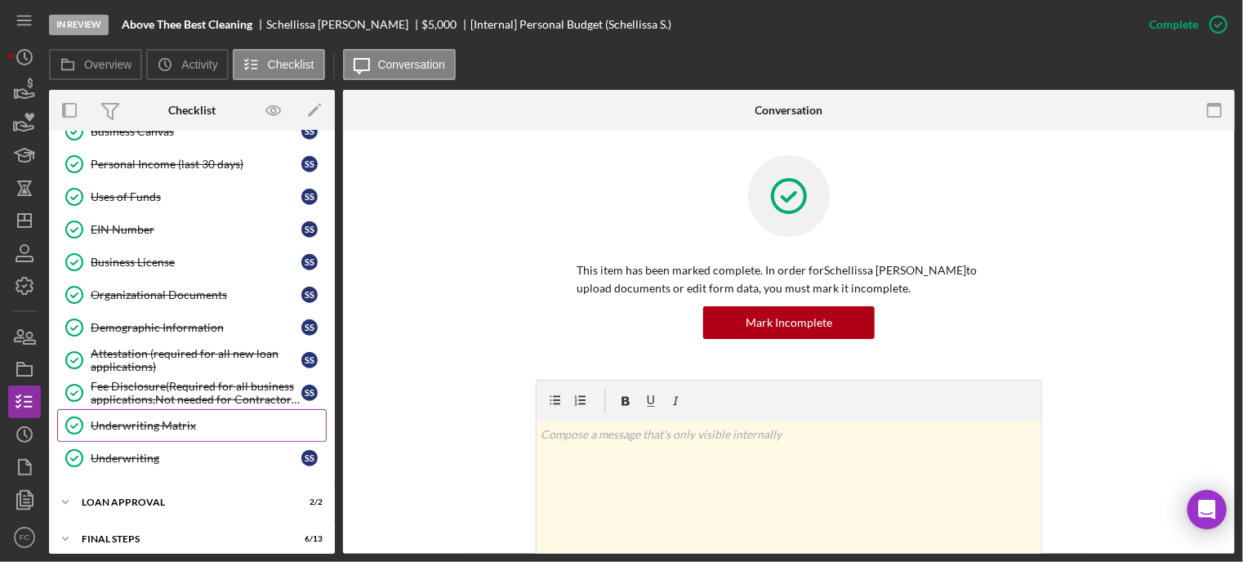
scroll to position [676, 0]
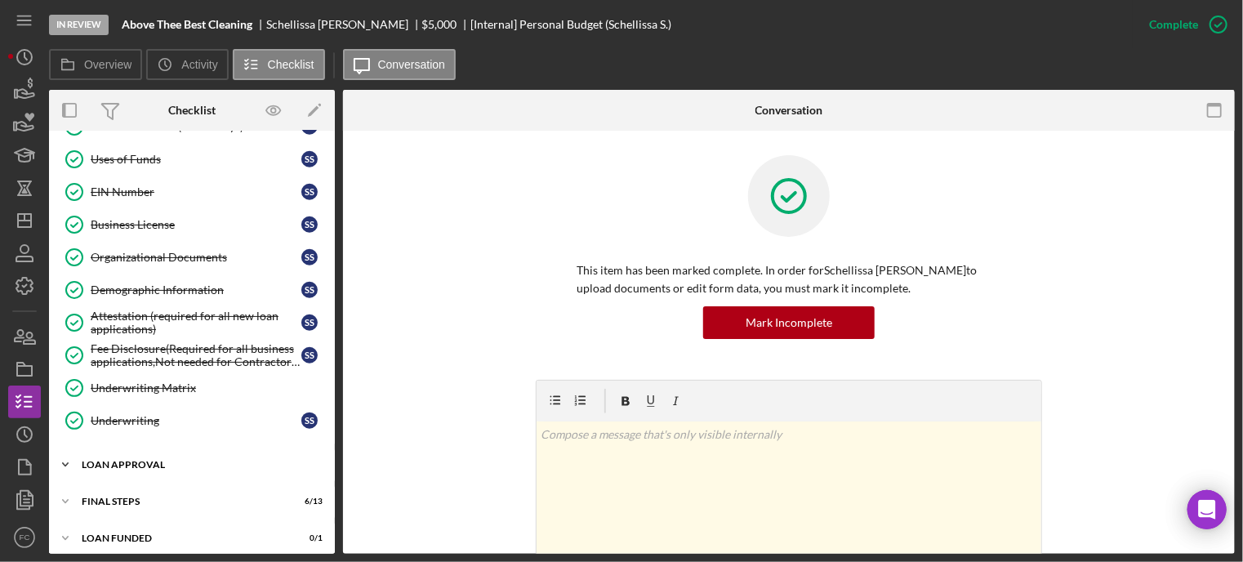
click at [97, 469] on div "Icon/Expander Loan Approval 2 / 2" at bounding box center [192, 465] width 286 height 33
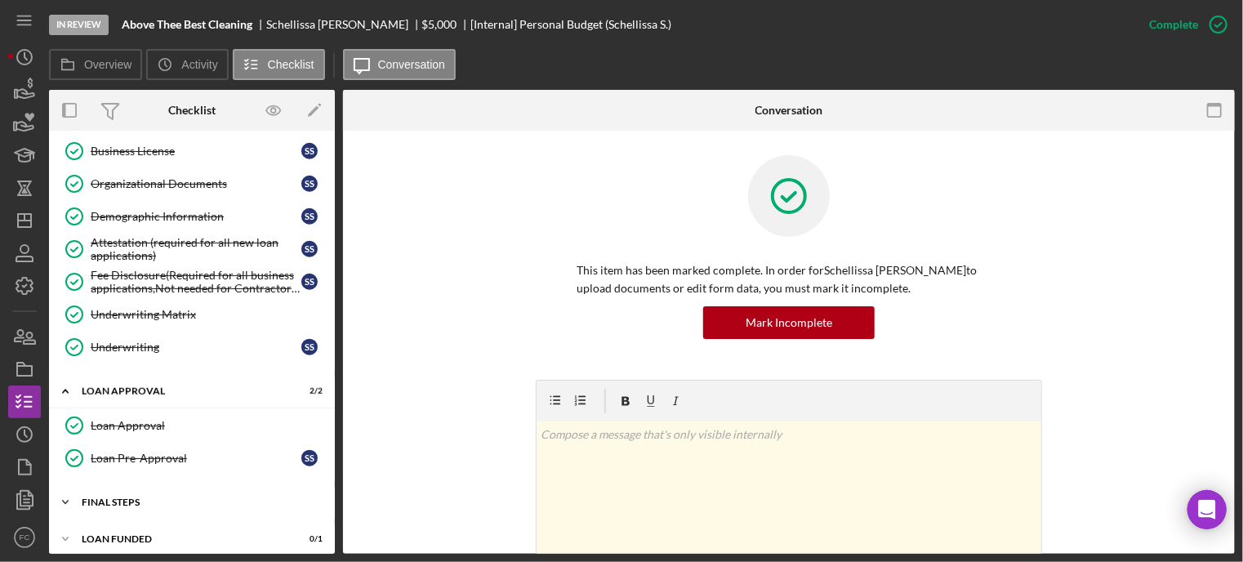
click at [104, 502] on div "Icon/Expander Final Steps 6 / 13" at bounding box center [192, 502] width 286 height 33
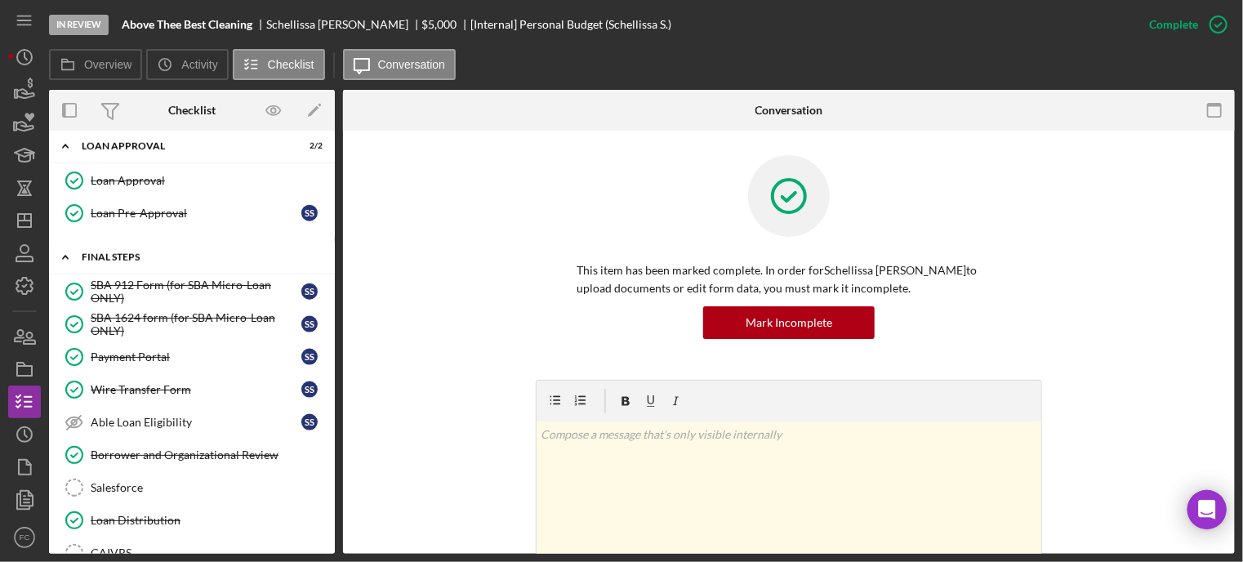
scroll to position [1158, 0]
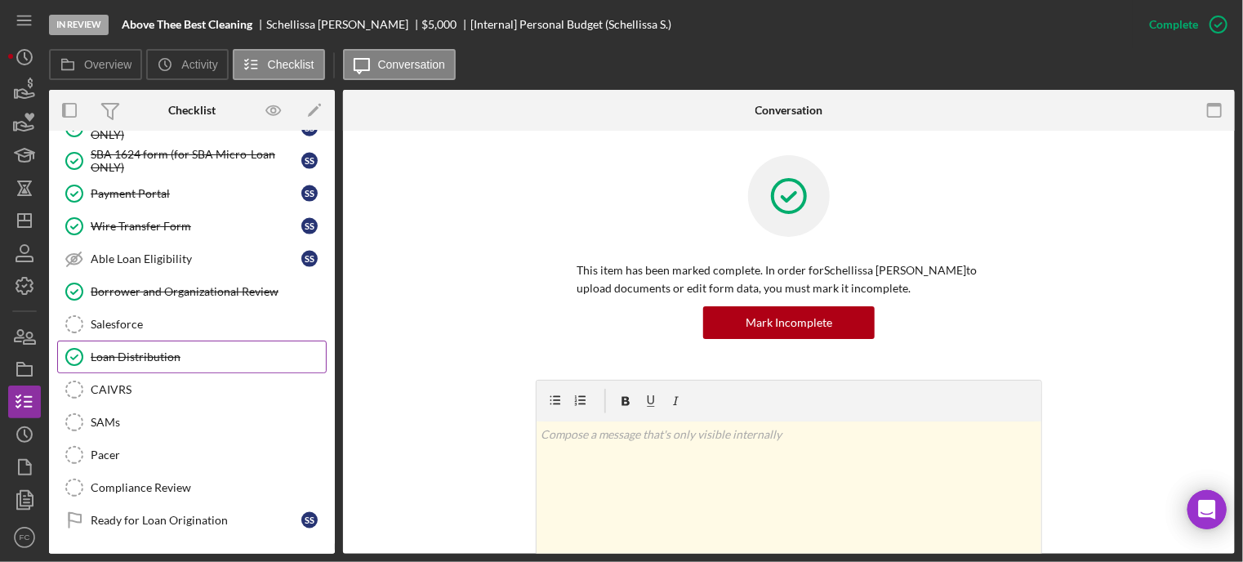
click at [131, 350] on div "Loan Distribution" at bounding box center [208, 356] width 235 height 13
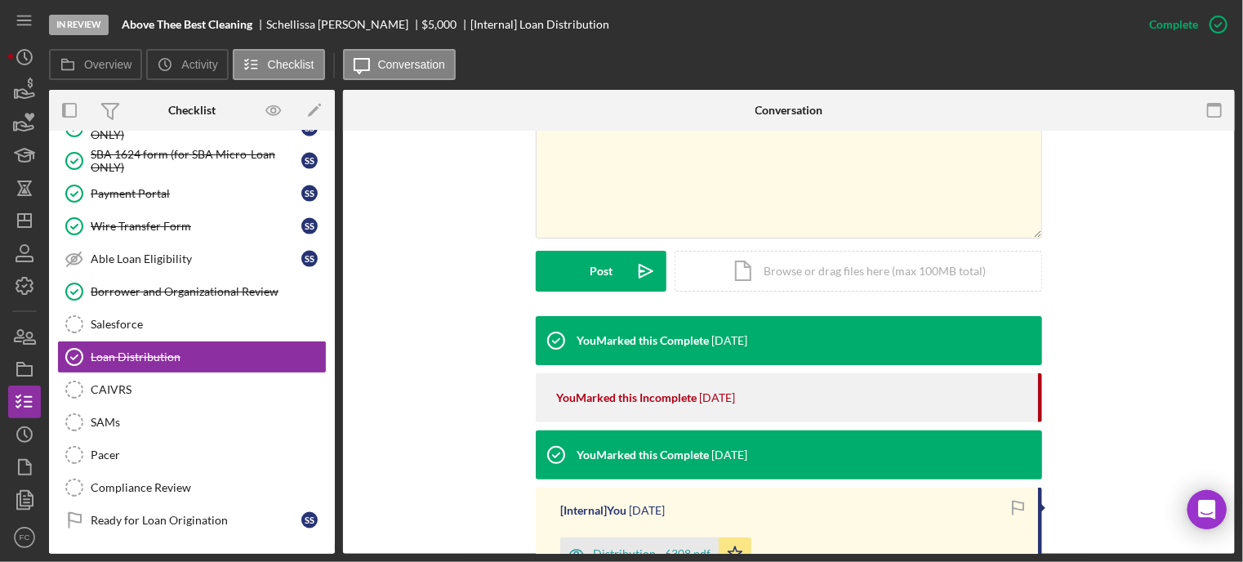
scroll to position [569, 0]
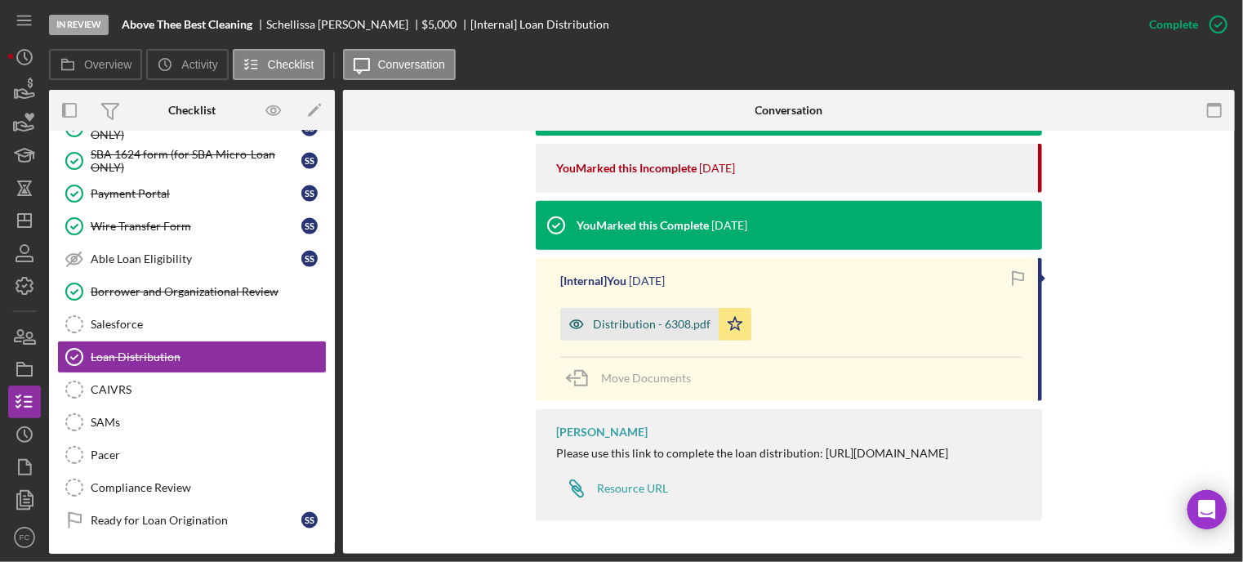
click at [617, 318] on div "Distribution - 6308.pdf" at bounding box center [652, 324] width 118 height 13
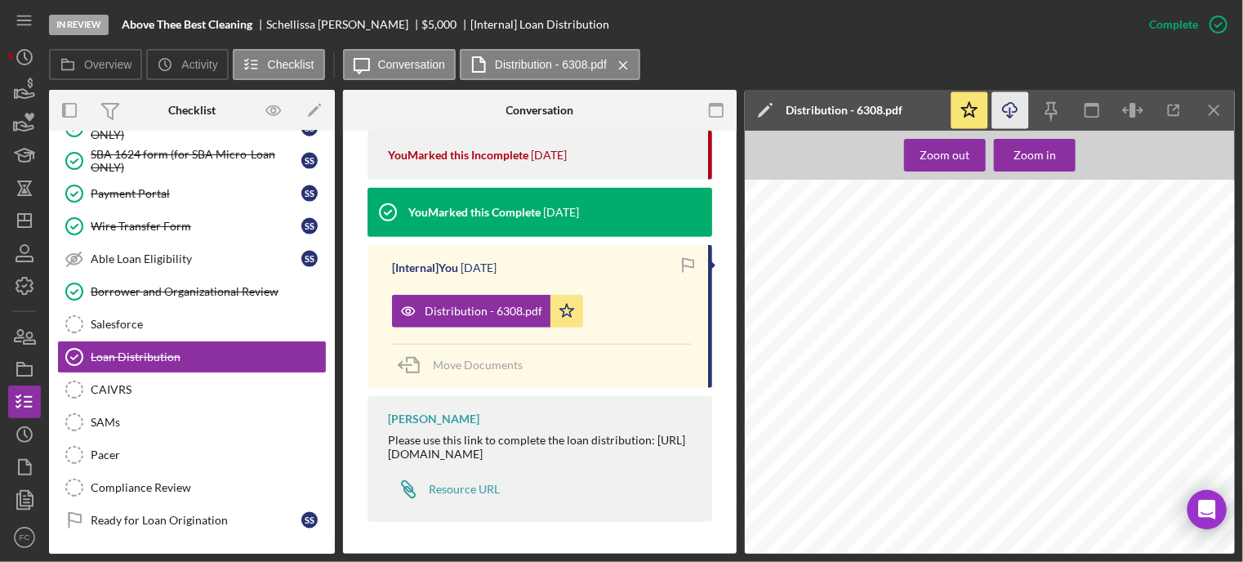
click at [1017, 109] on icon "button" at bounding box center [1010, 107] width 14 height 9
click at [429, 521] on div "You Marked this Complete [DATE] You Marked this Incomplete [DATE] You Marked th…" at bounding box center [540, 302] width 345 height 456
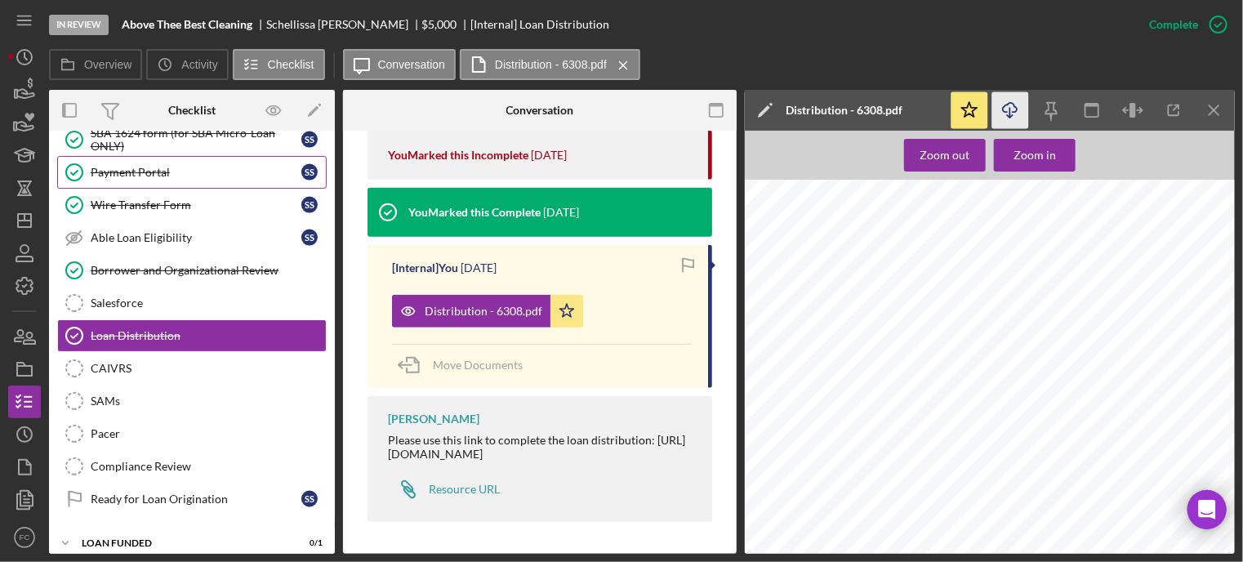
scroll to position [1098, 0]
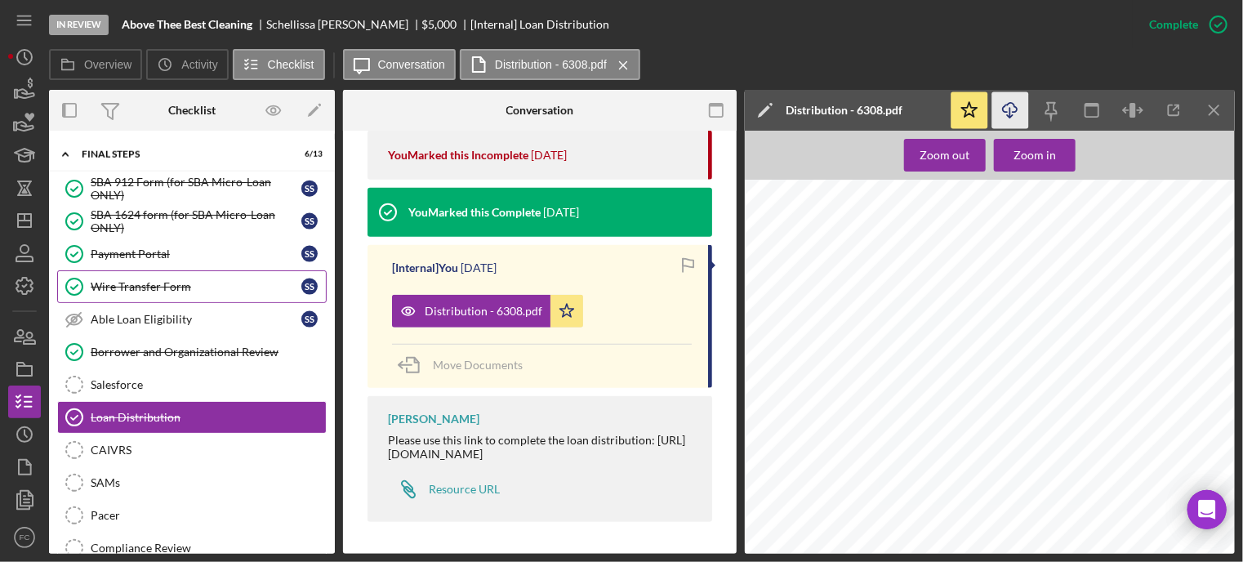
click at [136, 280] on div "Wire Transfer Form" at bounding box center [196, 286] width 211 height 13
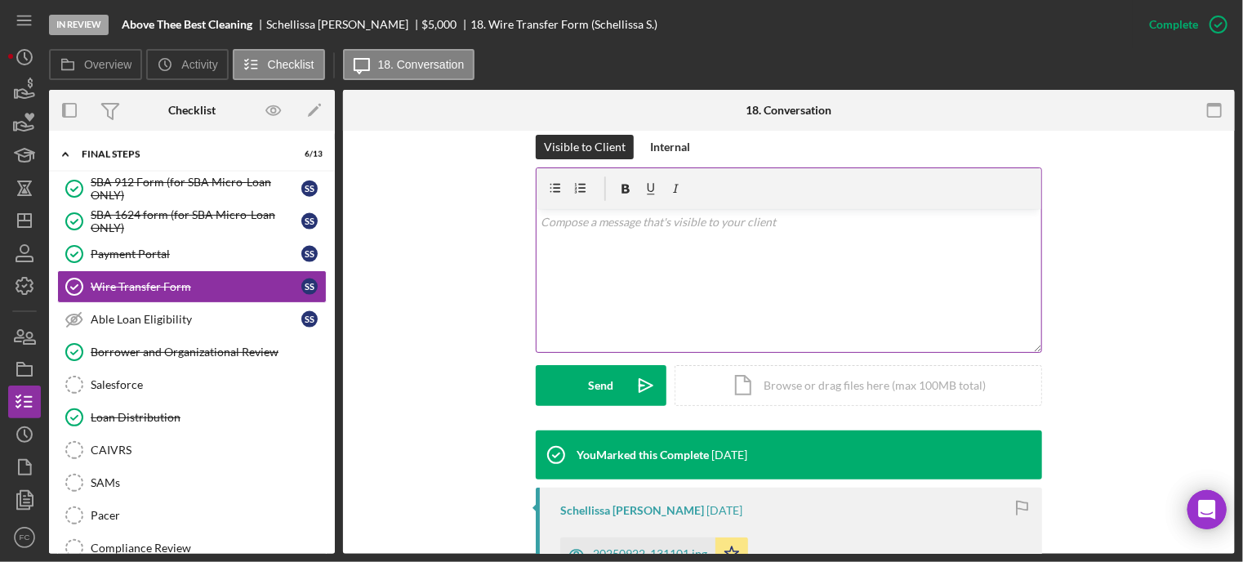
scroll to position [408, 0]
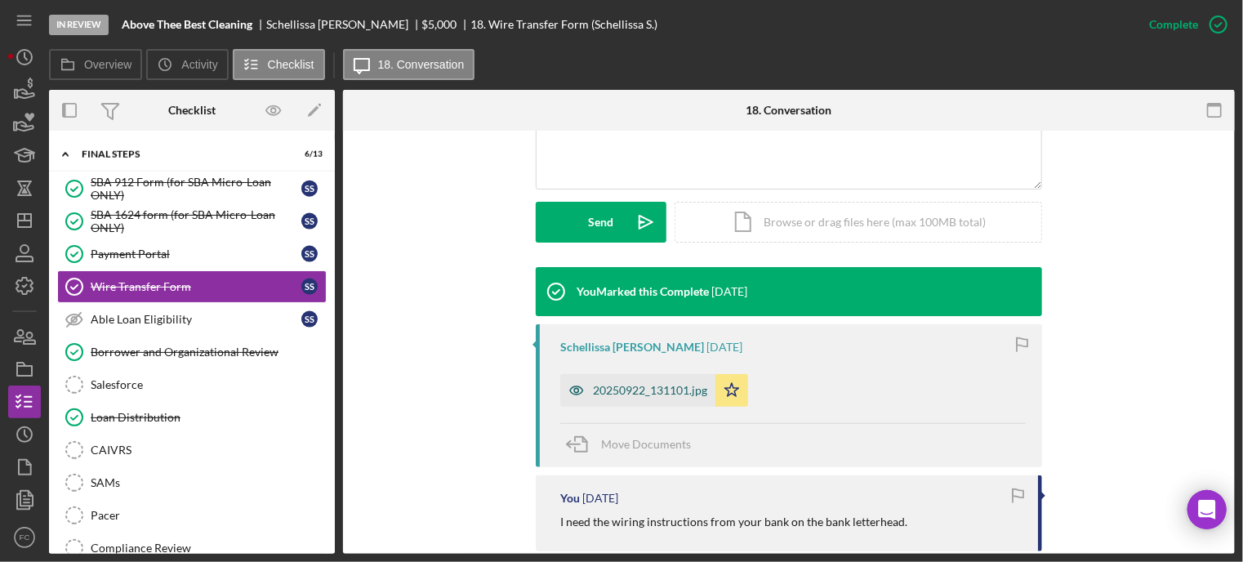
click at [630, 385] on div "20250922_131101.jpg" at bounding box center [650, 390] width 114 height 13
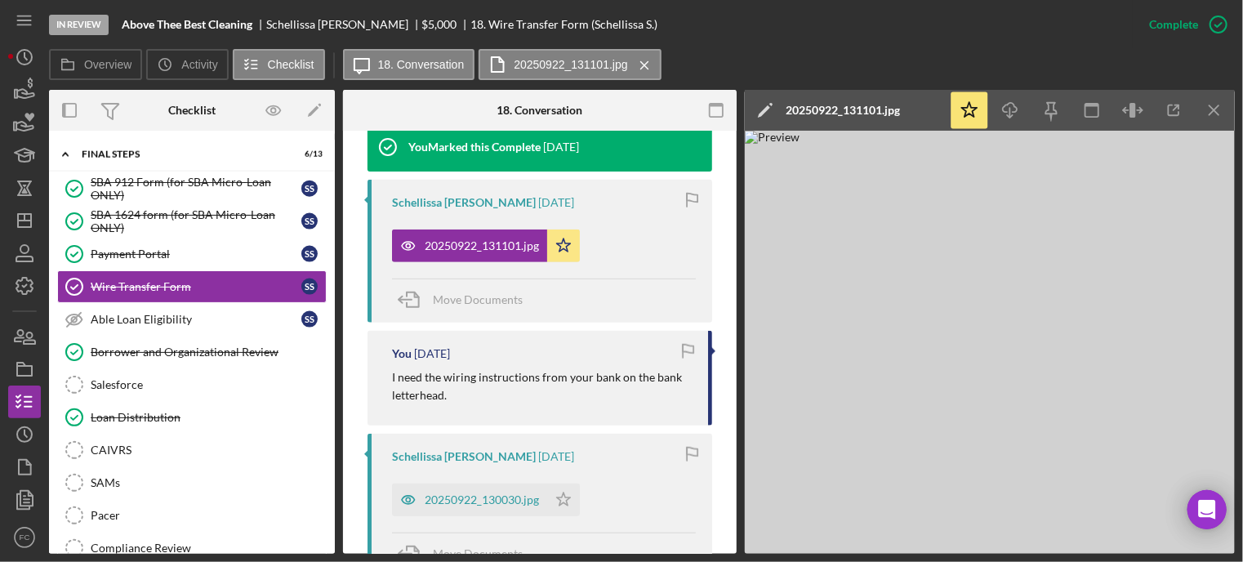
scroll to position [672, 0]
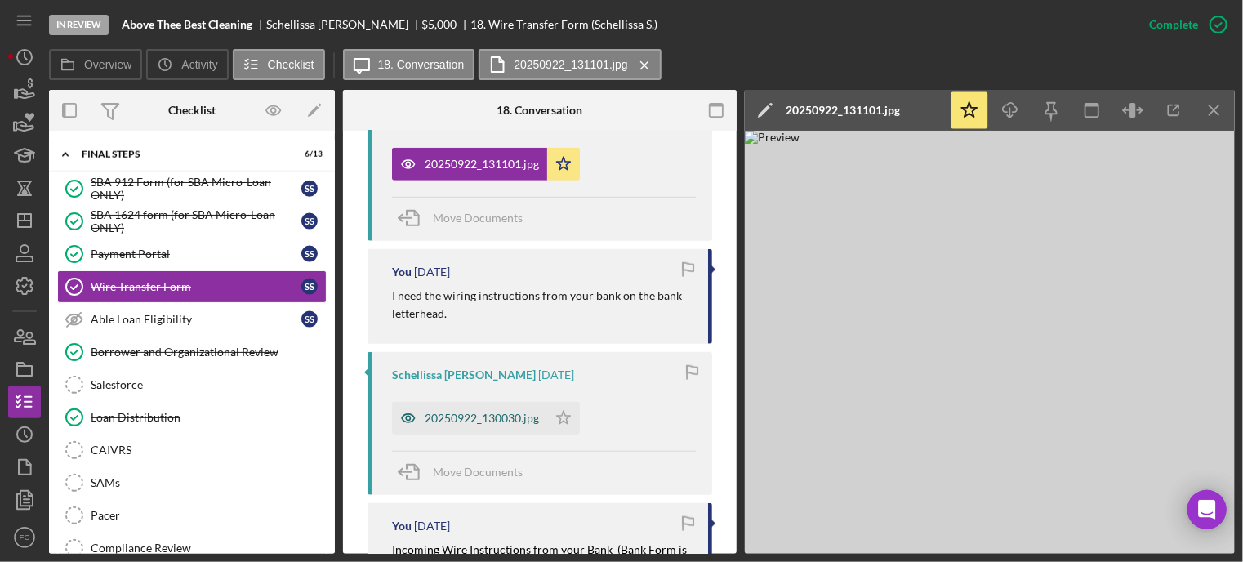
click at [468, 412] on div "20250922_130030.jpg" at bounding box center [482, 418] width 114 height 13
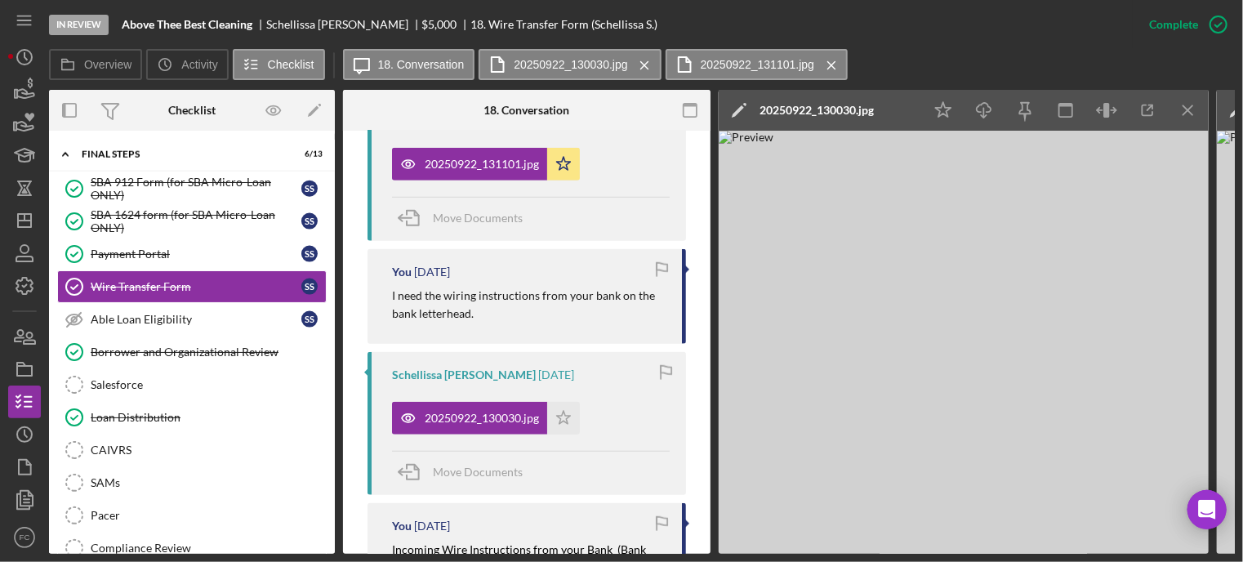
scroll to position [426, 0]
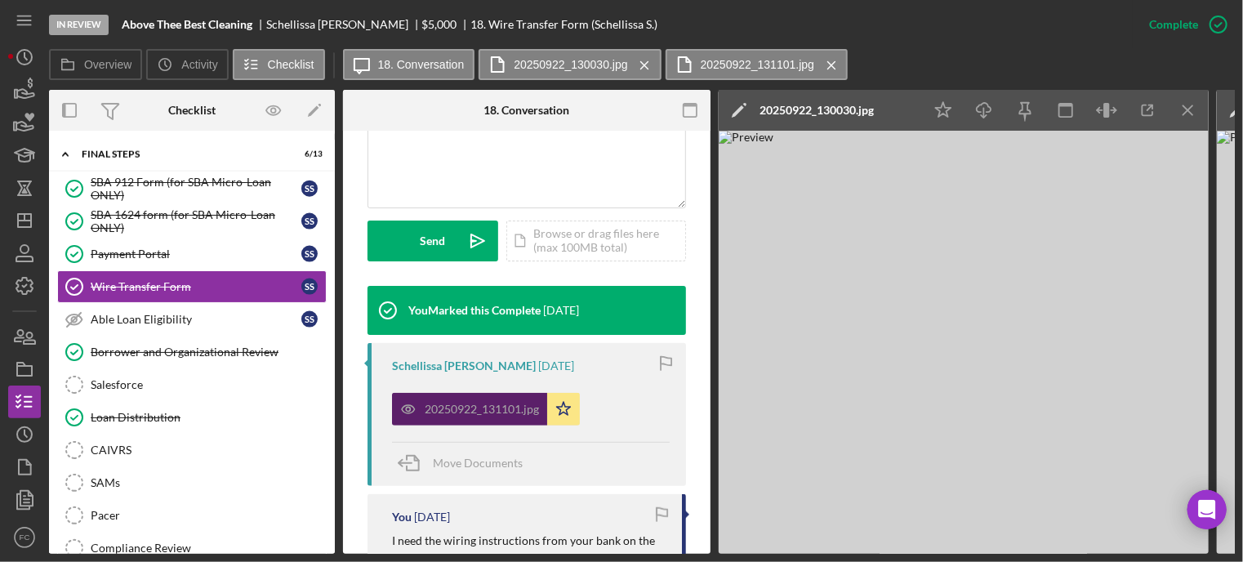
click at [455, 403] on div "20250922_131101.jpg" at bounding box center [482, 409] width 114 height 13
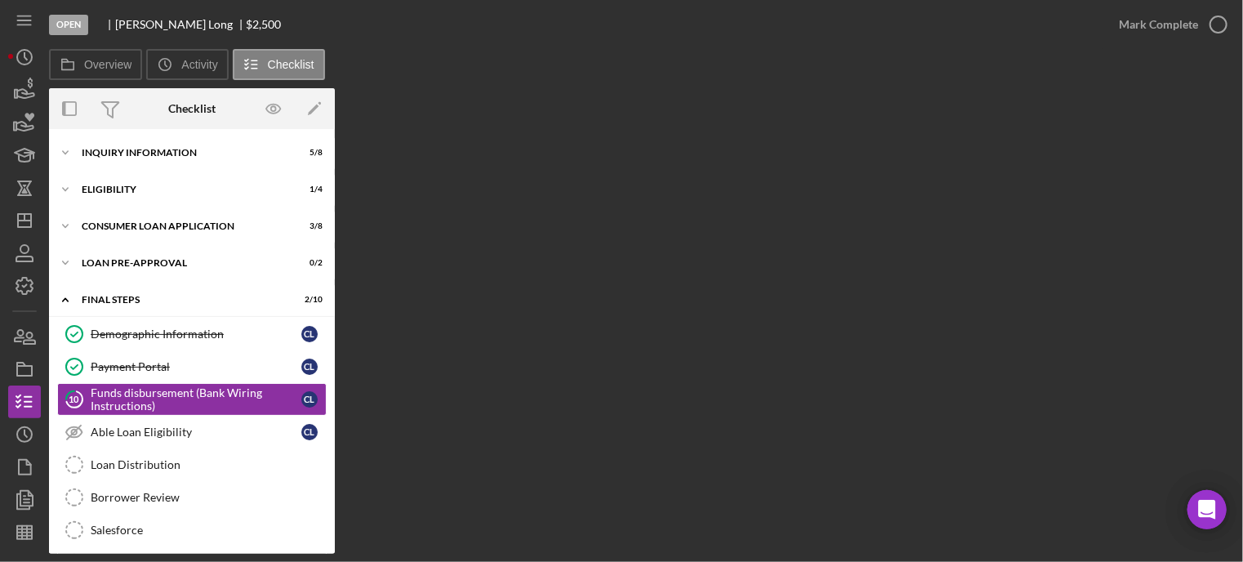
scroll to position [56, 0]
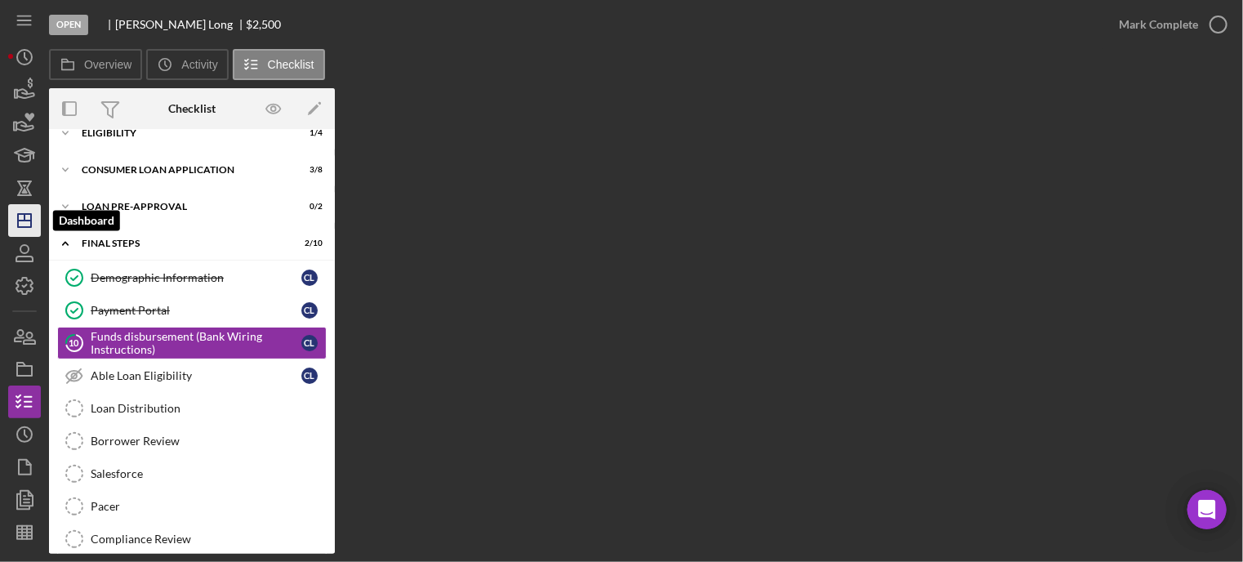
click at [26, 216] on icon "Icon/Dashboard" at bounding box center [24, 220] width 41 height 41
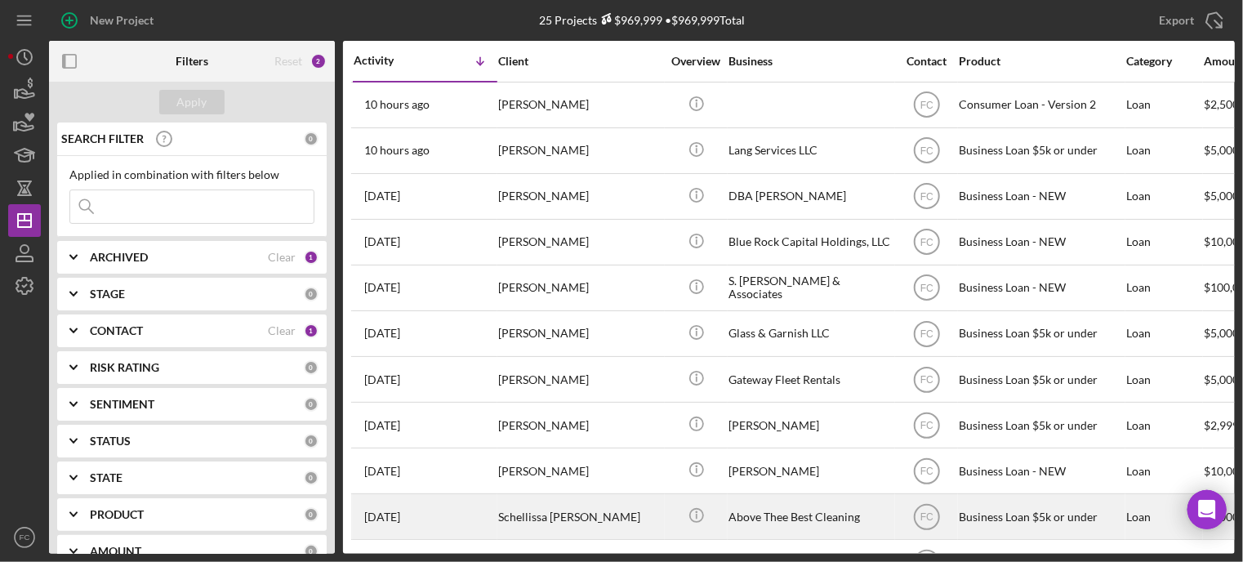
click at [456, 506] on div "1 week ago Schellissa Simms" at bounding box center [425, 516] width 143 height 43
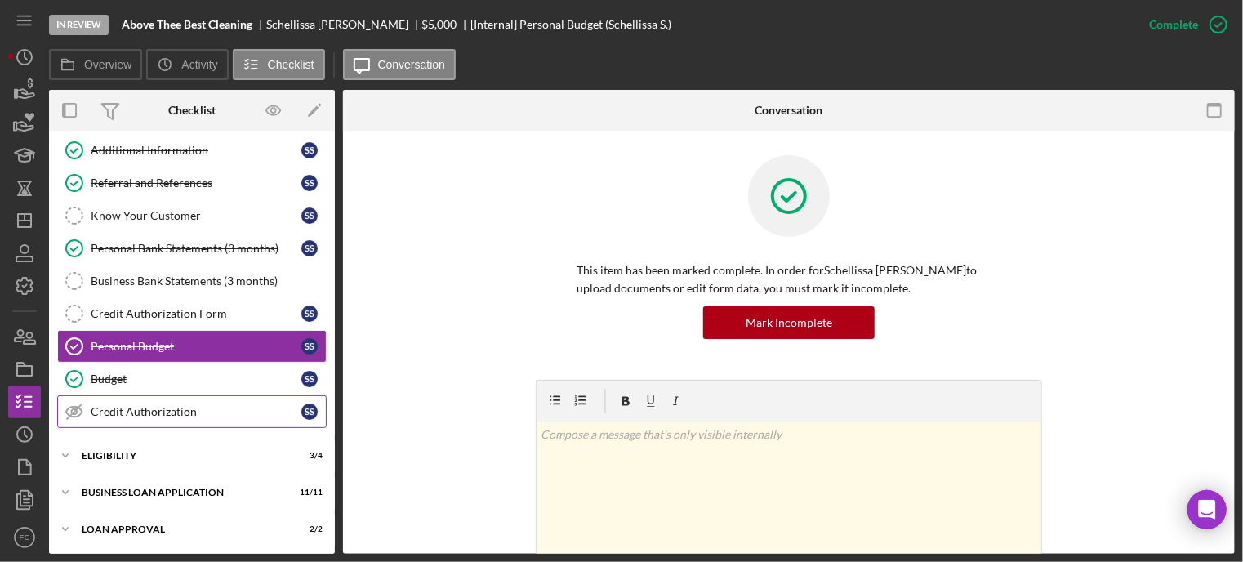
scroll to position [173, 0]
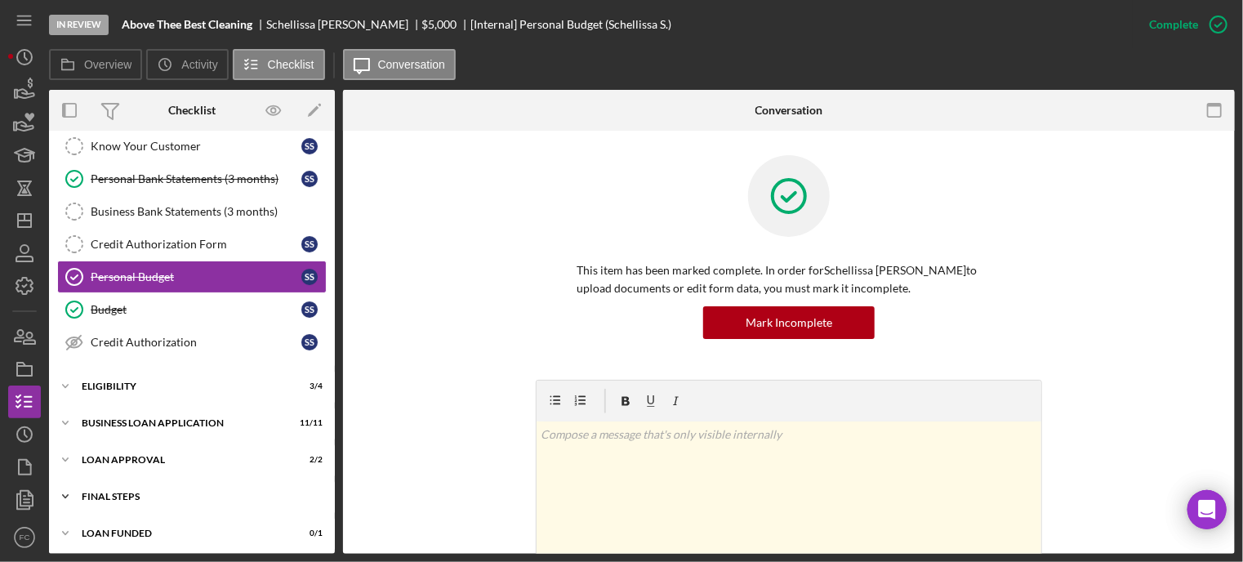
click at [124, 493] on div "Final Steps" at bounding box center [198, 497] width 233 height 10
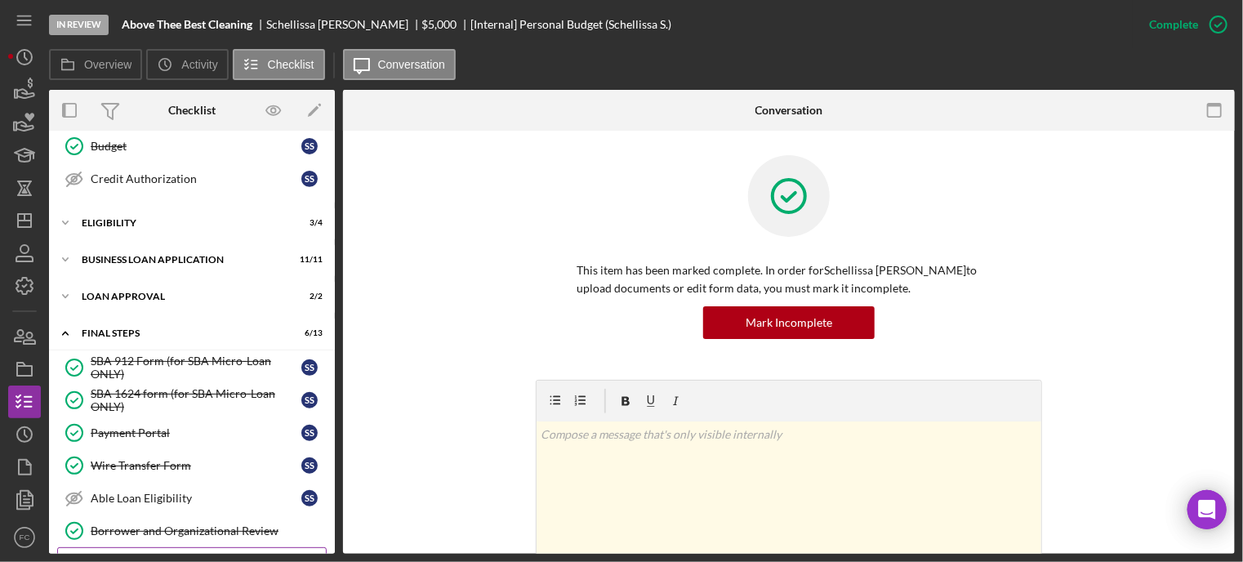
scroll to position [418, 0]
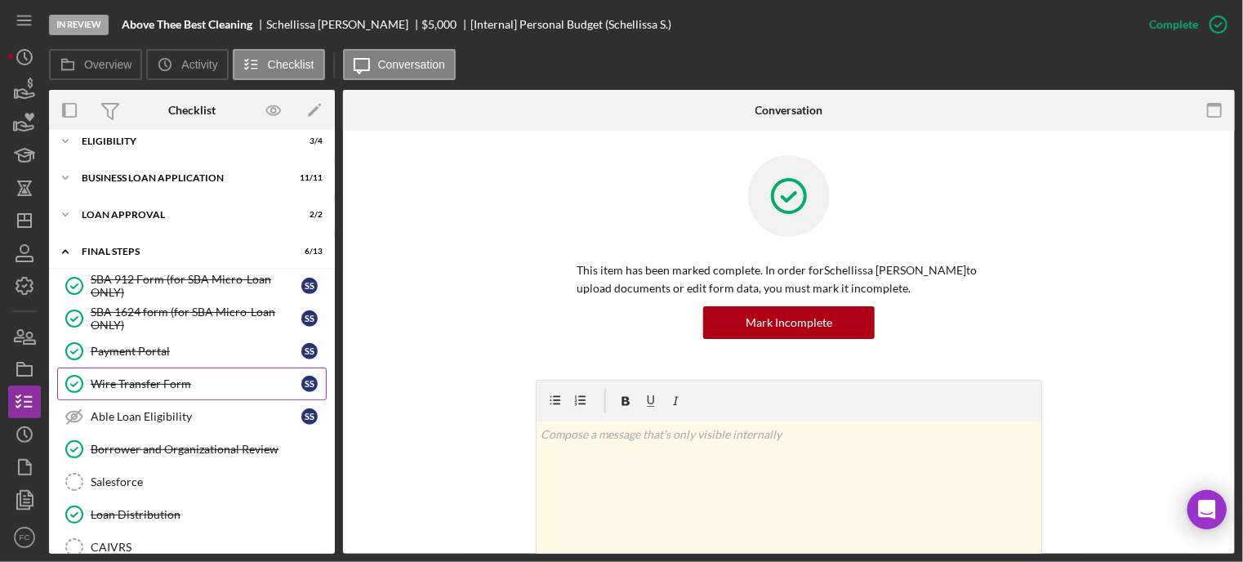
click at [139, 377] on div "Wire Transfer Form" at bounding box center [196, 383] width 211 height 13
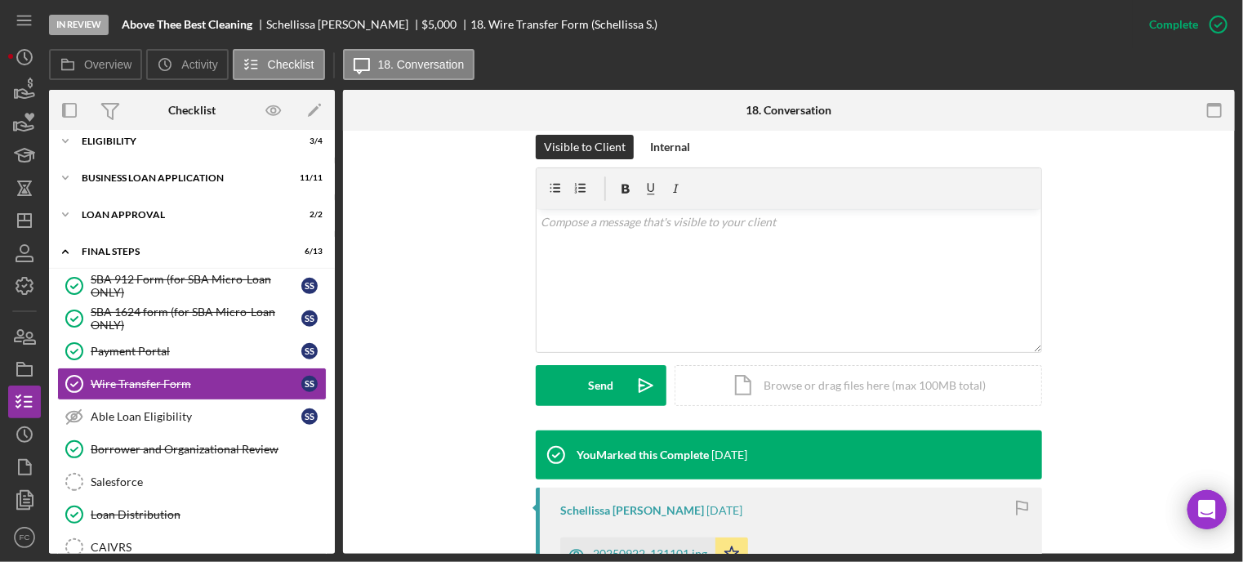
scroll to position [490, 0]
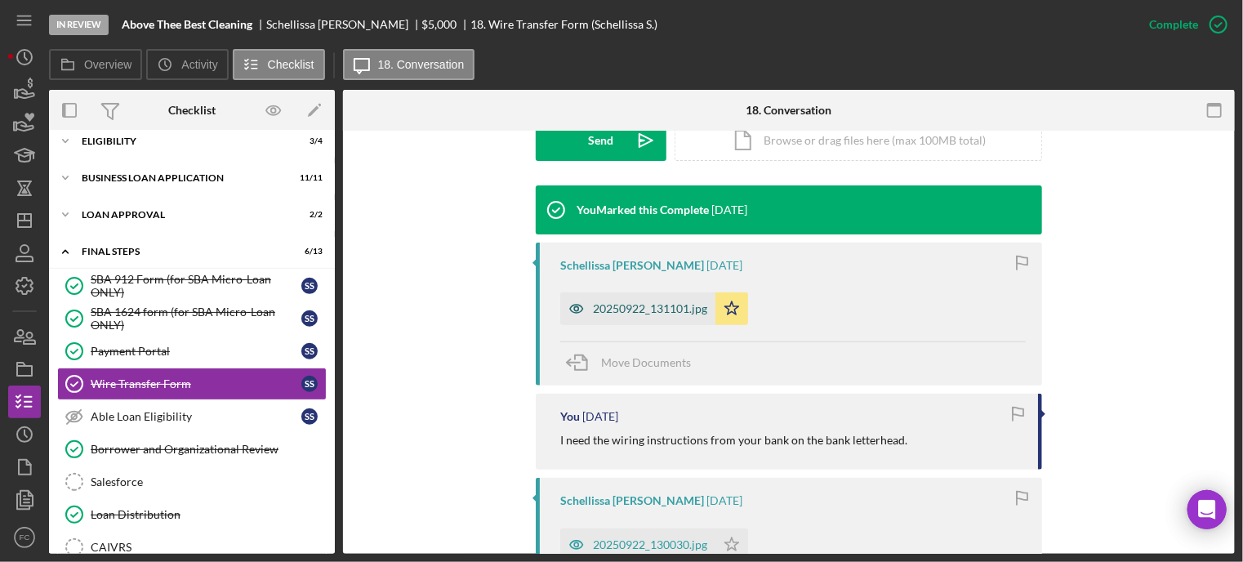
click at [608, 310] on div "20250922_131101.jpg" at bounding box center [650, 308] width 114 height 13
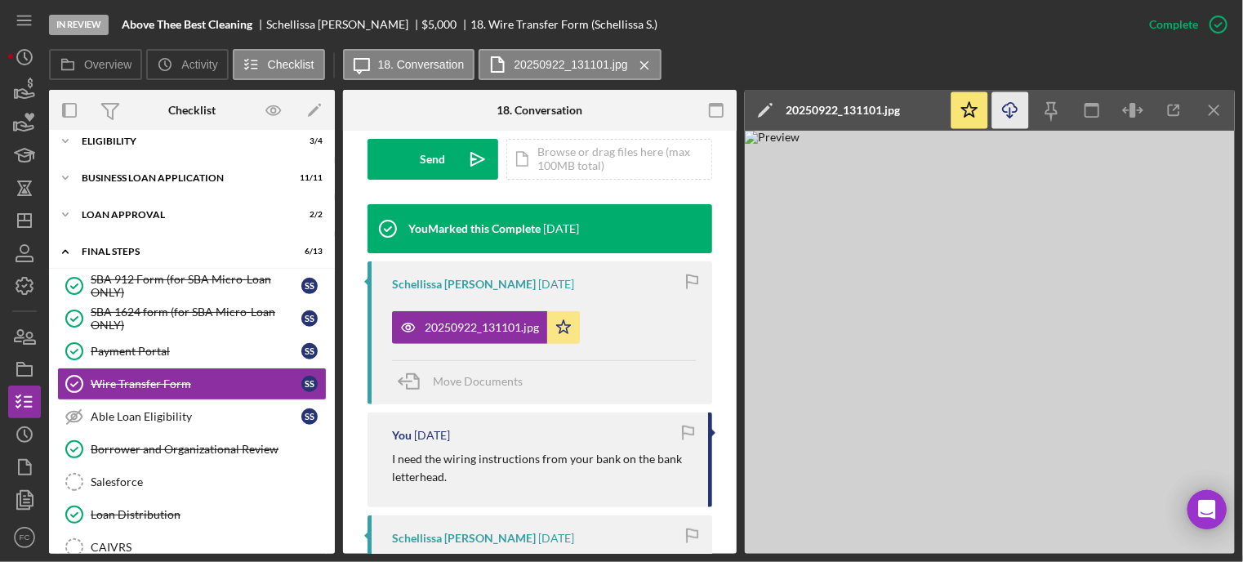
click at [1011, 113] on line "button" at bounding box center [1011, 112] width 0 height 9
click at [20, 218] on icon "Icon/Dashboard" at bounding box center [24, 220] width 41 height 41
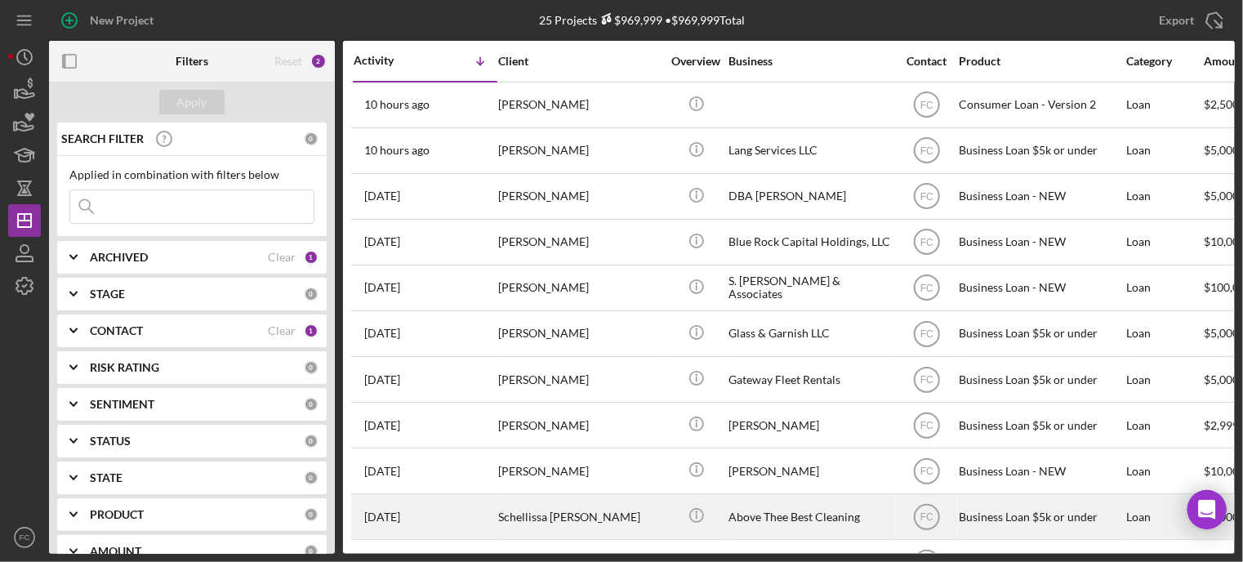
scroll to position [82, 0]
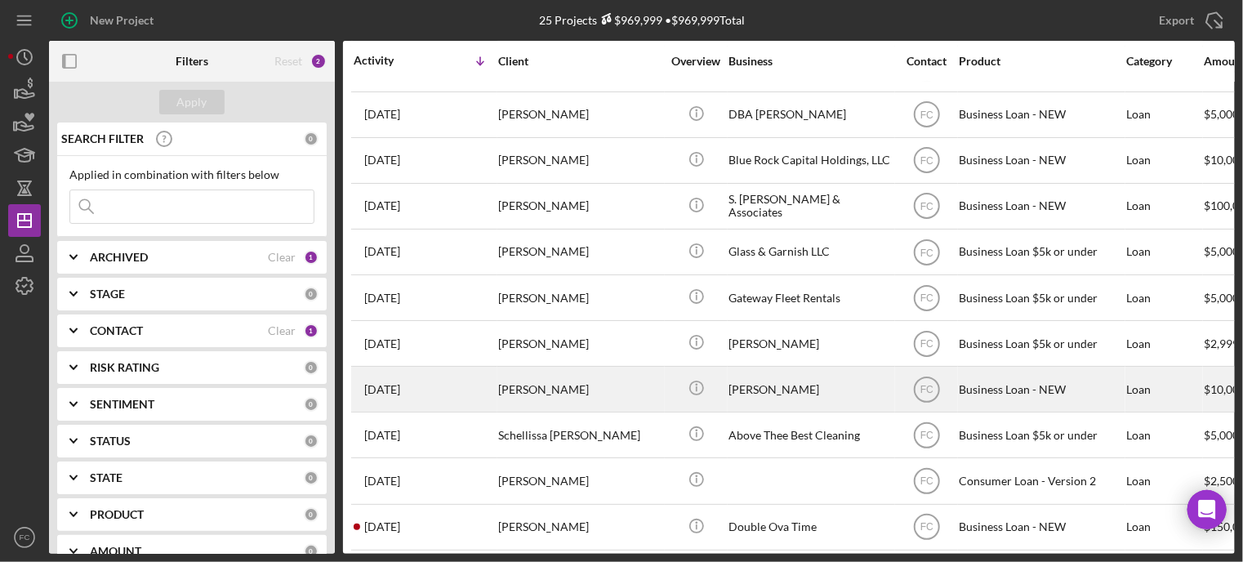
click at [605, 384] on div "[PERSON_NAME]" at bounding box center [579, 389] width 163 height 43
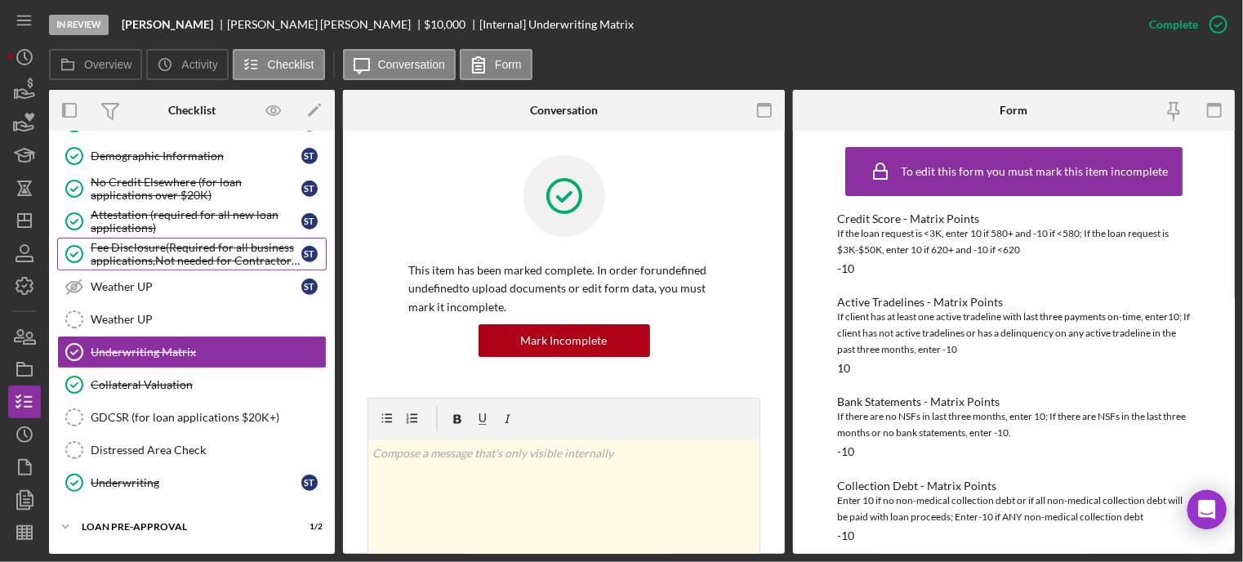
scroll to position [433, 0]
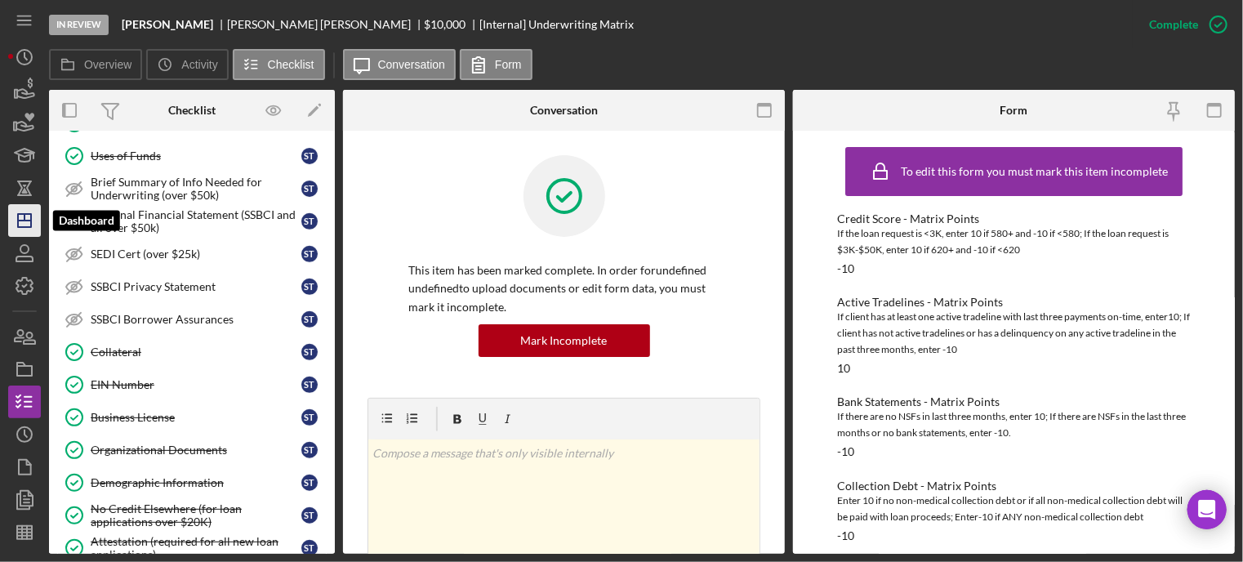
click at [20, 216] on icon "Icon/Dashboard" at bounding box center [24, 220] width 41 height 41
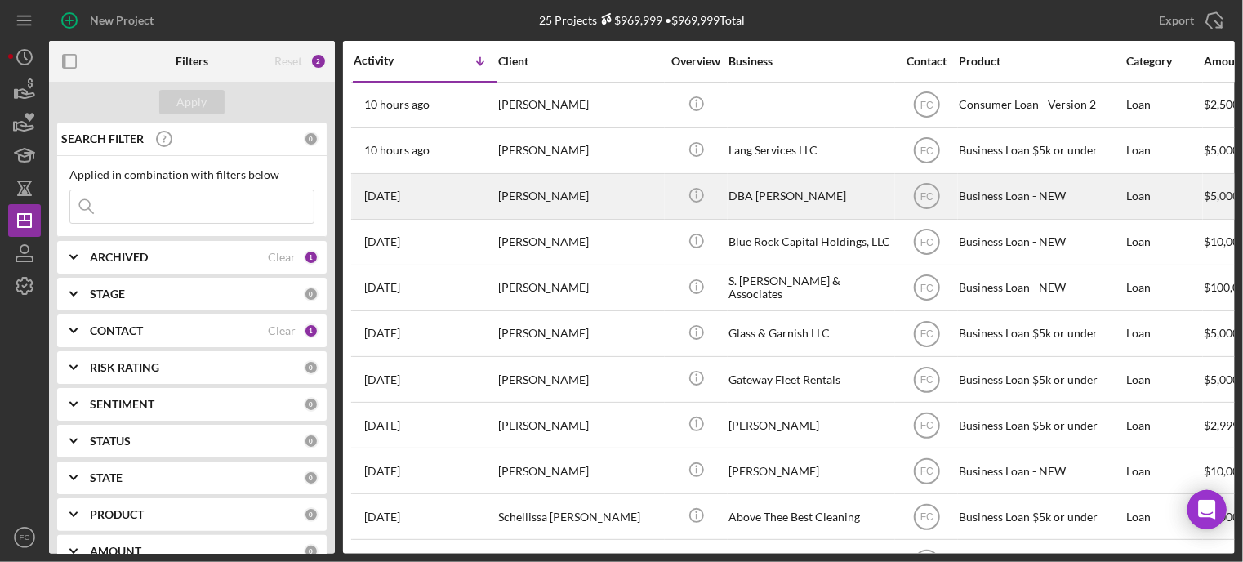
click at [450, 191] on div "2 days ago Kyshun Clark-Templeton" at bounding box center [425, 196] width 143 height 43
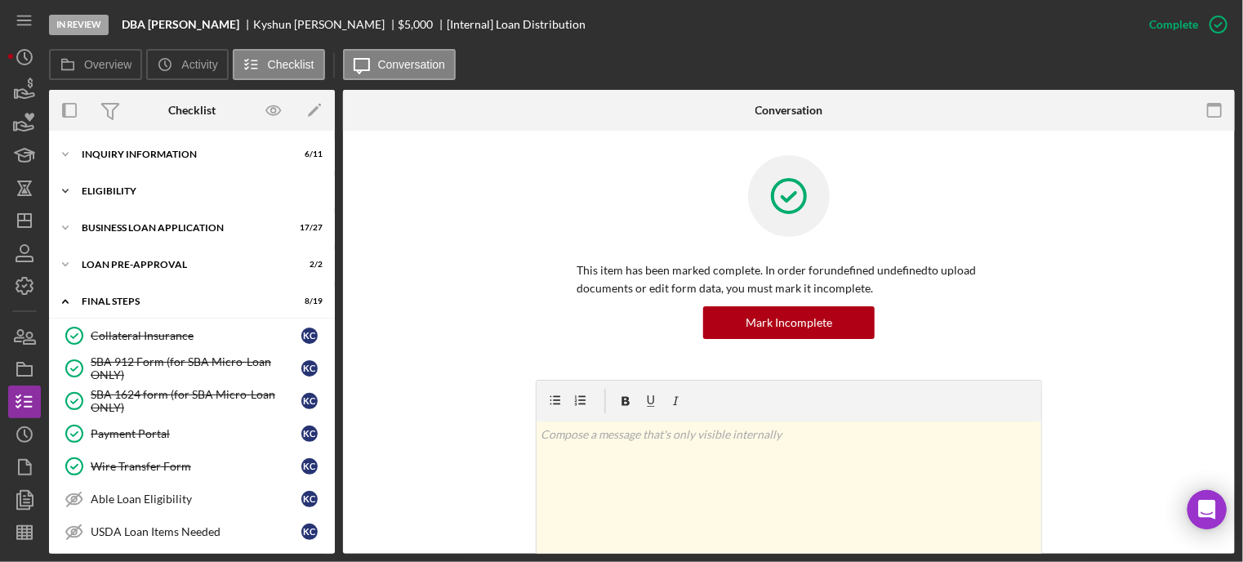
click at [132, 199] on div "Icon/Expander ELIGIBILITY 3 / 4" at bounding box center [192, 191] width 286 height 33
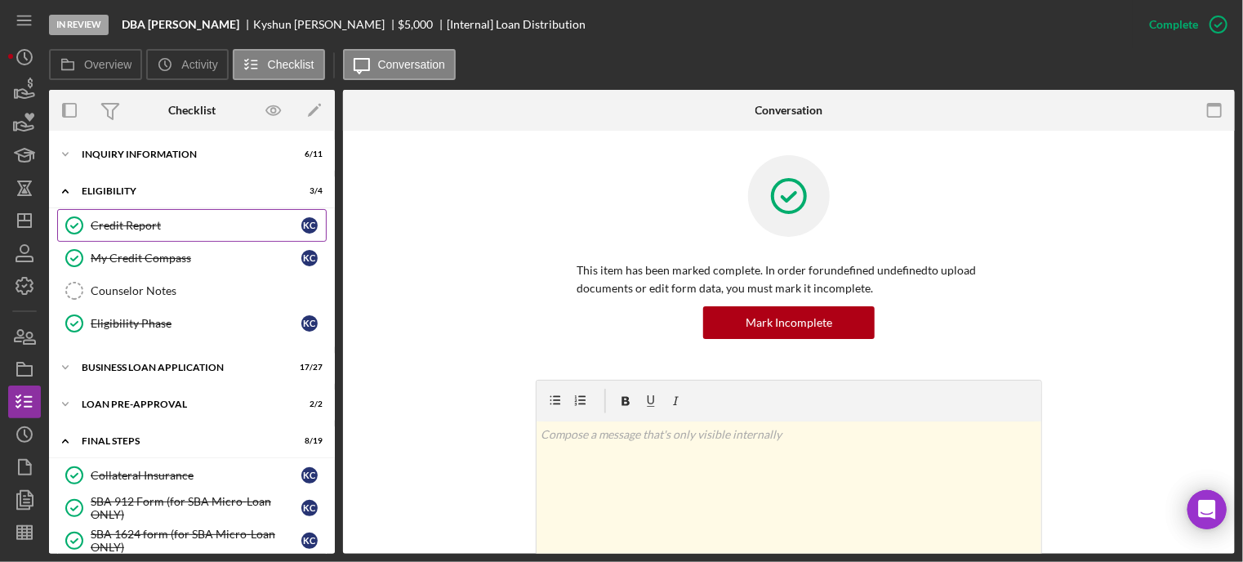
click at [139, 225] on div "Credit Report" at bounding box center [196, 225] width 211 height 13
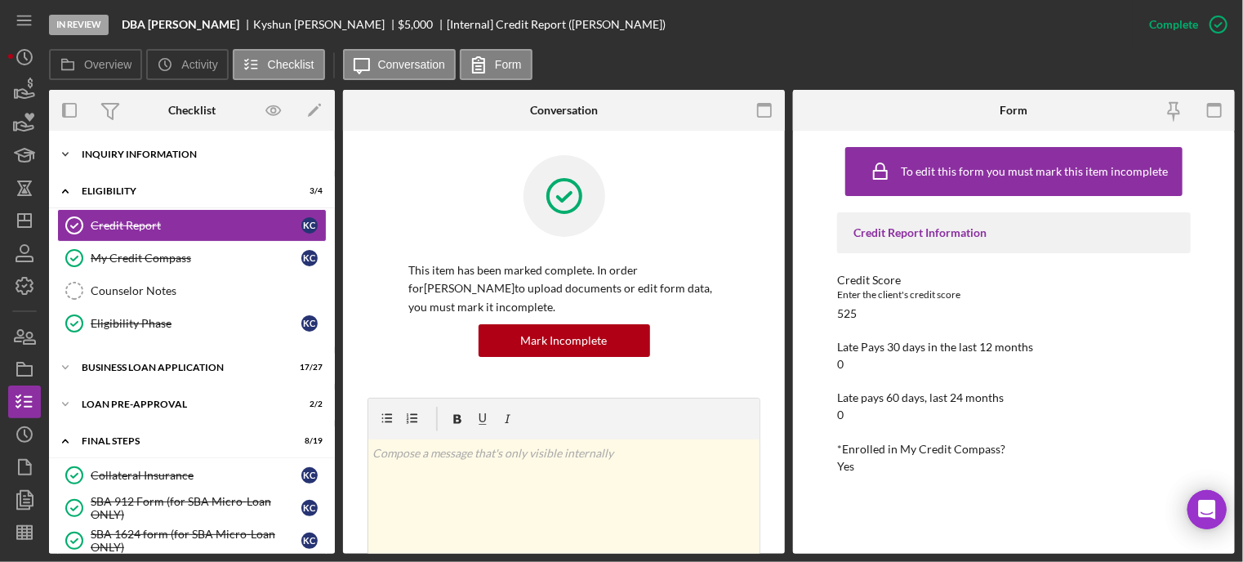
click at [141, 156] on div "INQUIRY INFORMATION" at bounding box center [198, 155] width 233 height 10
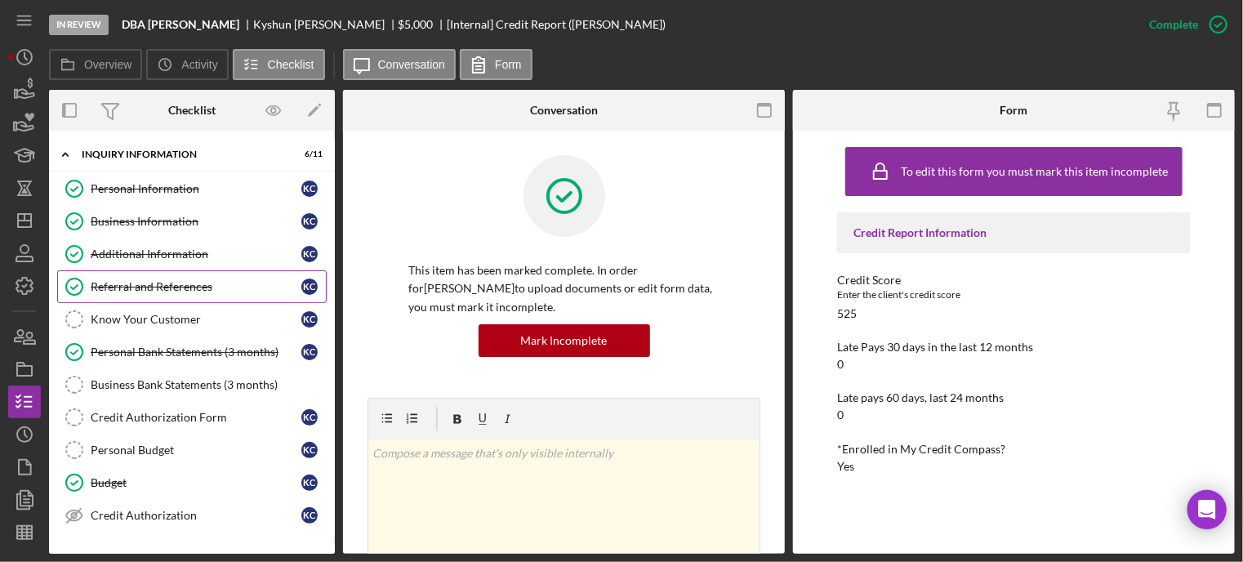
click at [117, 275] on link "Referral and References Referral and References K C" at bounding box center [192, 286] width 270 height 33
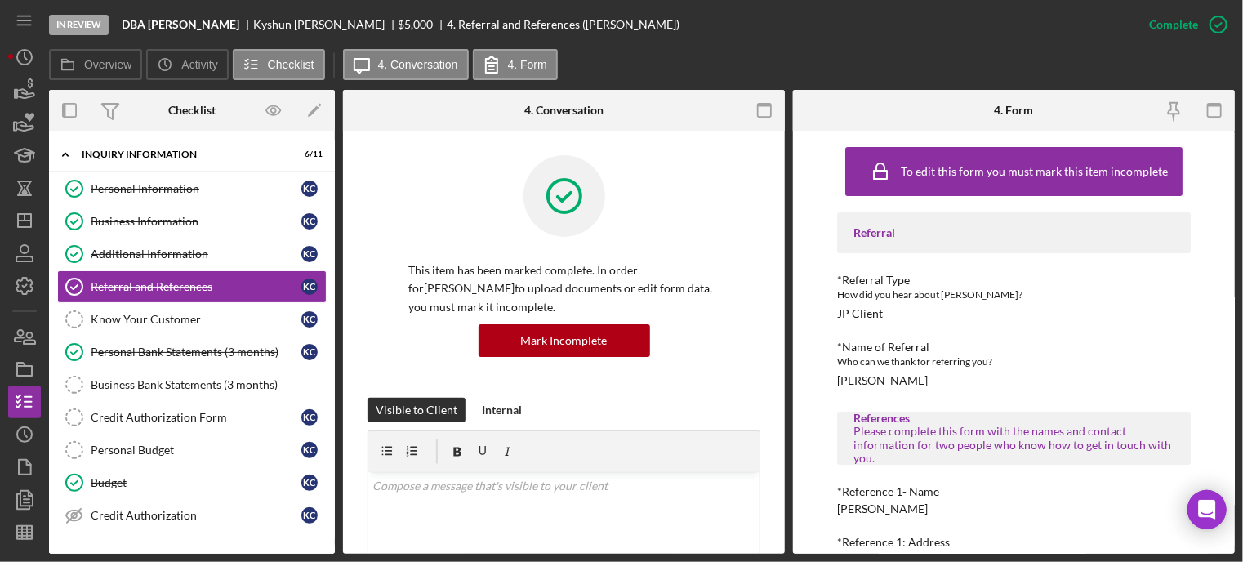
scroll to position [163, 0]
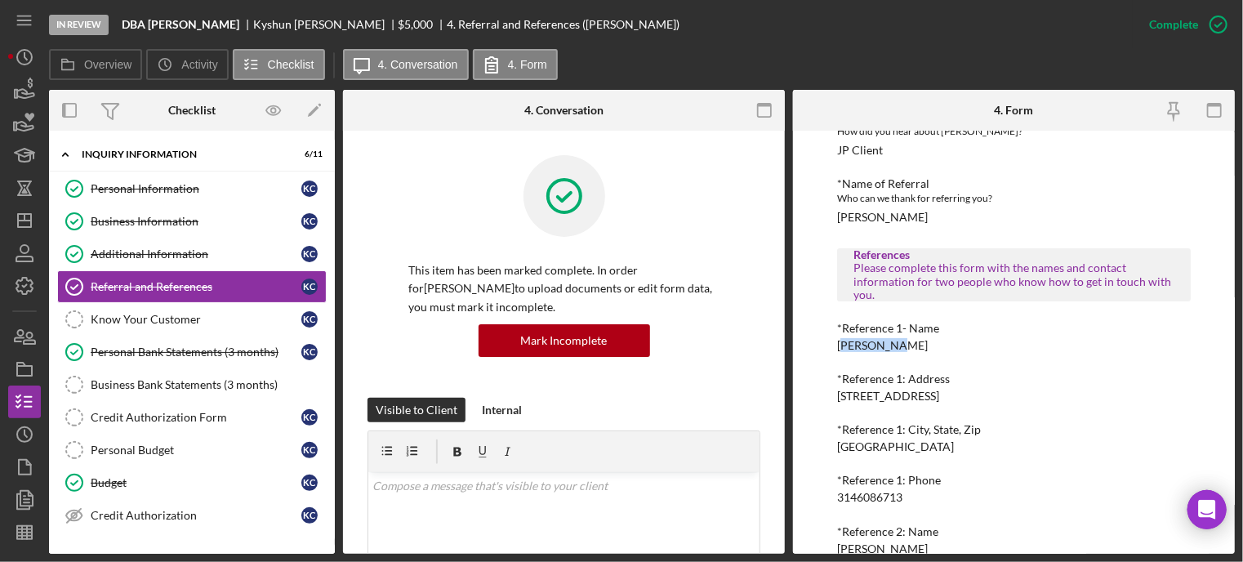
drag, startPoint x: 841, startPoint y: 345, endPoint x: 893, endPoint y: 346, distance: 52.3
click at [893, 346] on div "Allen Templeton" at bounding box center [882, 345] width 91 height 13
click at [840, 366] on div "Referral *Referral Type How did you hear about Justine PETERSEN? JP Client *Nam…" at bounding box center [1014, 378] width 354 height 658
drag, startPoint x: 835, startPoint y: 345, endPoint x: 925, endPoint y: 346, distance: 89.9
click at [925, 346] on div "To edit this form you must mark this item incomplete Referral *Referral Type Ho…" at bounding box center [1014, 342] width 442 height 423
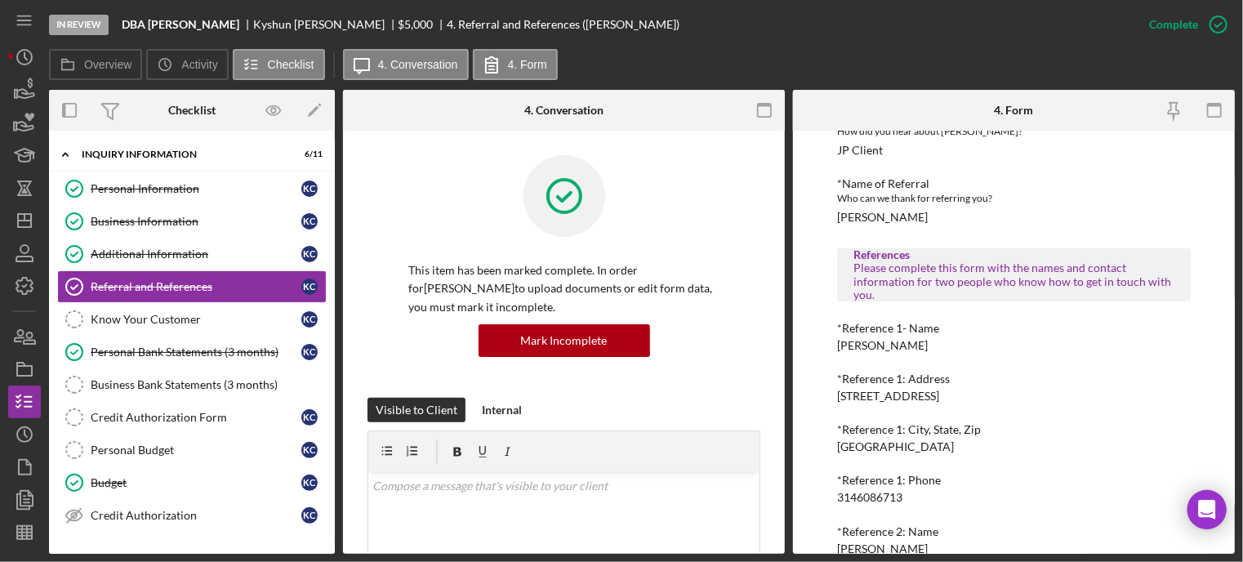
copy div "Allen Templeton"
drag, startPoint x: 831, startPoint y: 496, endPoint x: 908, endPoint y: 501, distance: 77.0
click at [908, 501] on div "To edit this form you must mark this item incomplete Referral *Referral Type Ho…" at bounding box center [1014, 342] width 442 height 423
copy div "3146086713"
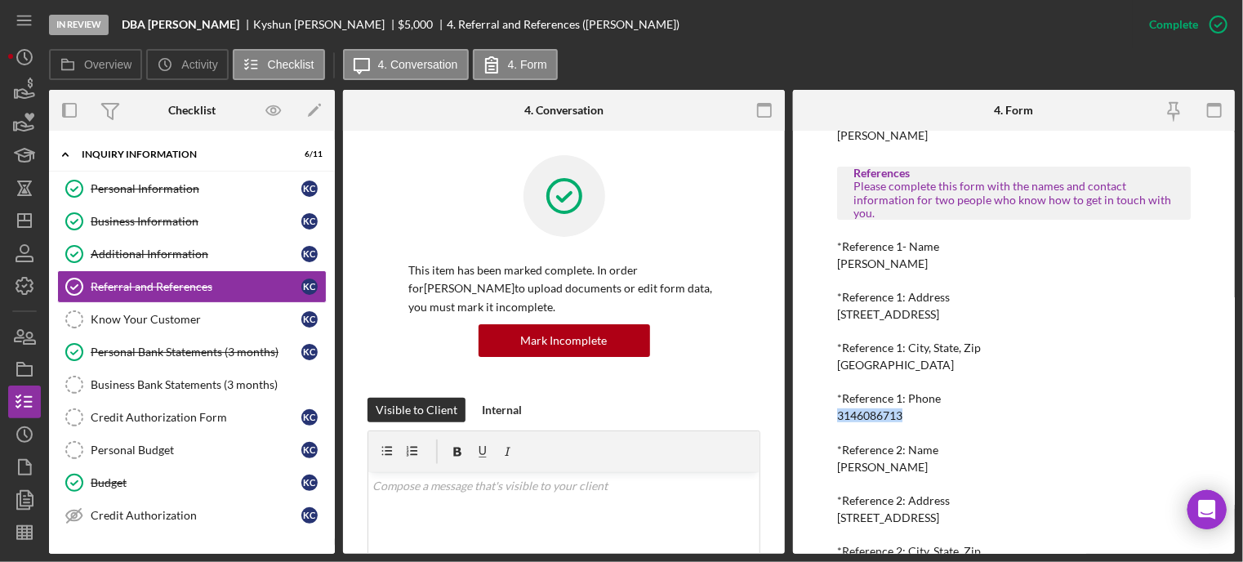
scroll to position [327, 0]
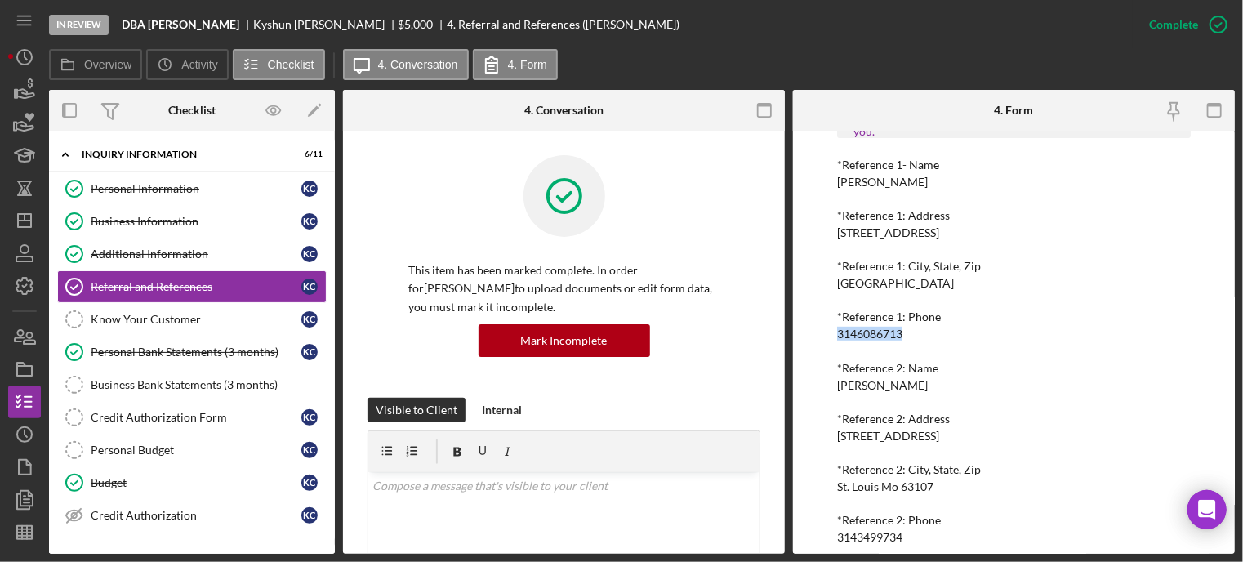
drag, startPoint x: 839, startPoint y: 391, endPoint x: 940, endPoint y: 385, distance: 101.5
click at [940, 385] on div "*Reference 2: Name Anthony Templeton" at bounding box center [1014, 377] width 354 height 30
copy div "Anthony Templeton"
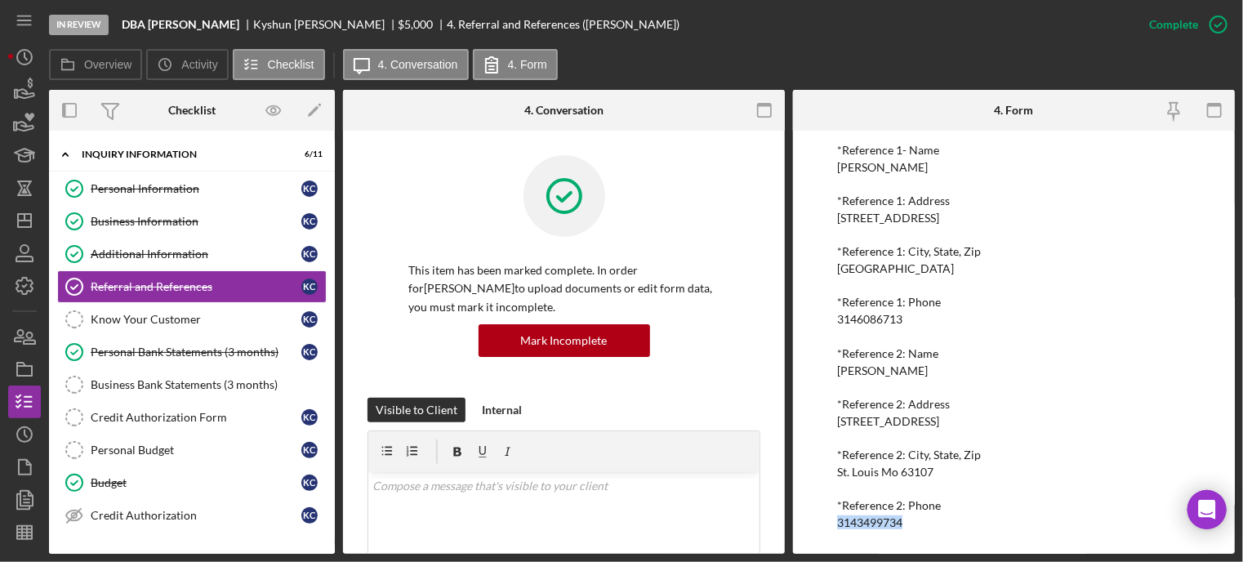
drag, startPoint x: 829, startPoint y: 525, endPoint x: 931, endPoint y: 522, distance: 101.4
click at [931, 522] on div "To edit this form you must mark this item incomplete Referral *Referral Type Ho…" at bounding box center [1014, 342] width 442 height 423
copy div "3143499734"
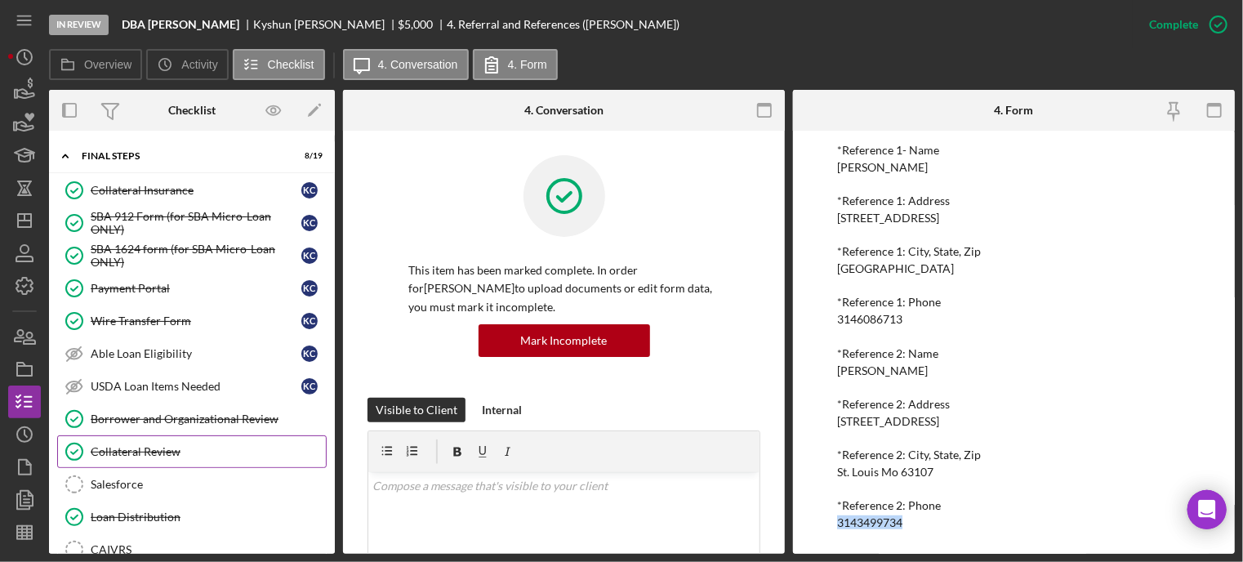
scroll to position [572, 0]
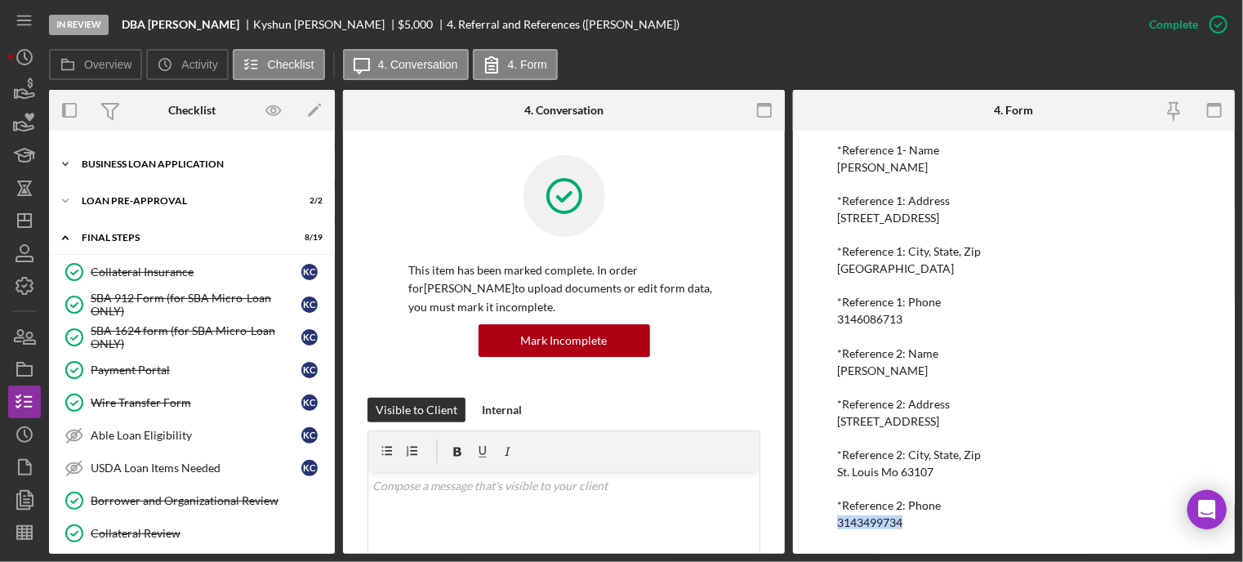
click at [184, 169] on div "Icon/Expander BUSINESS LOAN APPLICATION 17 / 27" at bounding box center [192, 164] width 286 height 33
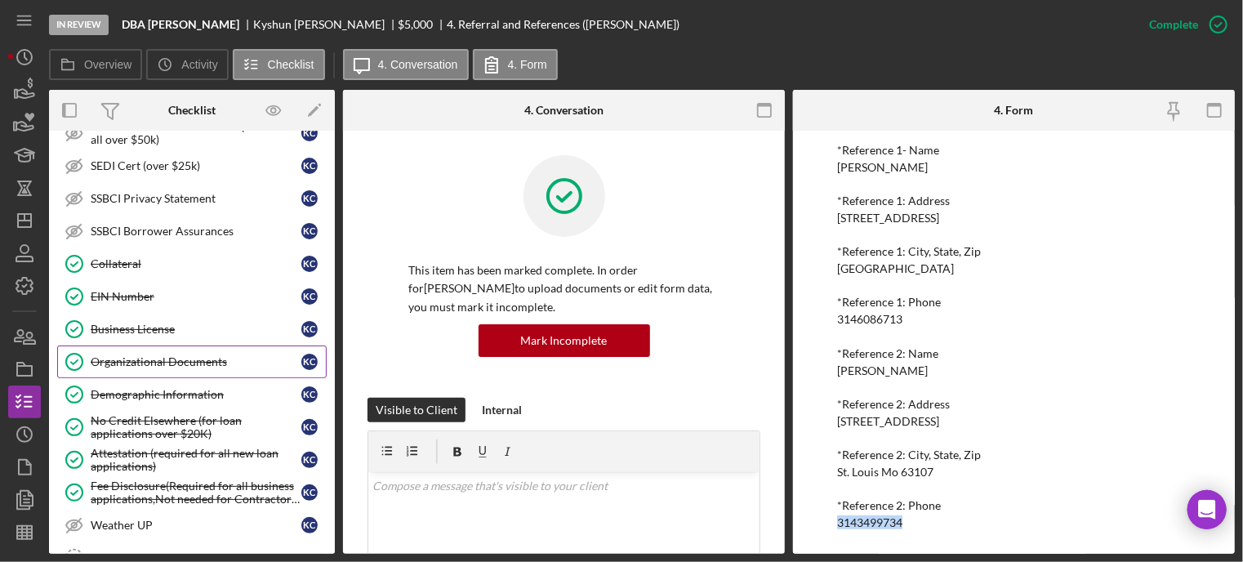
scroll to position [980, 0]
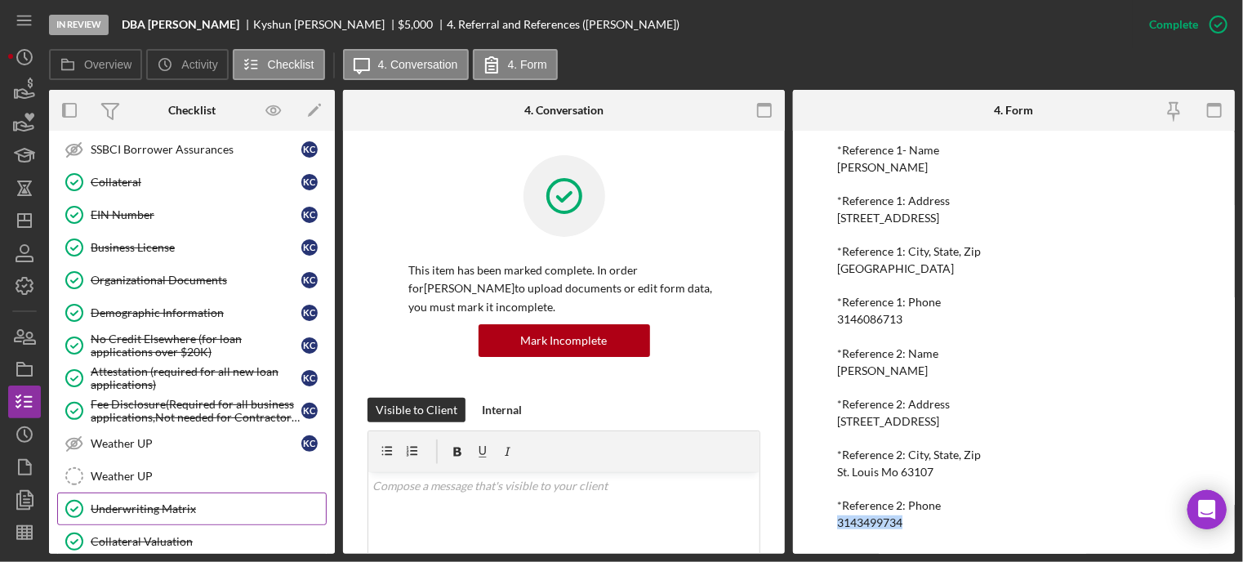
drag, startPoint x: 164, startPoint y: 489, endPoint x: 243, endPoint y: 440, distance: 92.5
click at [166, 493] on link "Underwriting Matrix Underwriting Matrix" at bounding box center [192, 509] width 270 height 33
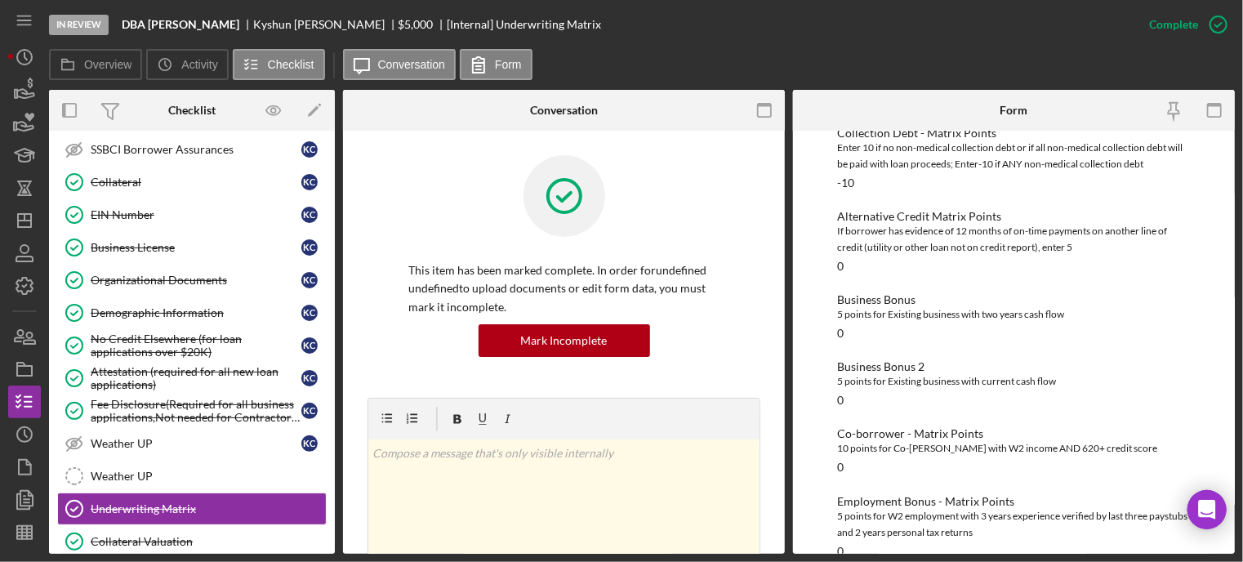
scroll to position [108, 0]
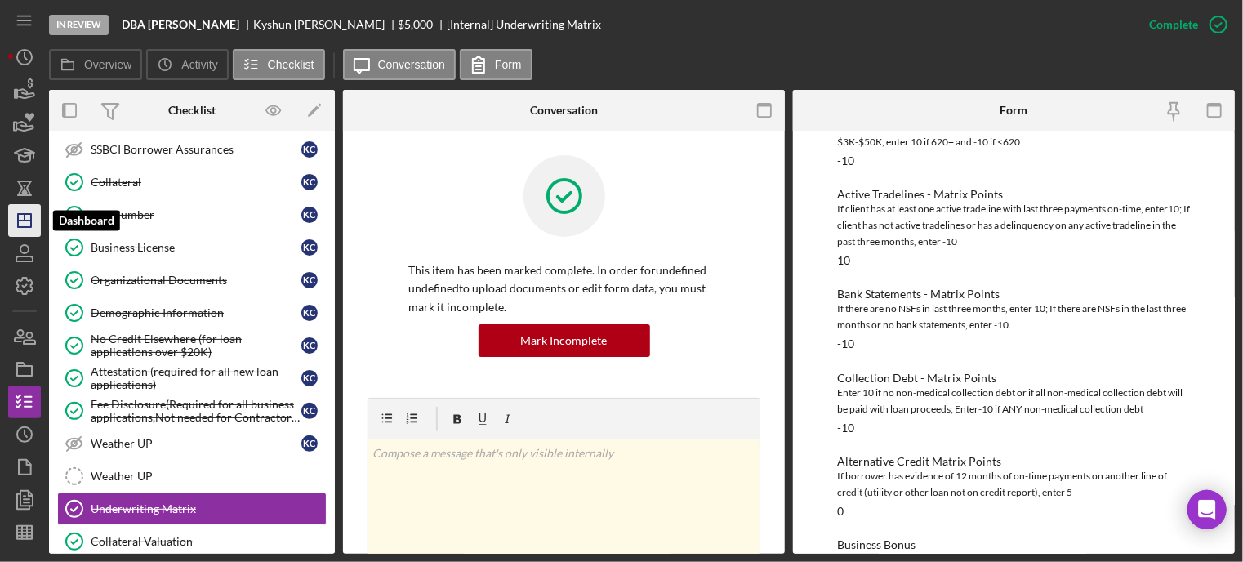
click at [20, 216] on icon "Icon/Dashboard" at bounding box center [24, 220] width 41 height 41
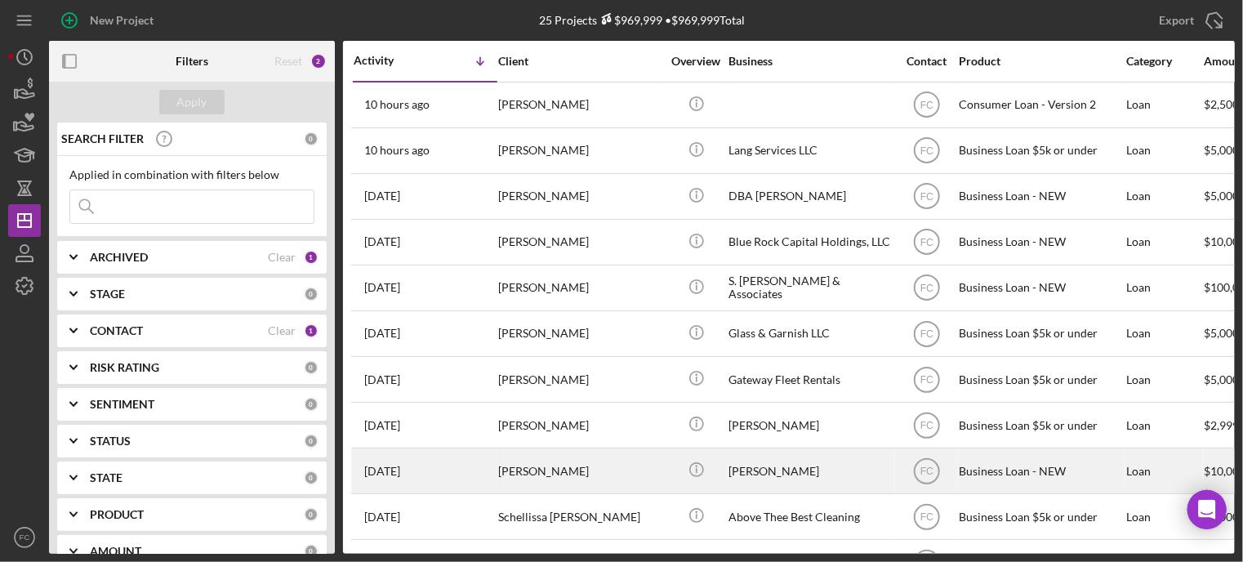
click at [525, 467] on div "[PERSON_NAME]" at bounding box center [579, 470] width 163 height 43
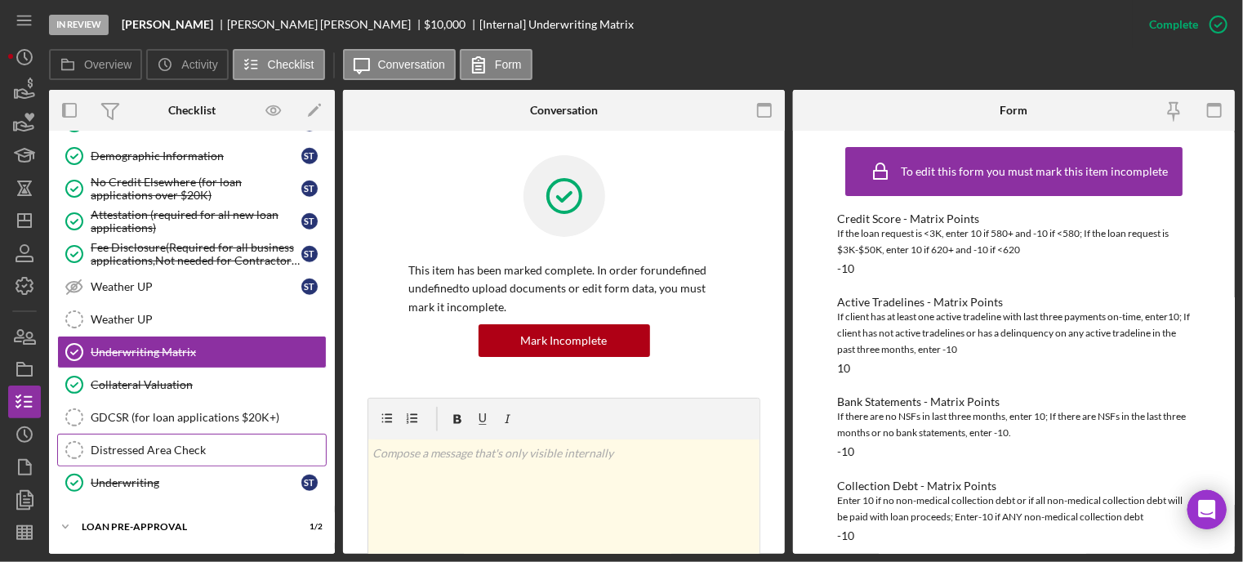
scroll to position [820, 0]
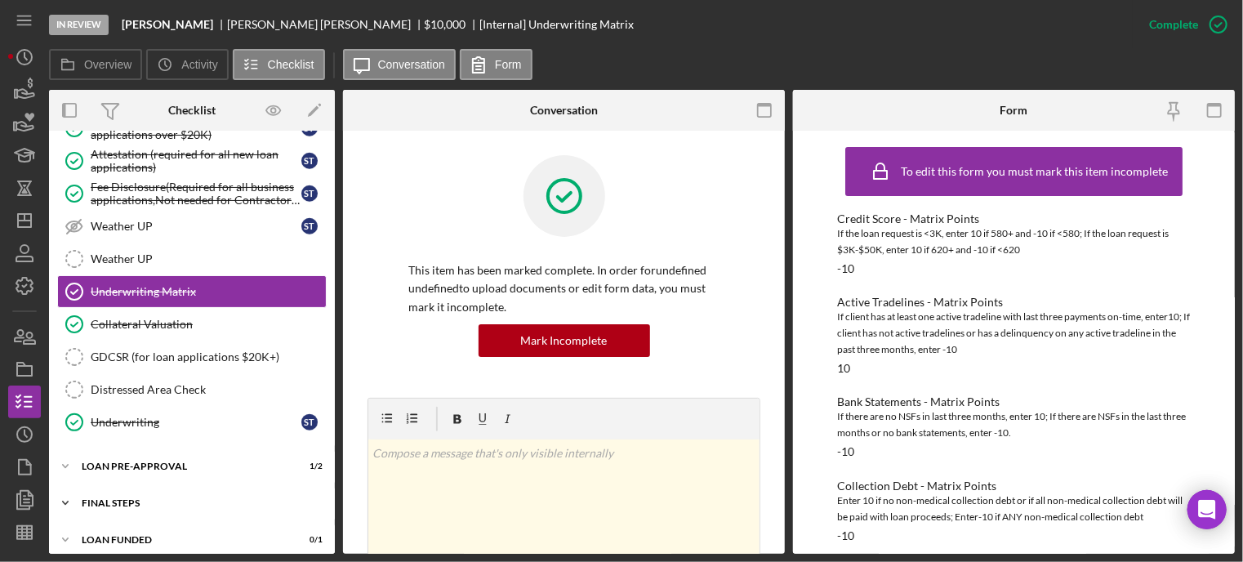
click at [114, 498] on div "FINAL STEPS" at bounding box center [198, 503] width 233 height 10
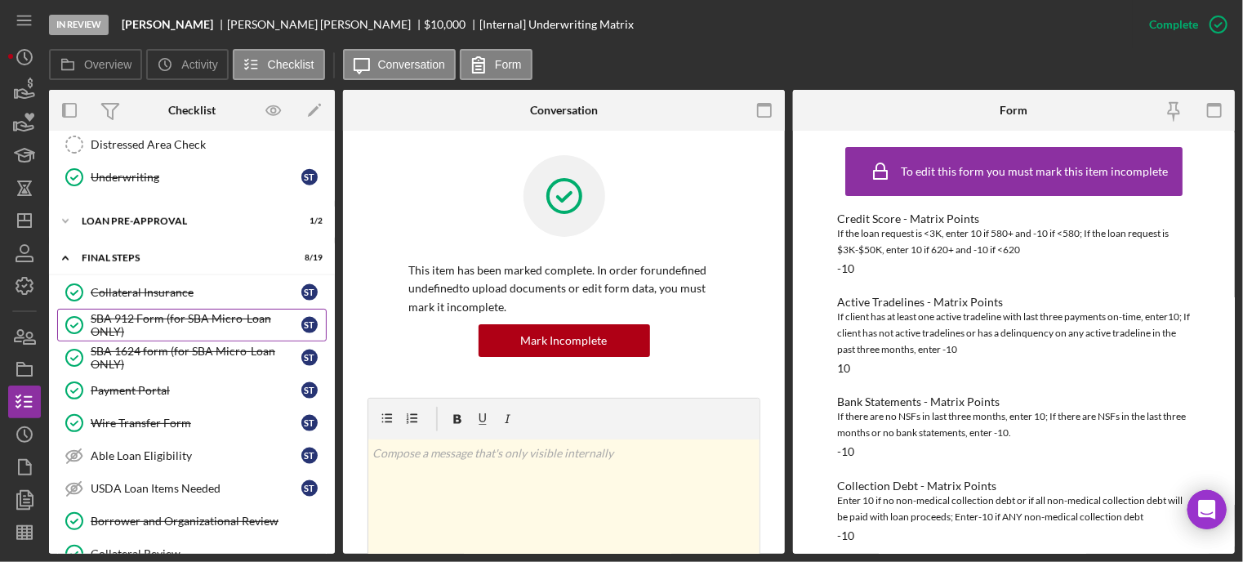
scroll to position [902, 0]
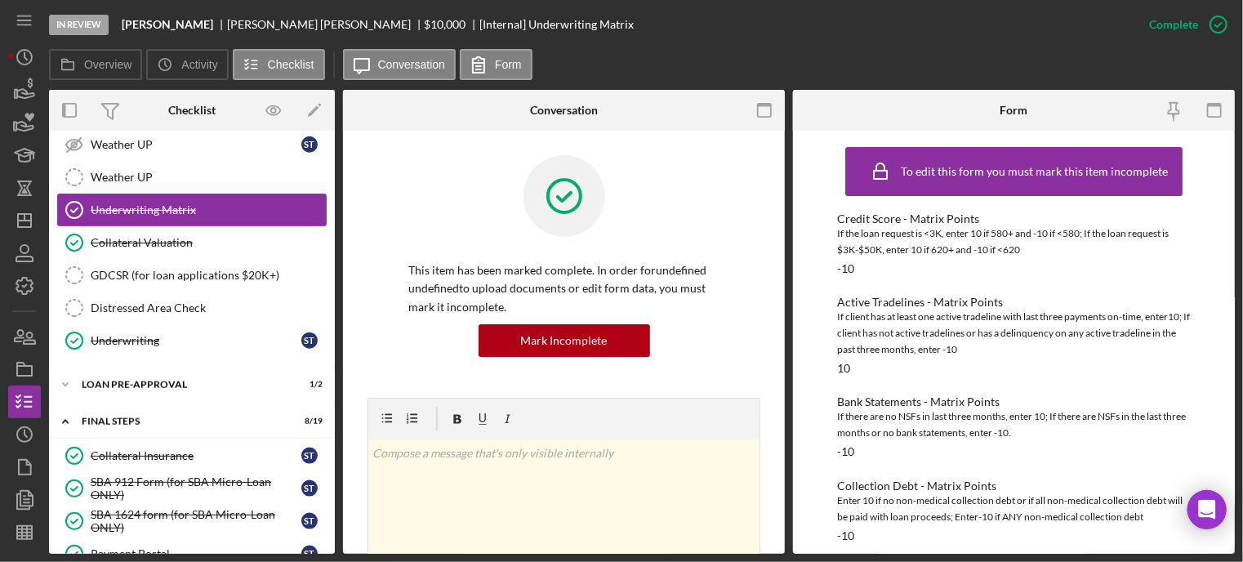
click at [170, 203] on div "Underwriting Matrix" at bounding box center [208, 209] width 235 height 13
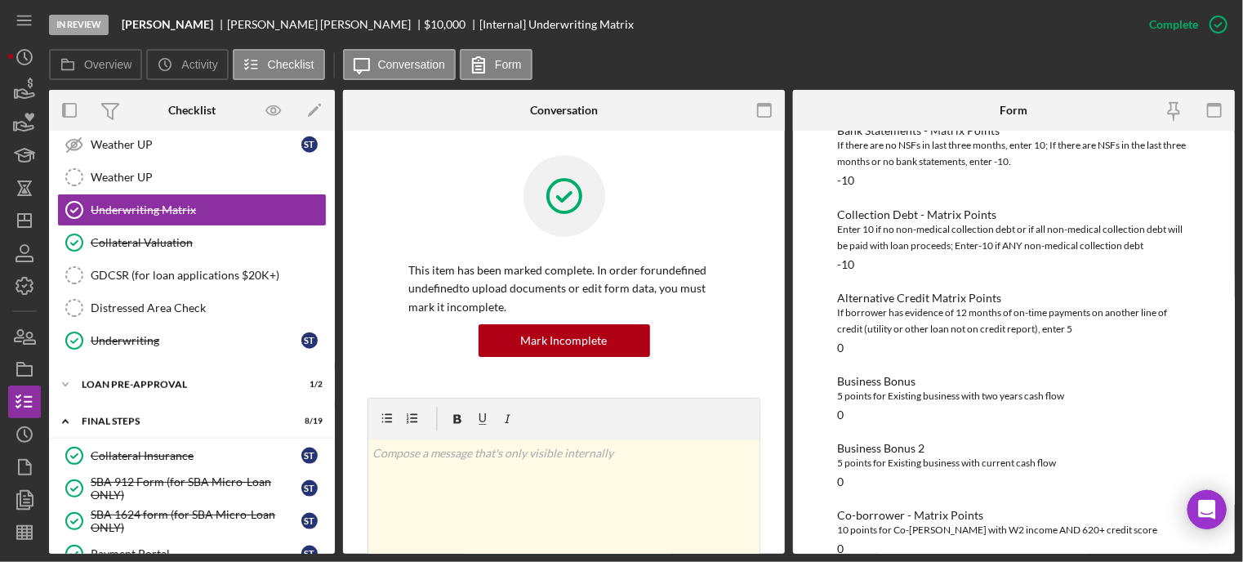
scroll to position [26, 0]
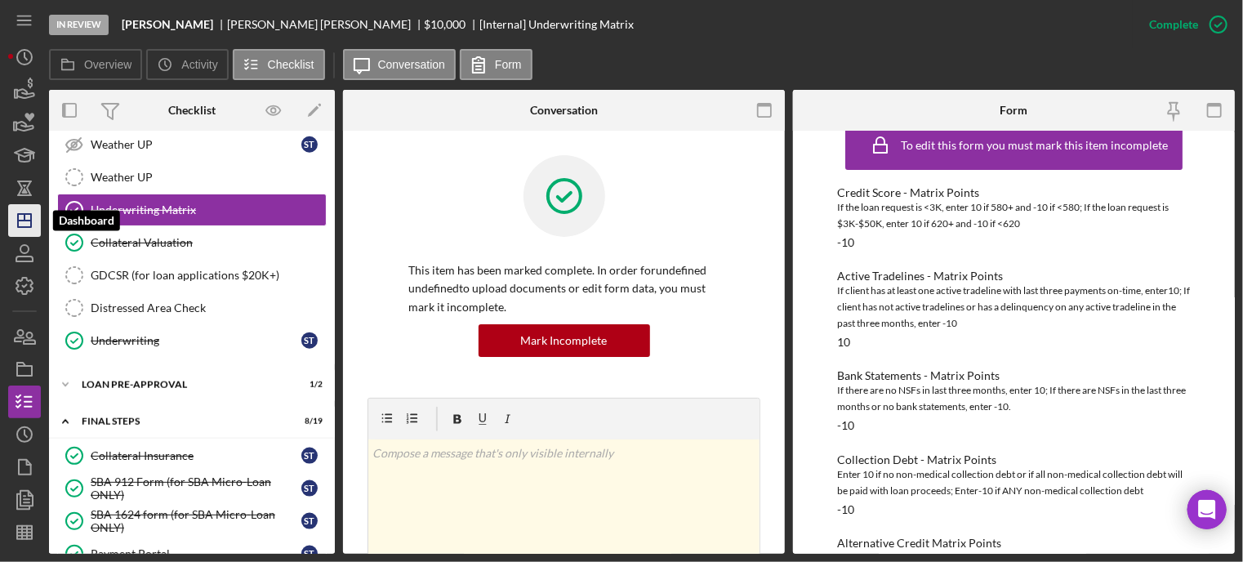
click at [28, 216] on icon "Icon/Dashboard" at bounding box center [24, 220] width 41 height 41
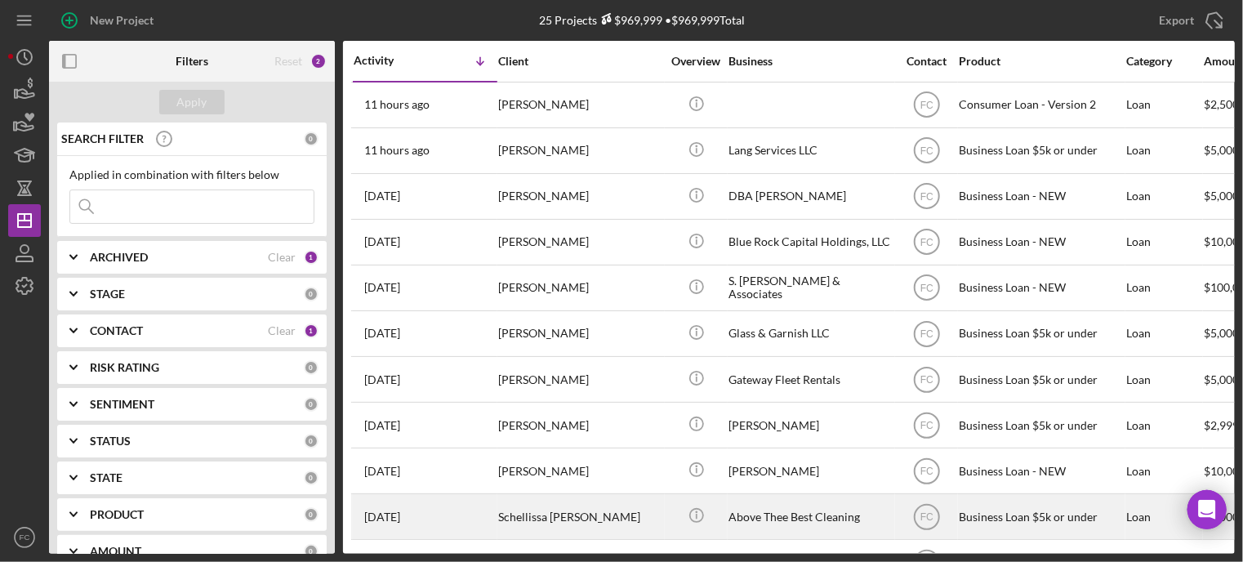
click at [458, 504] on div "1 week ago Schellissa Simms" at bounding box center [425, 516] width 143 height 43
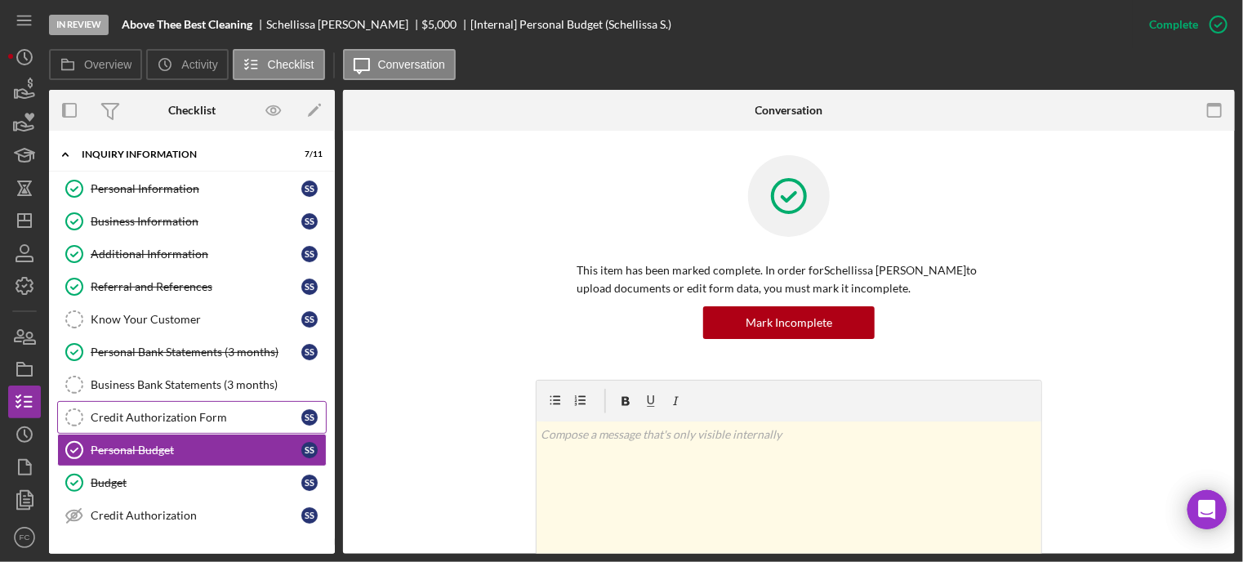
scroll to position [104, 0]
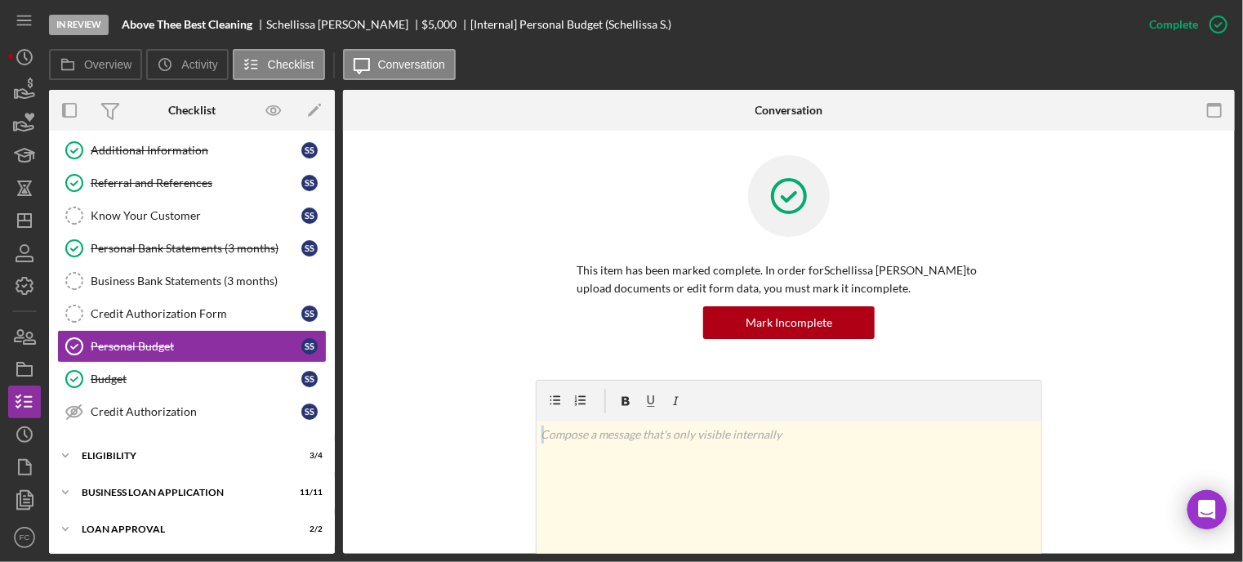
drag, startPoint x: 659, startPoint y: 560, endPoint x: 800, endPoint y: 556, distance: 140.6
click at [800, 556] on div "In Review Above Thee Best Cleaning Schellissa Simms $5,000 [Internal] Personal …" at bounding box center [621, 281] width 1243 height 562
click at [23, 372] on icon "button" at bounding box center [24, 369] width 41 height 41
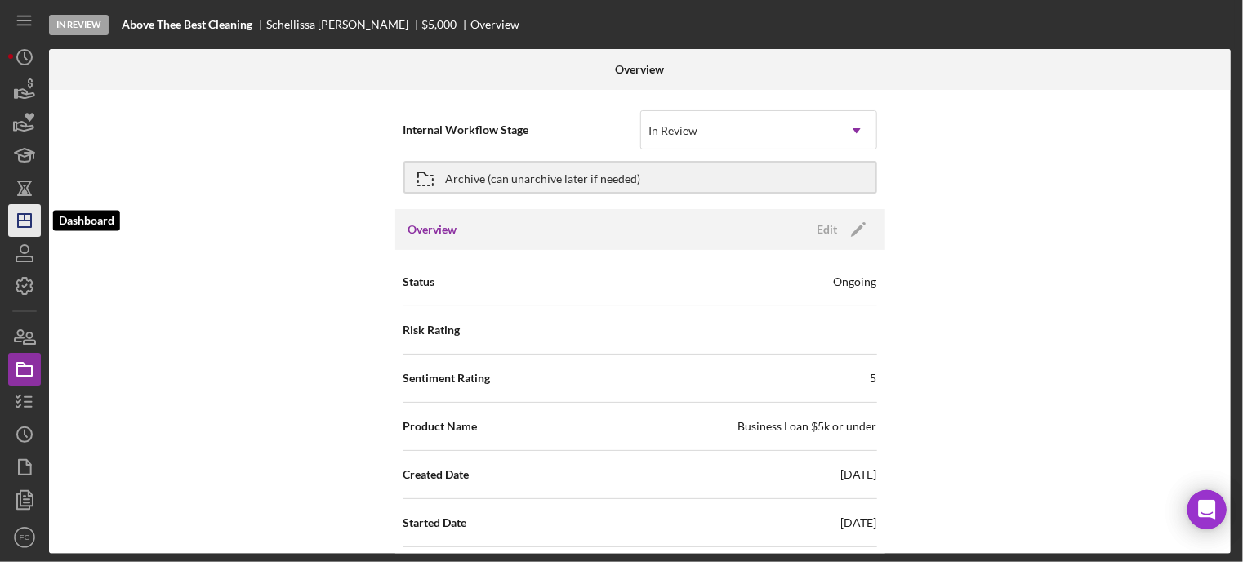
click at [25, 212] on icon "Icon/Dashboard" at bounding box center [24, 220] width 41 height 41
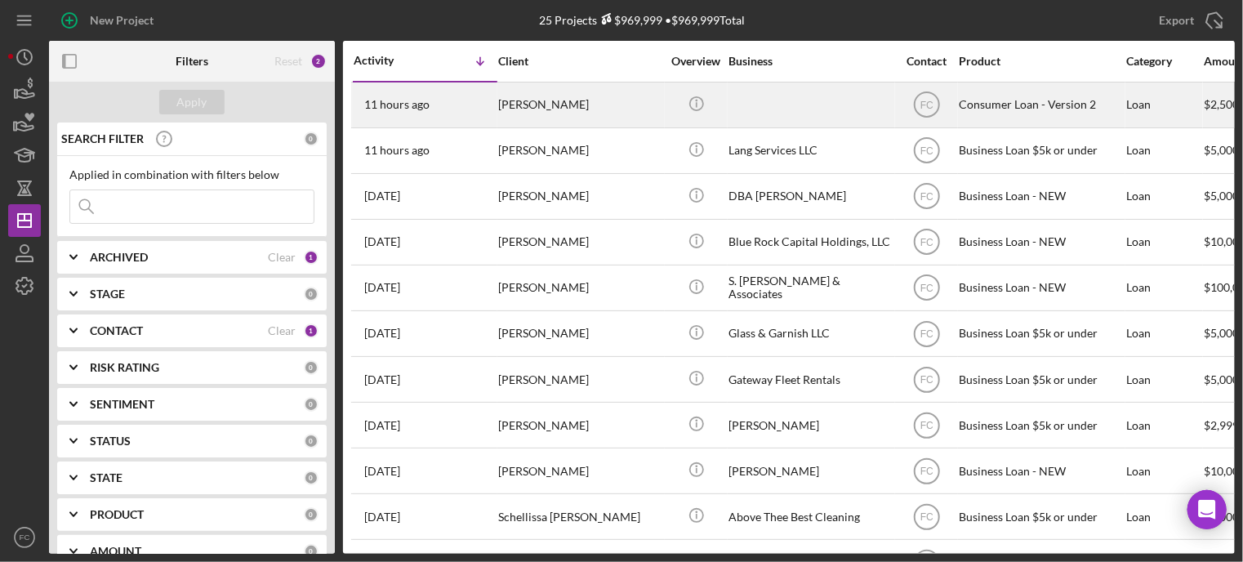
click at [457, 112] on div "11 hours ago Candis Long" at bounding box center [425, 104] width 143 height 43
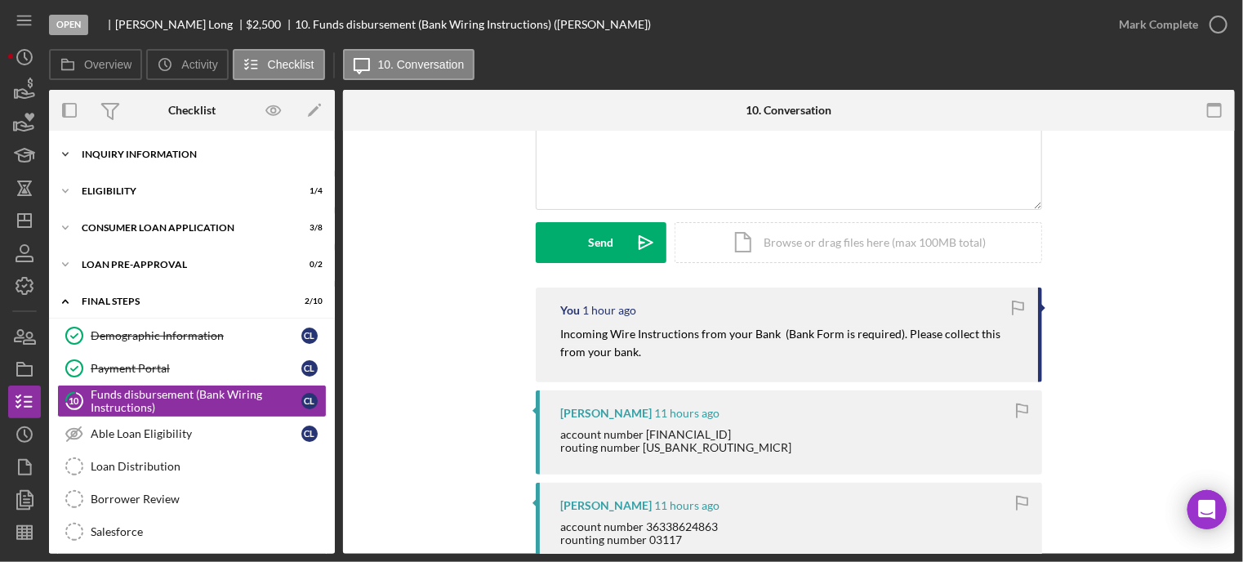
click at [132, 159] on div "Icon/Expander Inquiry Information 5 / 8" at bounding box center [192, 154] width 286 height 33
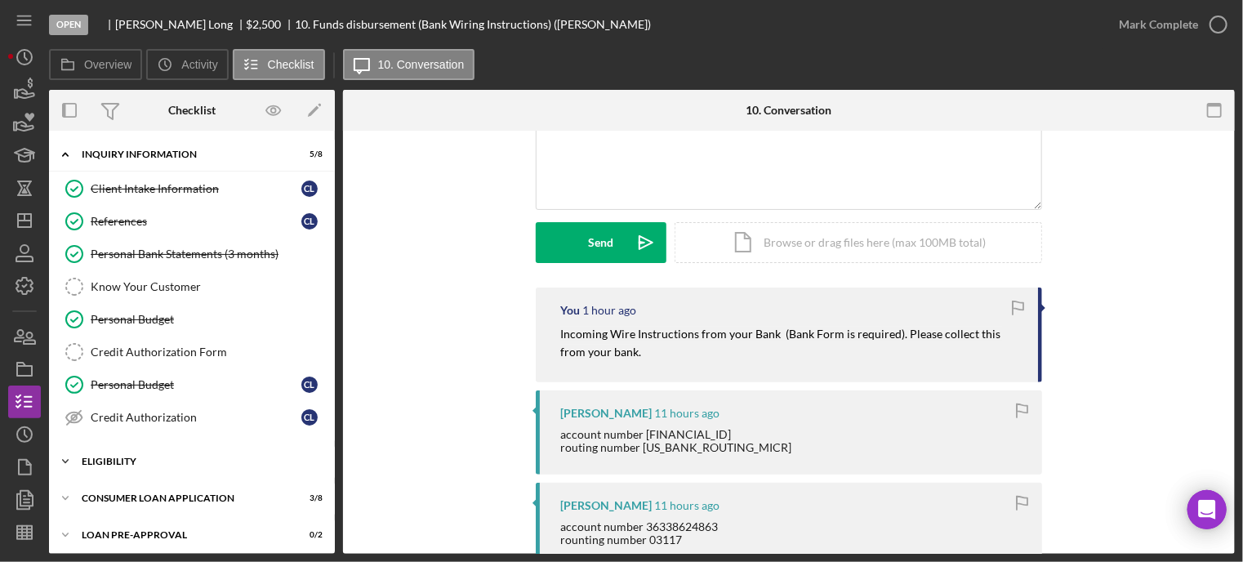
click at [113, 453] on div "Icon/Expander Eligibility 1 / 4" at bounding box center [192, 461] width 286 height 33
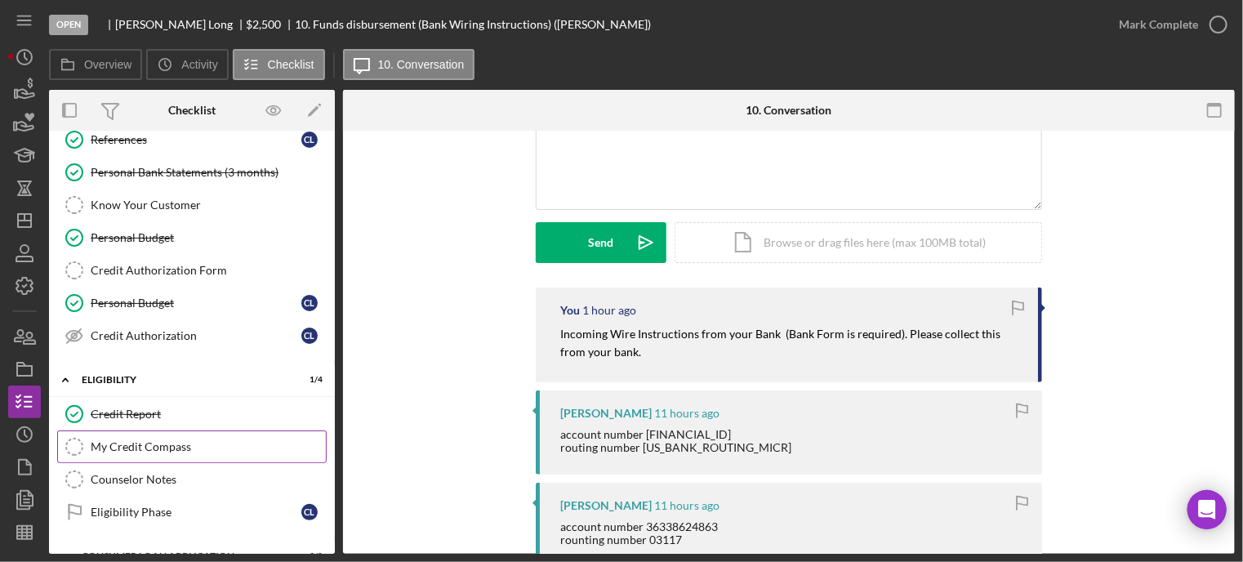
scroll to position [163, 0]
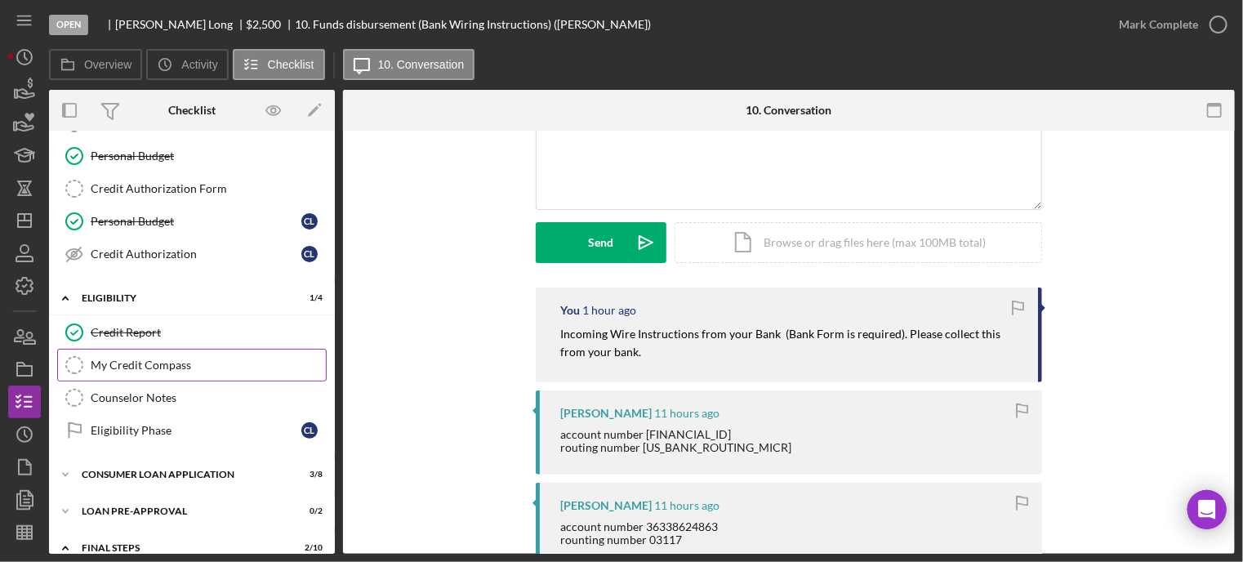
drag, startPoint x: 157, startPoint y: 365, endPoint x: 689, endPoint y: 311, distance: 534.6
click at [158, 364] on div "My Credit Compass" at bounding box center [208, 365] width 235 height 13
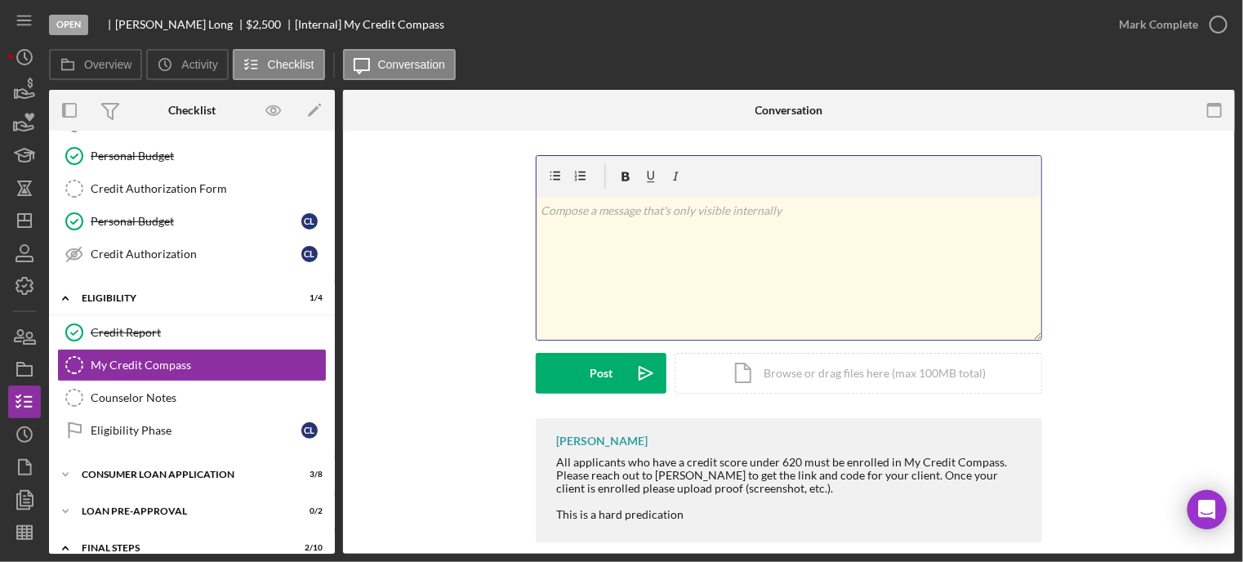
click at [624, 252] on div "v Color teal Color pink Remove color Add row above Add row below Add column bef…" at bounding box center [789, 268] width 505 height 143
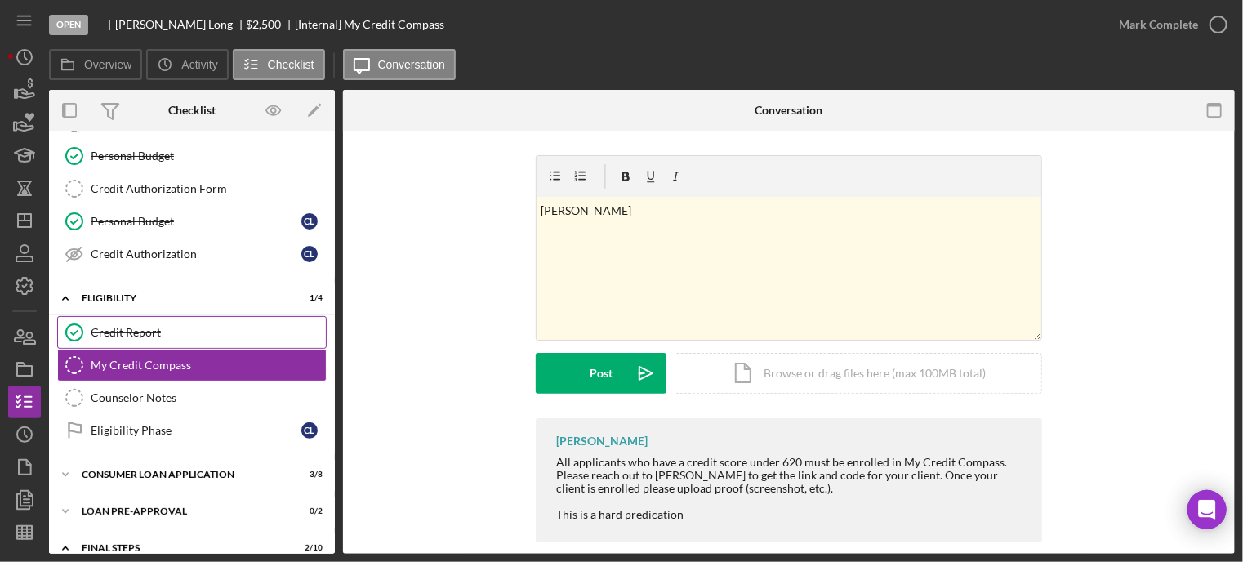
click at [203, 337] on link "Credit Report Credit Report" at bounding box center [192, 332] width 270 height 33
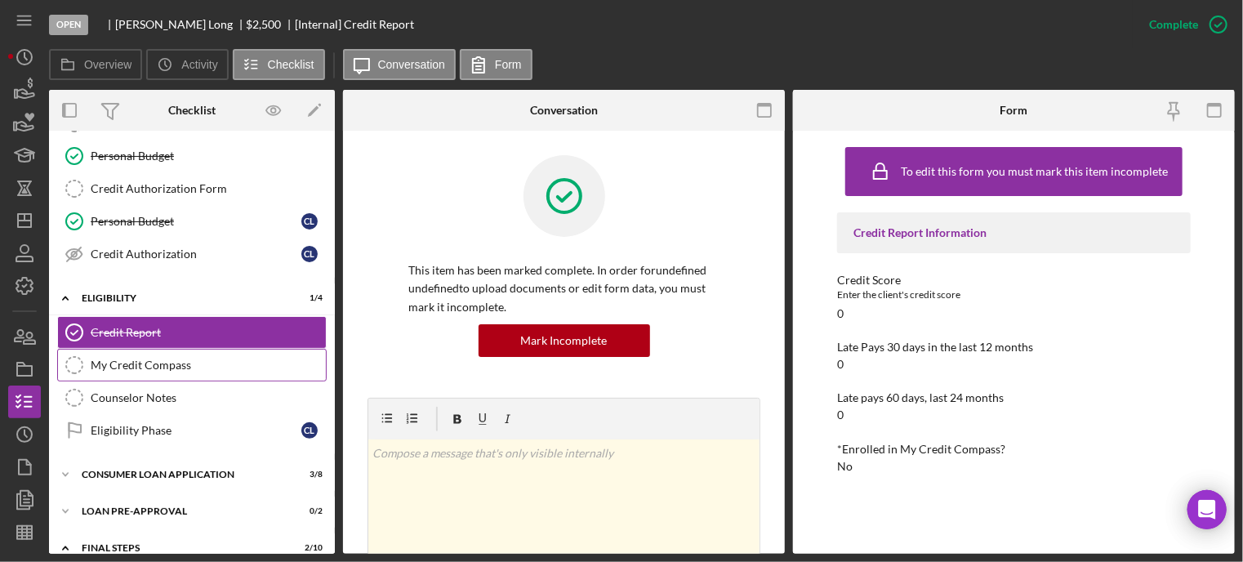
click at [193, 364] on div "My Credit Compass" at bounding box center [208, 365] width 235 height 13
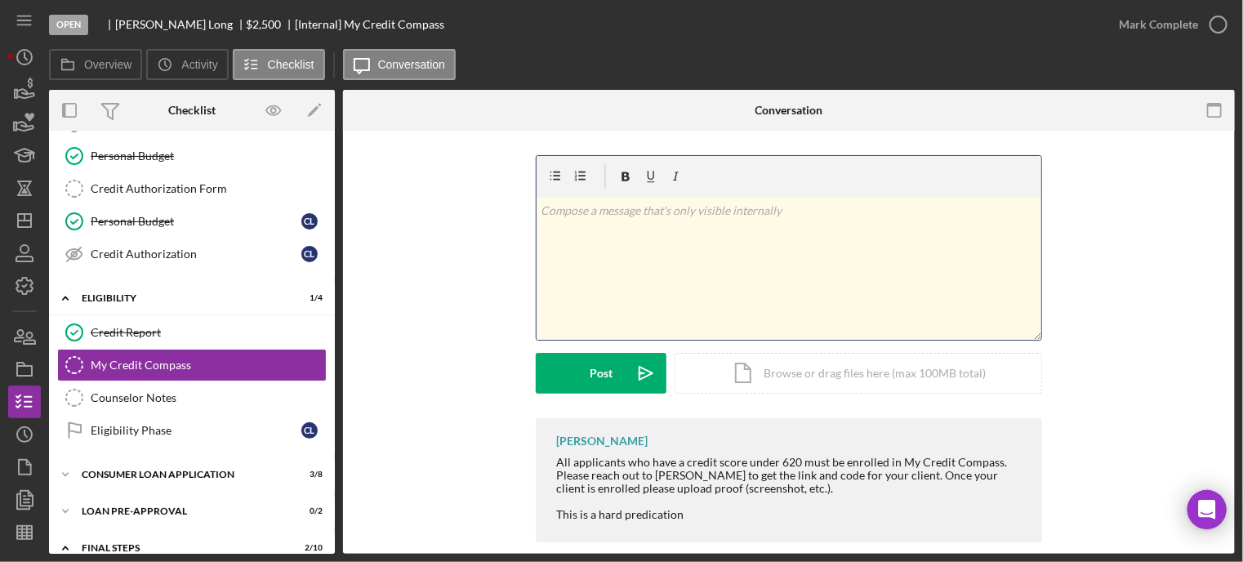
click at [621, 244] on div "v Color teal Color pink Remove color Add row above Add row below Add column bef…" at bounding box center [789, 268] width 505 height 143
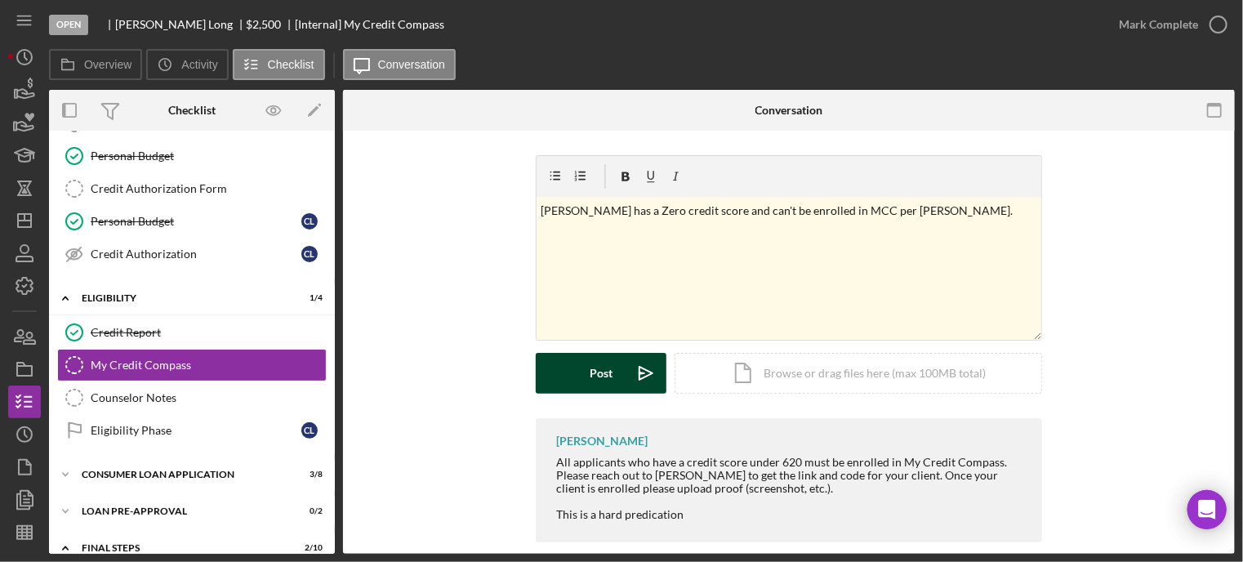
click at [578, 380] on button "Post Icon/icon-invite-send" at bounding box center [601, 373] width 131 height 41
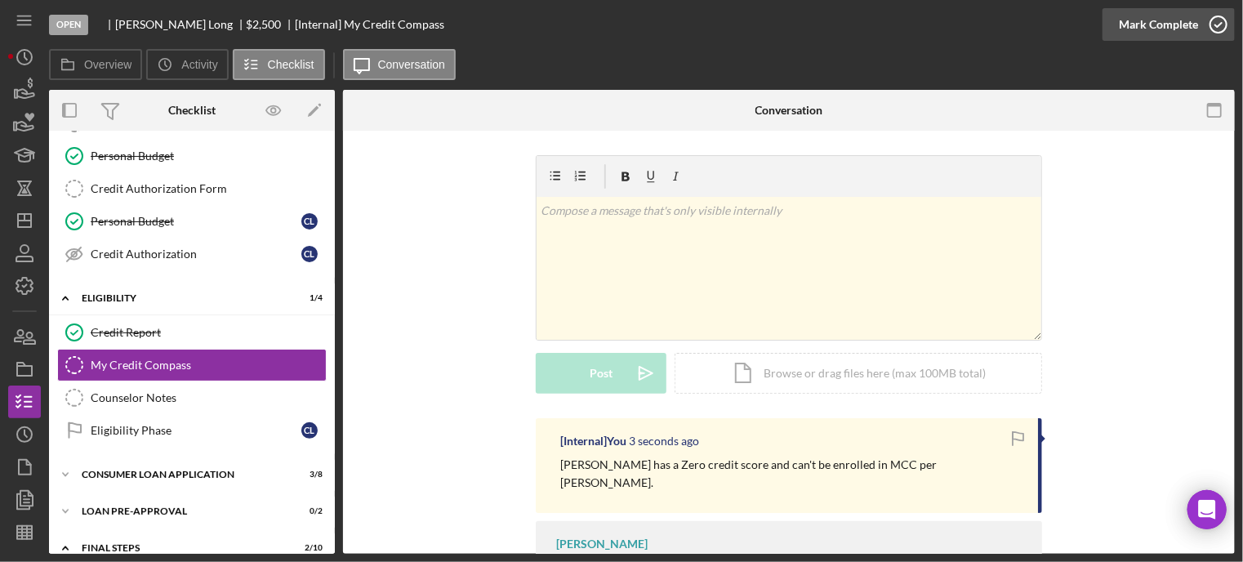
click at [1221, 24] on icon "button" at bounding box center [1218, 24] width 41 height 41
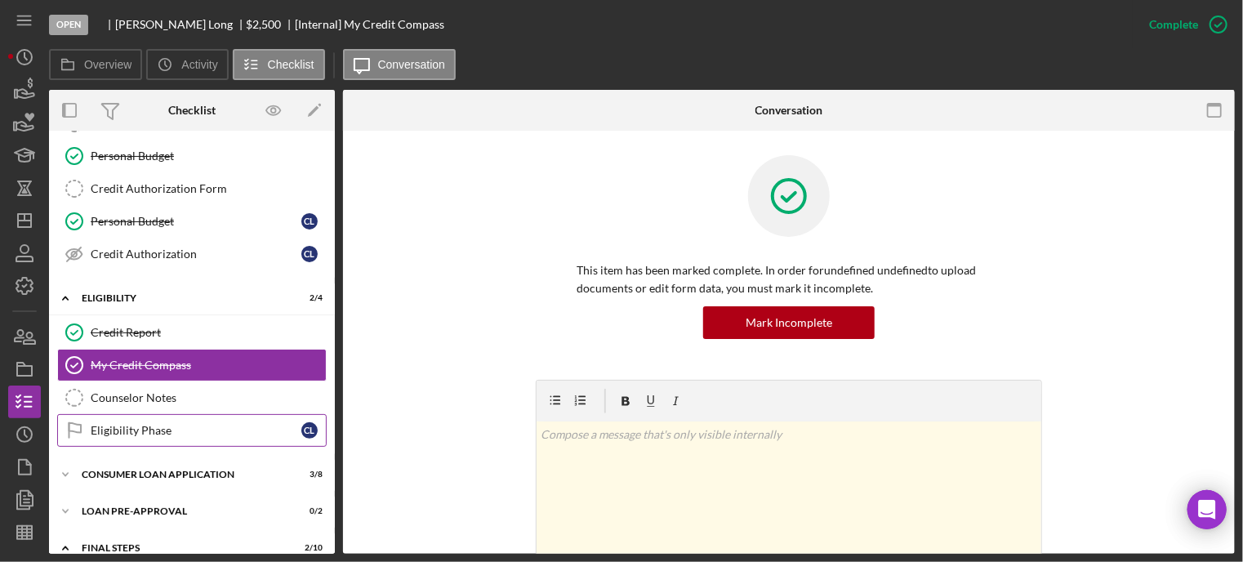
click at [164, 424] on div "Eligibility Phase" at bounding box center [196, 430] width 211 height 13
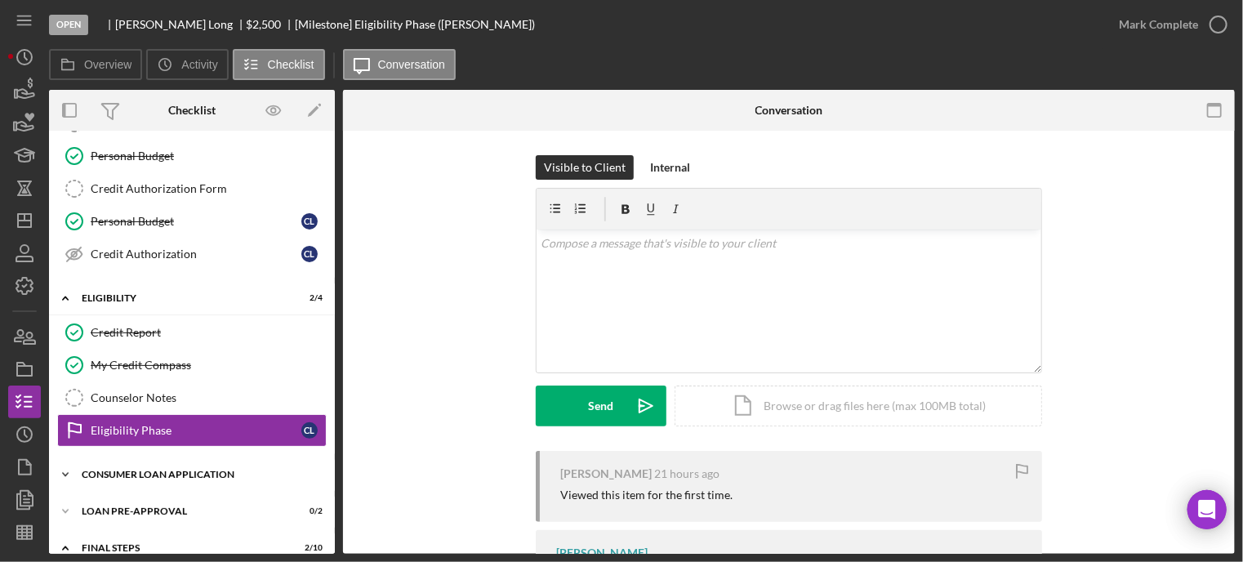
click at [127, 474] on div "Consumer Loan Application" at bounding box center [198, 475] width 233 height 10
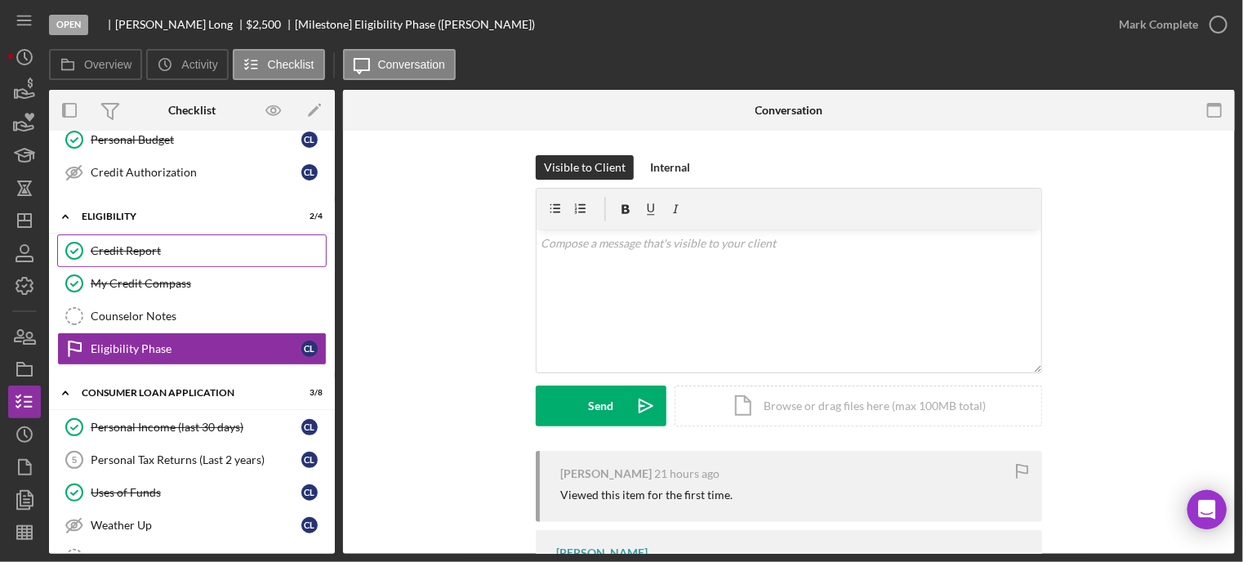
click at [160, 248] on div "Credit Report" at bounding box center [208, 250] width 235 height 13
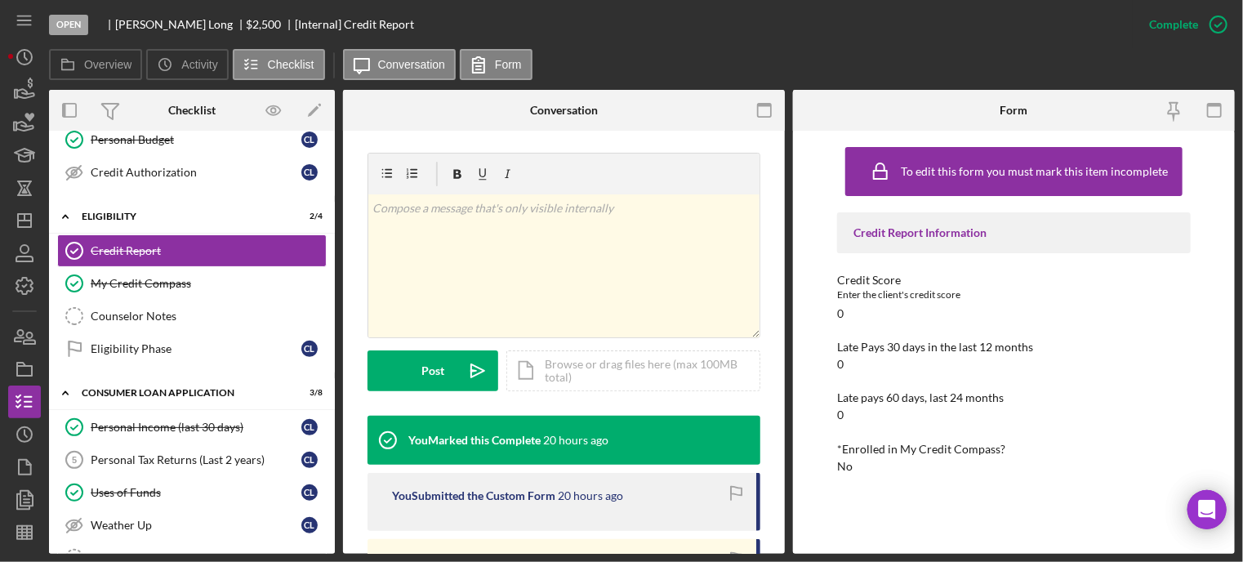
scroll to position [408, 0]
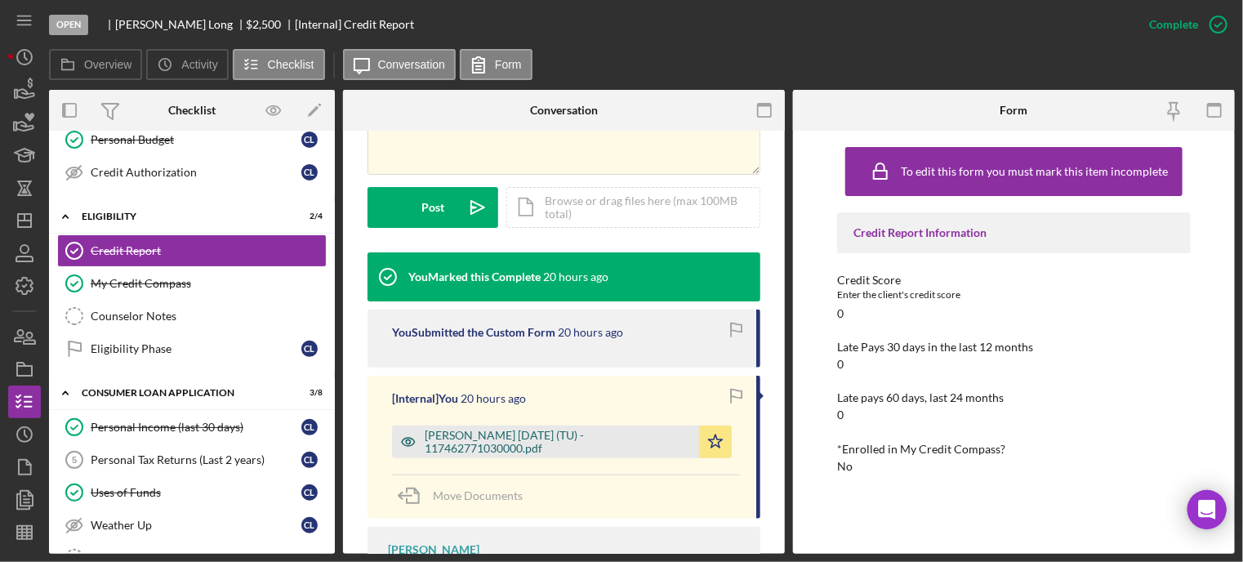
click at [465, 432] on div "Long, Candis 2025-10-02 (TU) - 117462771030000.pdf" at bounding box center [558, 442] width 266 height 26
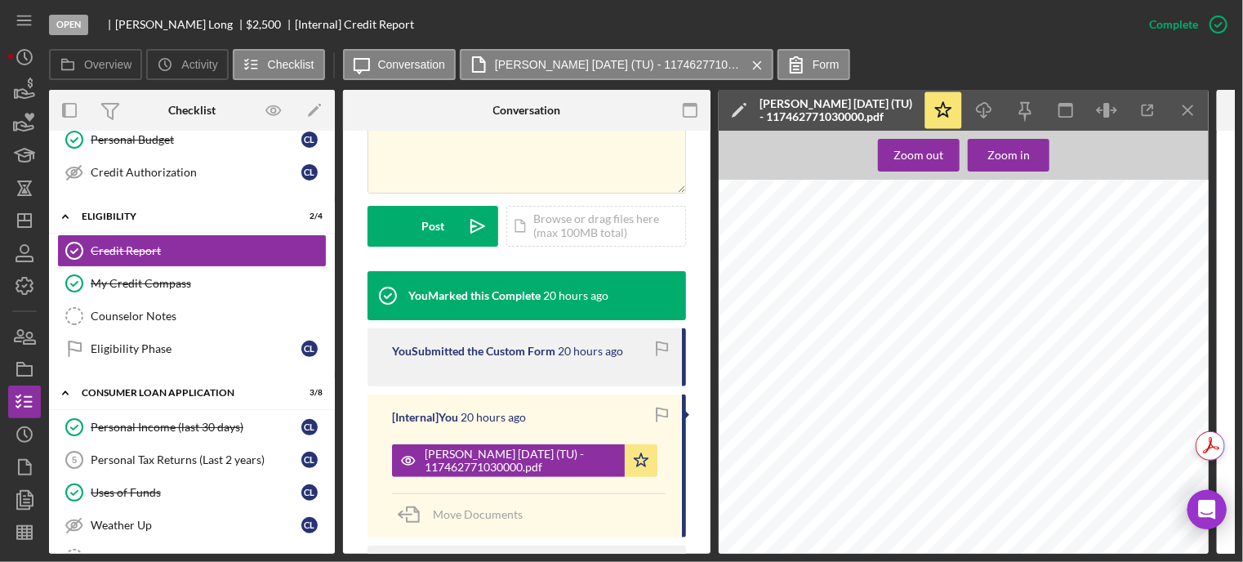
scroll to position [1552, 0]
click at [159, 462] on link "Personal Tax Returns (Last 2 years) 5 Personal Tax Returns (Last 2 years) C L" at bounding box center [192, 460] width 270 height 33
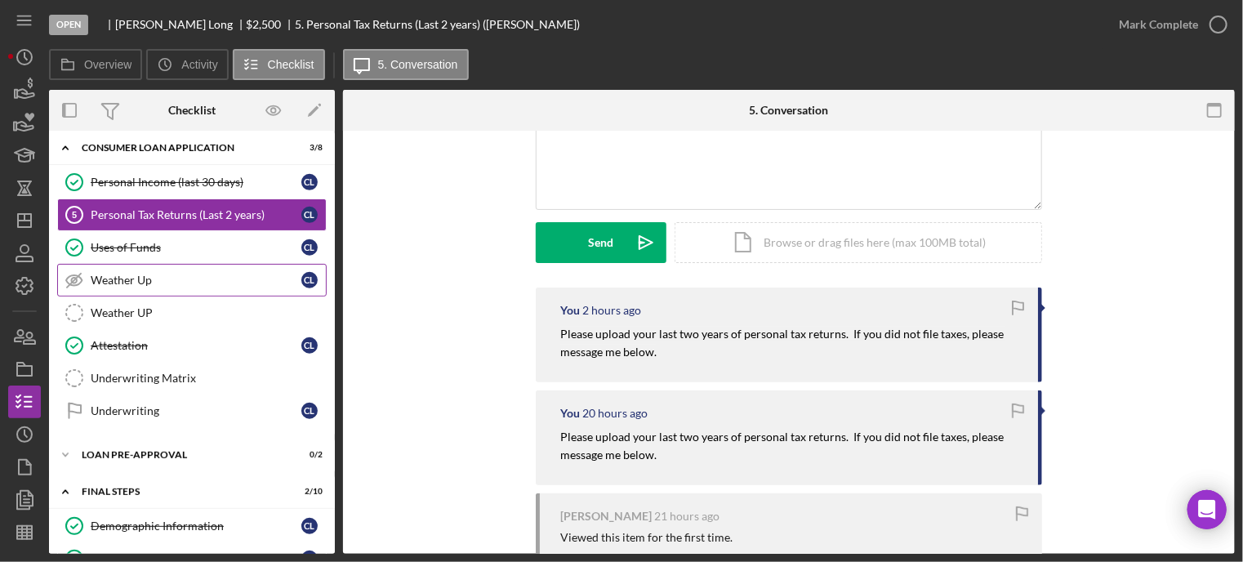
scroll to position [572, 0]
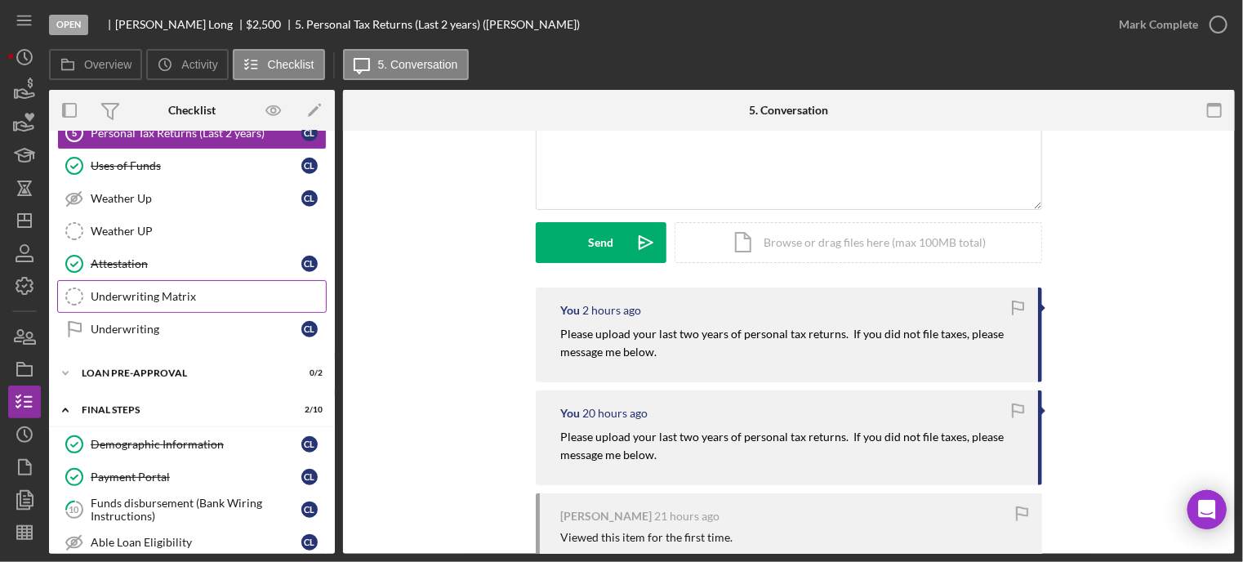
click at [152, 298] on link "Underwriting Matrix Underwriting Matrix" at bounding box center [192, 296] width 270 height 33
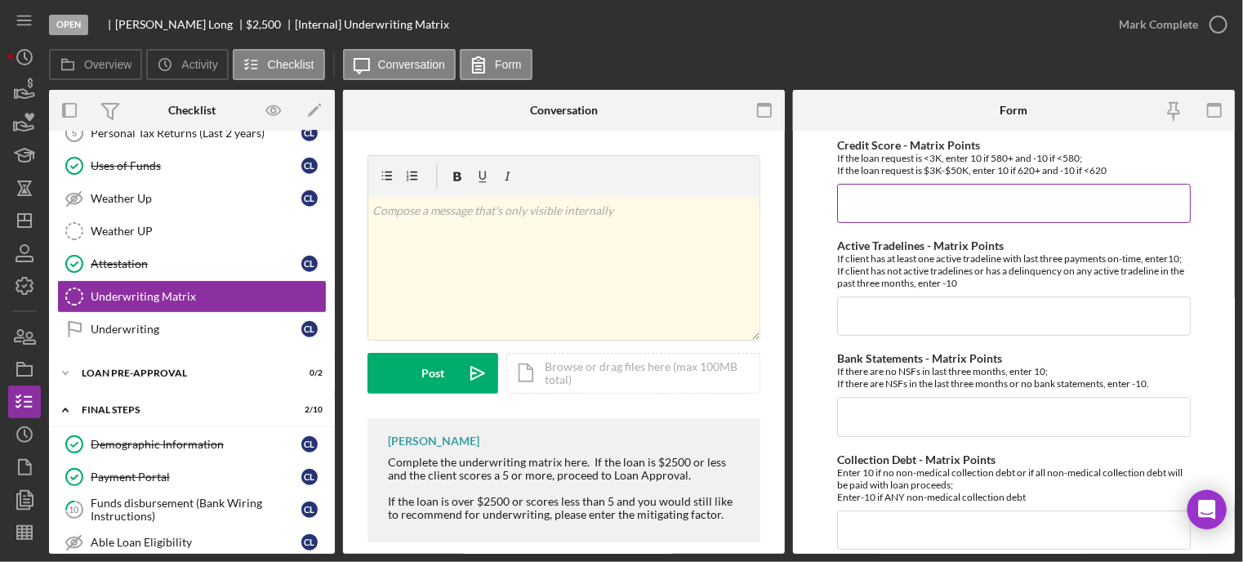
click at [898, 206] on input "Credit Score - Matrix Points" at bounding box center [1014, 203] width 354 height 39
type input "0"
click at [883, 322] on input "Active Tradelines - Matrix Points" at bounding box center [1014, 316] width 354 height 39
type input "0"
click at [859, 427] on input "Bank Statements - Matrix Points" at bounding box center [1014, 416] width 354 height 39
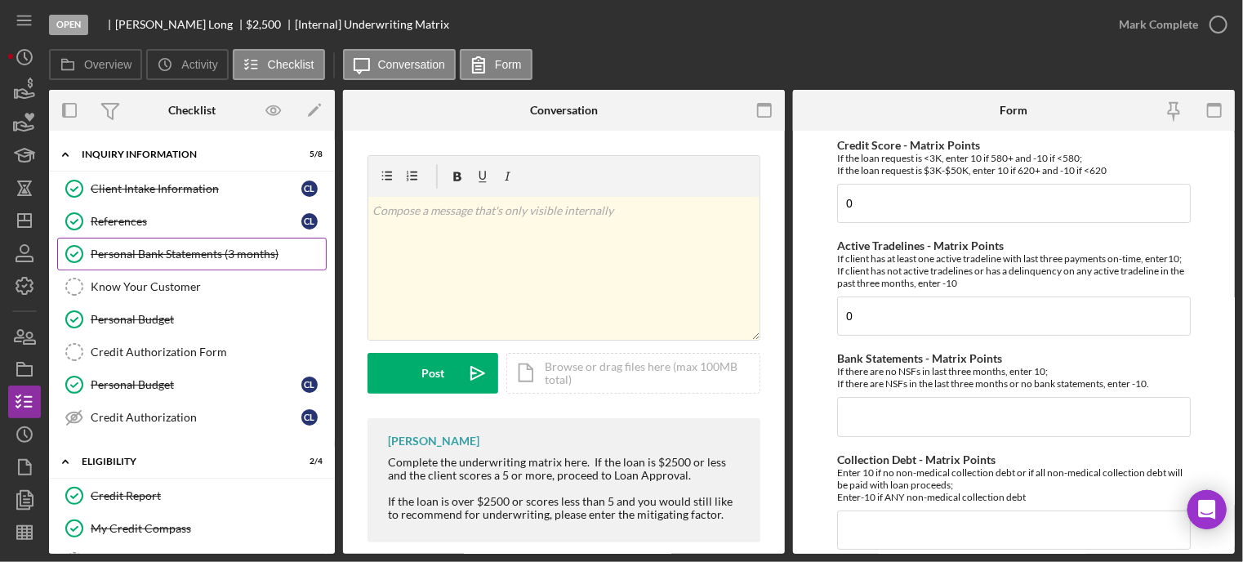
click at [183, 252] on div "Personal Bank Statements (3 months)" at bounding box center [208, 254] width 235 height 13
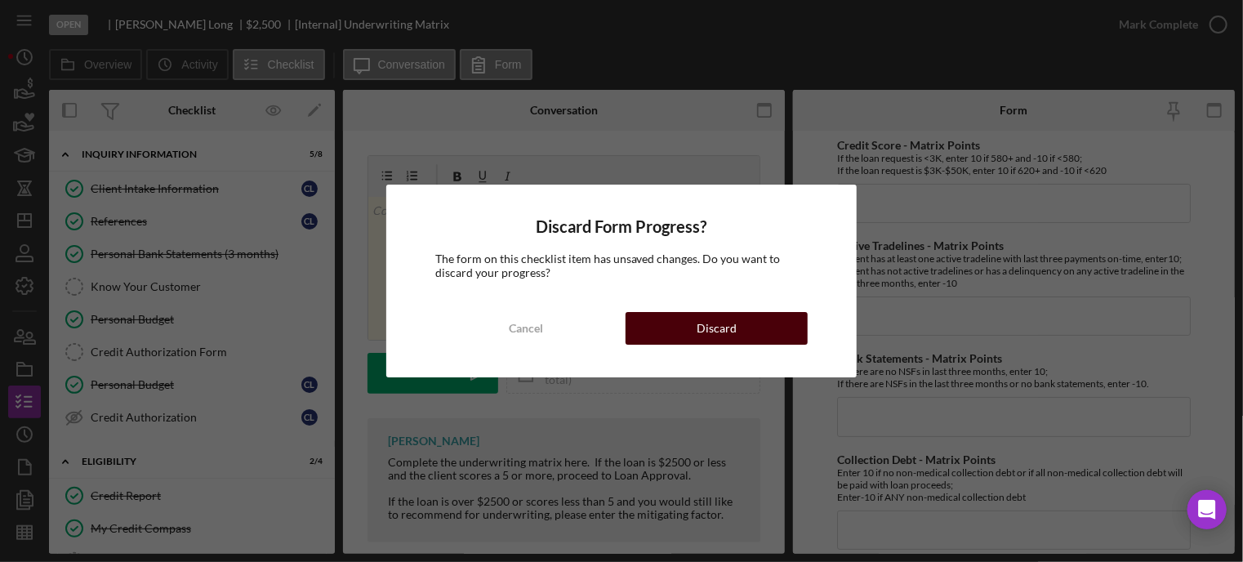
click at [654, 325] on button "Discard" at bounding box center [717, 328] width 182 height 33
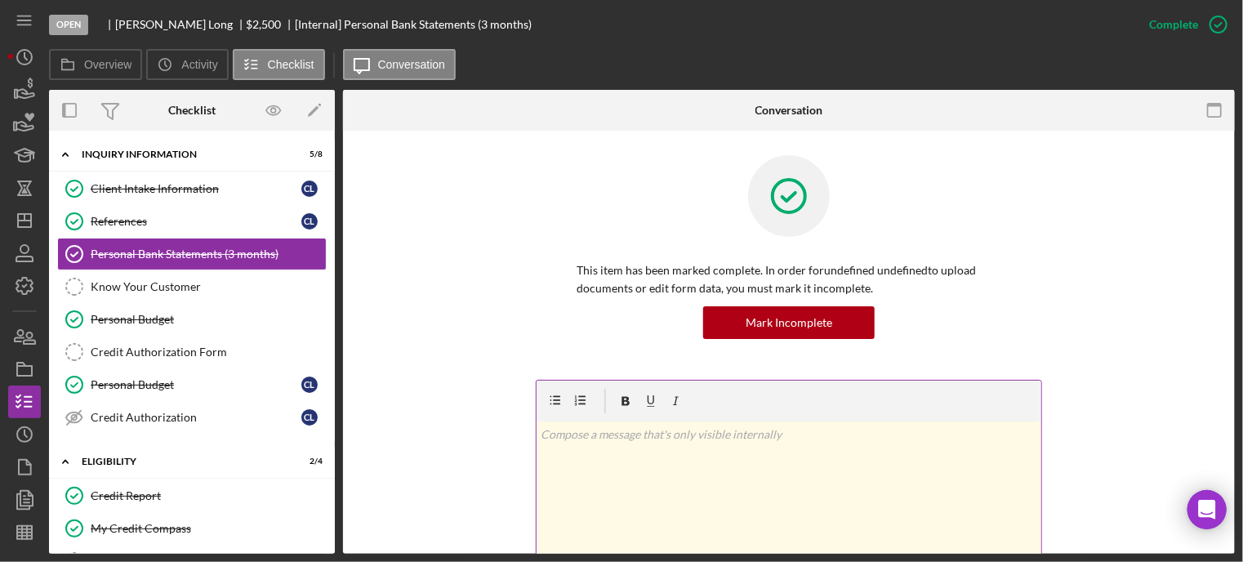
scroll to position [408, 0]
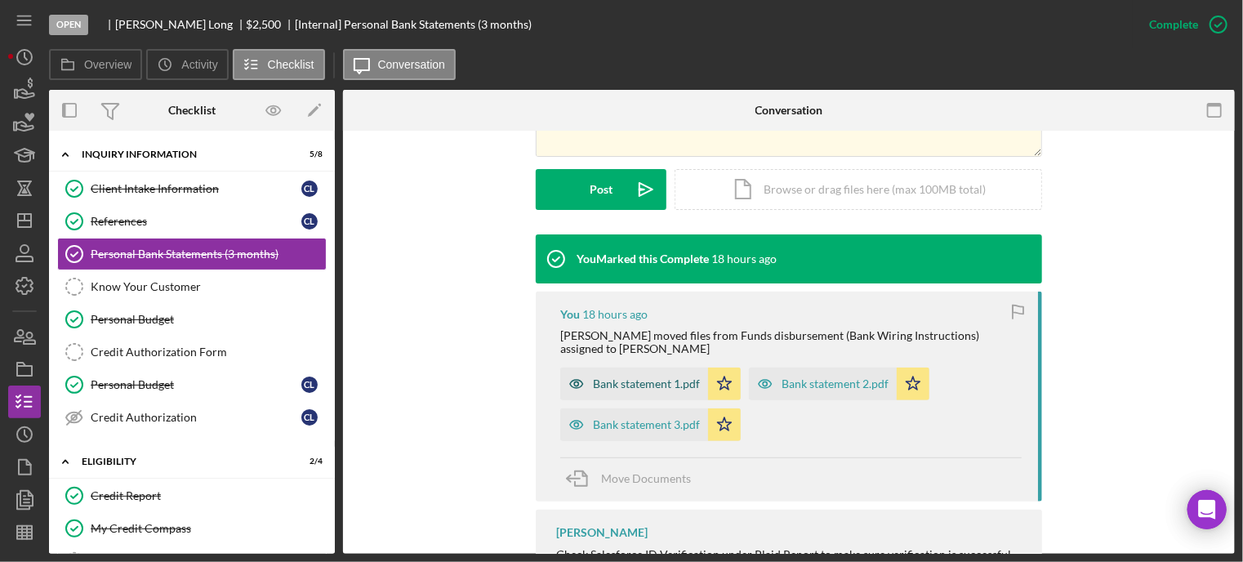
click at [627, 380] on div "Bank statement 1.pdf" at bounding box center [646, 383] width 107 height 13
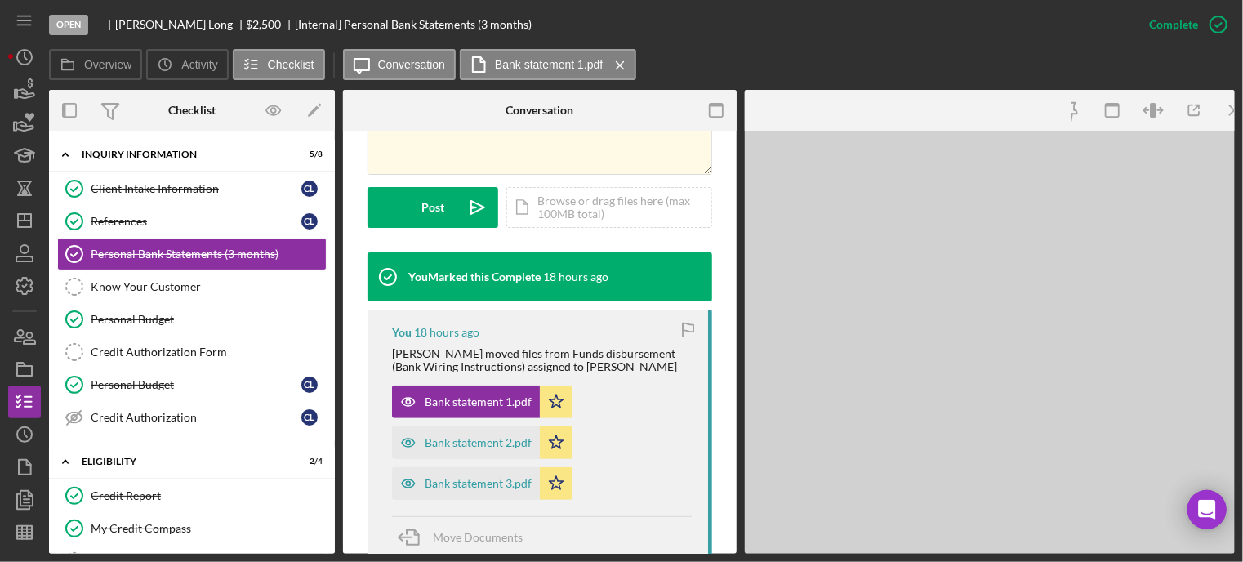
scroll to position [426, 0]
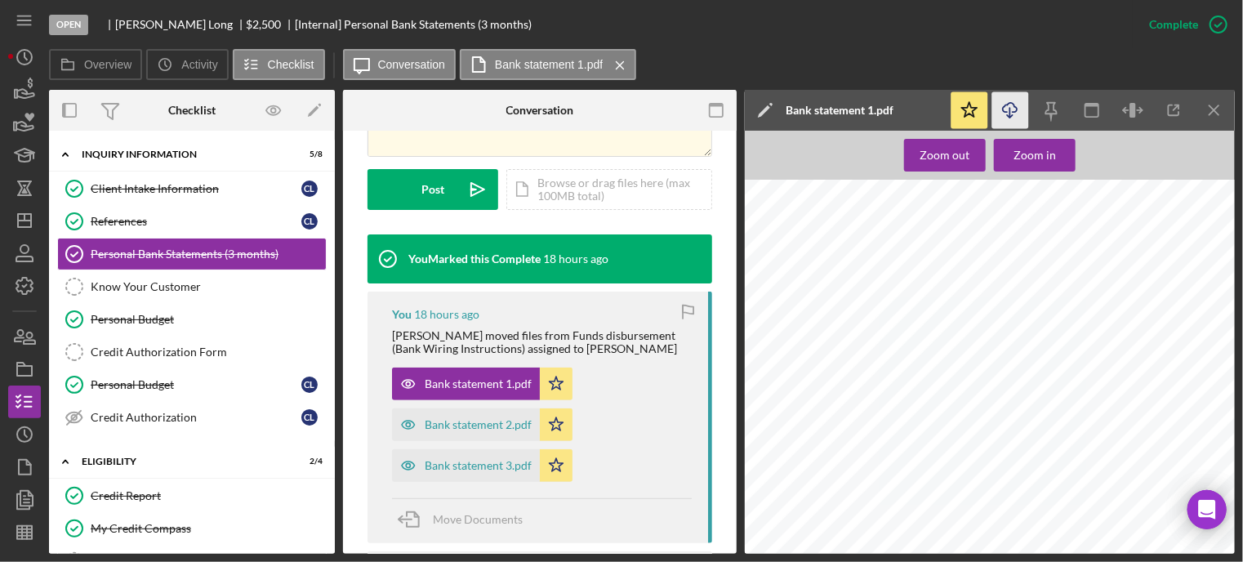
click at [1016, 110] on icon "Icon/Download" at bounding box center [1011, 110] width 37 height 37
click at [1221, 114] on icon "Icon/Menu Close" at bounding box center [1215, 110] width 37 height 37
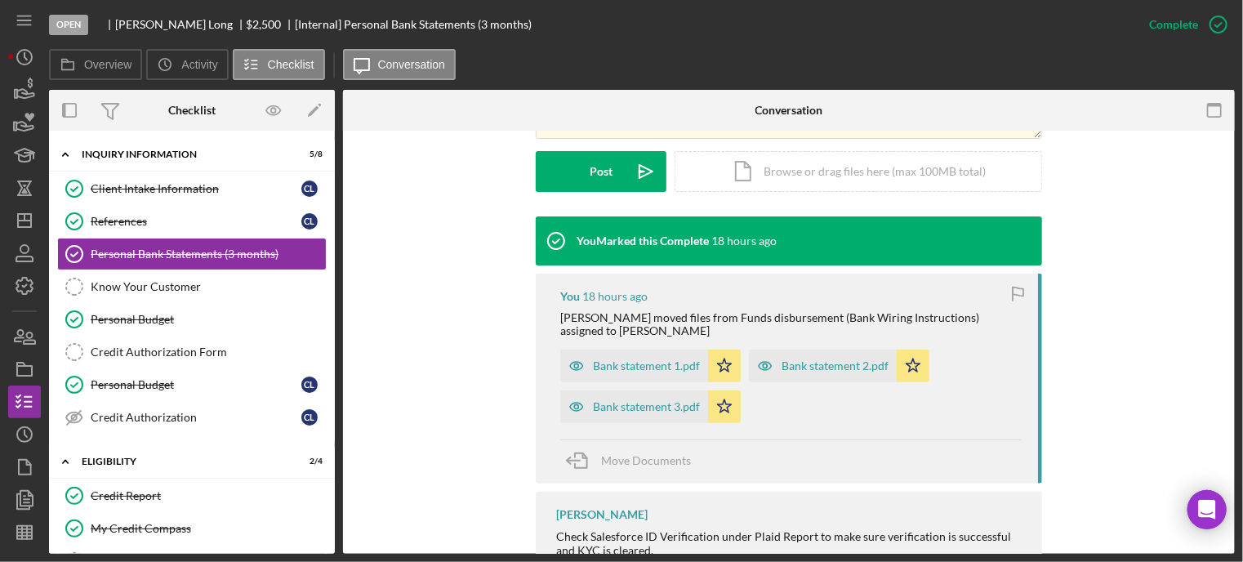
scroll to position [408, 0]
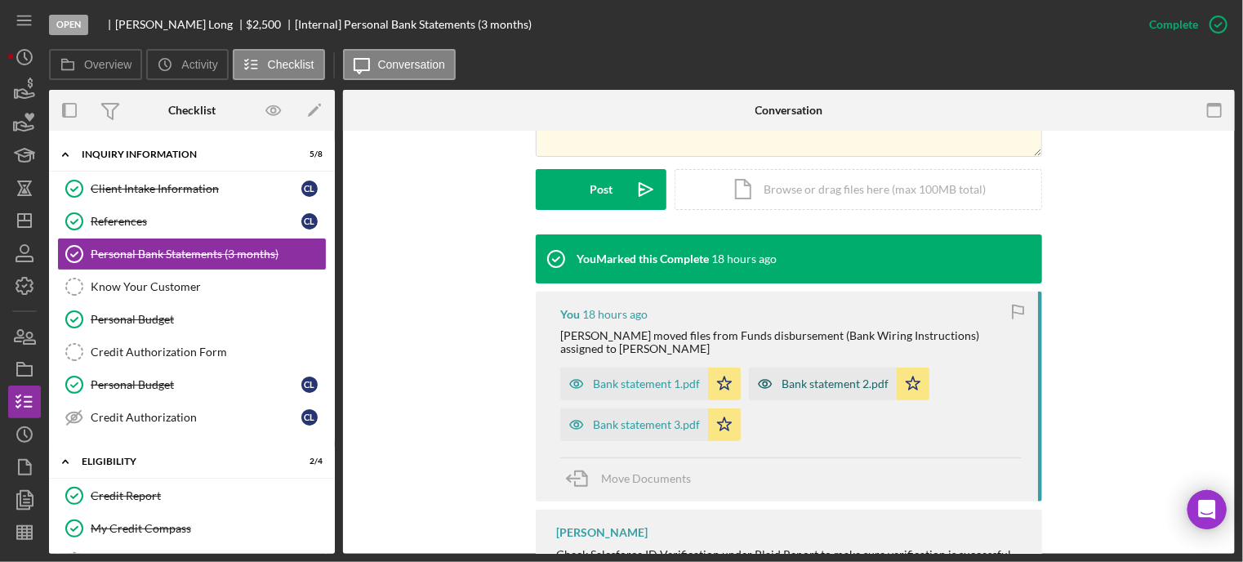
click at [823, 377] on div "Bank statement 2.pdf" at bounding box center [835, 383] width 107 height 13
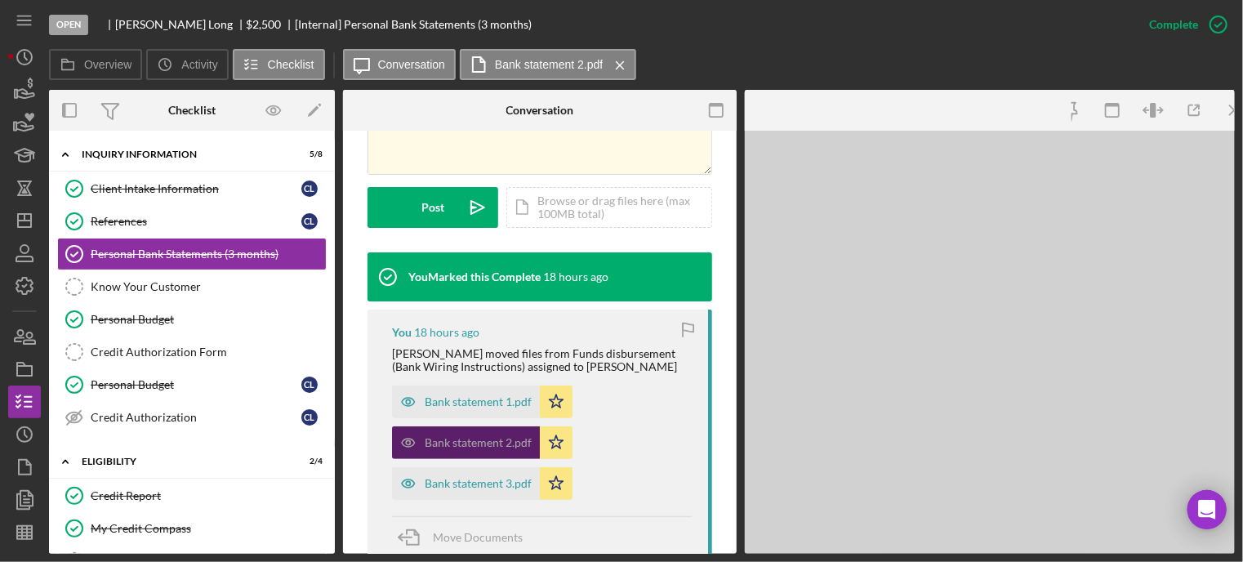
scroll to position [426, 0]
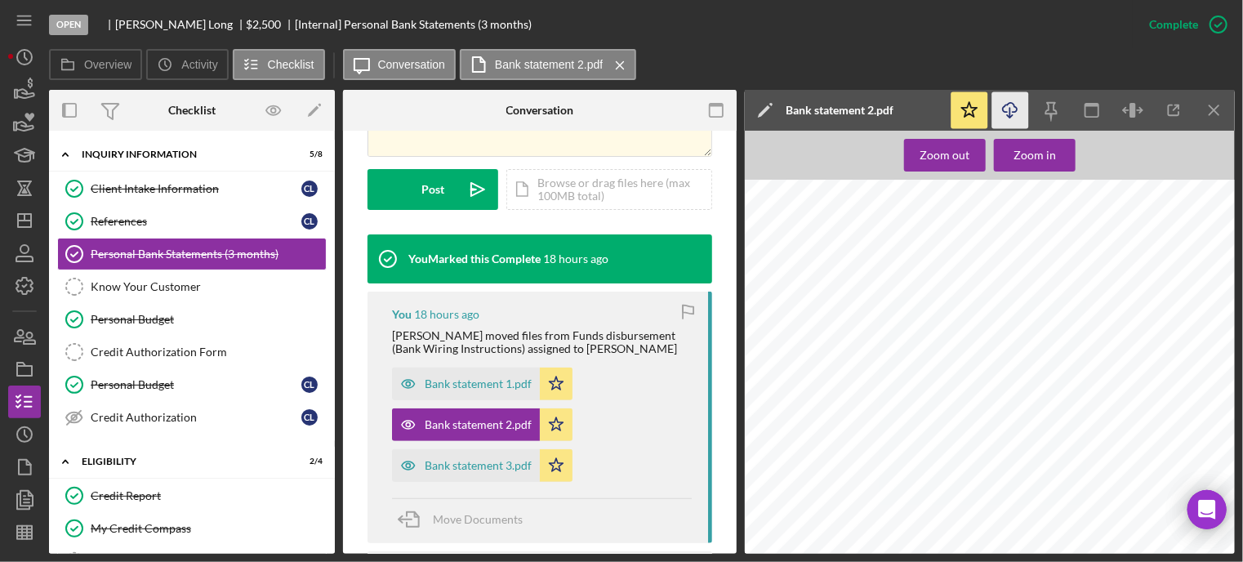
click at [1010, 117] on polyline "button" at bounding box center [1010, 116] width 6 height 2
click at [1214, 111] on line "button" at bounding box center [1214, 109] width 9 height 9
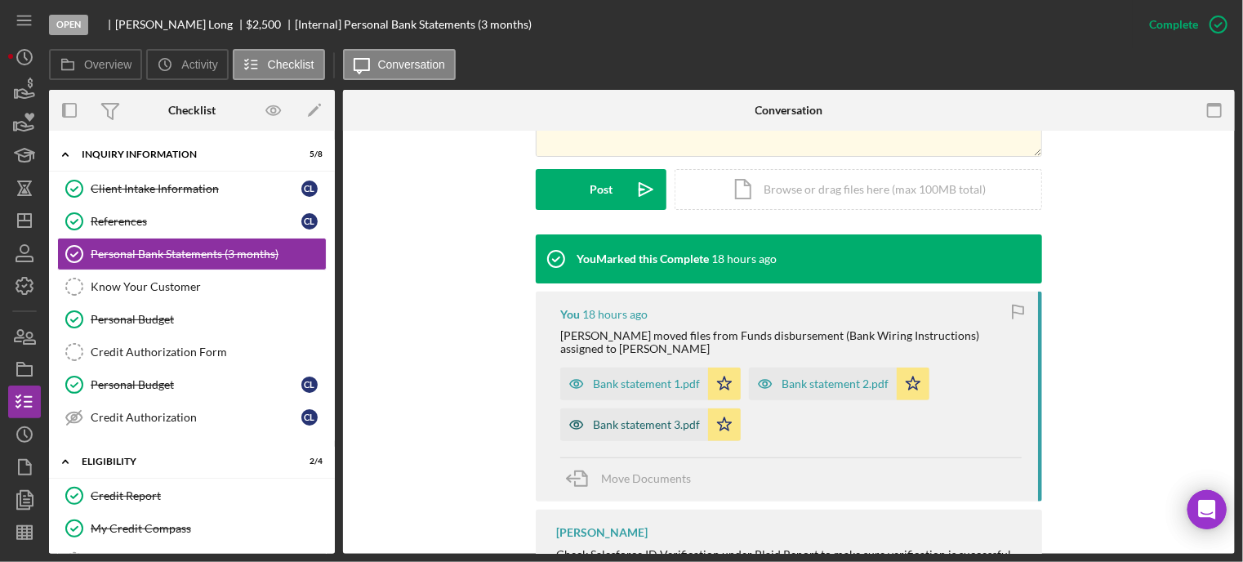
click at [648, 427] on div "Bank statement 3.pdf" at bounding box center [646, 424] width 107 height 13
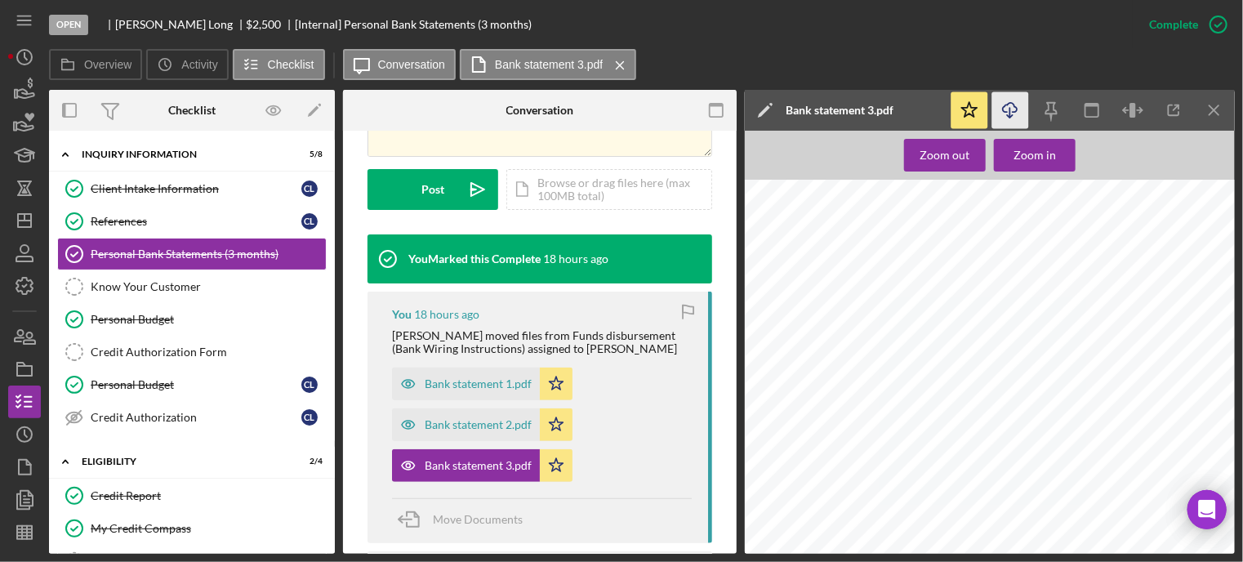
click at [1014, 120] on icon "Icon/Download" at bounding box center [1011, 110] width 37 height 37
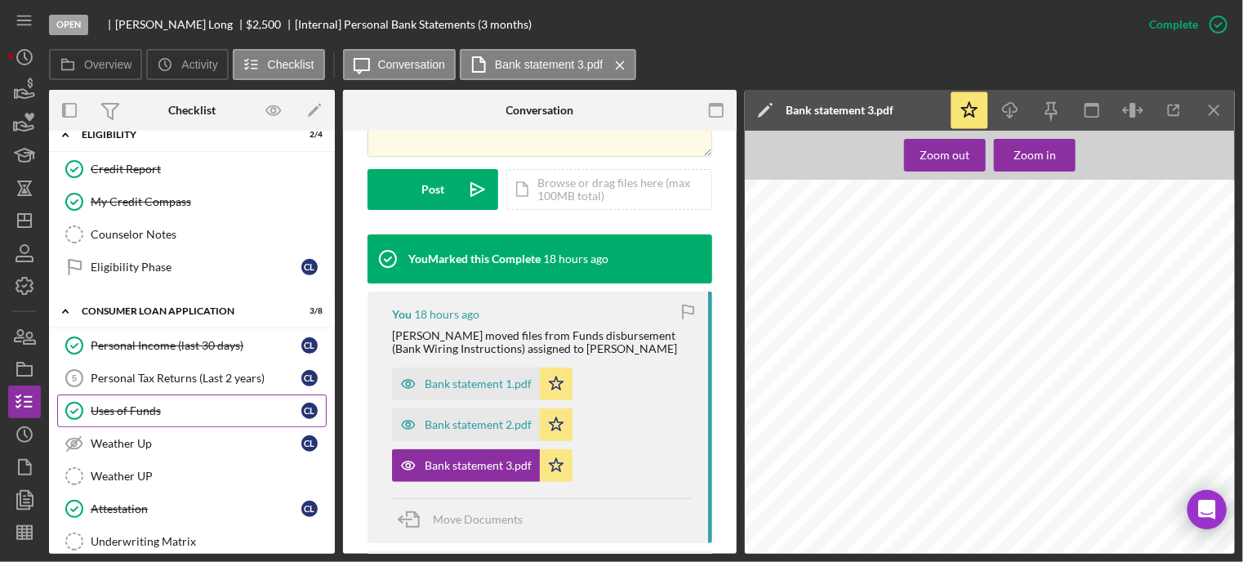
scroll to position [490, 0]
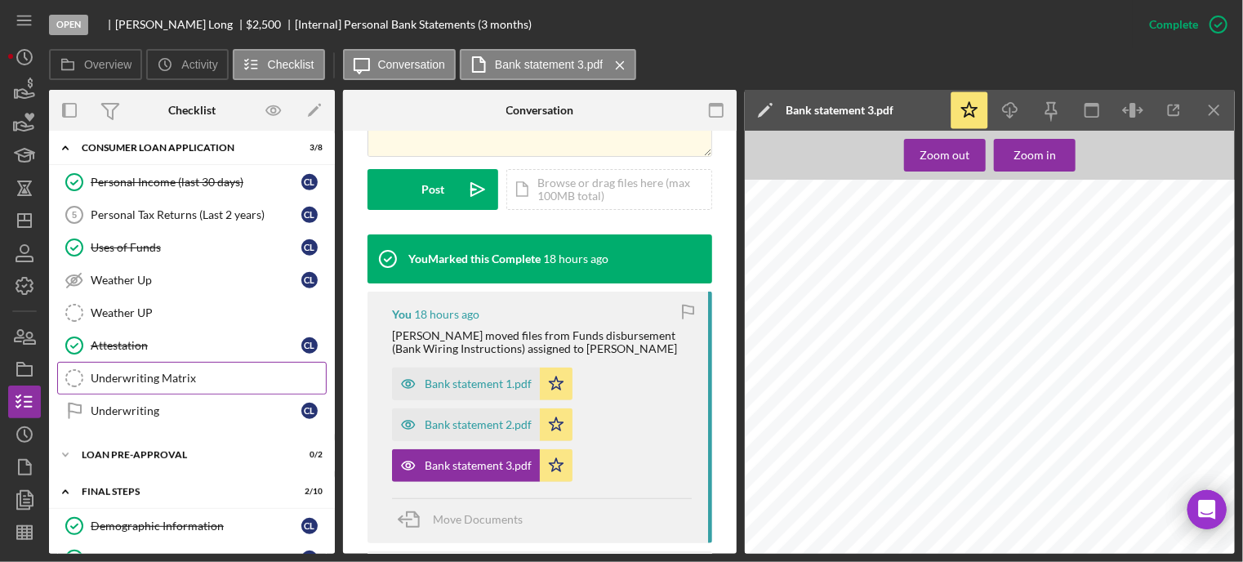
click at [156, 372] on div "Underwriting Matrix" at bounding box center [208, 378] width 235 height 13
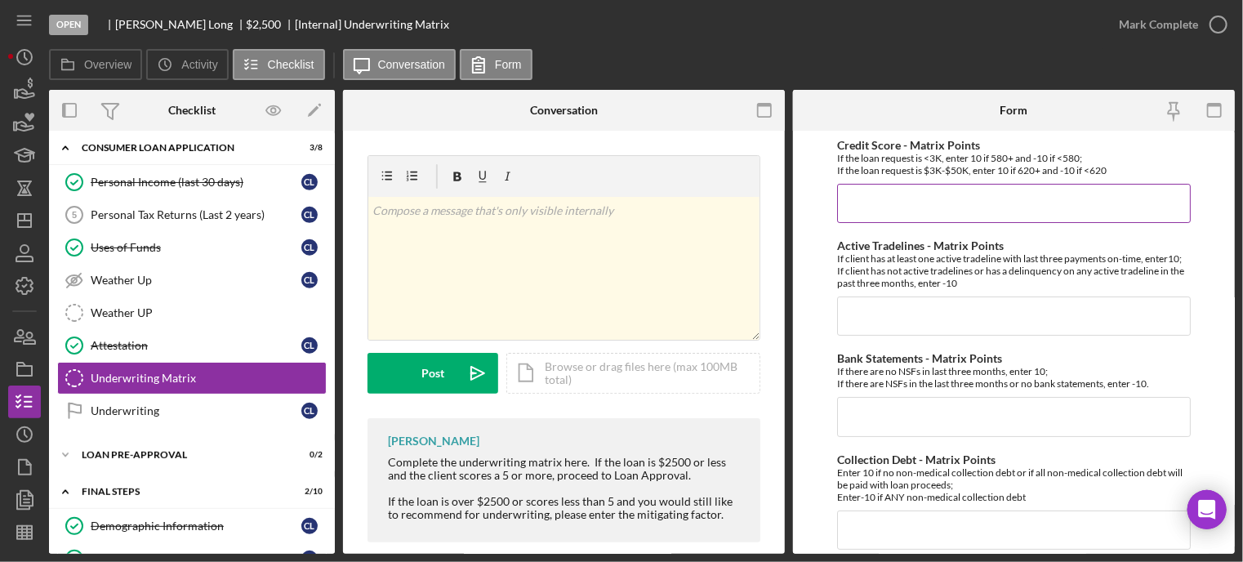
click at [886, 200] on input "Credit Score - Matrix Points" at bounding box center [1014, 203] width 354 height 39
type input "0"
type input "-10"
click at [876, 324] on input "Active Tradelines - Matrix Points" at bounding box center [1014, 316] width 354 height 39
type input "-10"
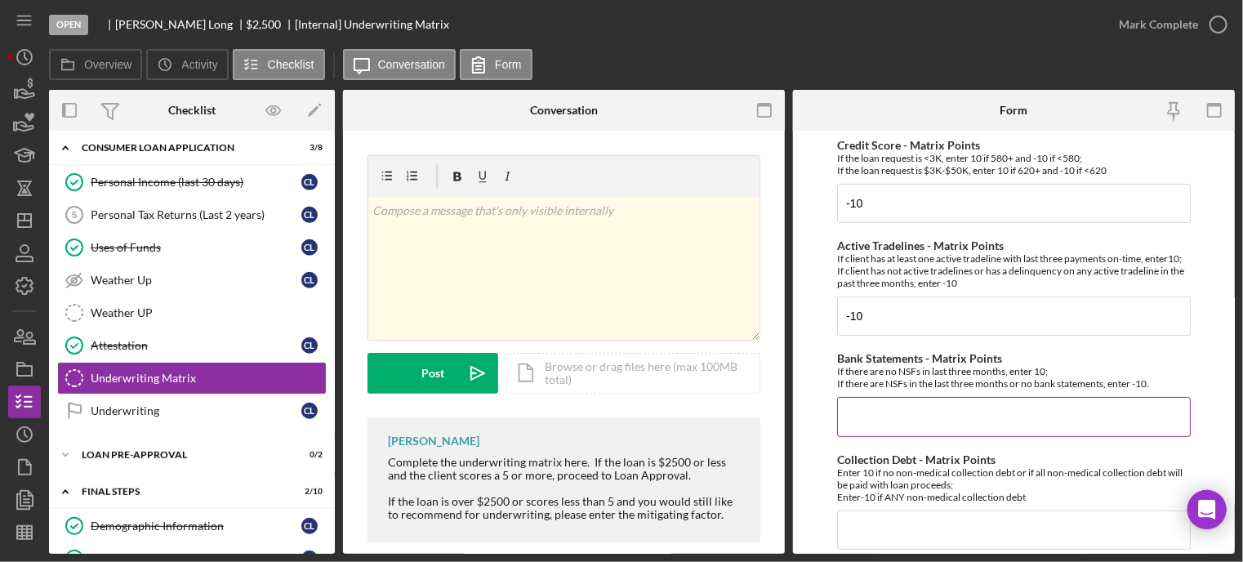
click at [866, 434] on input "Bank Statements - Matrix Points" at bounding box center [1014, 416] width 354 height 39
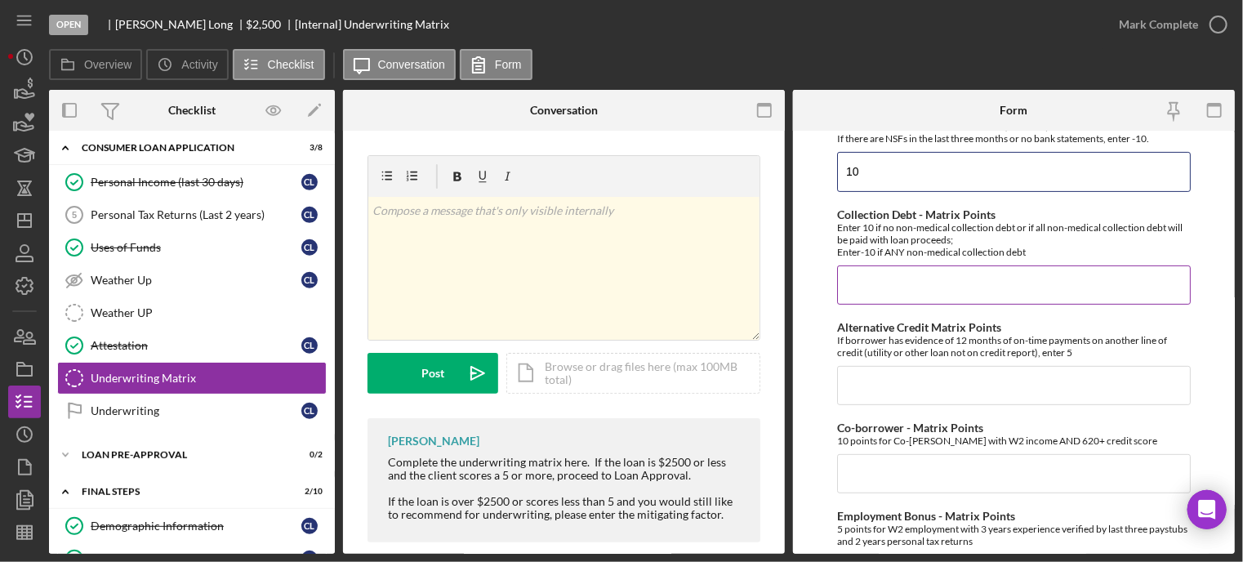
type input "10"
click at [859, 293] on input "Collection Debt - Matrix Points" at bounding box center [1014, 285] width 354 height 39
type input "10"
click at [855, 402] on input "Alternative Credit Matrix Points" at bounding box center [1014, 385] width 354 height 39
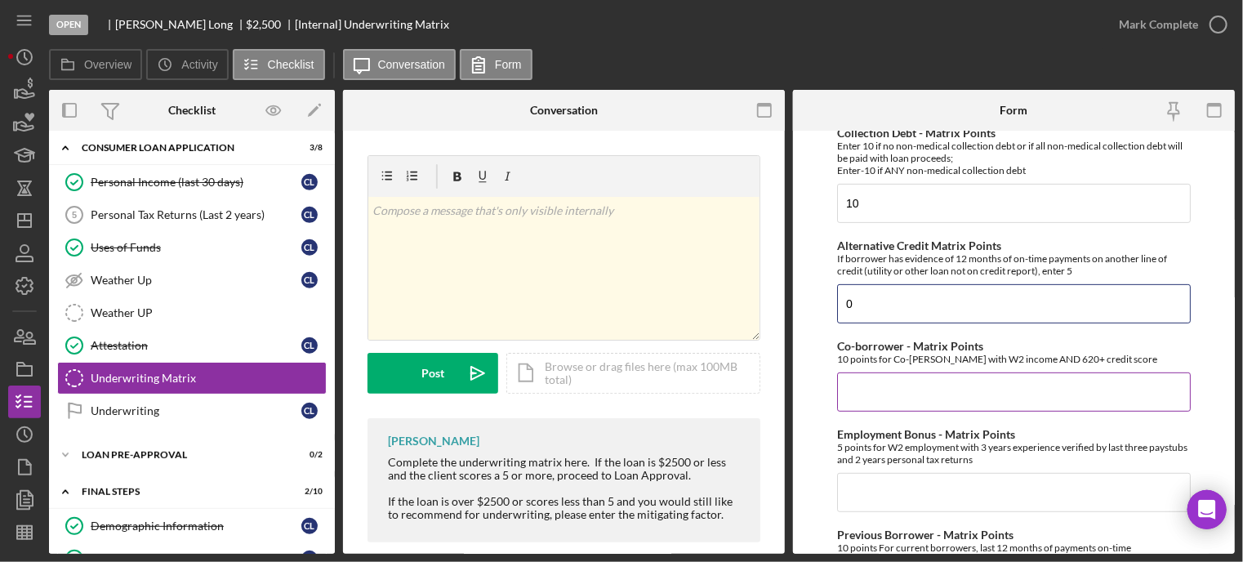
type input "0"
click at [859, 393] on input "Co-borrower - Matrix Points" at bounding box center [1014, 392] width 354 height 39
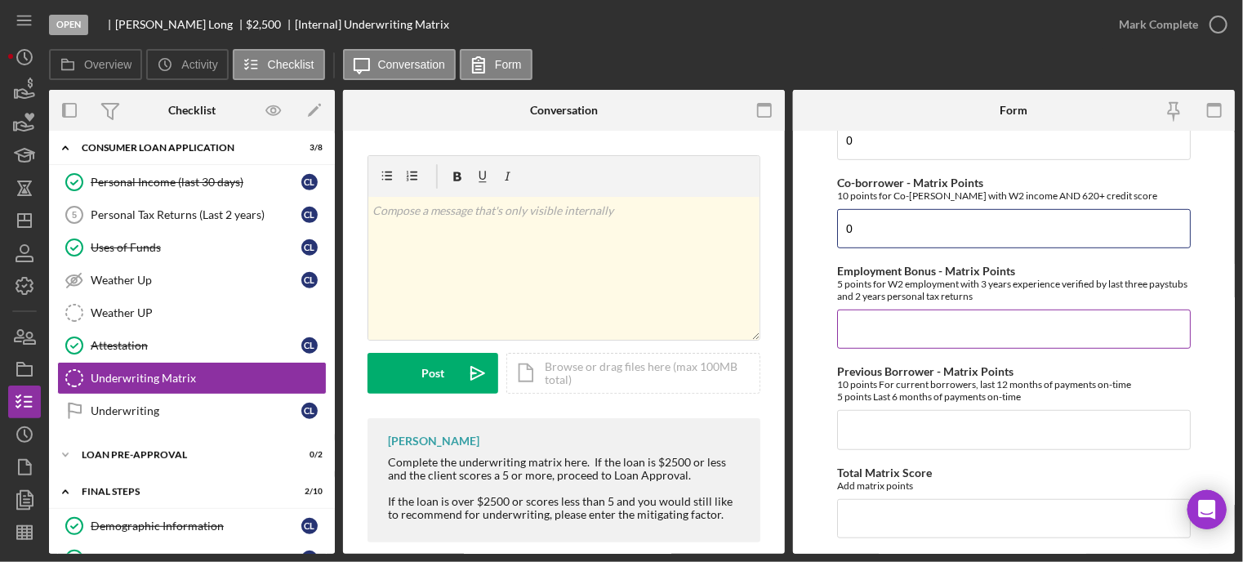
type input "0"
click at [864, 335] on input "Employment Bonus - Matrix Points" at bounding box center [1014, 329] width 354 height 39
type input "0"
click at [863, 426] on input "Previous Borrower - Matrix Points" at bounding box center [1014, 429] width 354 height 39
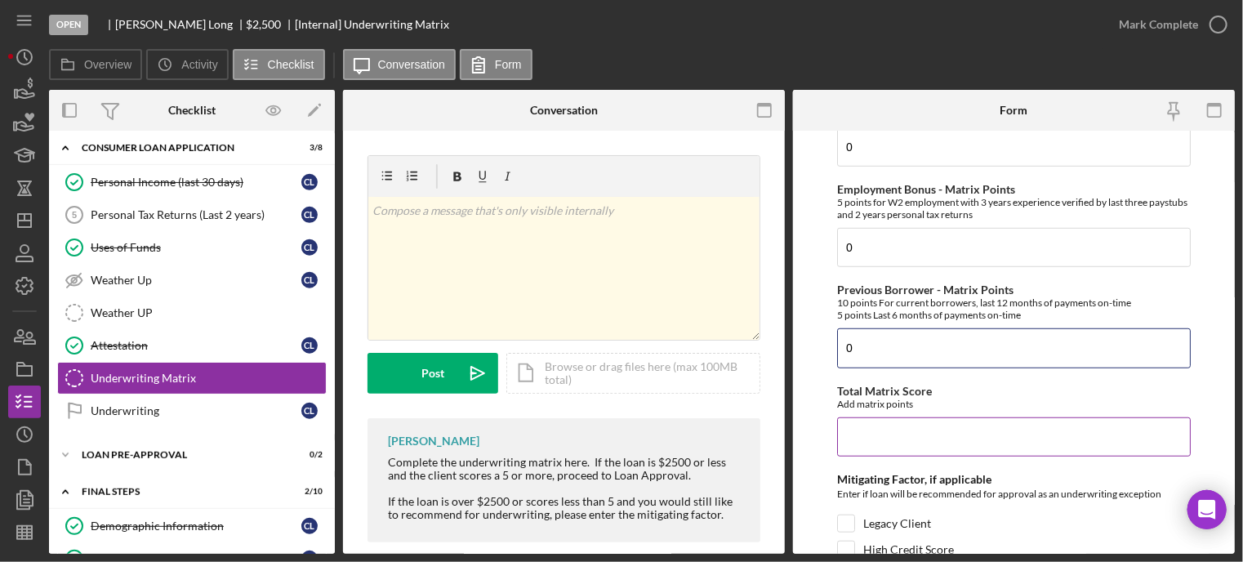
type input "0"
click at [861, 440] on input "Total Matrix Score" at bounding box center [1014, 436] width 354 height 39
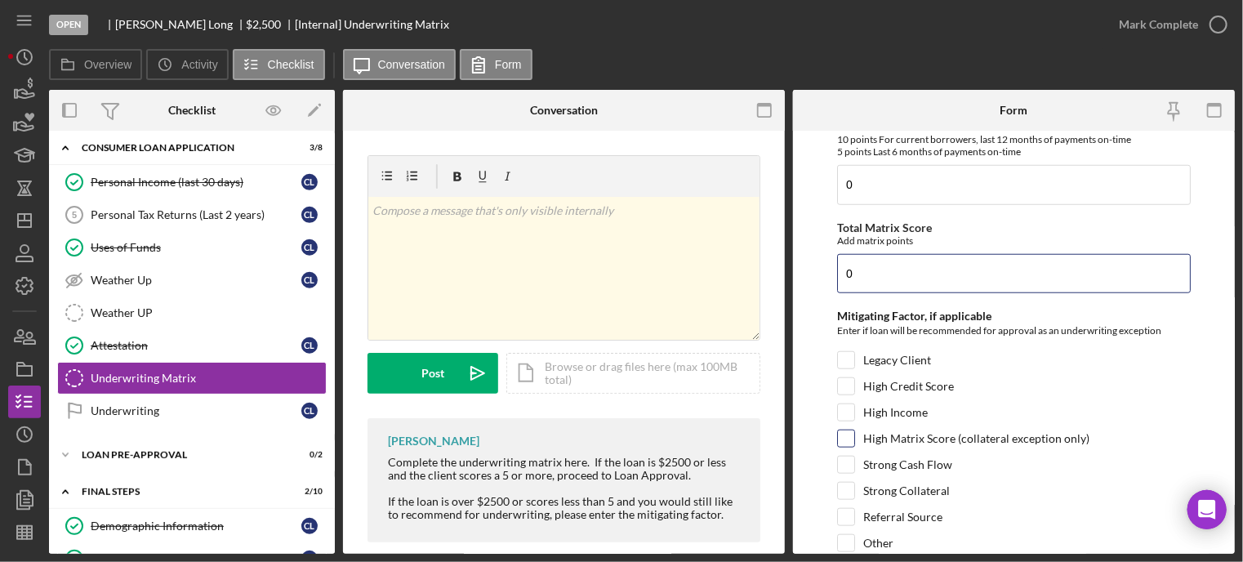
scroll to position [807, 0]
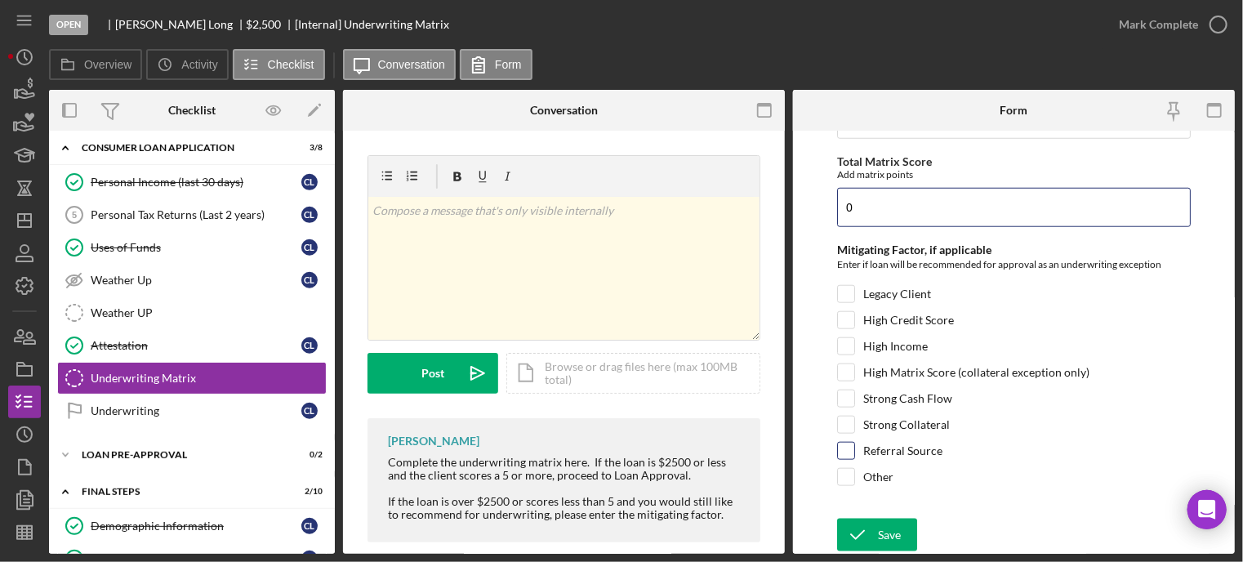
type input "0"
click at [846, 447] on input "Referral Source" at bounding box center [846, 451] width 16 height 16
checkbox input "true"
click at [869, 529] on icon "submit" at bounding box center [857, 535] width 41 height 41
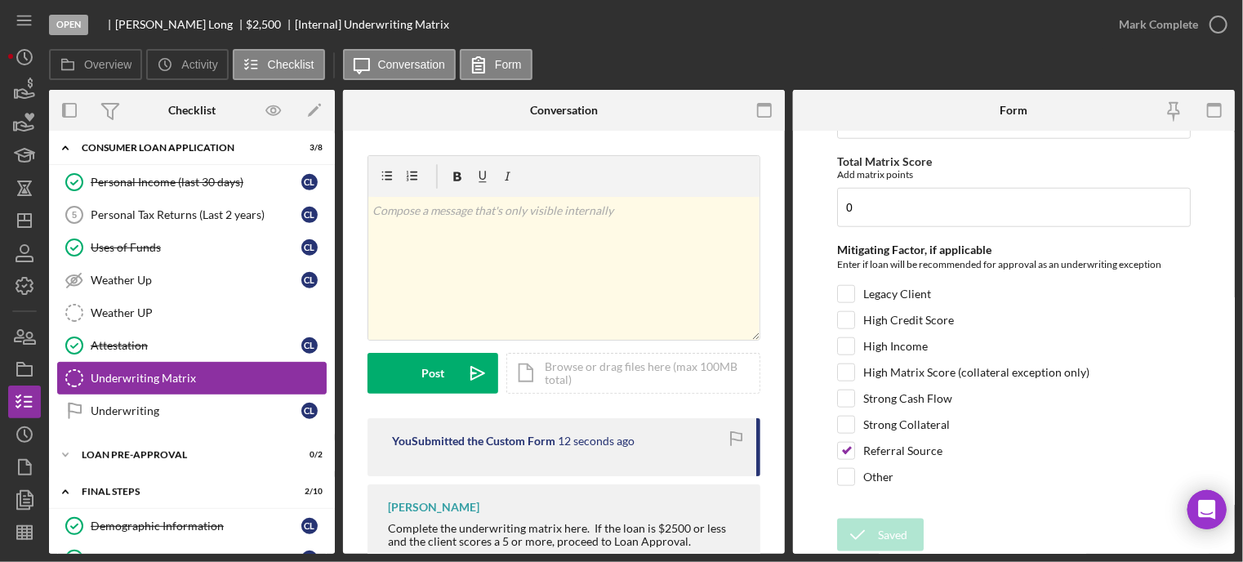
scroll to position [572, 0]
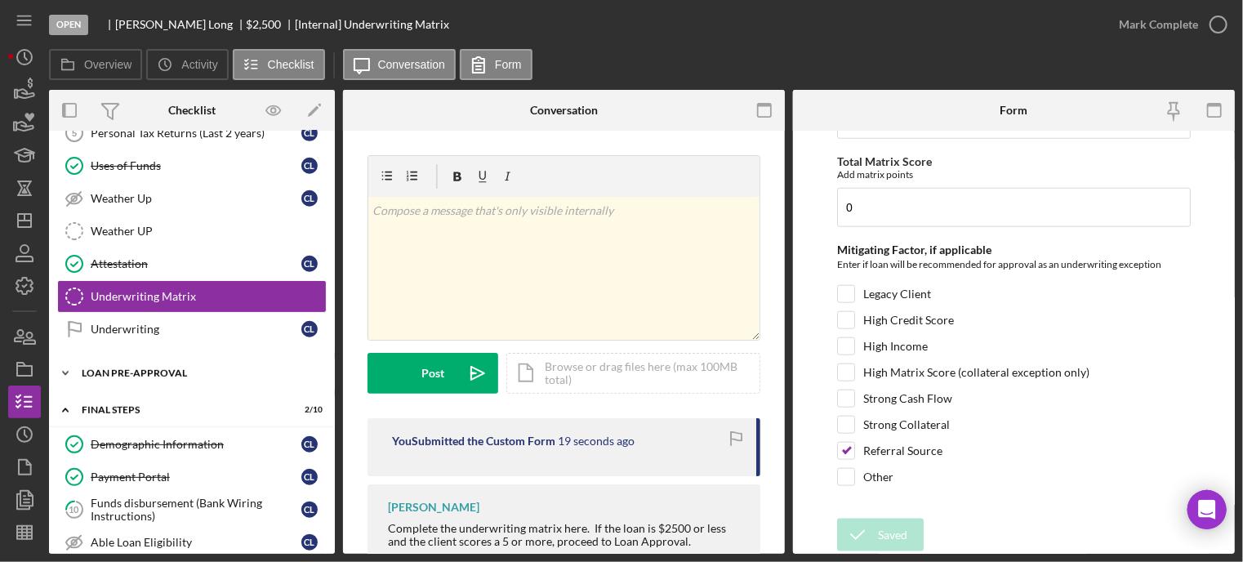
click at [173, 373] on div "Icon/Expander Loan Pre-Approval 0 / 2" at bounding box center [192, 373] width 286 height 33
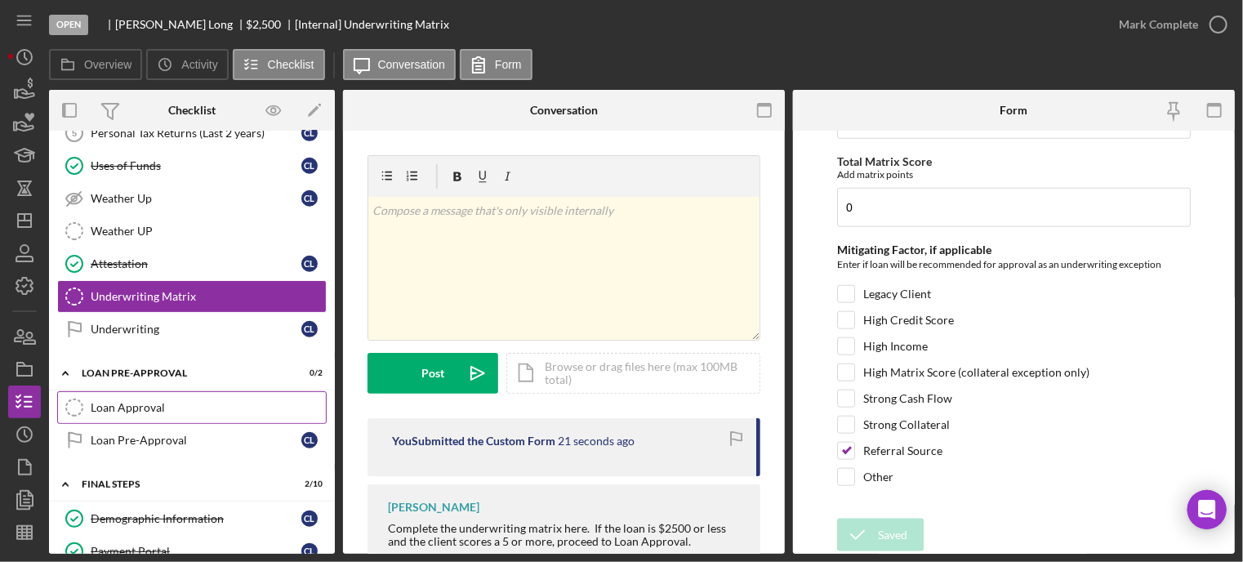
click at [165, 391] on link "Loan Approval Loan Approval" at bounding box center [192, 407] width 270 height 33
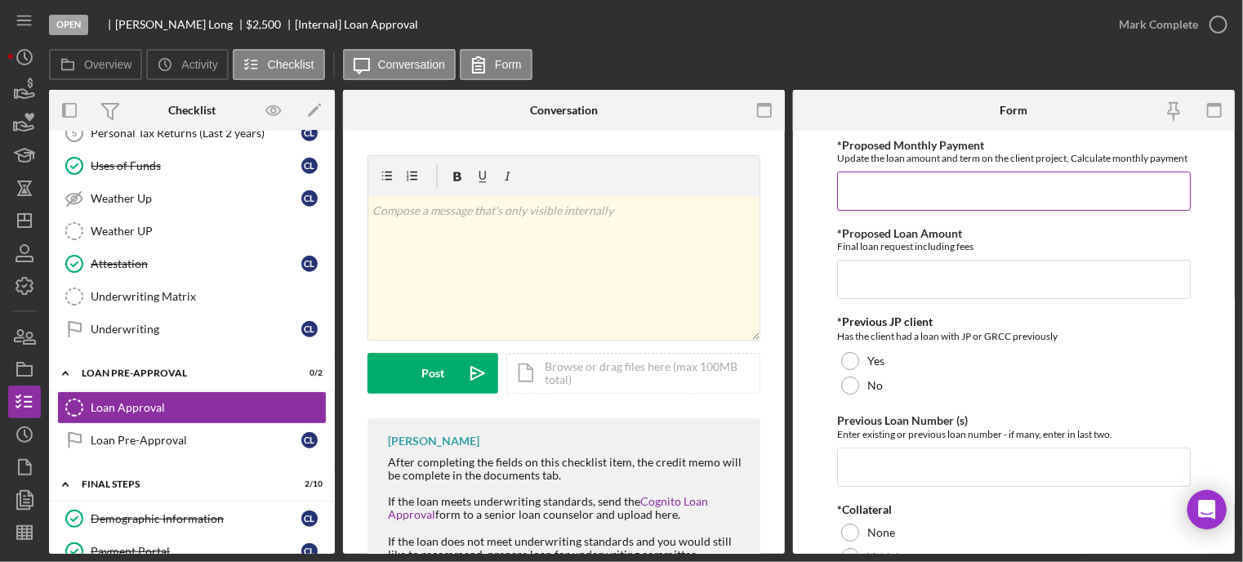
click at [889, 211] on input "*Proposed Monthly Payment" at bounding box center [1014, 191] width 354 height 39
type input "$150"
click at [880, 280] on input "*Proposed Loan Amount" at bounding box center [1014, 279] width 354 height 39
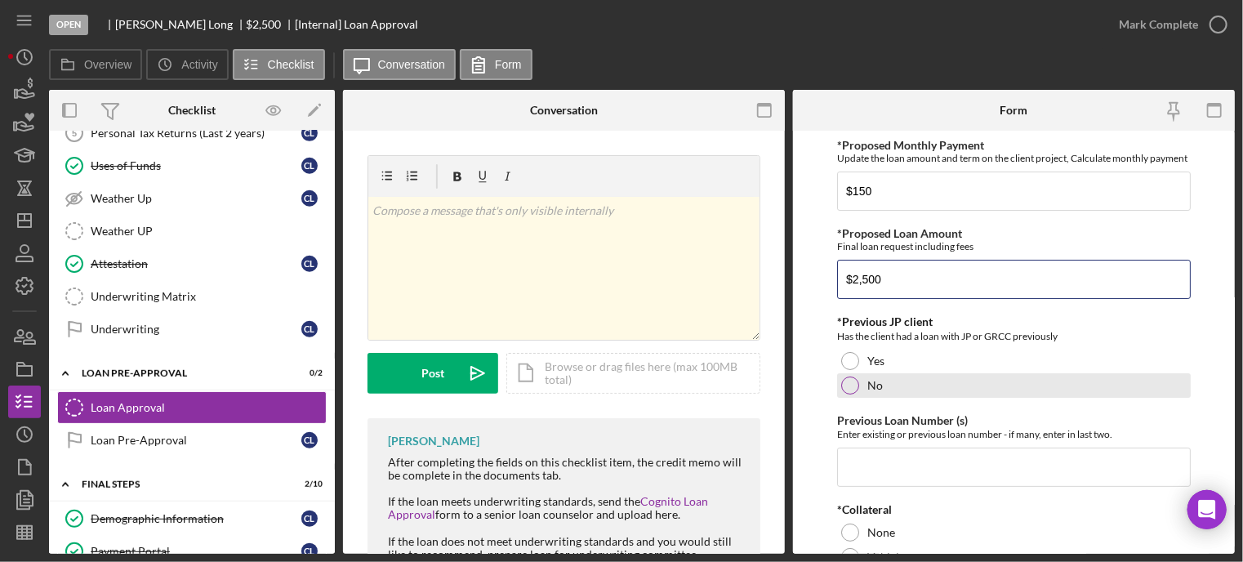
type input "$2,500"
click at [855, 395] on div at bounding box center [850, 386] width 18 height 18
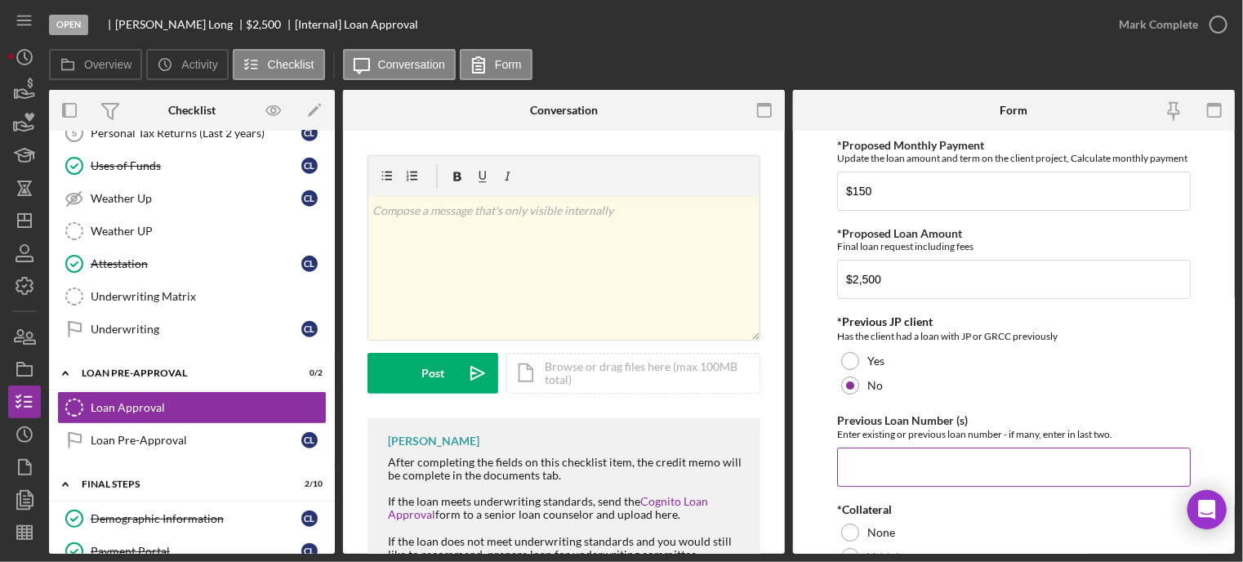
click at [863, 476] on input "Previous Loan Number (s)" at bounding box center [1014, 467] width 354 height 39
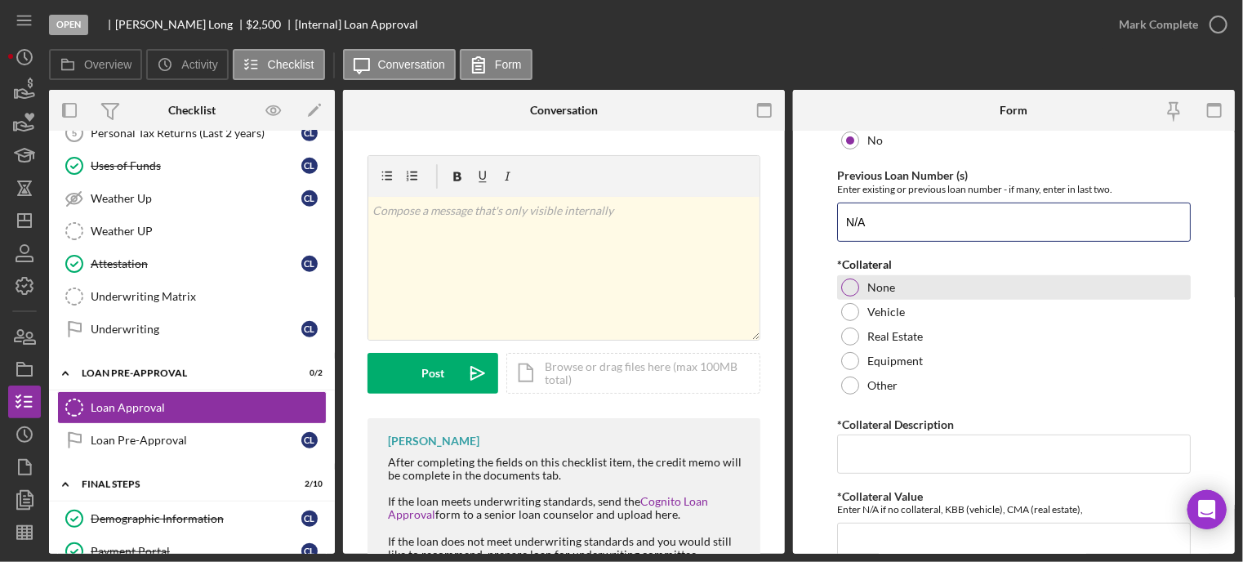
type input "N/A"
click at [853, 291] on div at bounding box center [850, 288] width 18 height 18
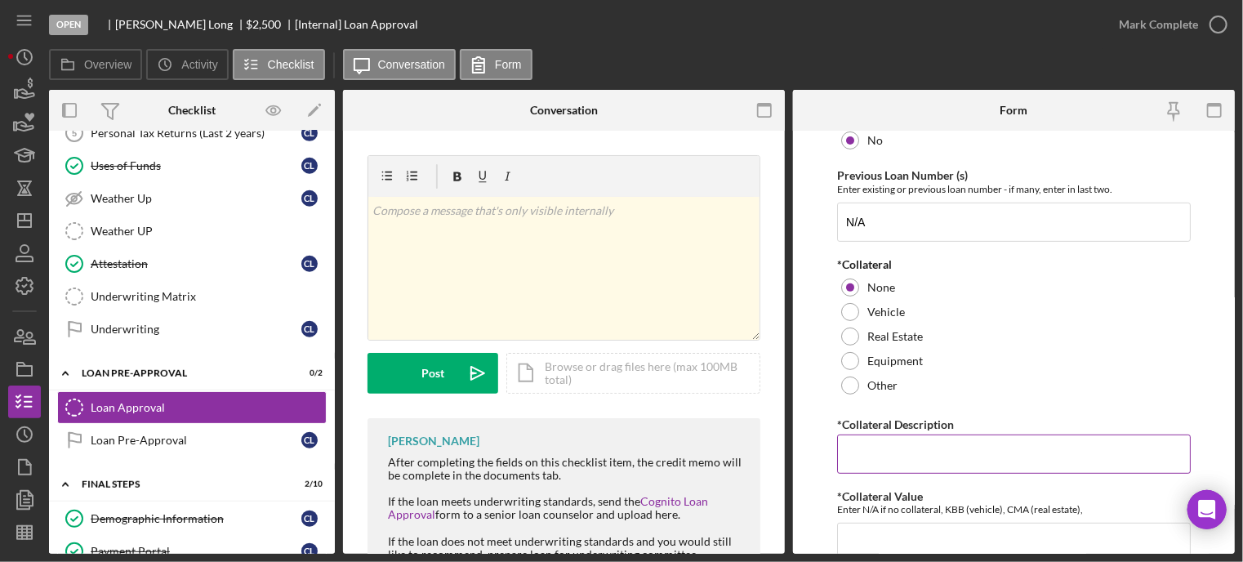
click at [851, 469] on input "*Collateral Description" at bounding box center [1014, 454] width 354 height 39
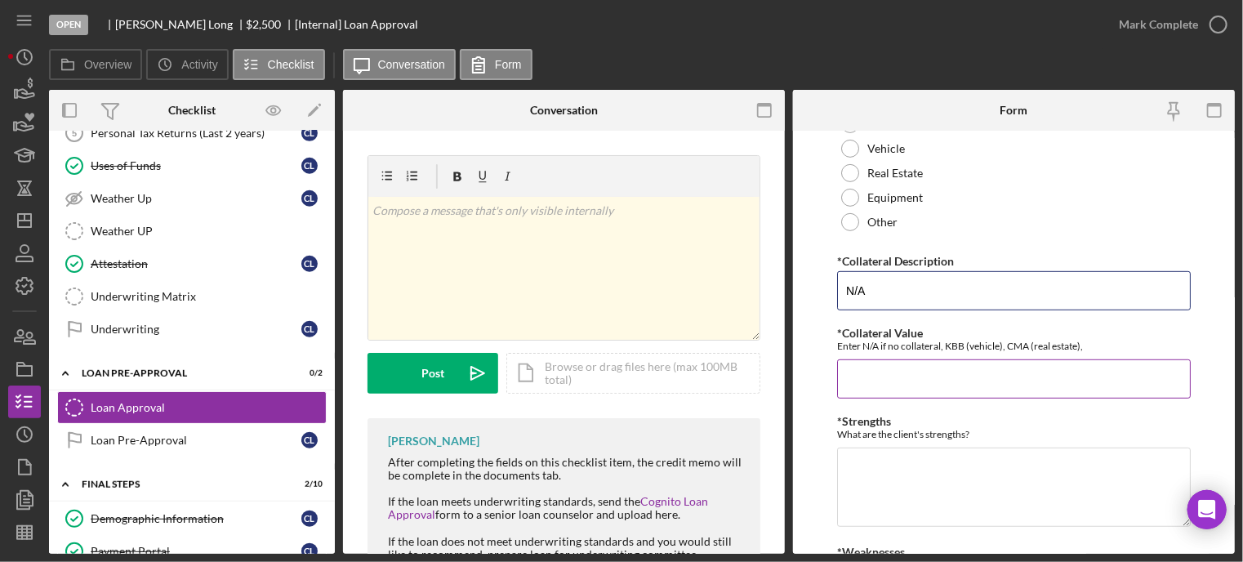
scroll to position [490, 0]
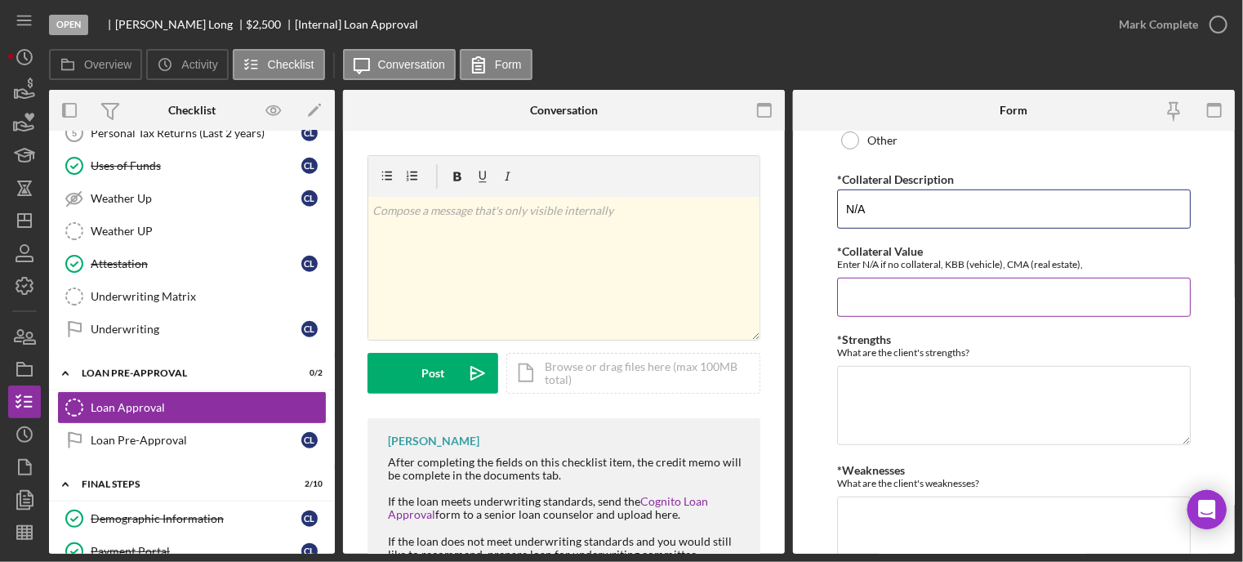
type input "N/A"
click at [877, 302] on input "*Collateral Value" at bounding box center [1014, 297] width 354 height 39
type input "N/A"
click at [847, 395] on textarea "*Strengths" at bounding box center [1014, 405] width 354 height 78
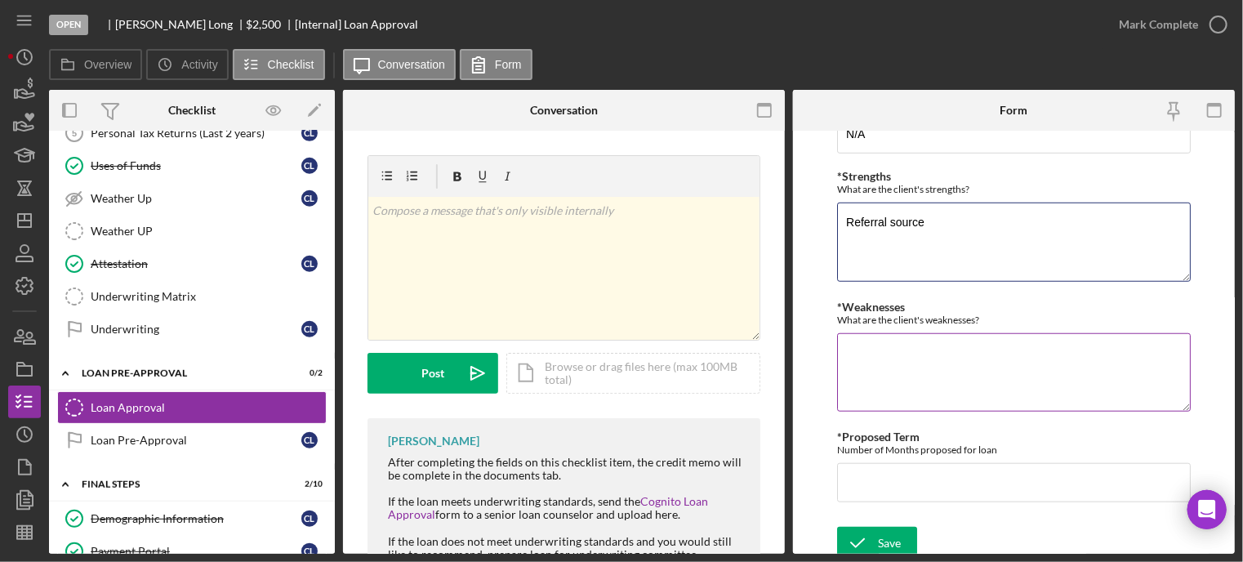
type textarea "Referral source"
click at [890, 378] on textarea "*Weaknesses" at bounding box center [1014, 372] width 354 height 78
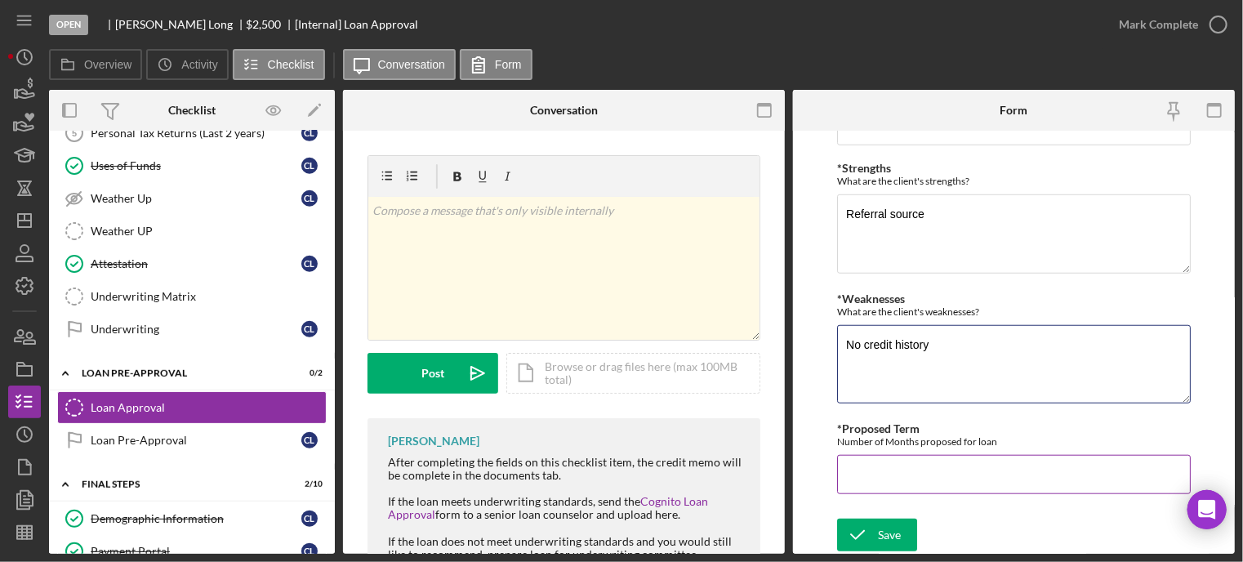
type textarea "No credit history"
click at [877, 476] on input "*Proposed Term" at bounding box center [1014, 474] width 354 height 39
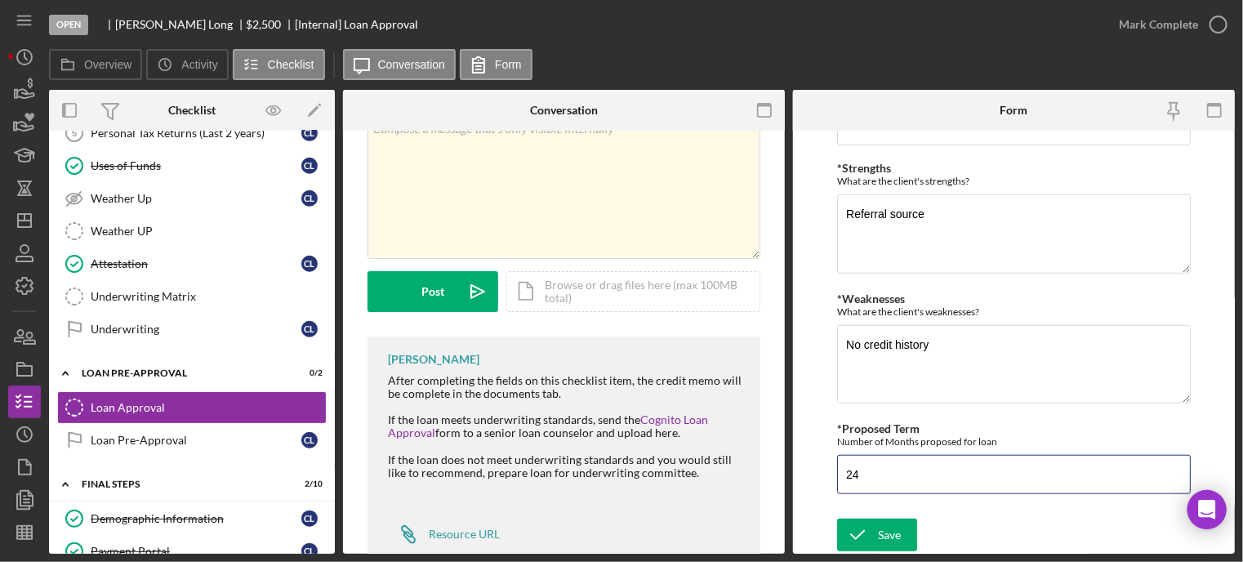
scroll to position [127, 0]
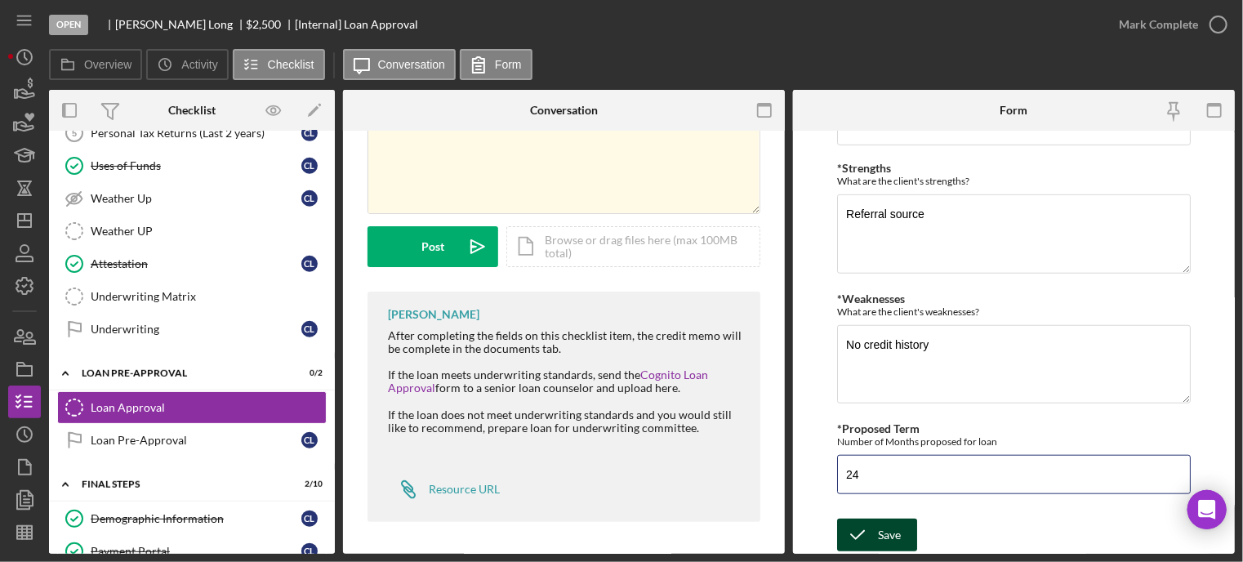
type input "24"
click at [859, 533] on icon "submit" at bounding box center [857, 535] width 41 height 41
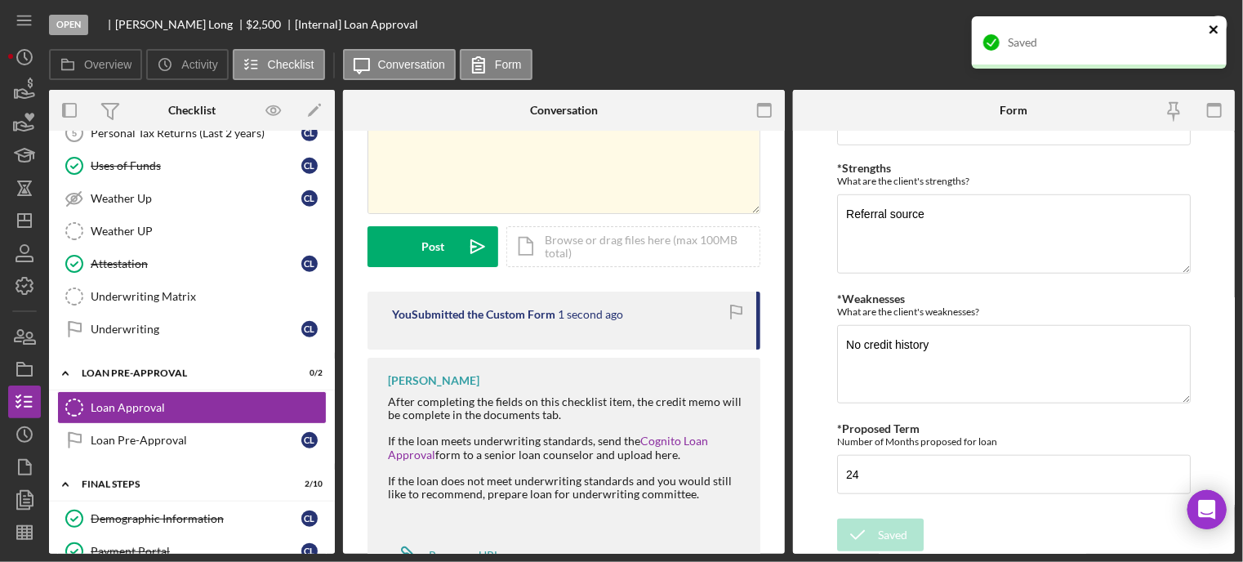
click at [1215, 31] on icon "close" at bounding box center [1214, 29] width 8 height 8
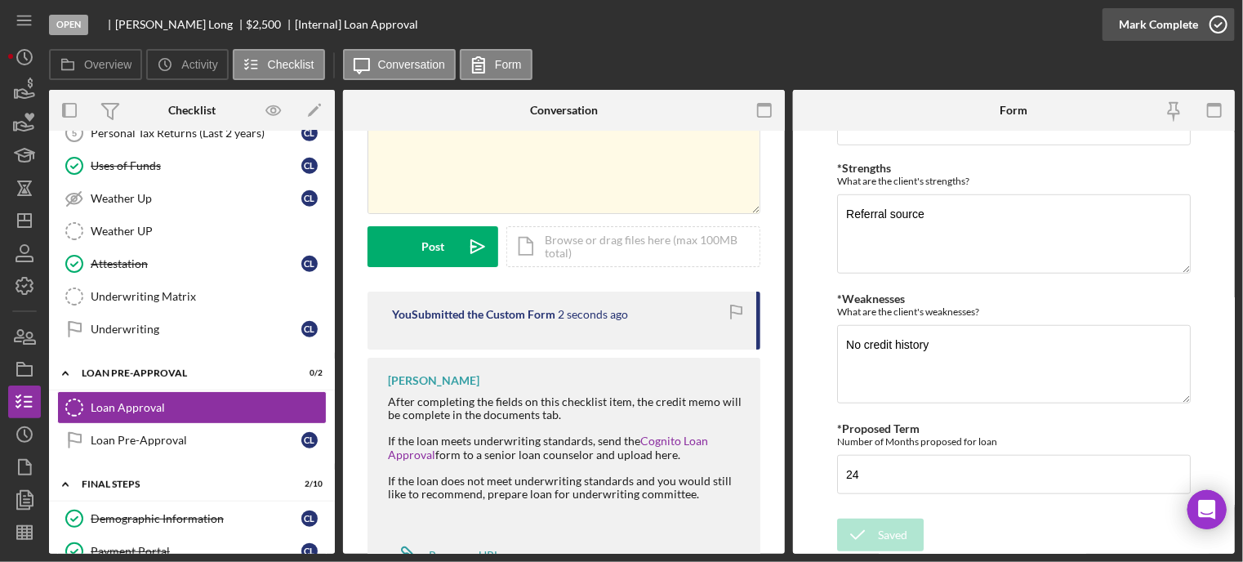
click at [1217, 25] on icon "button" at bounding box center [1218, 24] width 41 height 41
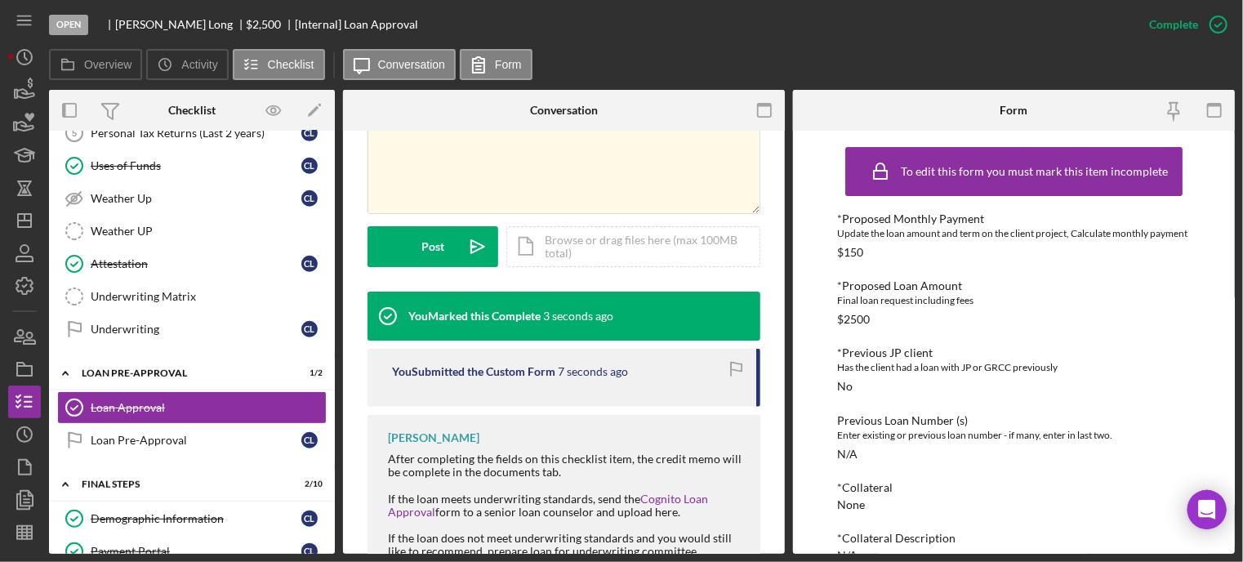
scroll to position [493, 0]
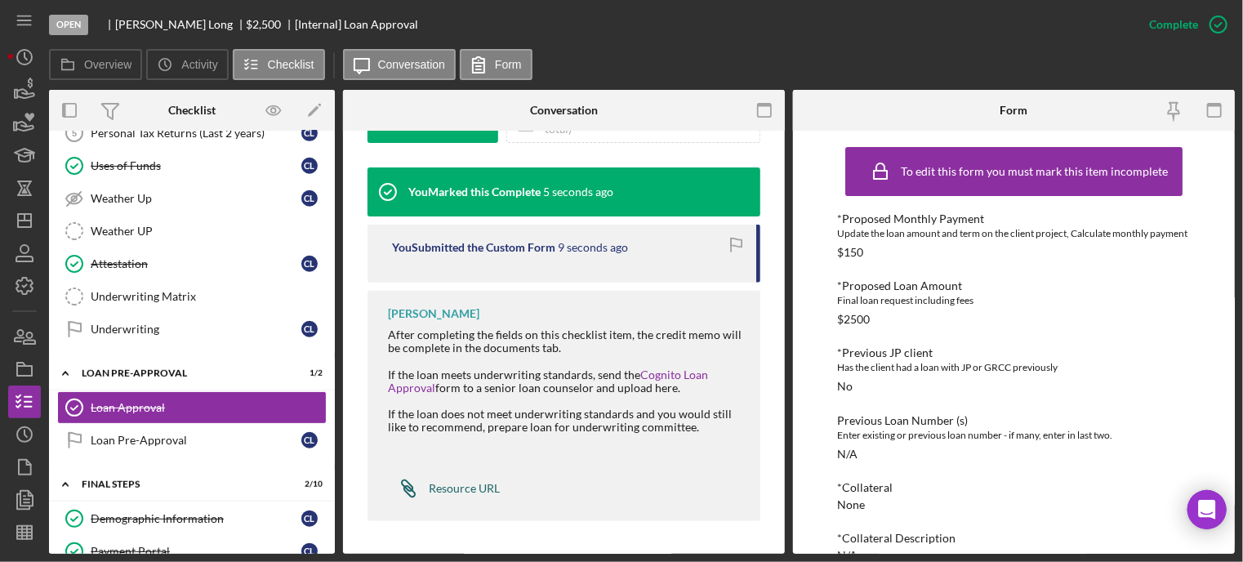
click at [435, 483] on div "Resource URL" at bounding box center [464, 488] width 71 height 13
drag, startPoint x: 118, startPoint y: 23, endPoint x: 176, endPoint y: 25, distance: 58.9
click at [176, 25] on div "Candis Long" at bounding box center [181, 24] width 132 height 13
copy div "Candis Long"
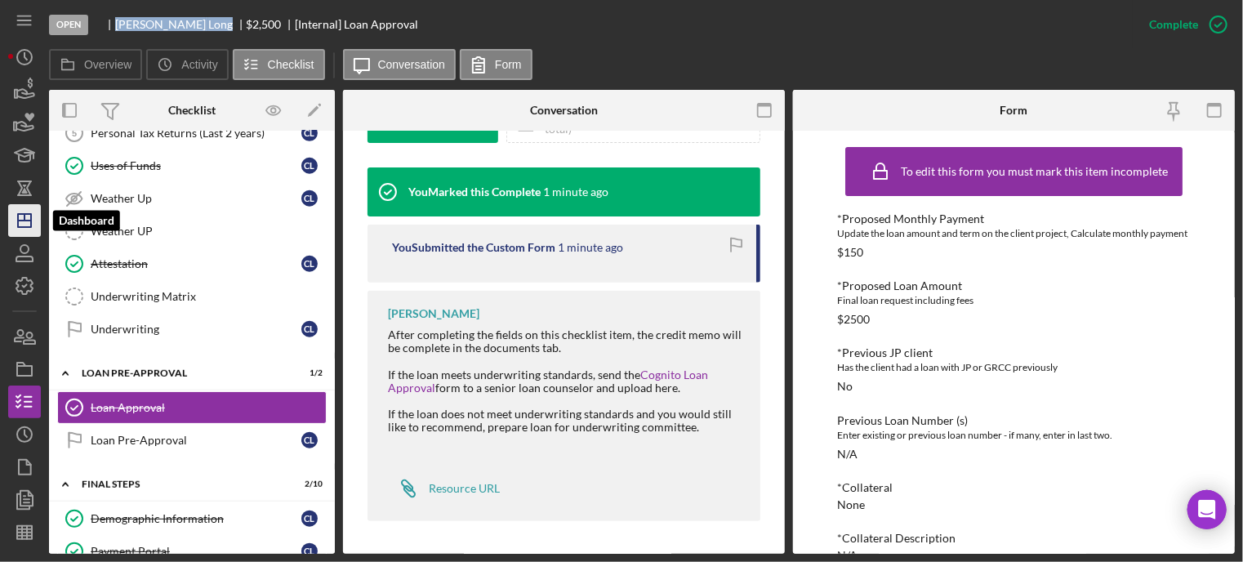
click at [19, 214] on icon "Icon/Dashboard" at bounding box center [24, 220] width 41 height 41
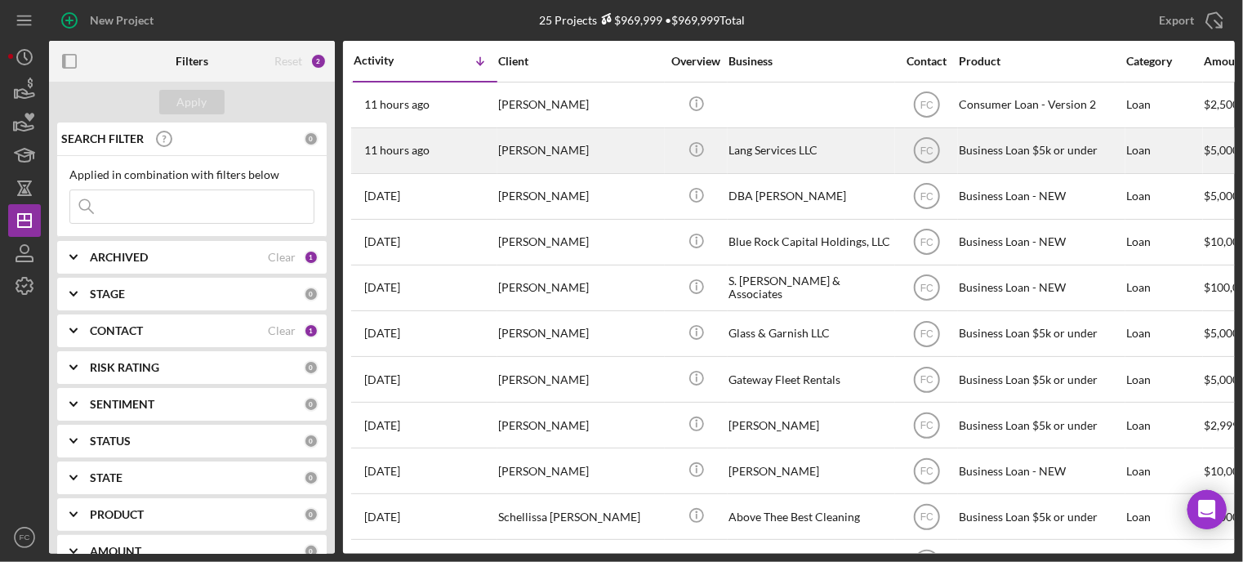
click at [575, 163] on div "[PERSON_NAME]" at bounding box center [579, 150] width 163 height 43
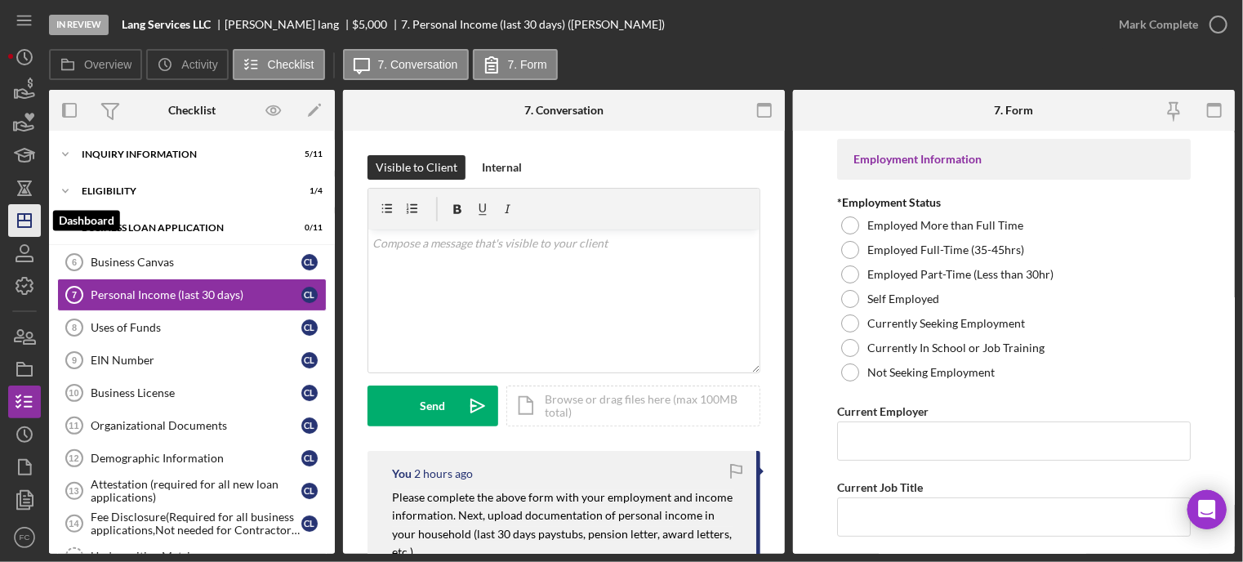
click at [24, 222] on icon "Icon/Dashboard" at bounding box center [24, 220] width 41 height 41
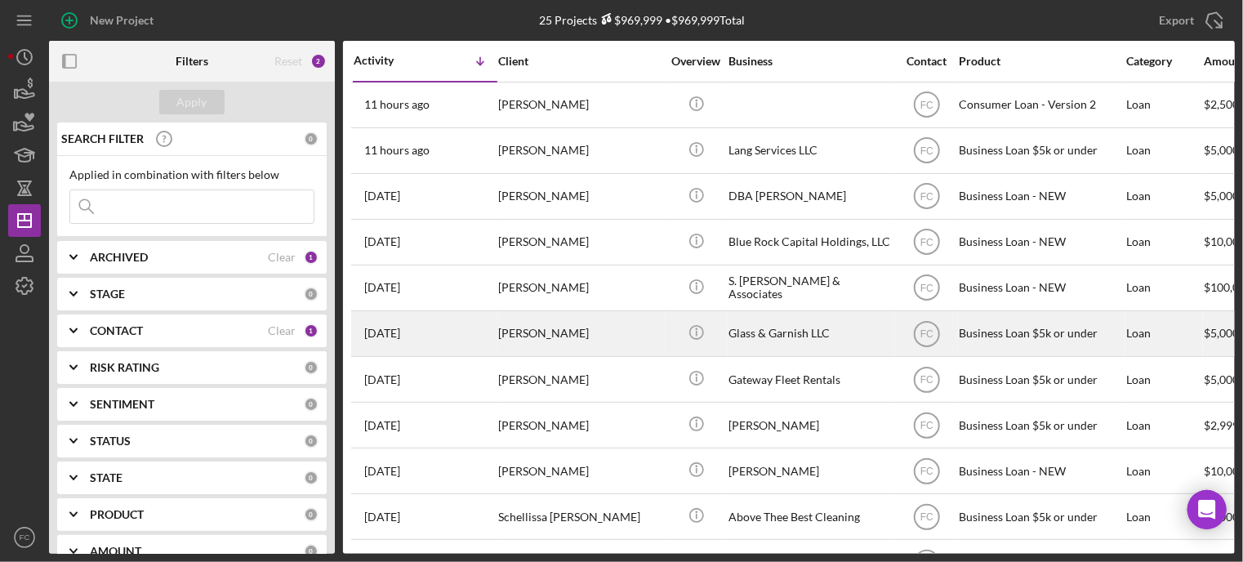
click at [587, 336] on div "[PERSON_NAME]" at bounding box center [579, 333] width 163 height 43
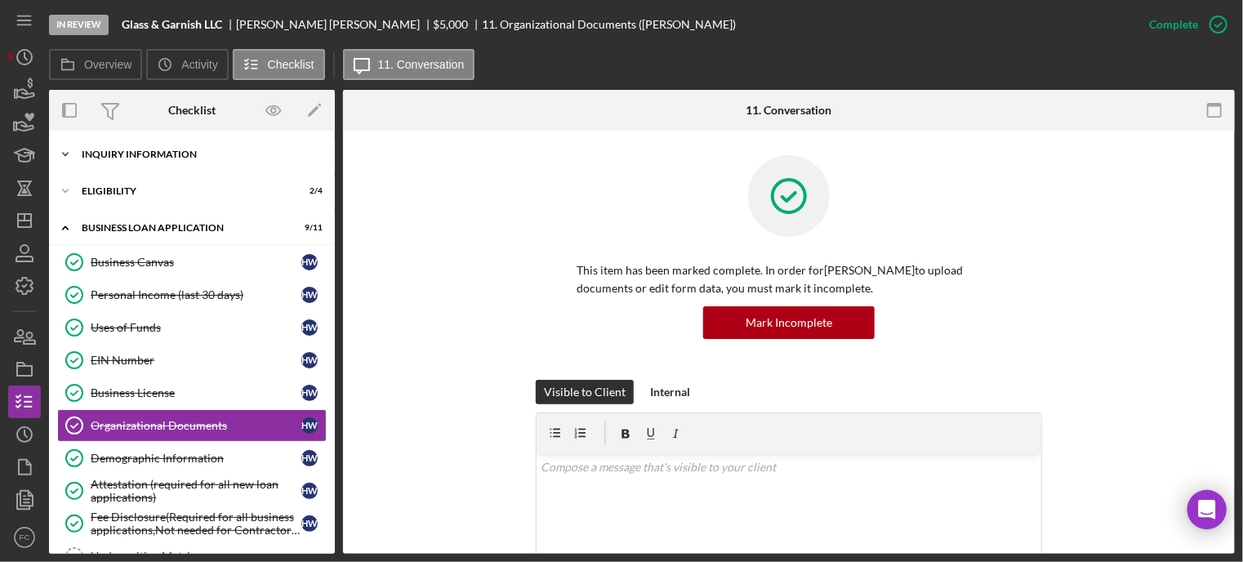
click at [110, 159] on div "Icon/Expander INQUIRY INFORMATION 5 / 11" at bounding box center [192, 154] width 286 height 33
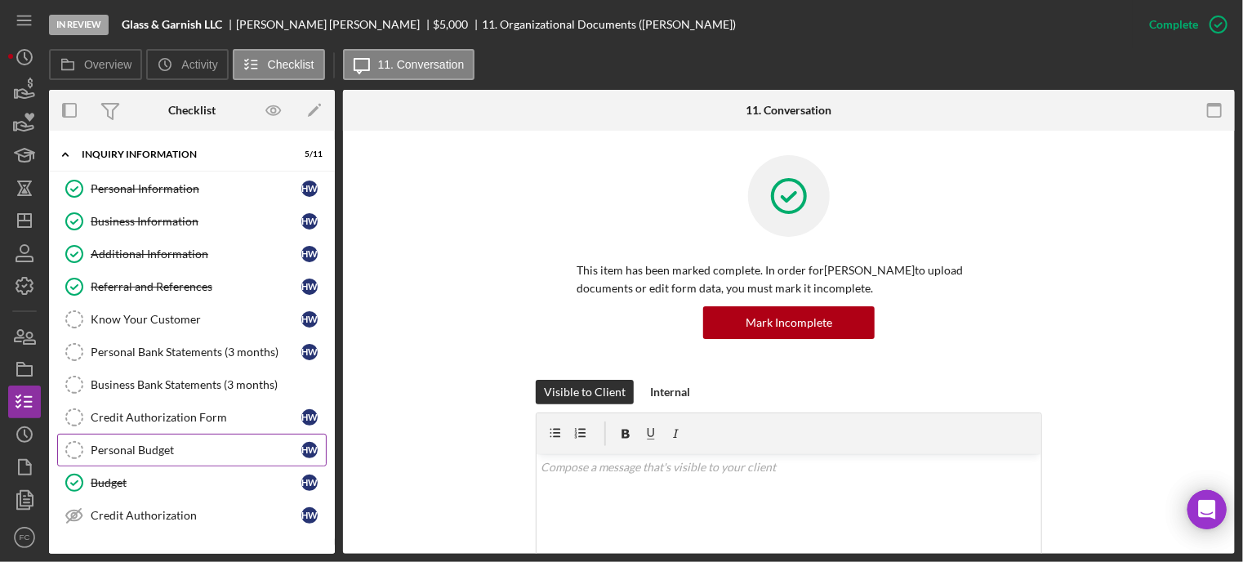
click at [118, 440] on link "Personal Budget Personal Budget H W" at bounding box center [192, 450] width 270 height 33
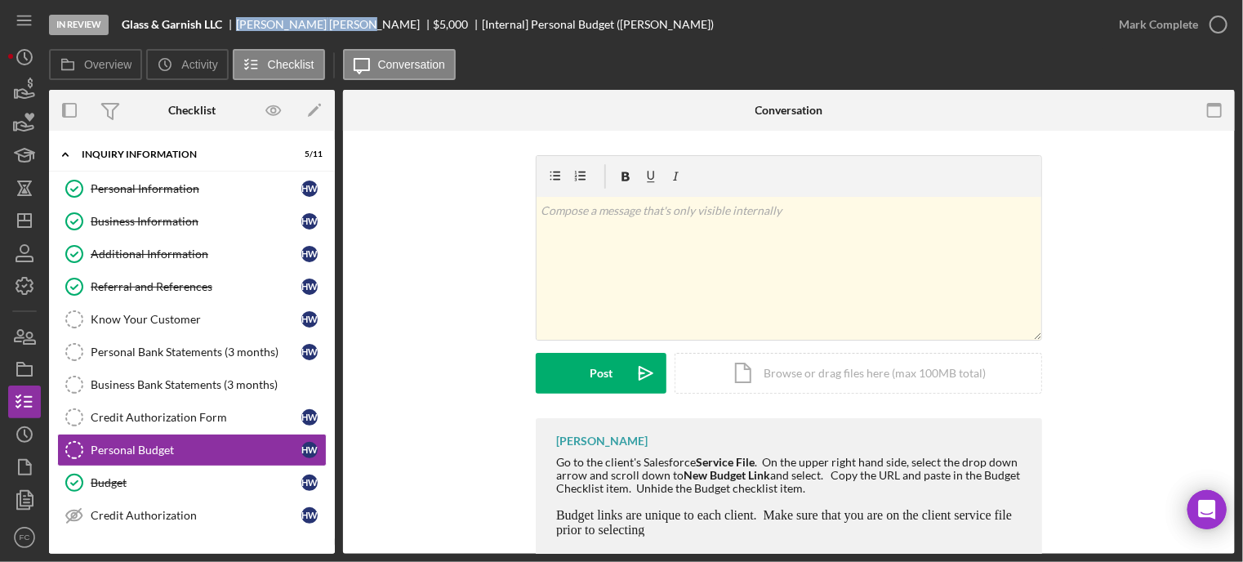
drag, startPoint x: 239, startPoint y: 27, endPoint x: 322, endPoint y: 30, distance: 83.4
click at [322, 30] on div "Hannah Wilhoit" at bounding box center [335, 24] width 198 height 13
copy div "Hannah Wilhoit"
click at [1222, 20] on icon "button" at bounding box center [1218, 24] width 41 height 41
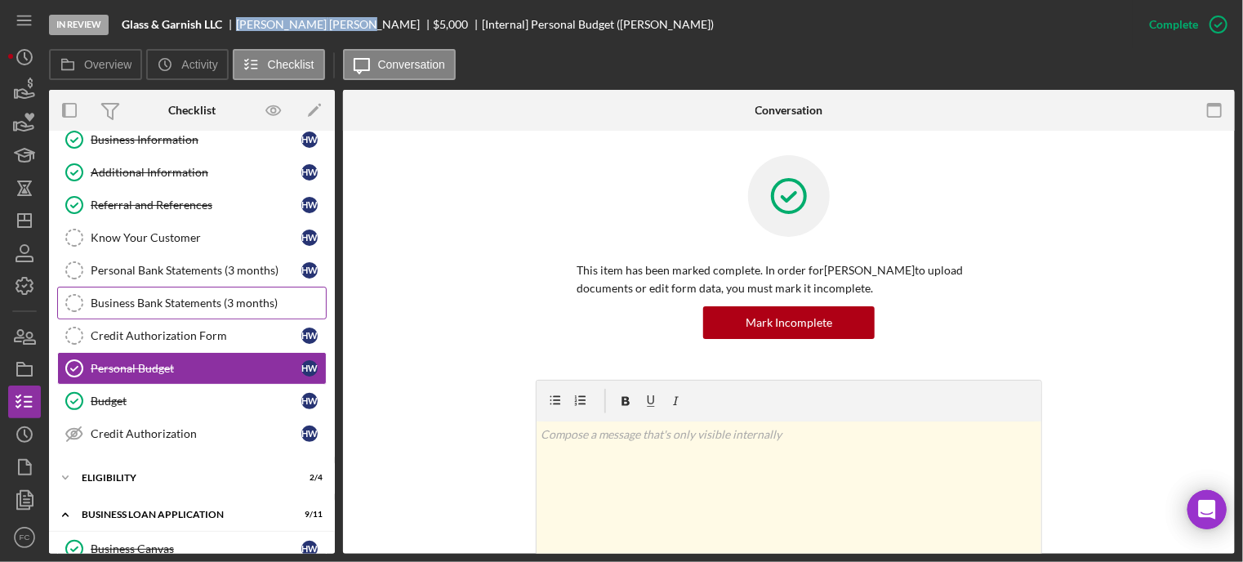
scroll to position [163, 0]
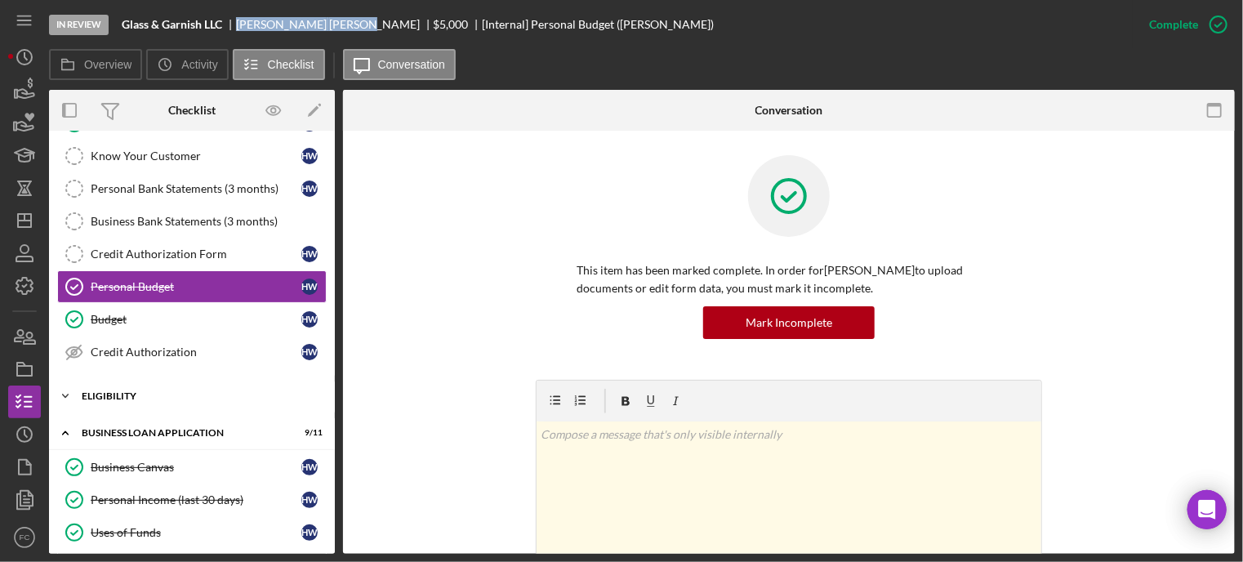
click at [158, 391] on div "Eligibility" at bounding box center [198, 396] width 233 height 10
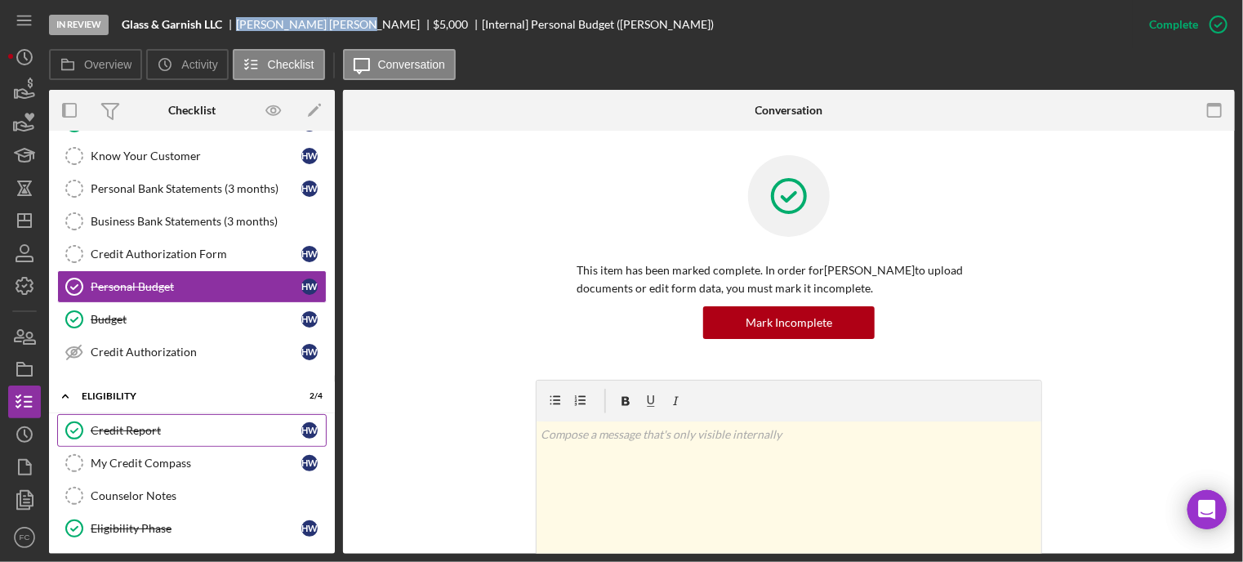
click at [155, 430] on div "Credit Report" at bounding box center [196, 430] width 211 height 13
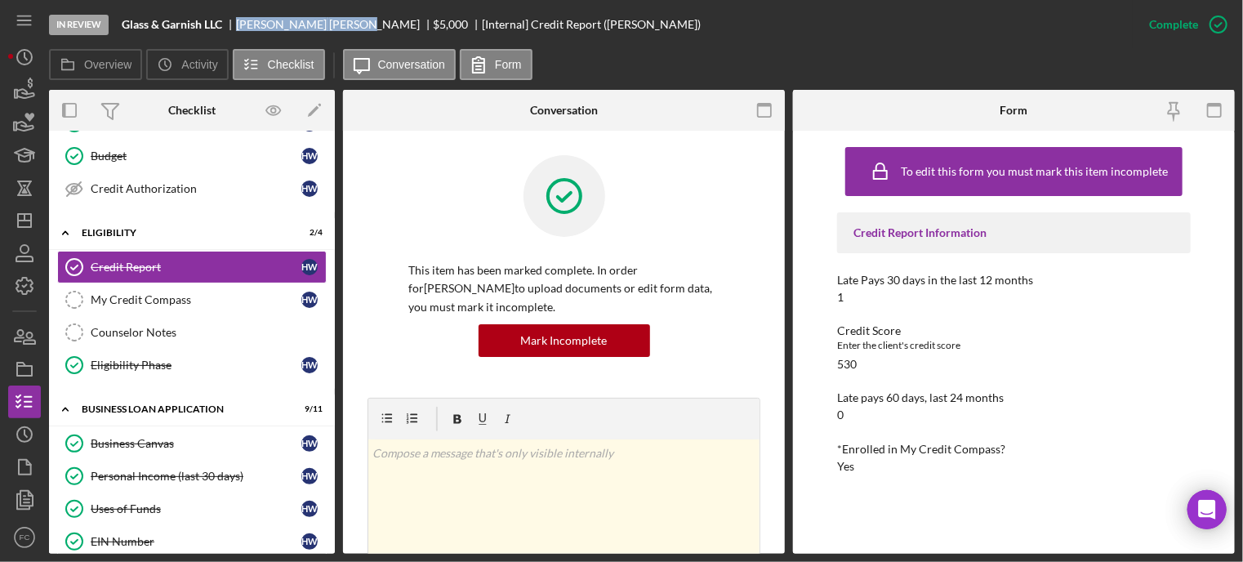
scroll to position [408, 0]
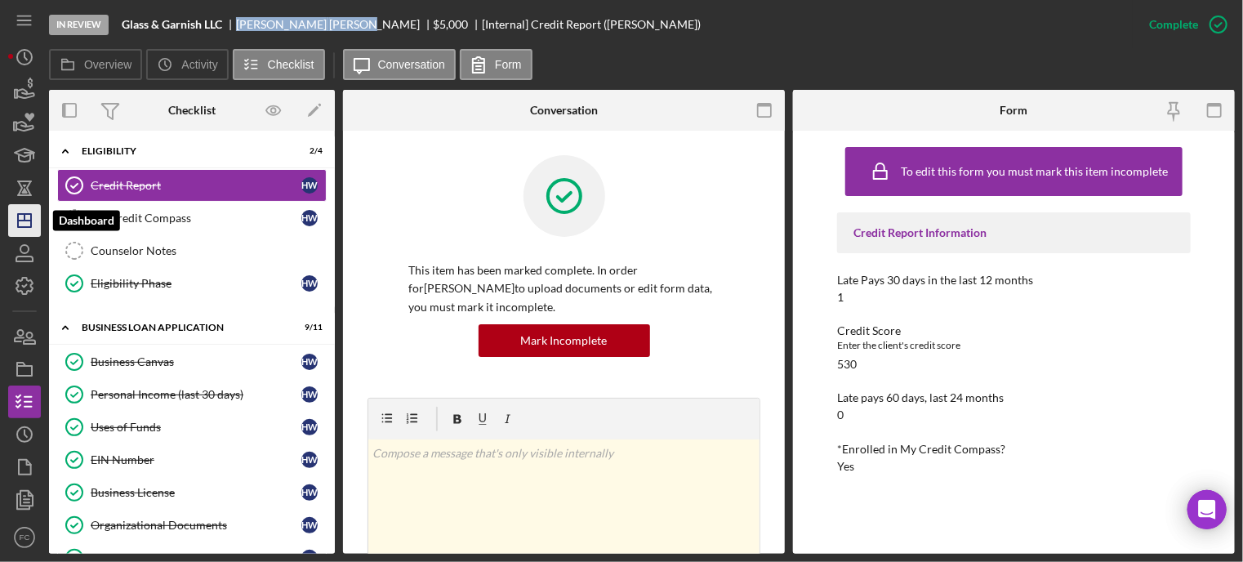
click at [16, 218] on icon "Icon/Dashboard" at bounding box center [24, 220] width 41 height 41
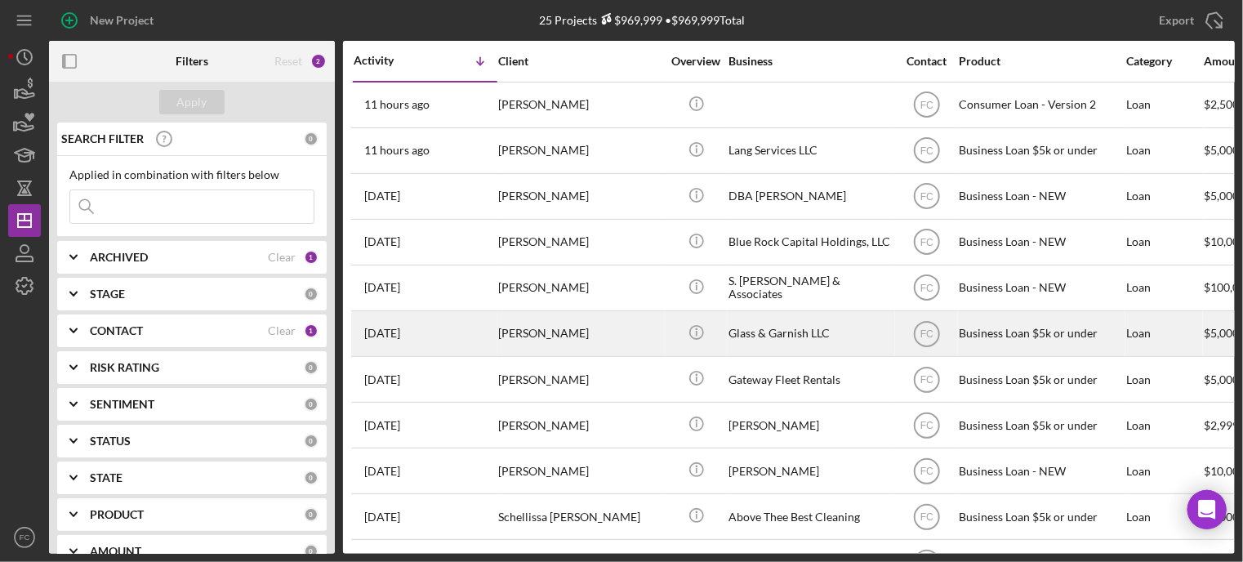
drag, startPoint x: 629, startPoint y: 97, endPoint x: 468, endPoint y: 328, distance: 281.7
click at [468, 328] on div "3 days ago Hannah Wilhoit" at bounding box center [425, 333] width 143 height 43
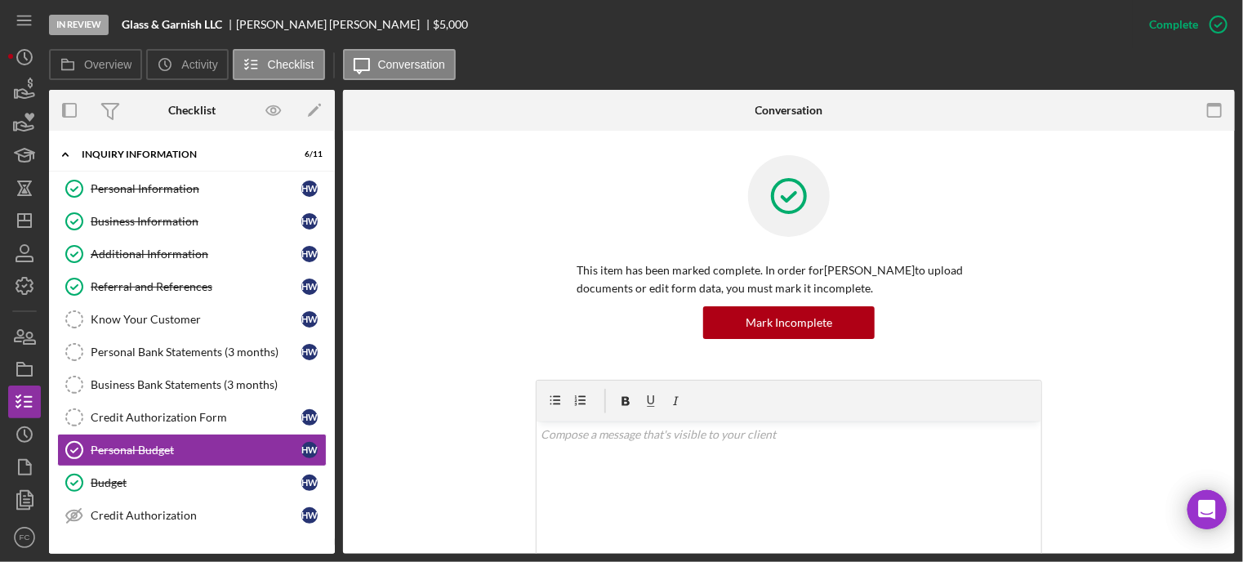
scroll to position [104, 0]
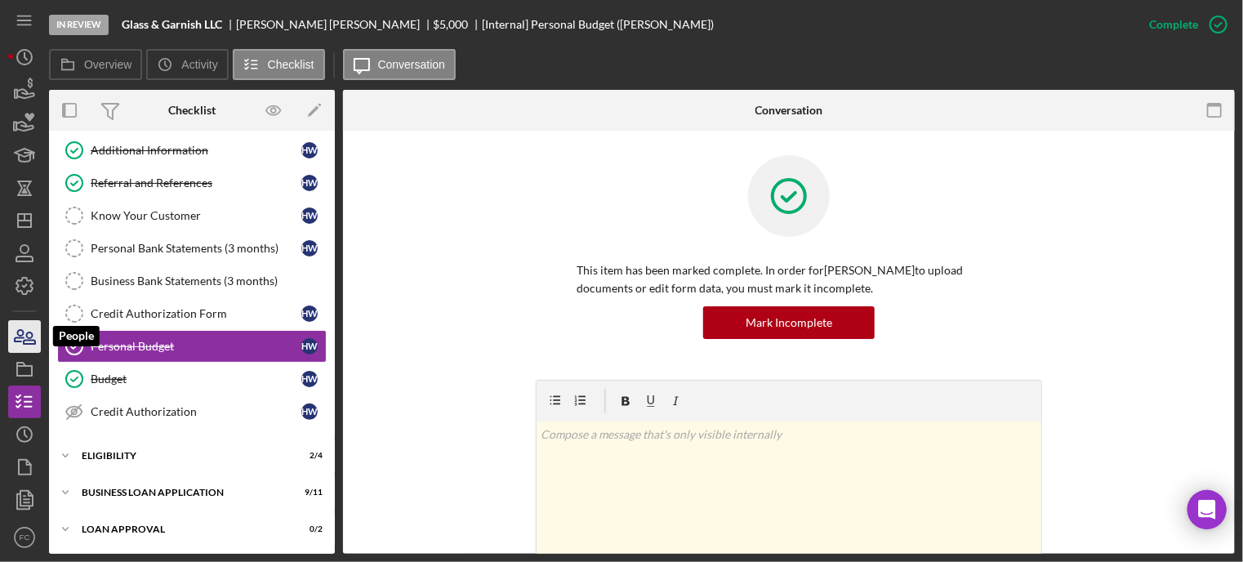
click at [25, 333] on icon "button" at bounding box center [24, 336] width 41 height 41
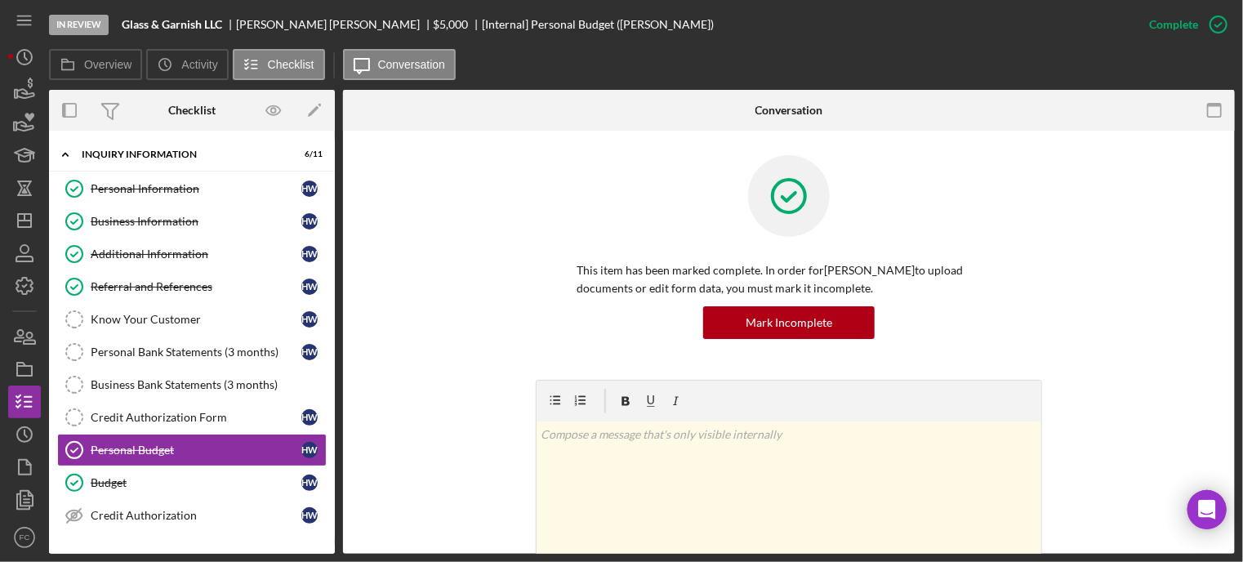
scroll to position [105, 0]
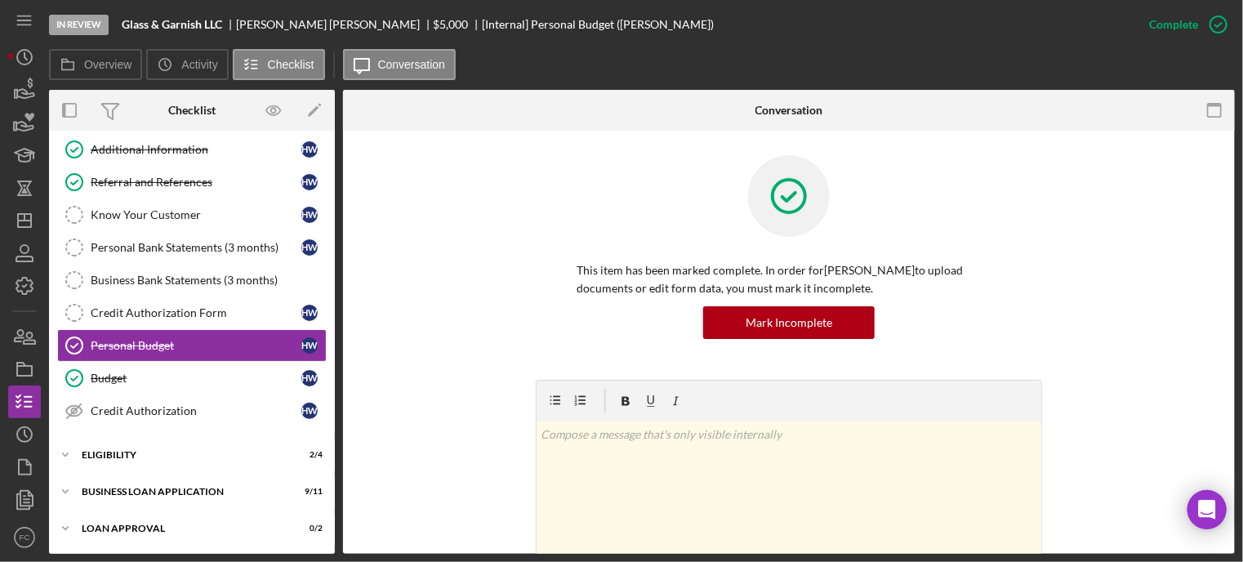
click at [158, 466] on div "Icon/Expander Eligibility 2 / 4" at bounding box center [192, 456] width 286 height 33
click at [128, 457] on div "Icon/Expander Eligibility 2 / 4" at bounding box center [192, 455] width 286 height 33
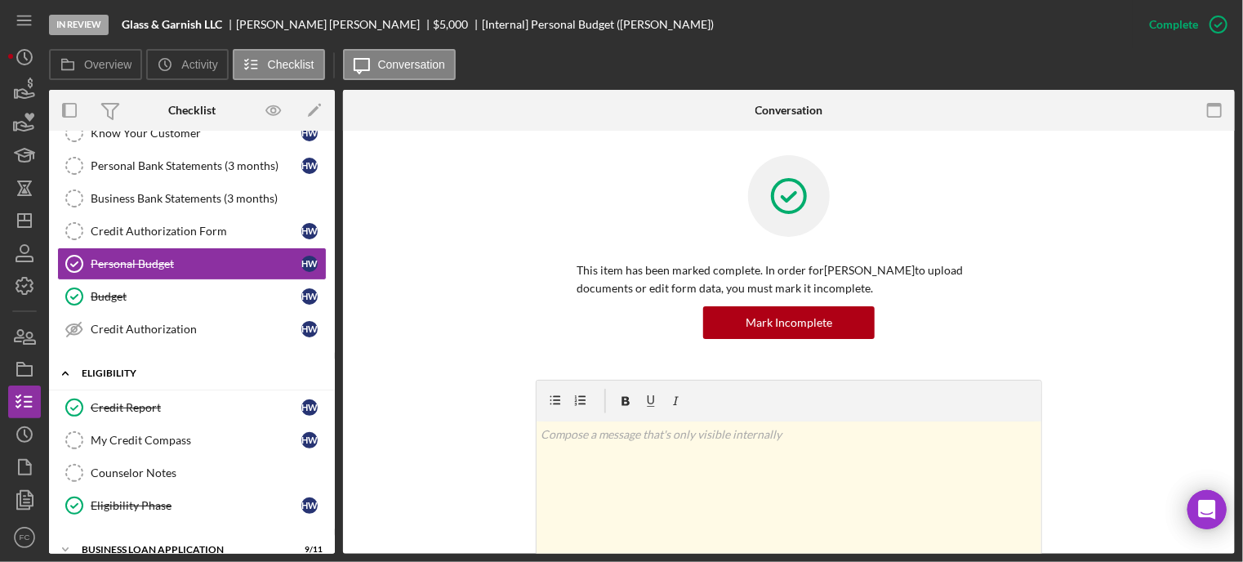
scroll to position [268, 0]
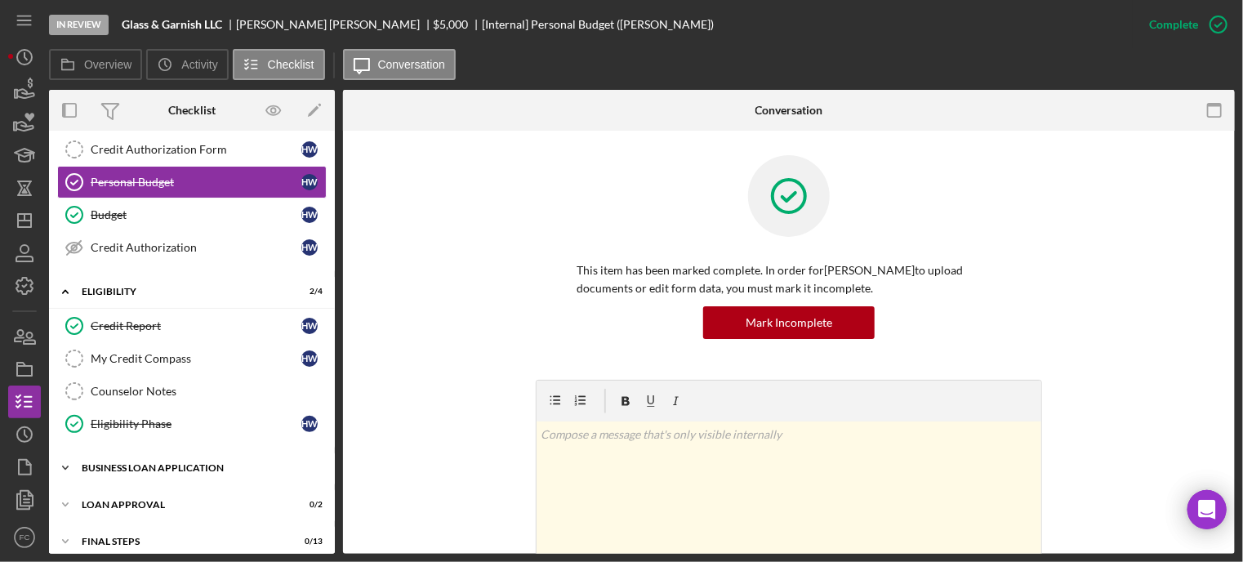
click at [139, 476] on div "Icon/Expander BUSINESS LOAN APPLICATION 9 / 11" at bounding box center [192, 468] width 286 height 33
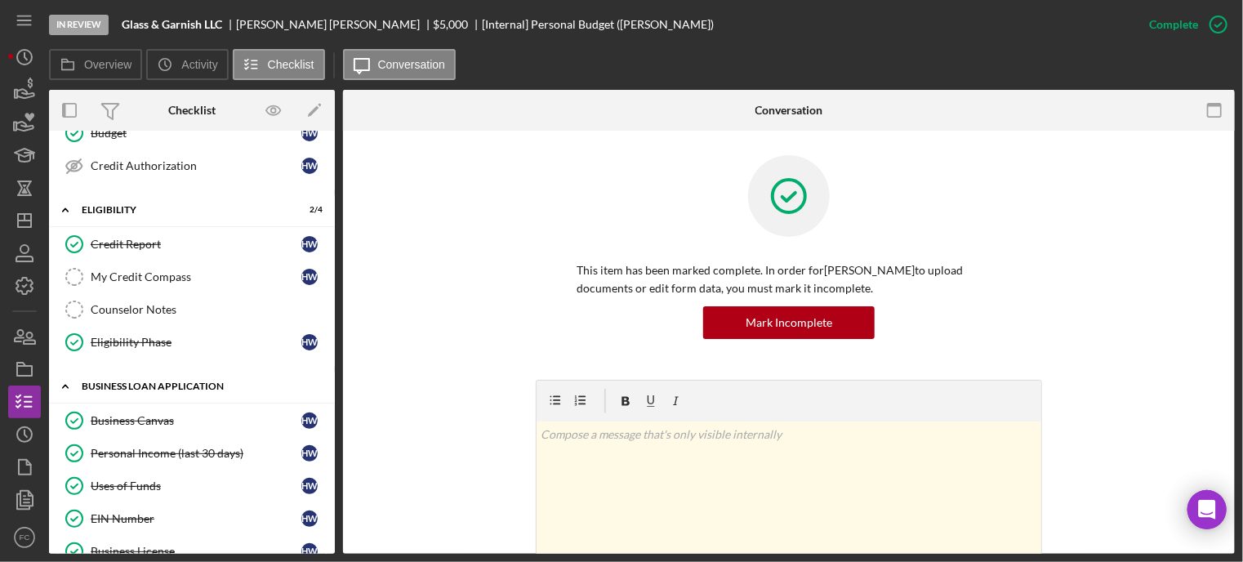
scroll to position [431, 0]
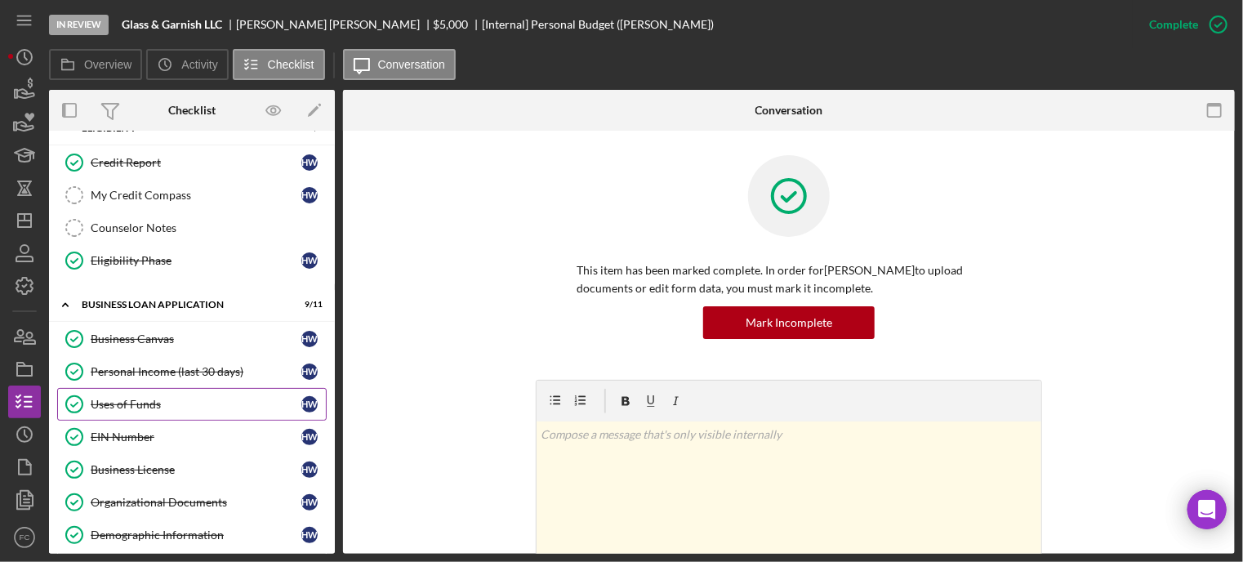
click at [123, 398] on div "Uses of Funds" at bounding box center [196, 404] width 211 height 13
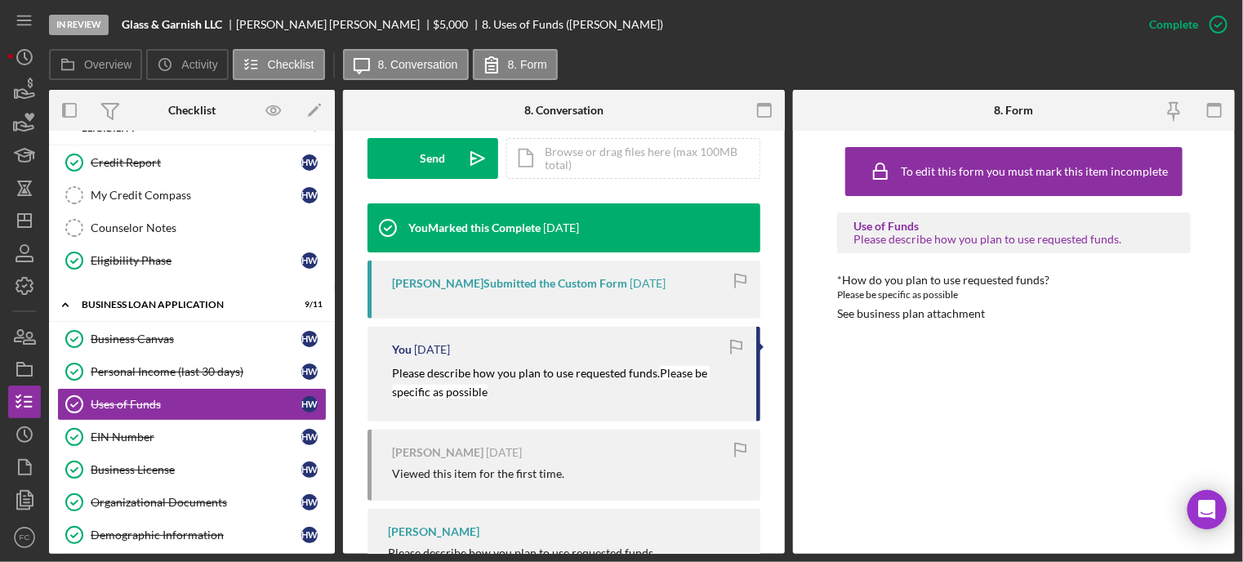
scroll to position [559, 0]
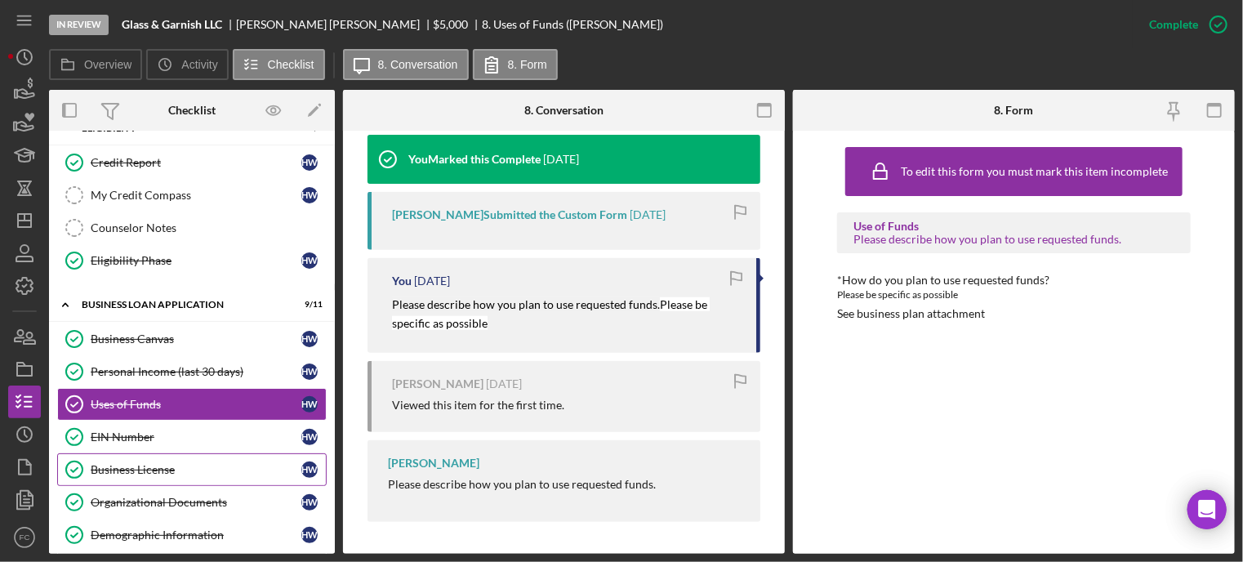
click at [154, 463] on div "Business License" at bounding box center [196, 469] width 211 height 13
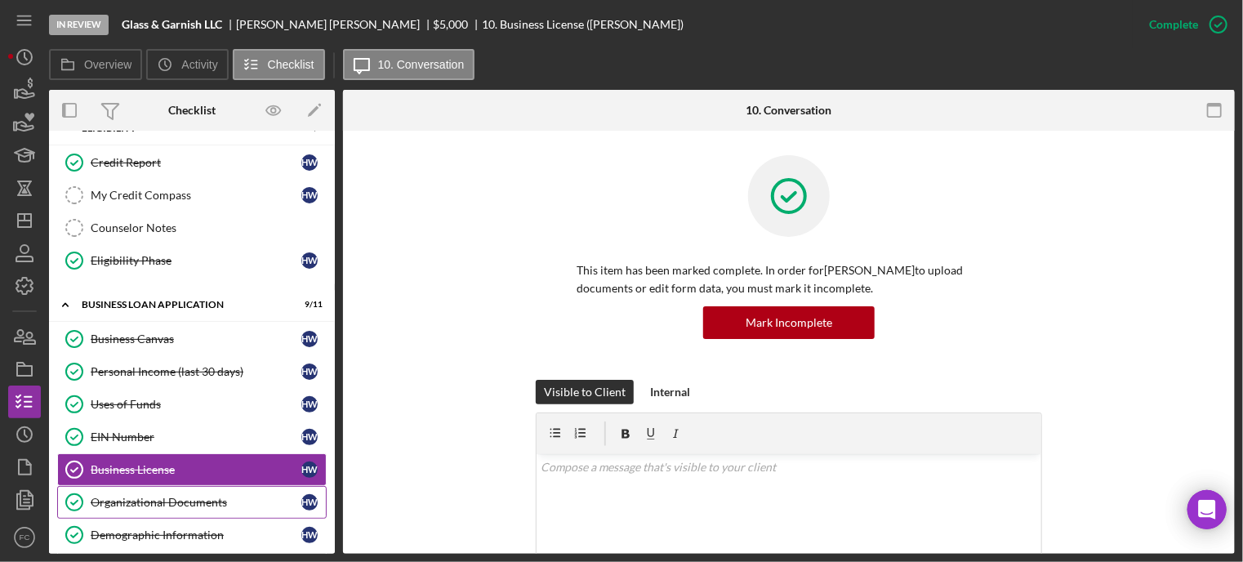
click at [141, 502] on link "Organizational Documents Organizational Documents H W" at bounding box center [192, 502] width 270 height 33
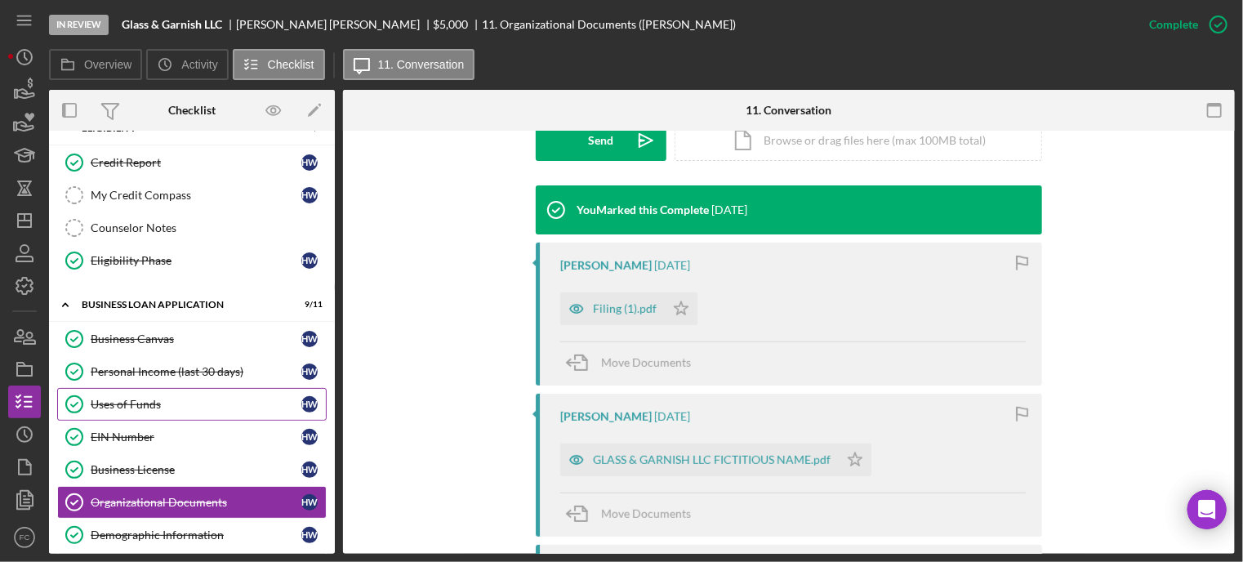
scroll to position [595, 0]
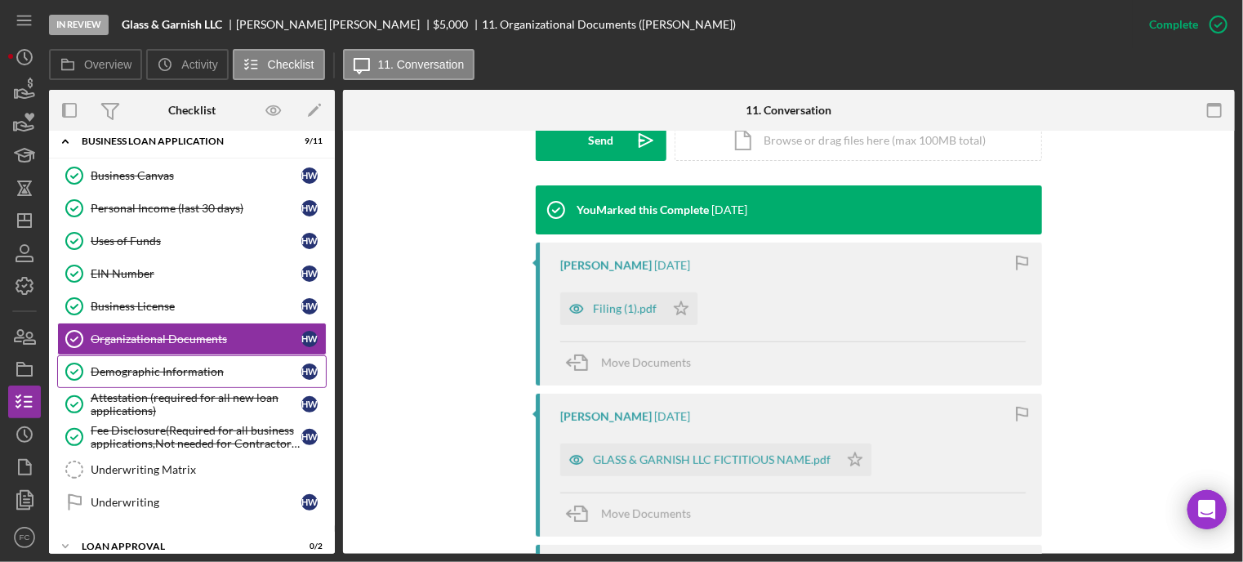
click at [163, 369] on div "Demographic Information" at bounding box center [196, 371] width 211 height 13
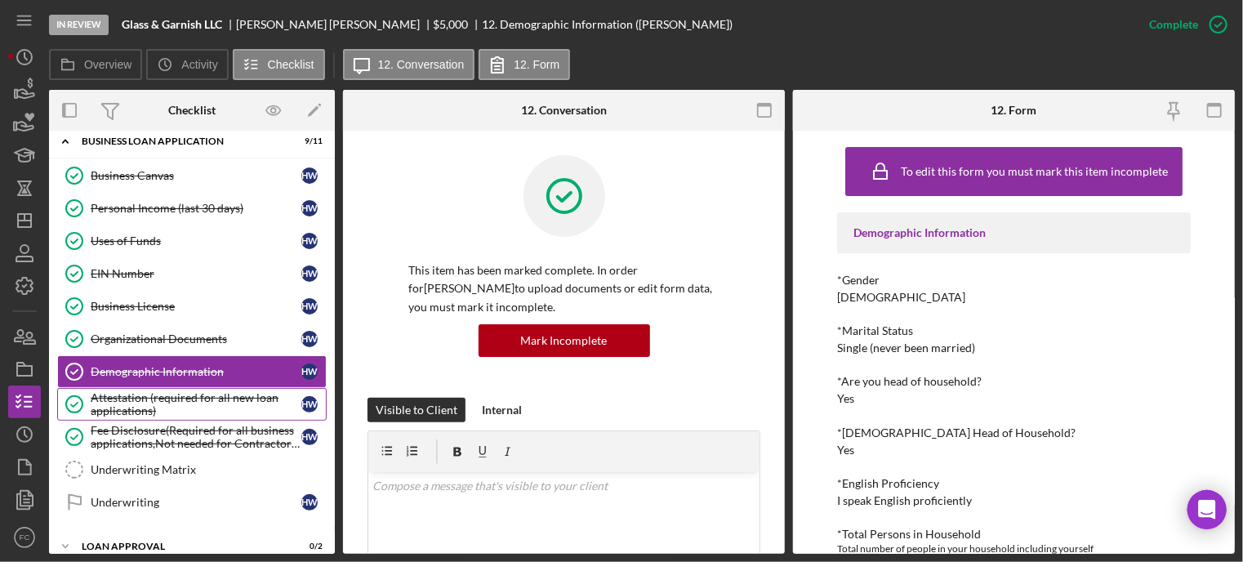
click at [150, 394] on div "Attestation (required for all new loan applications)" at bounding box center [196, 404] width 211 height 26
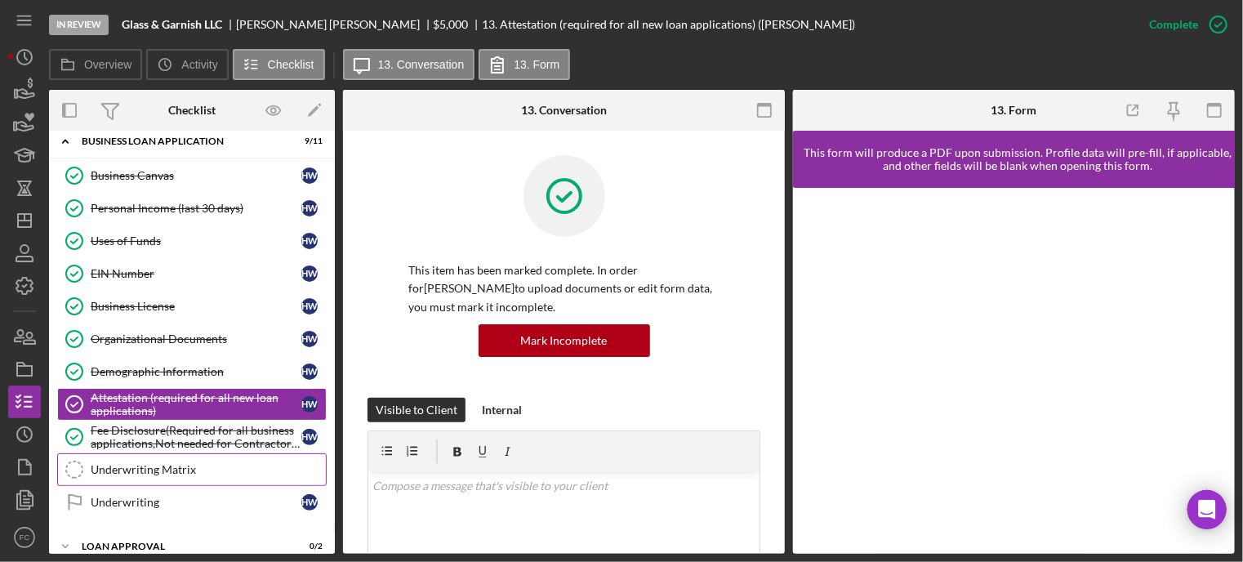
click at [144, 463] on div "Underwriting Matrix" at bounding box center [208, 469] width 235 height 13
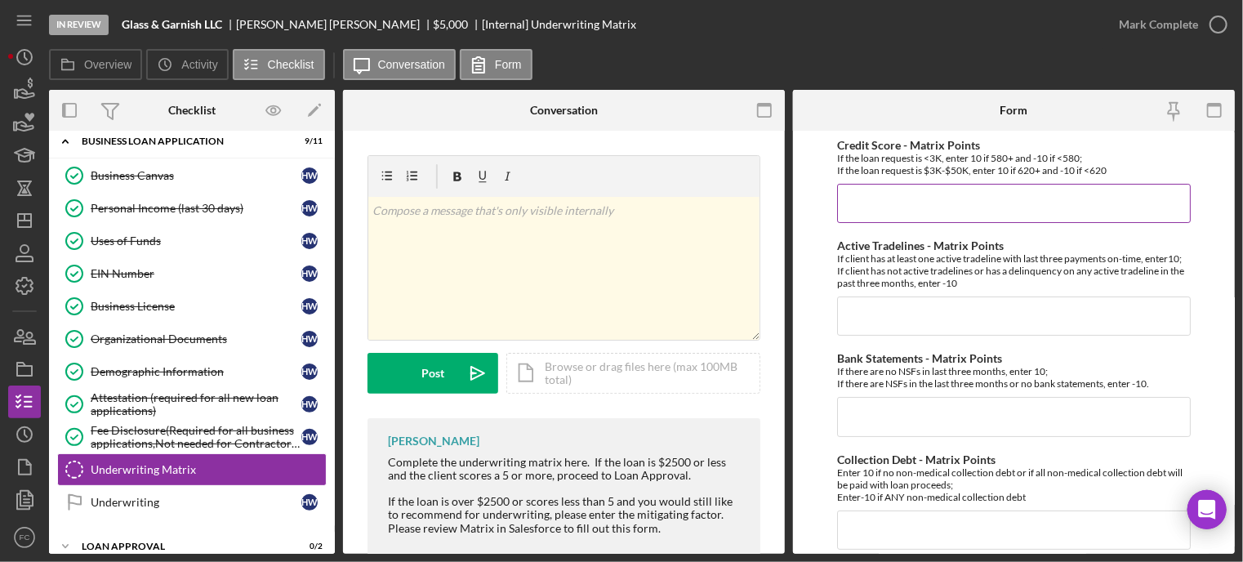
click at [865, 212] on input "Credit Score - Matrix Points" at bounding box center [1014, 203] width 354 height 39
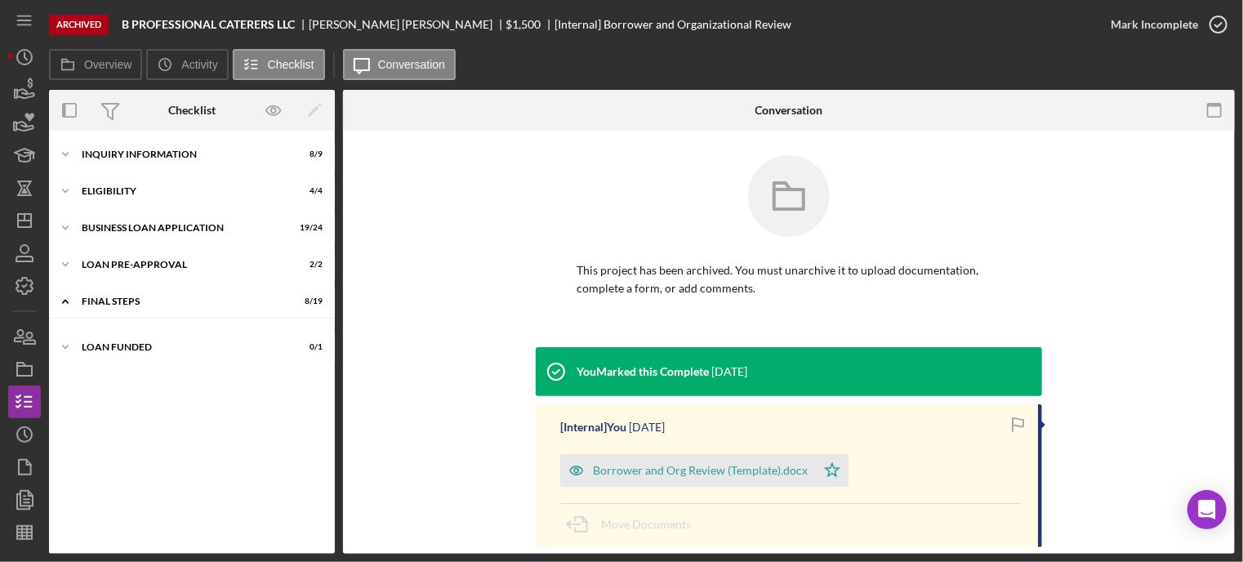
scroll to position [219, 0]
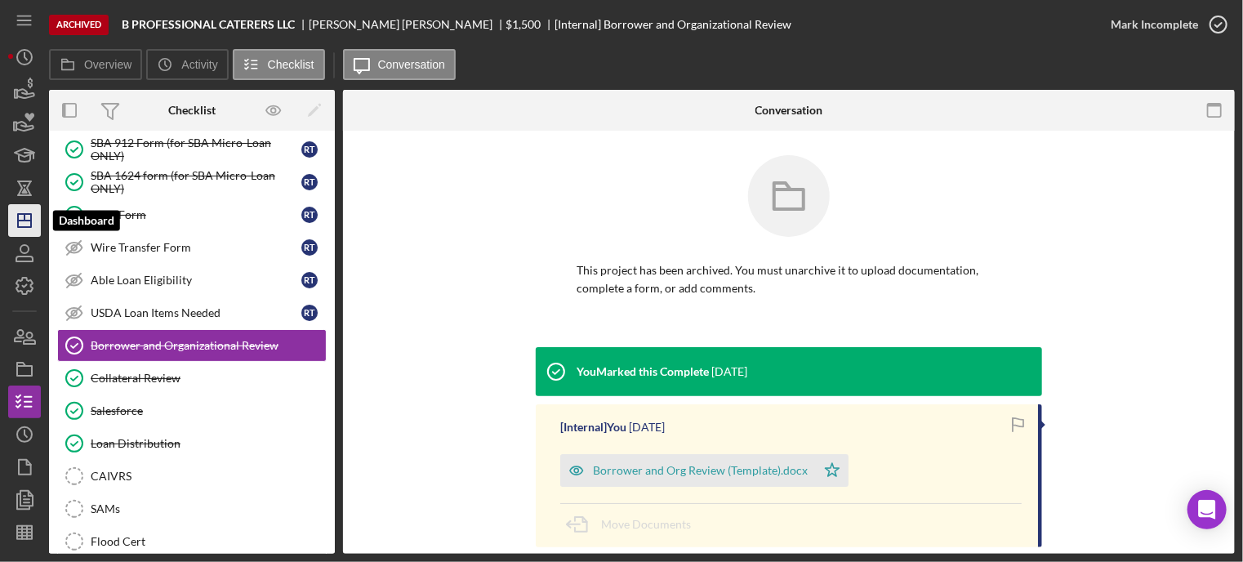
click at [18, 216] on polygon "button" at bounding box center [24, 220] width 13 height 13
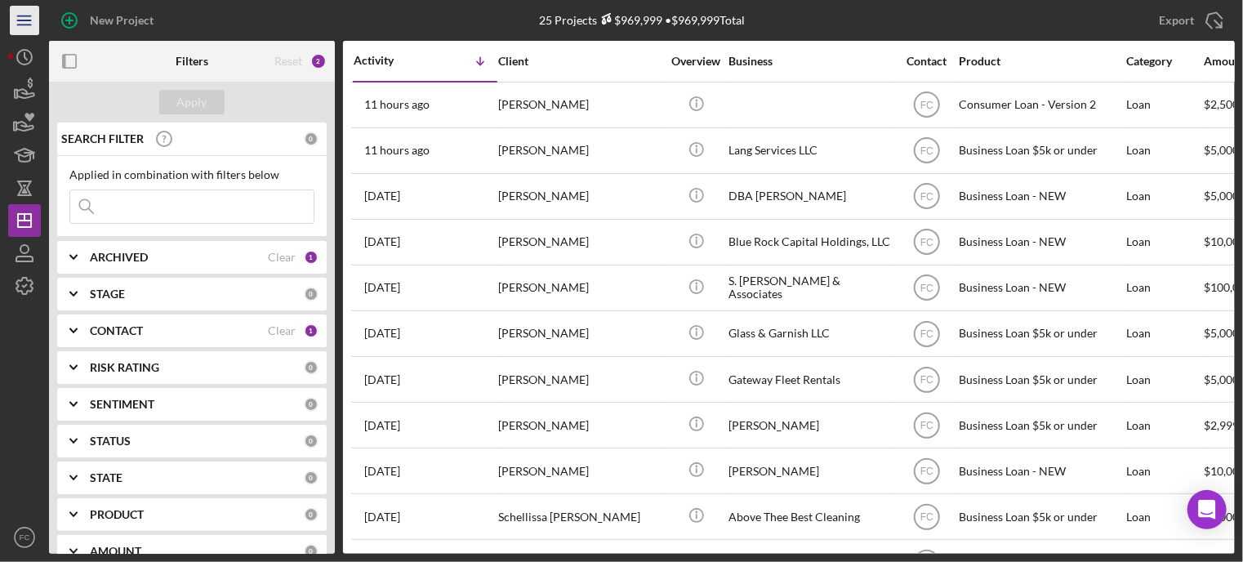
click at [29, 13] on icon "Icon/Menu" at bounding box center [25, 20] width 37 height 37
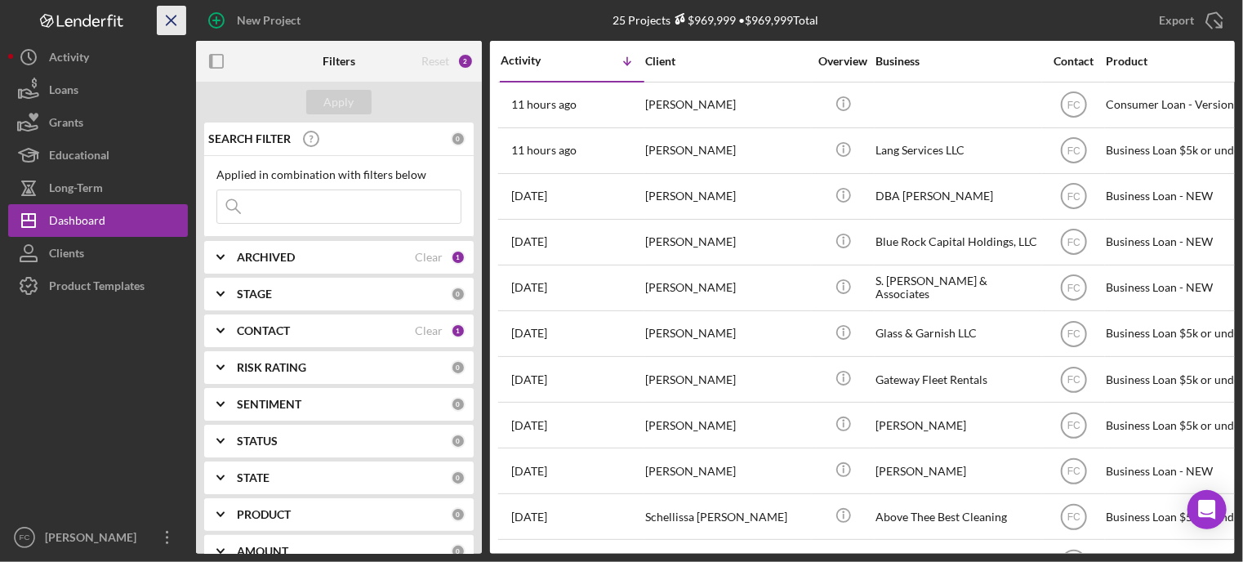
click at [170, 17] on icon "Icon/Menu Close" at bounding box center [172, 20] width 37 height 37
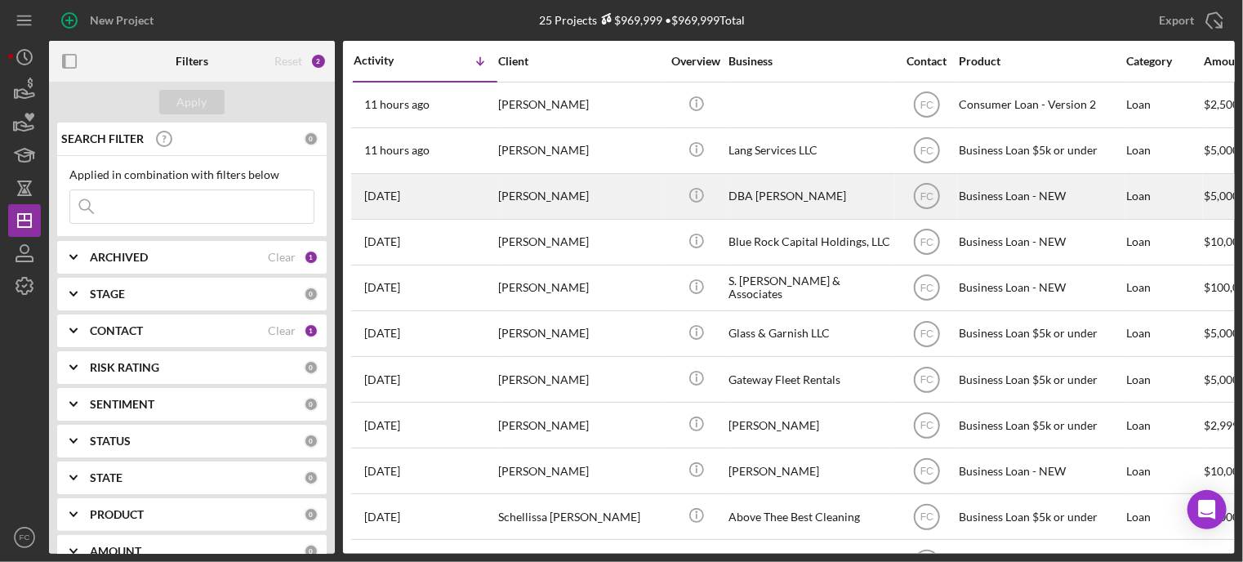
click at [463, 199] on div "2 days ago Kyshun Clark-Templeton" at bounding box center [425, 196] width 143 height 43
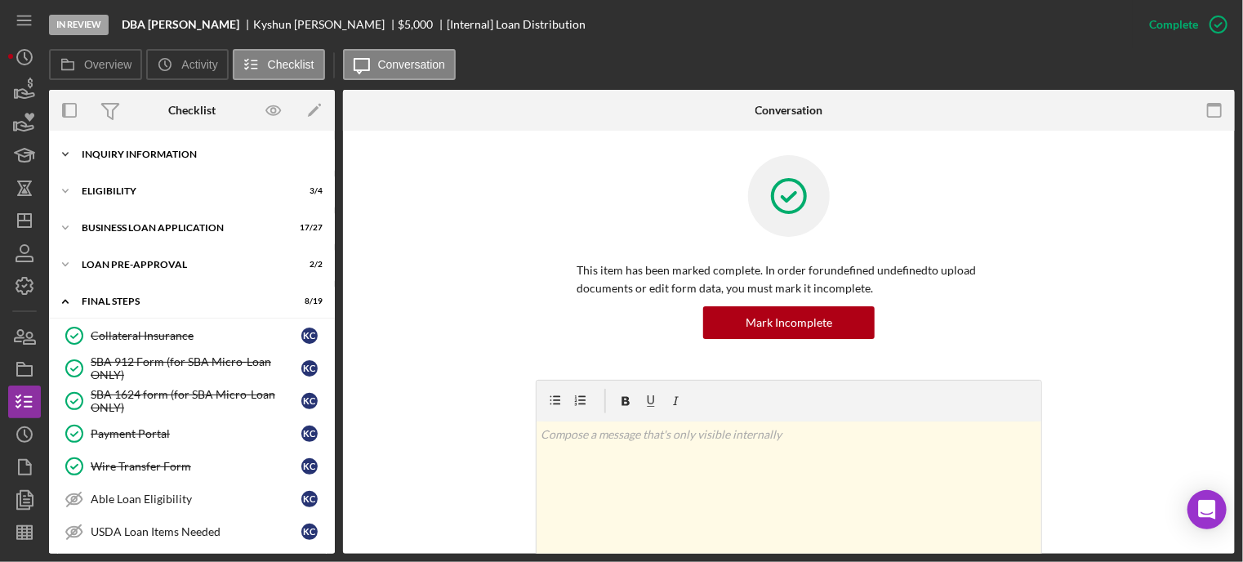
click at [171, 166] on div "Icon/Expander INQUIRY INFORMATION 6 / 11" at bounding box center [192, 154] width 286 height 33
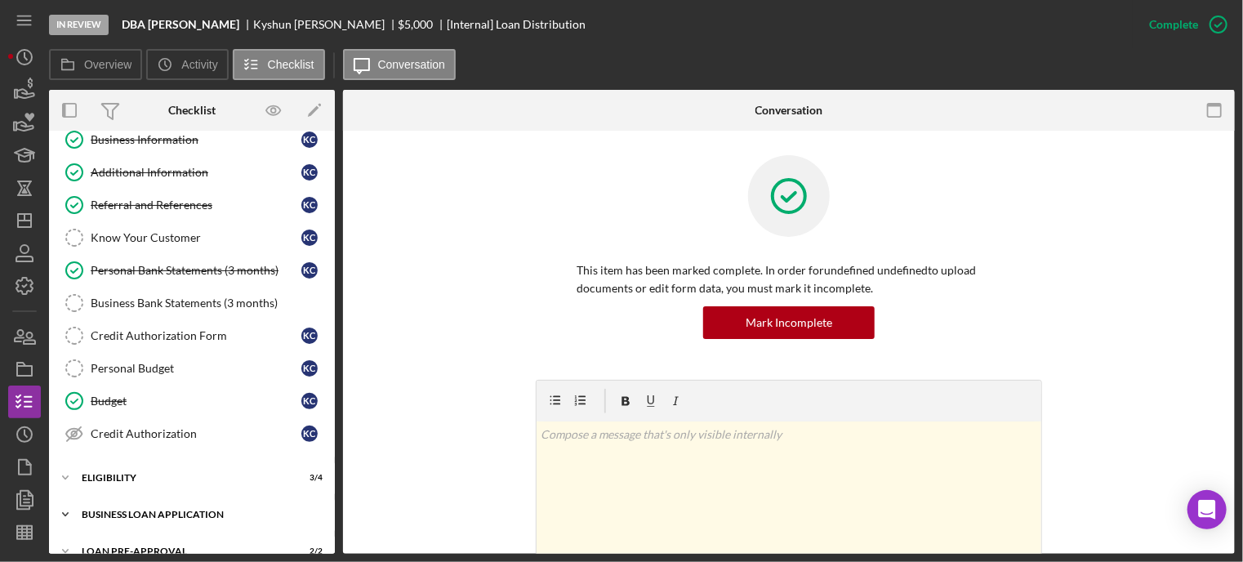
scroll to position [163, 0]
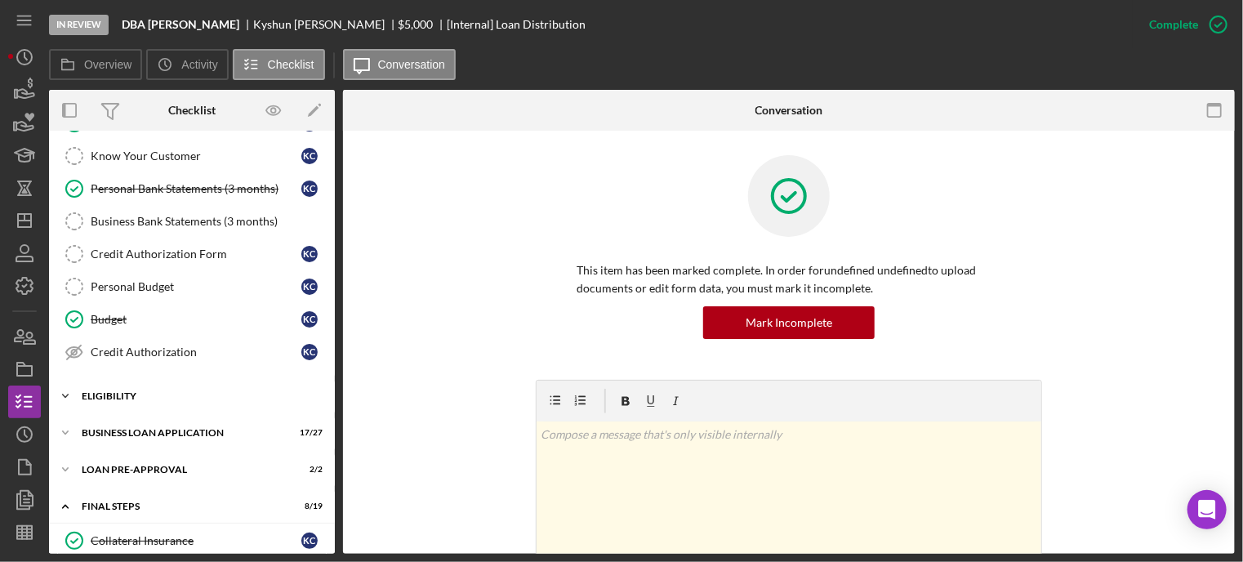
click at [128, 391] on div "ELIGIBILITY" at bounding box center [198, 396] width 233 height 10
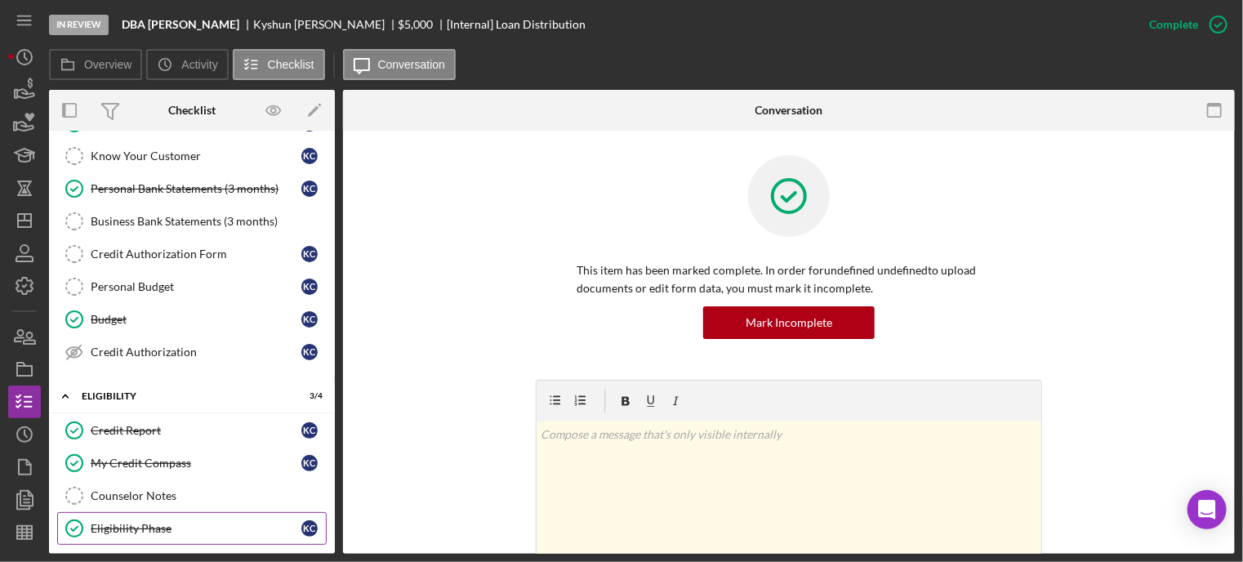
scroll to position [327, 0]
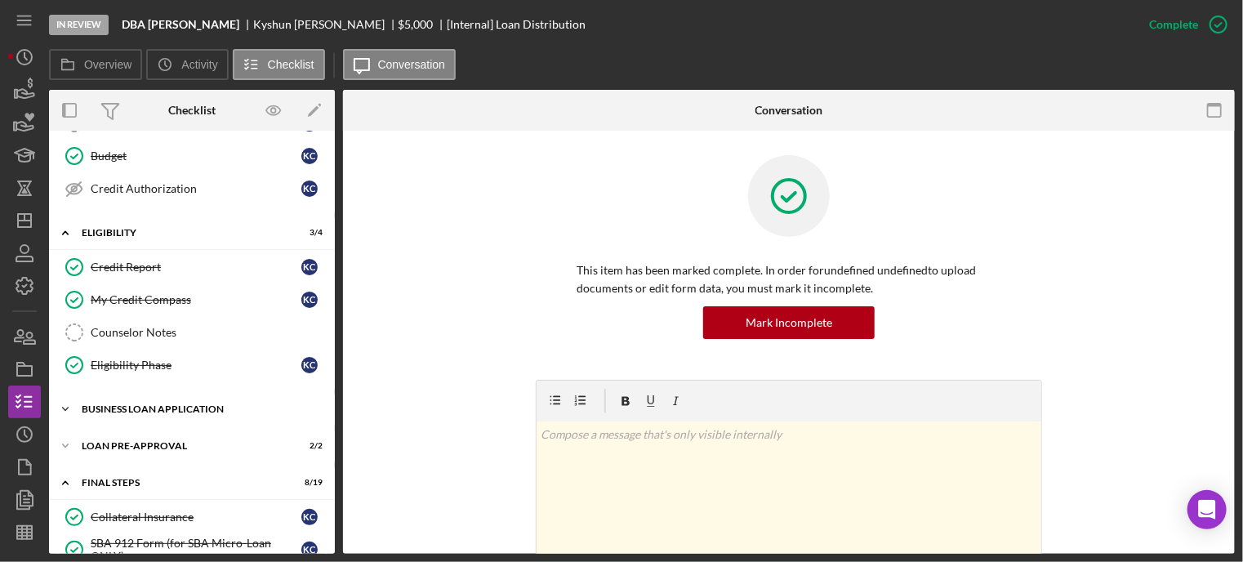
click at [143, 404] on div "BUSINESS LOAN APPLICATION" at bounding box center [198, 409] width 233 height 10
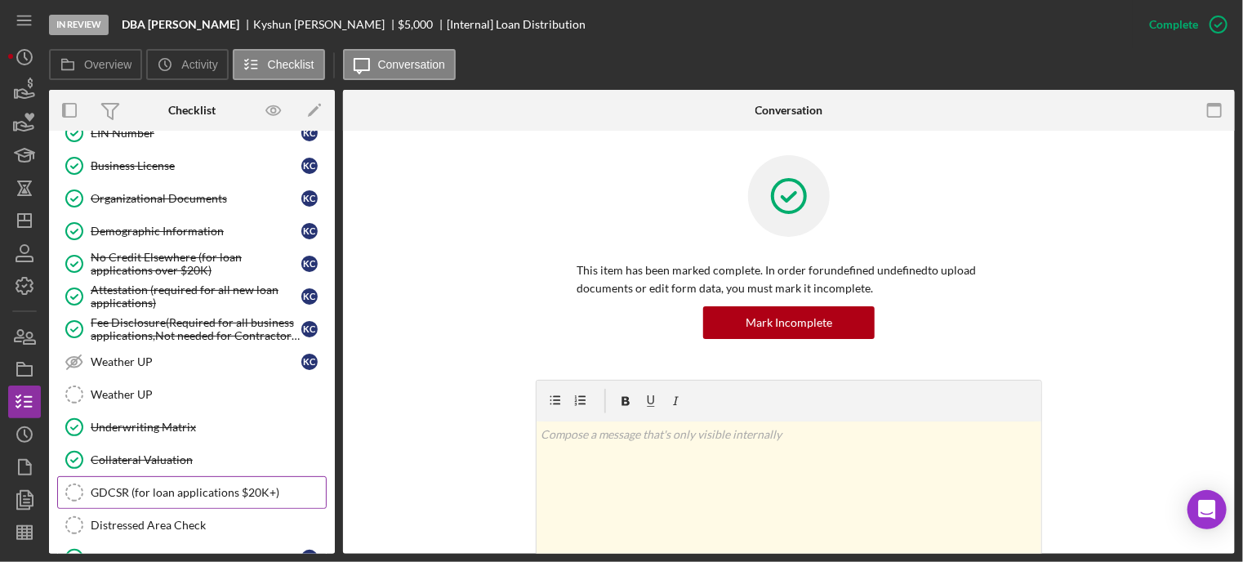
scroll to position [1144, 0]
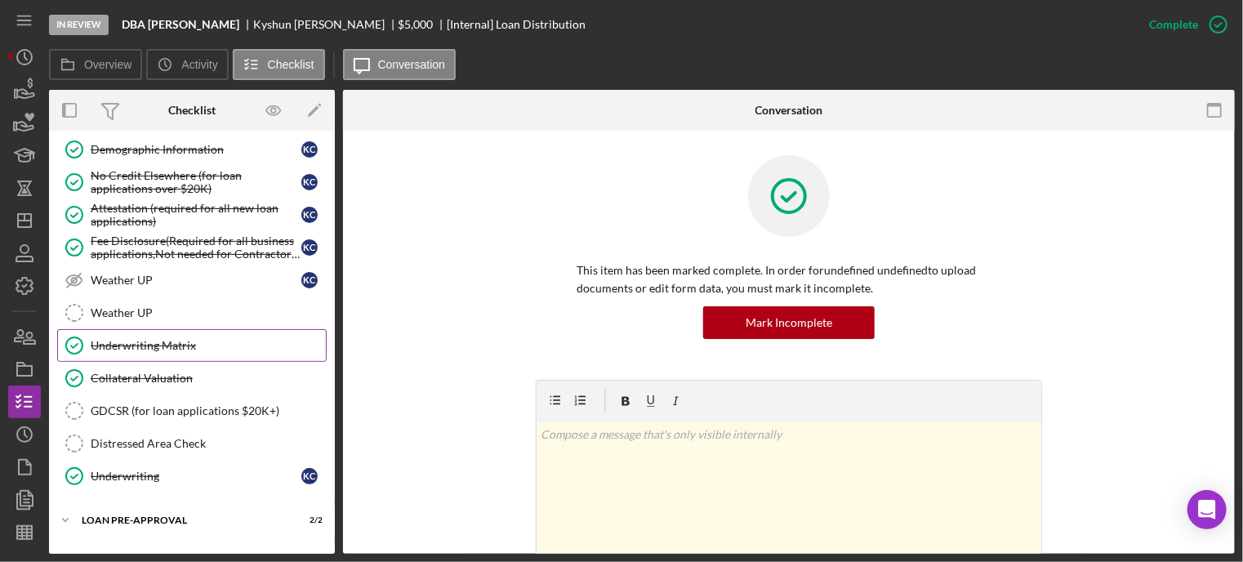
click at [124, 339] on div "Underwriting Matrix" at bounding box center [208, 345] width 235 height 13
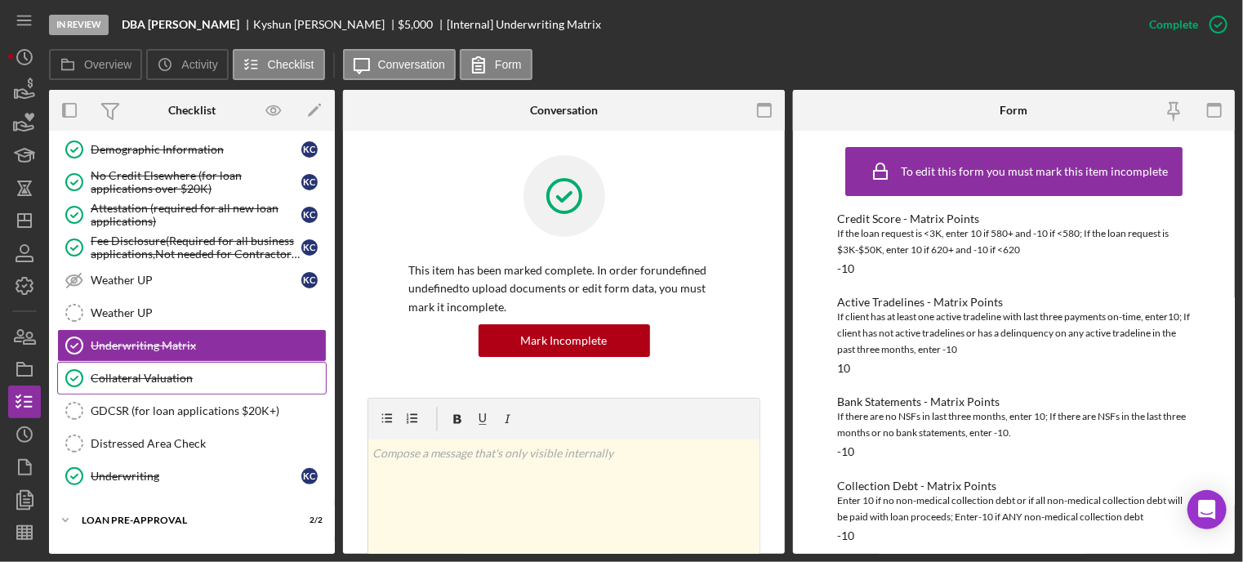
click at [134, 372] on div "Collateral Valuation" at bounding box center [208, 378] width 235 height 13
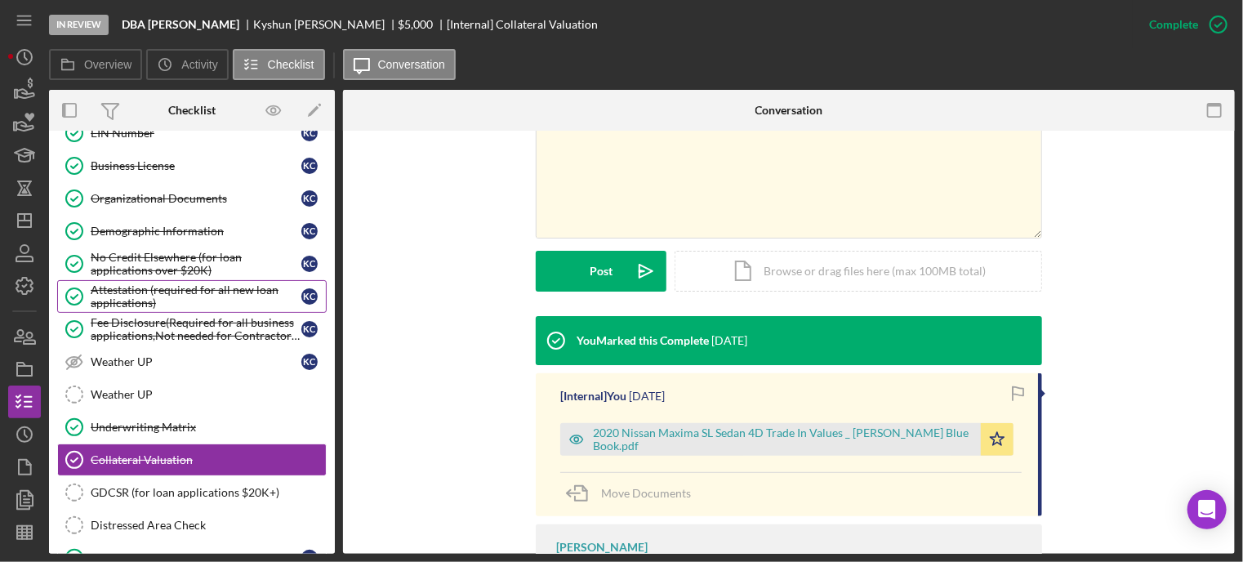
scroll to position [899, 0]
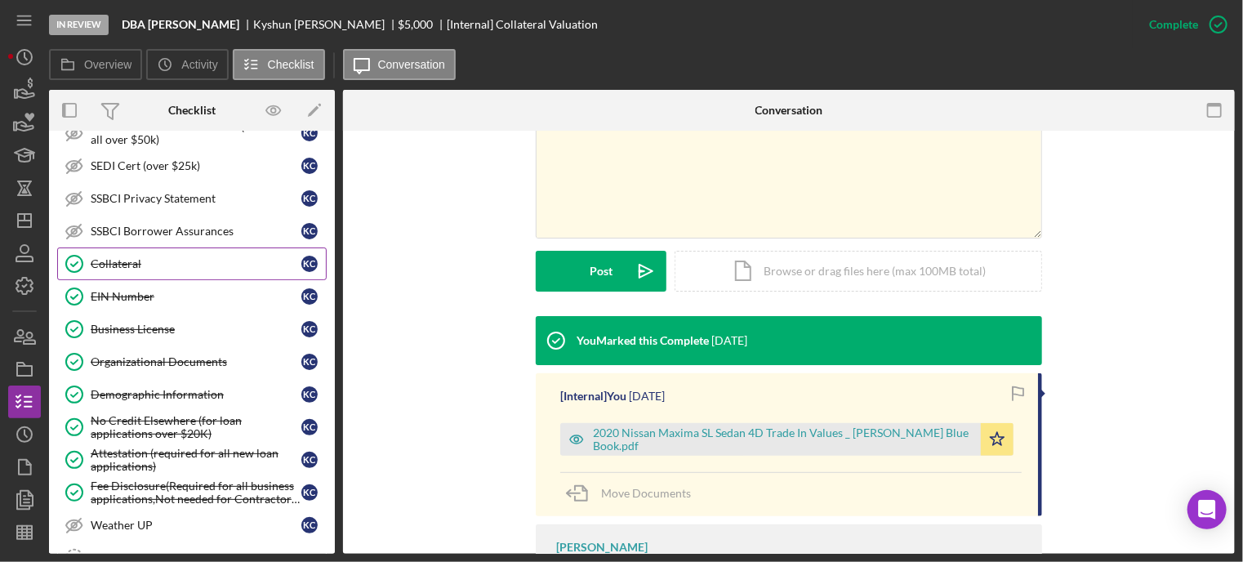
click at [176, 257] on div "Collateral" at bounding box center [196, 263] width 211 height 13
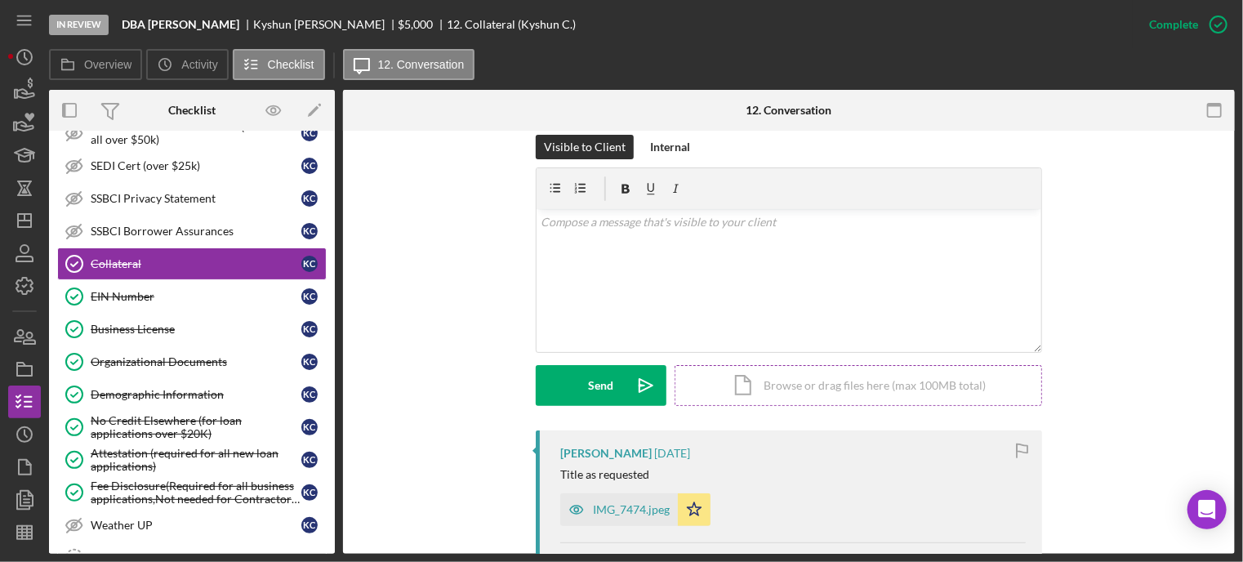
scroll to position [408, 0]
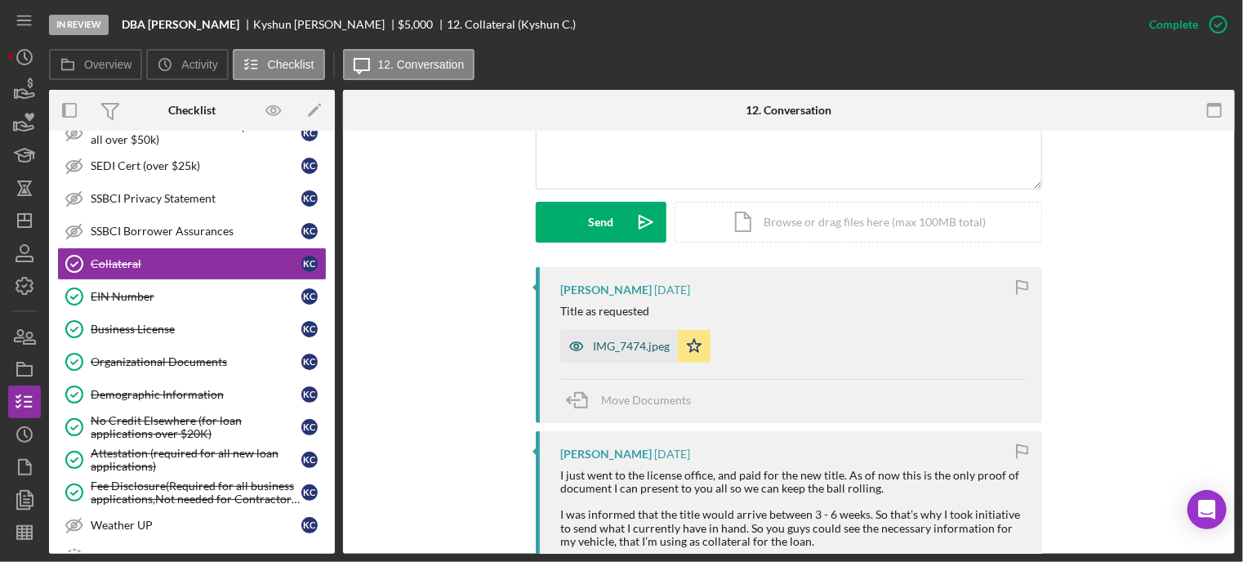
click at [596, 350] on div "IMG_7474.jpeg" at bounding box center [631, 346] width 77 height 13
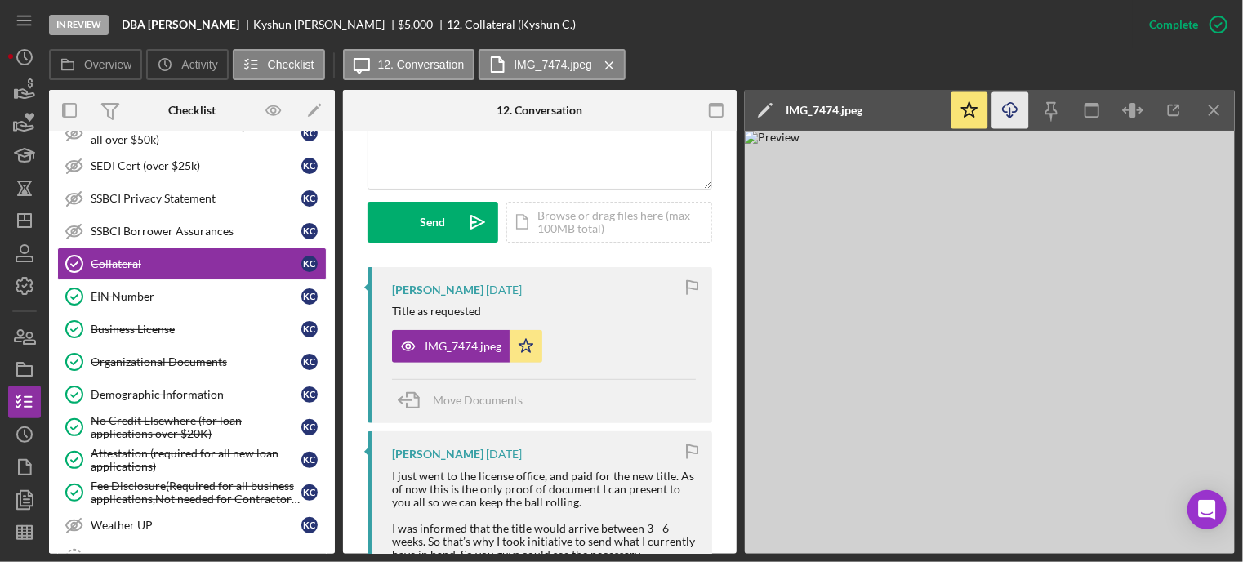
click at [1007, 117] on icon "Icon/Download" at bounding box center [1011, 110] width 37 height 37
click at [25, 219] on line "button" at bounding box center [25, 217] width 0 height 7
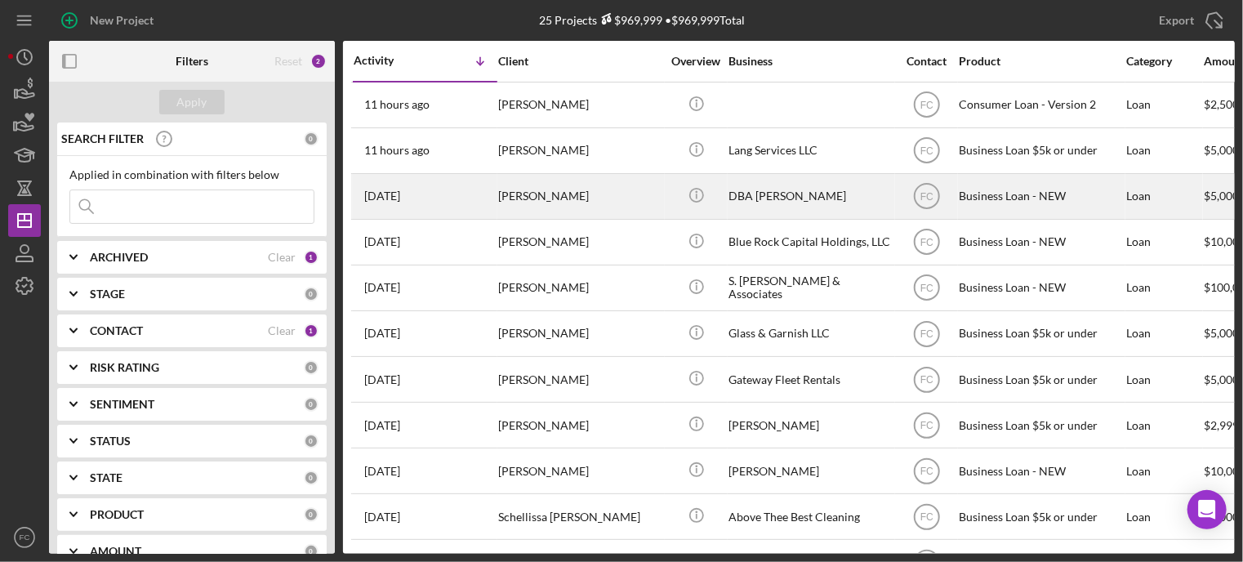
click at [464, 197] on div "2 days ago Kyshun Clark-Templeton" at bounding box center [425, 196] width 143 height 43
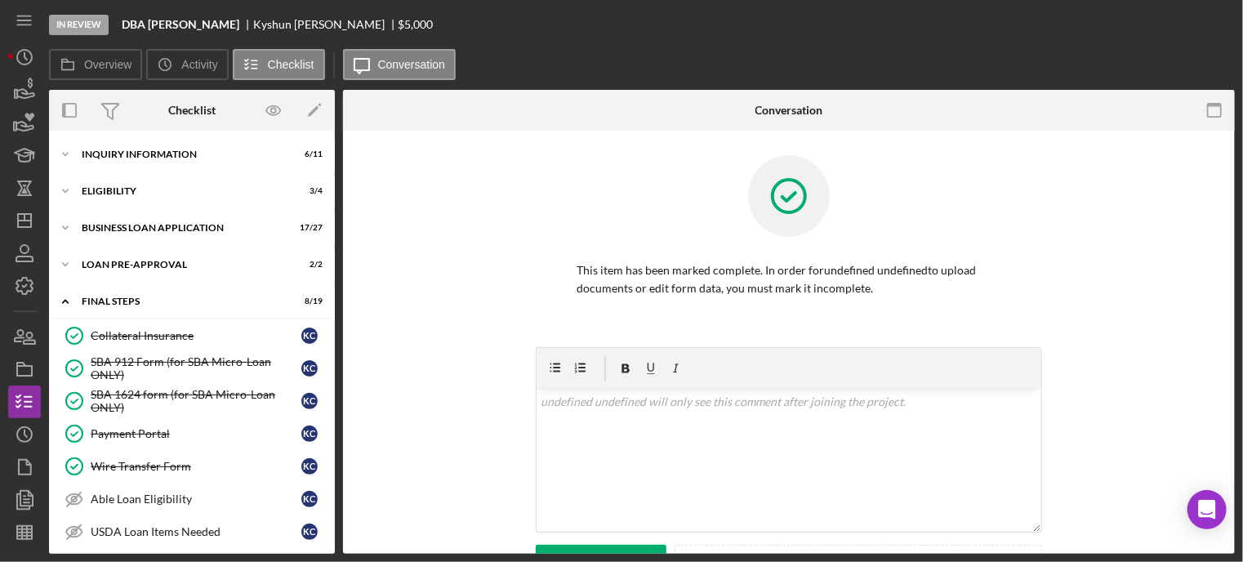
scroll to position [315, 0]
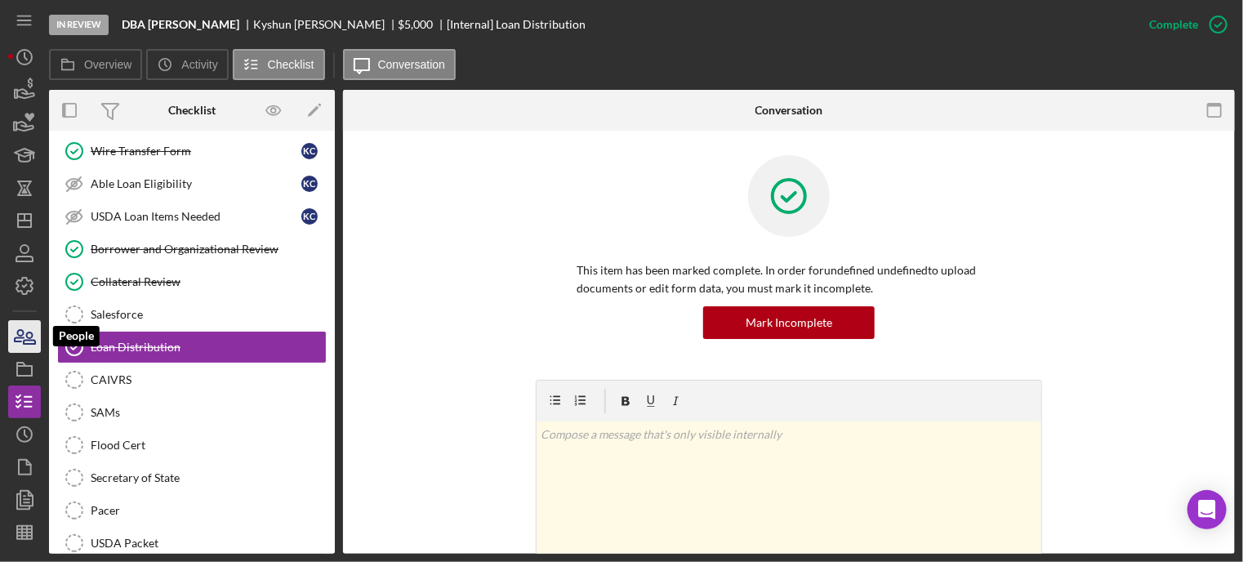
click at [25, 346] on icon "button" at bounding box center [24, 336] width 41 height 41
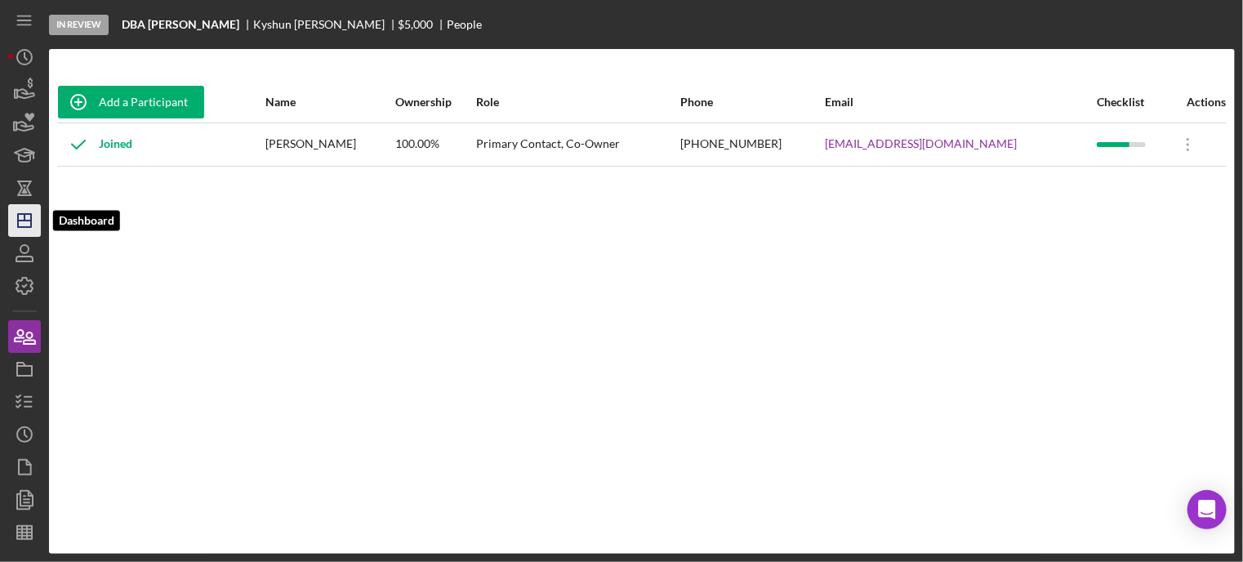
click at [36, 218] on icon "Icon/Dashboard" at bounding box center [24, 220] width 41 height 41
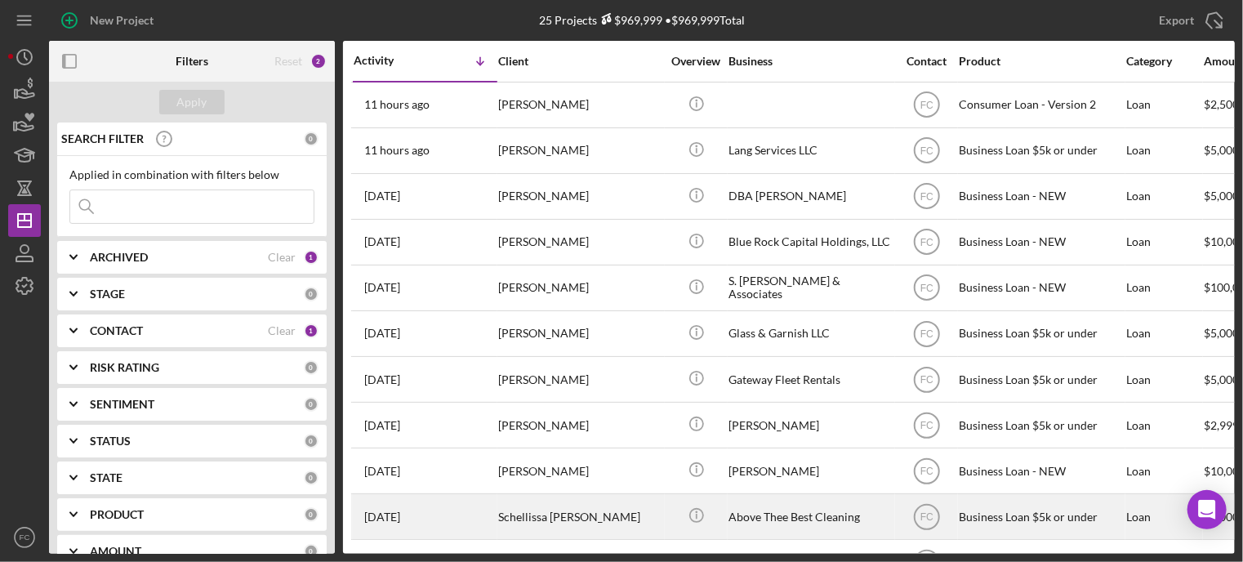
click at [520, 514] on div "Schellissa [PERSON_NAME]" at bounding box center [579, 516] width 163 height 43
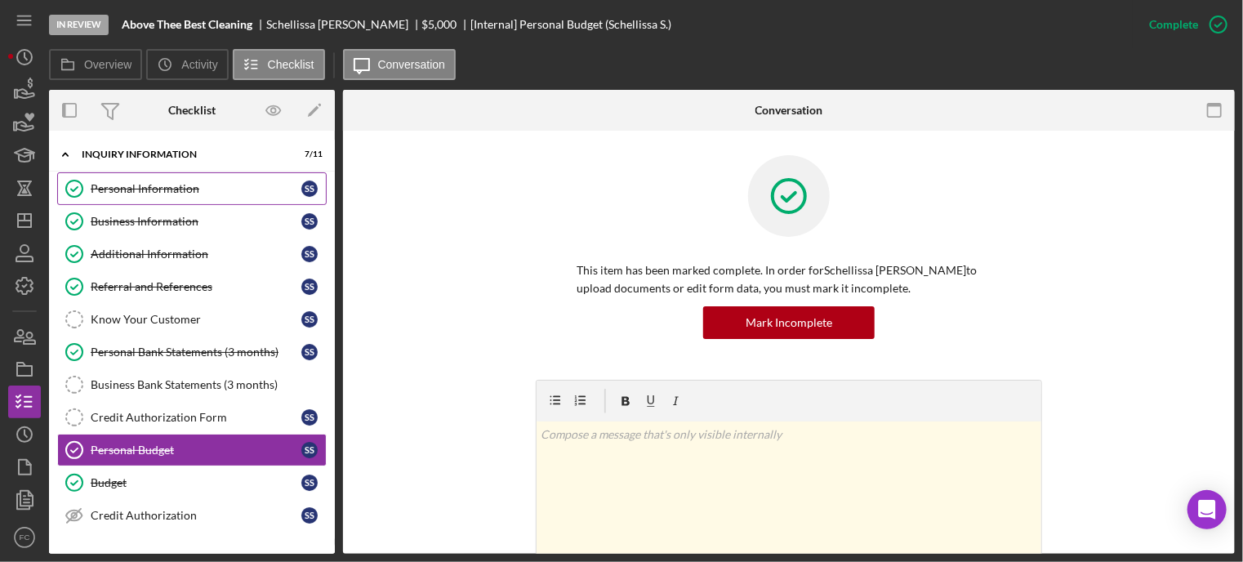
click at [126, 185] on div "Personal Information" at bounding box center [196, 188] width 211 height 13
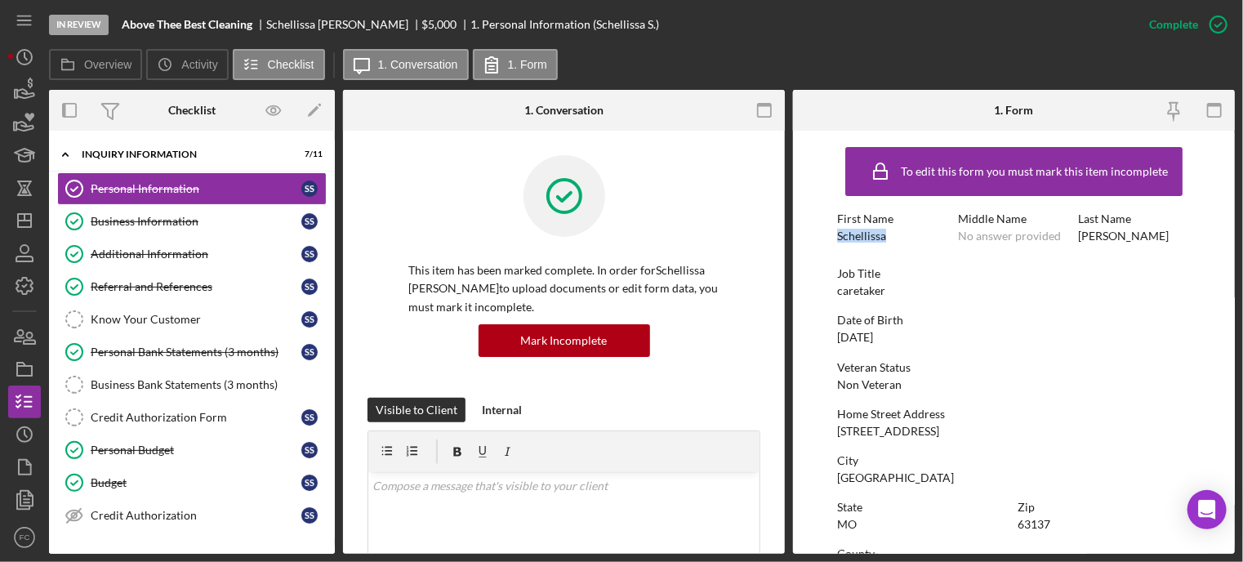
drag, startPoint x: 830, startPoint y: 238, endPoint x: 903, endPoint y: 243, distance: 72.9
click at [903, 243] on form "To edit this form you must mark this item incomplete First Name Schellissa Midd…" at bounding box center [1014, 342] width 442 height 423
copy div "Schellissa"
